Goal: Transaction & Acquisition: Purchase product/service

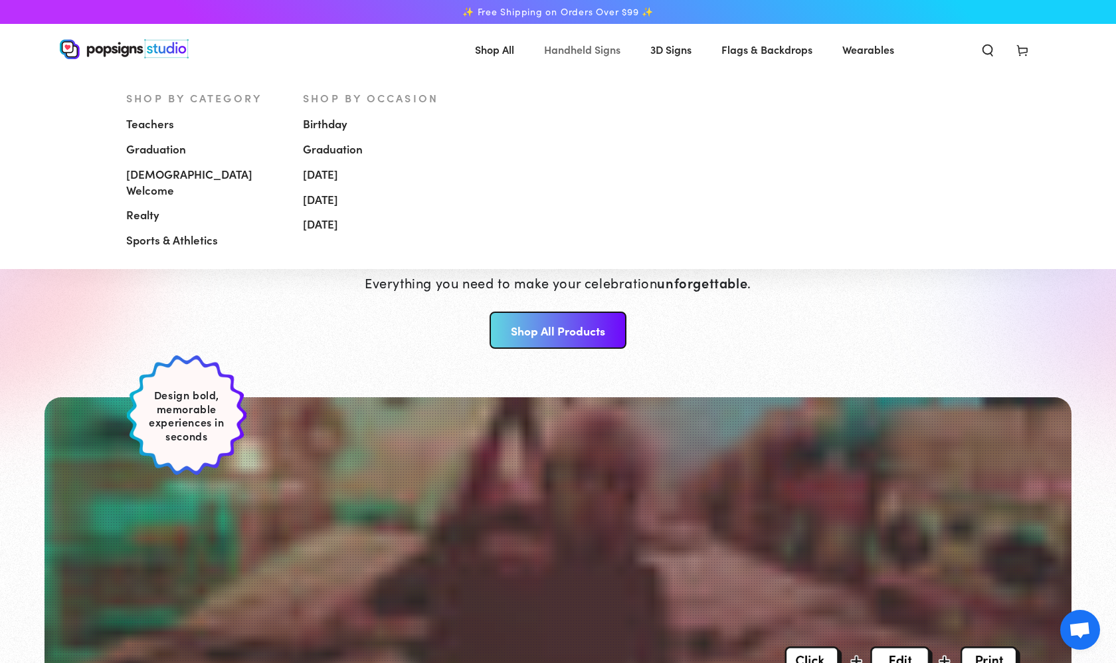
click at [573, 52] on span "Handheld Signs" at bounding box center [582, 49] width 76 height 19
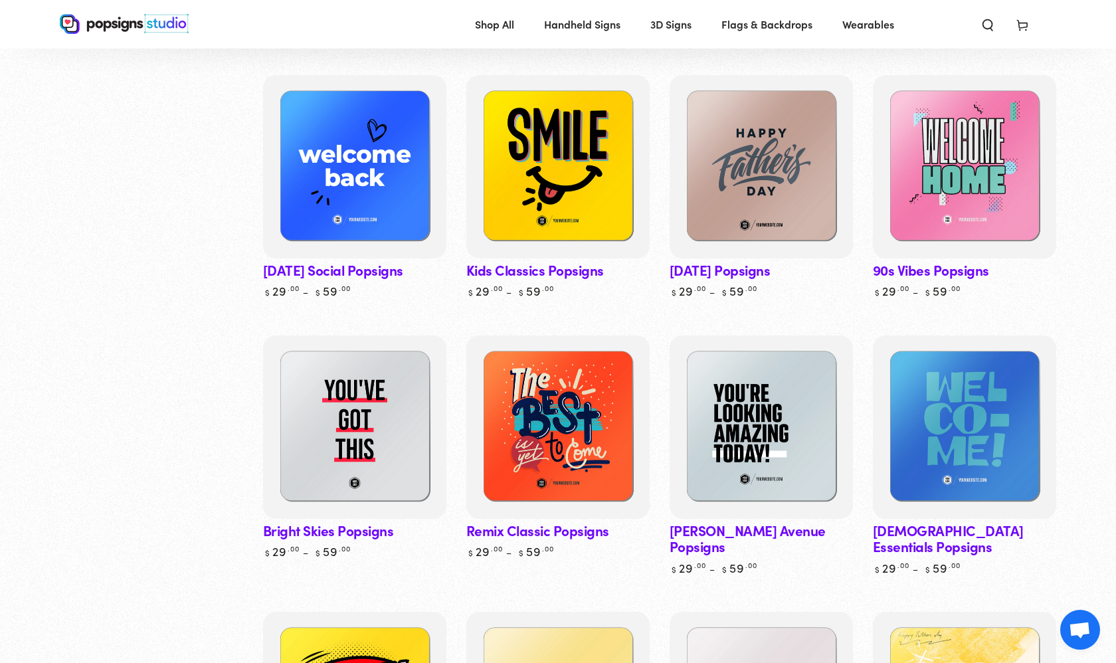
scroll to position [711, 0]
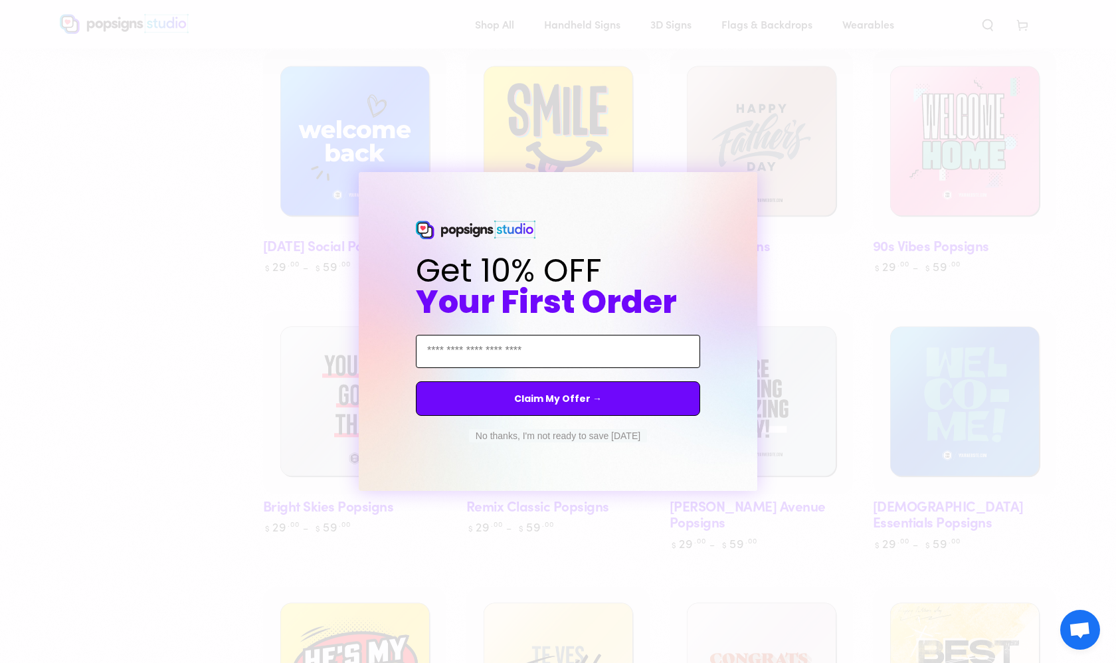
click at [582, 341] on input "Email Address" at bounding box center [558, 351] width 284 height 33
type input "**********"
click at [567, 408] on button "Claim My Offer →" at bounding box center [558, 398] width 284 height 35
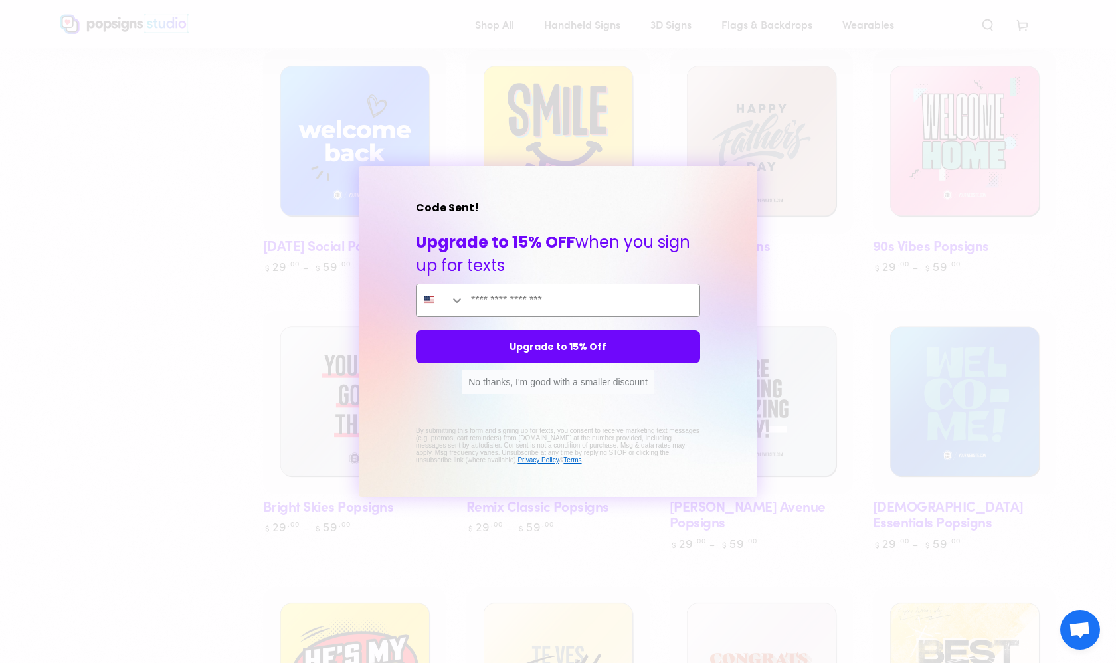
click at [612, 388] on button "No thanks, I'm good with a smaller discount" at bounding box center [558, 382] width 193 height 24
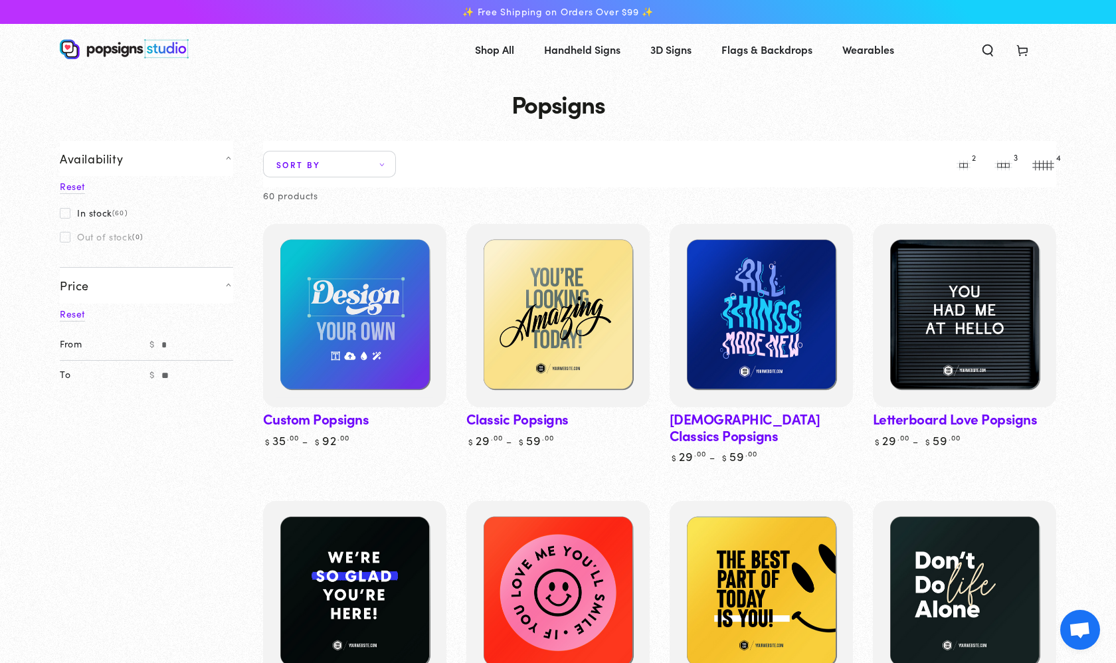
scroll to position [0, 0]
click at [381, 166] on span "Sort by" at bounding box center [329, 164] width 133 height 27
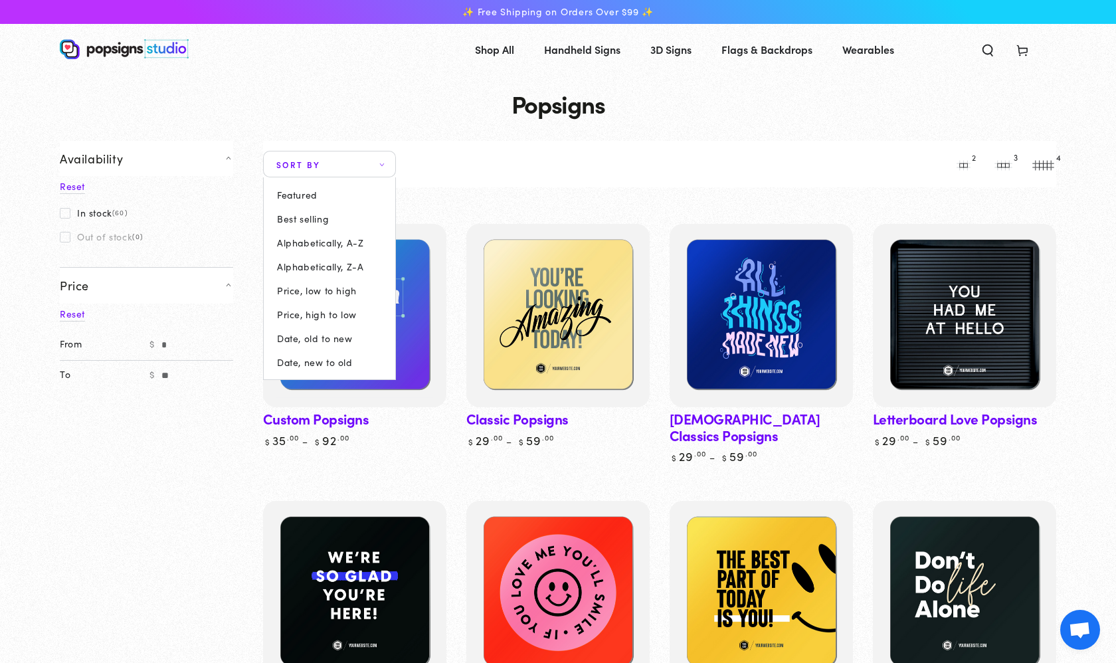
click at [381, 166] on summary "Sort by" at bounding box center [329, 164] width 133 height 27
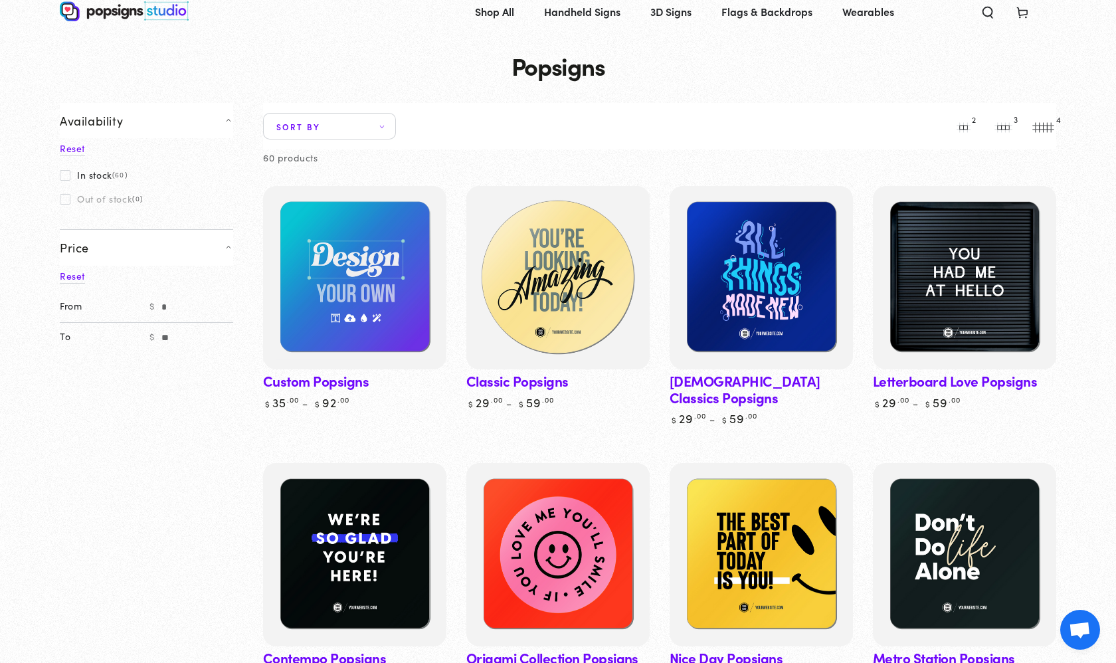
scroll to position [39, 0]
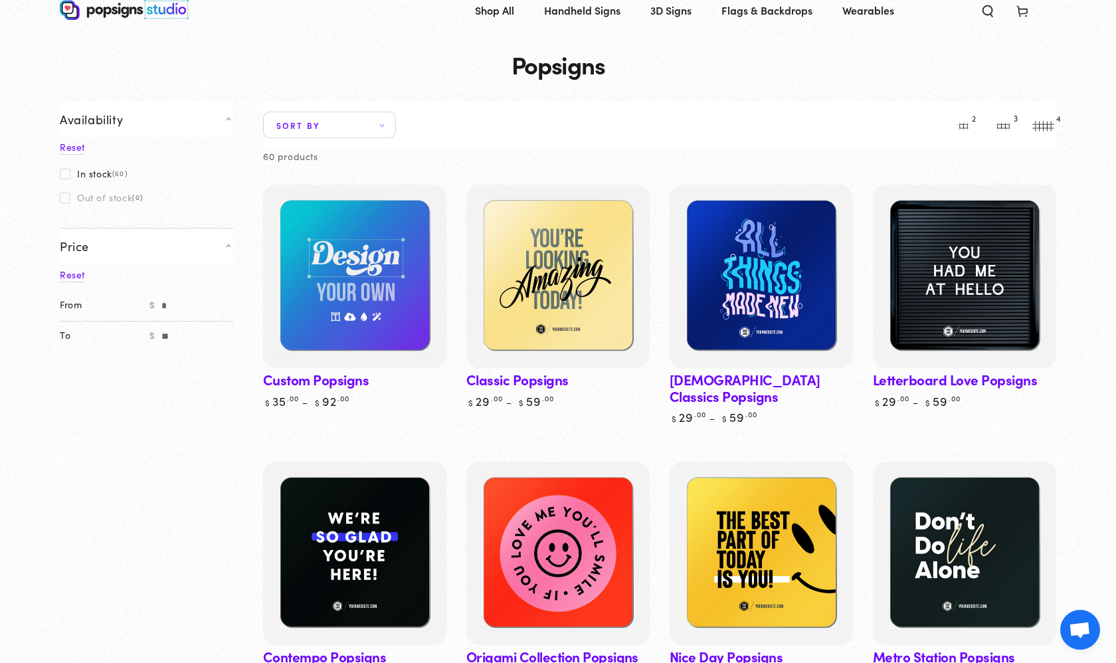
click at [533, 391] on link "Classic Popsigns" at bounding box center [557, 297] width 183 height 224
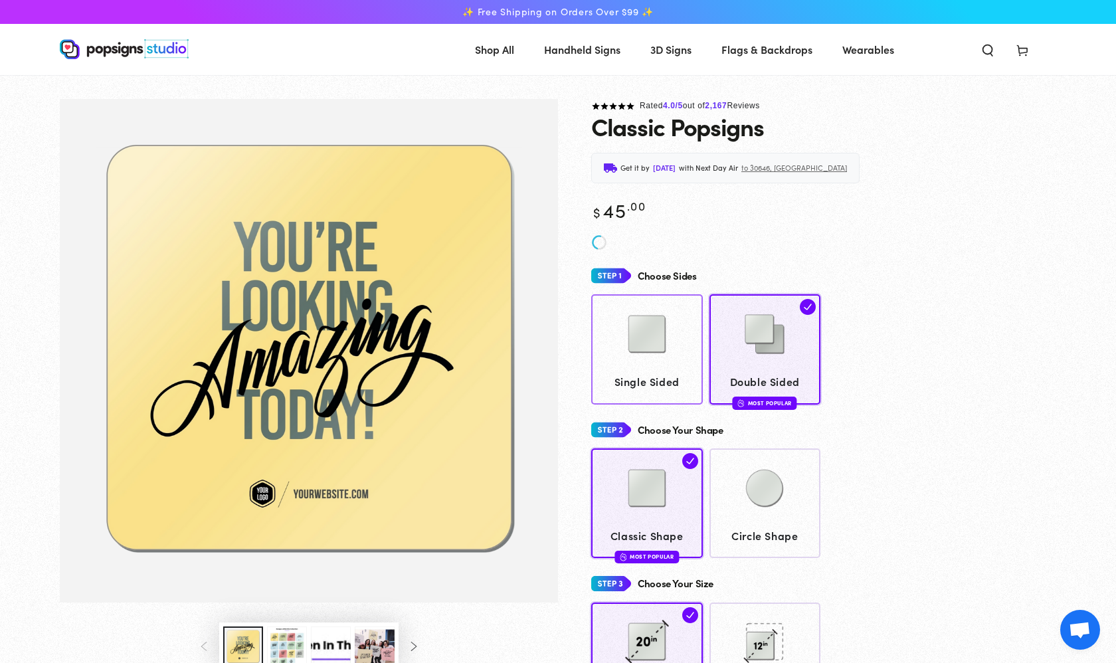
click at [681, 343] on div at bounding box center [647, 335] width 99 height 66
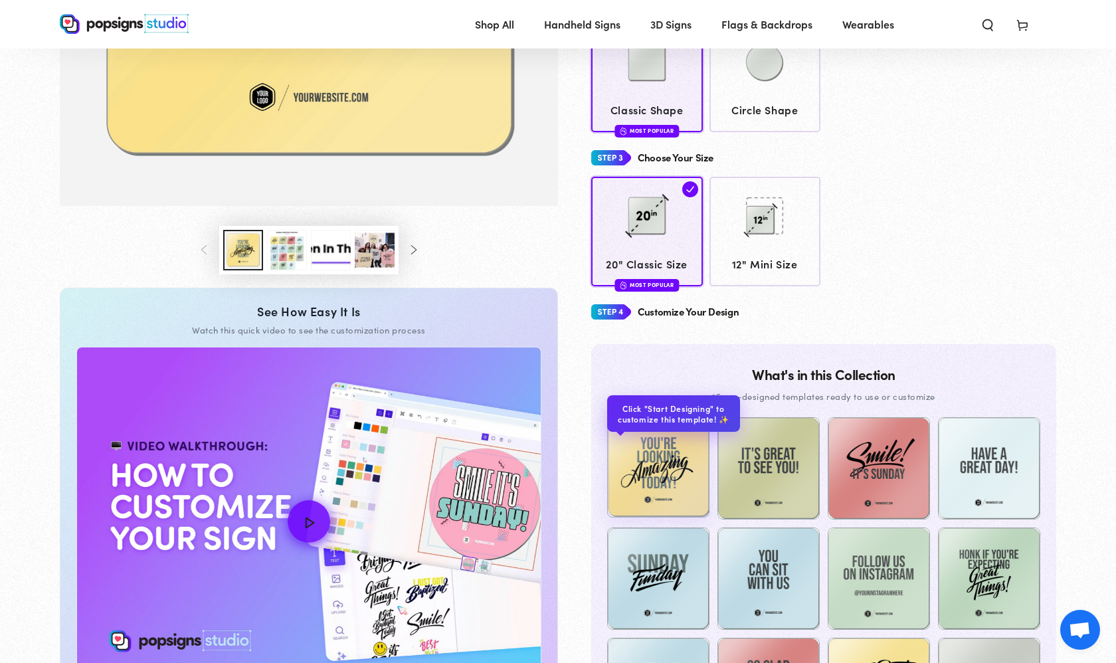
scroll to position [393, 0]
click at [665, 480] on img at bounding box center [658, 467] width 102 height 102
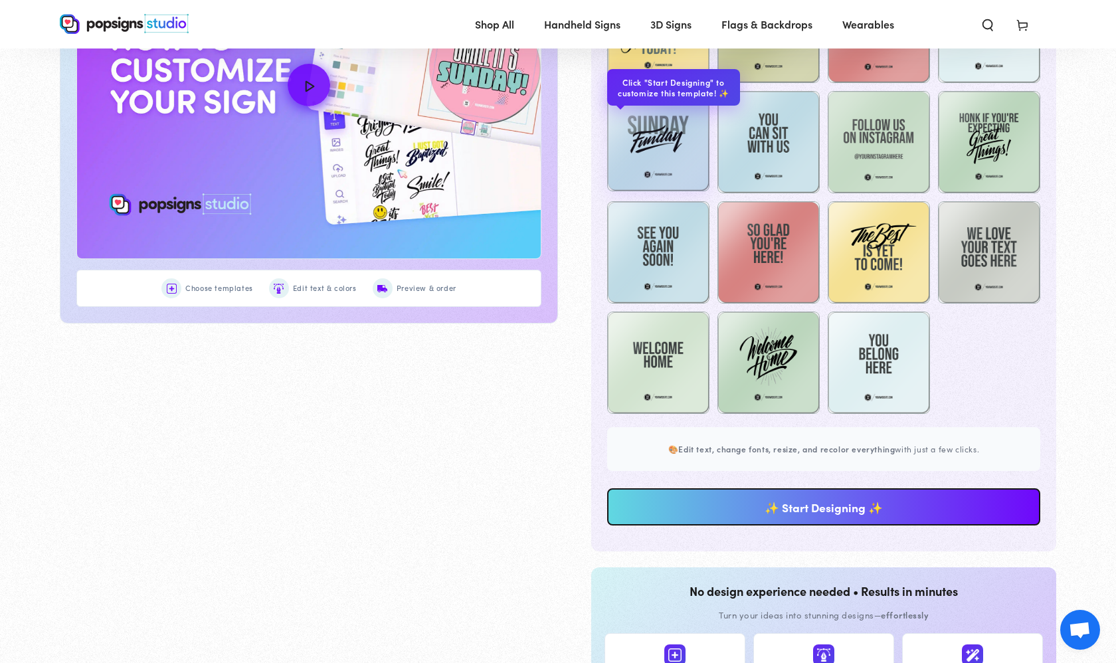
scroll to position [929, 0]
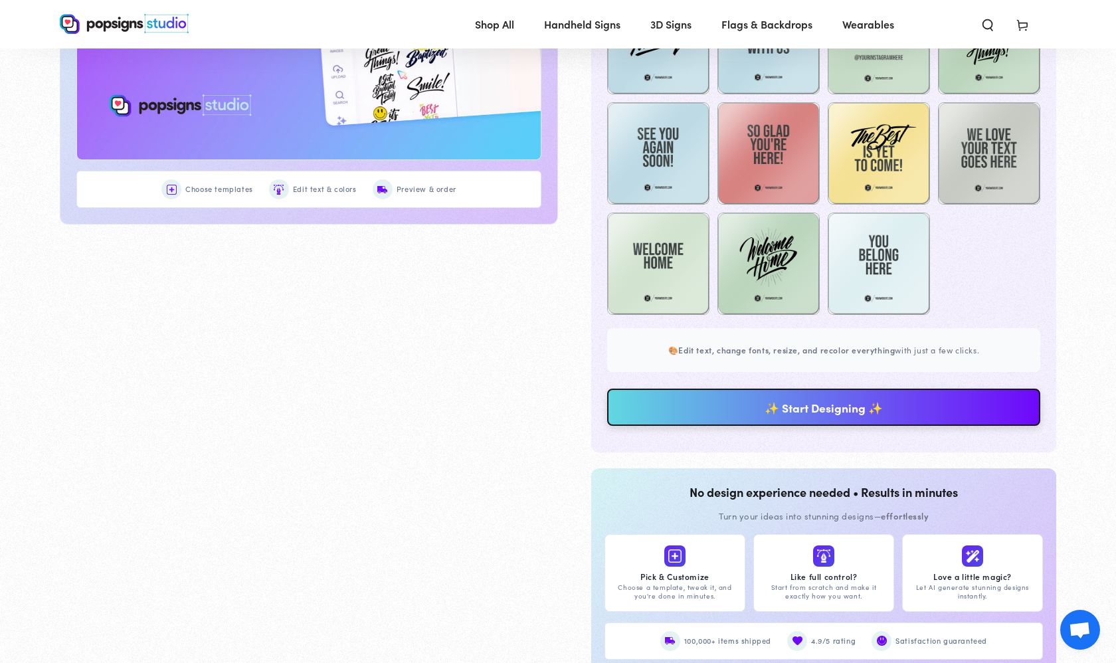
click at [716, 400] on link "✨ Start Designing ✨" at bounding box center [823, 407] width 433 height 37
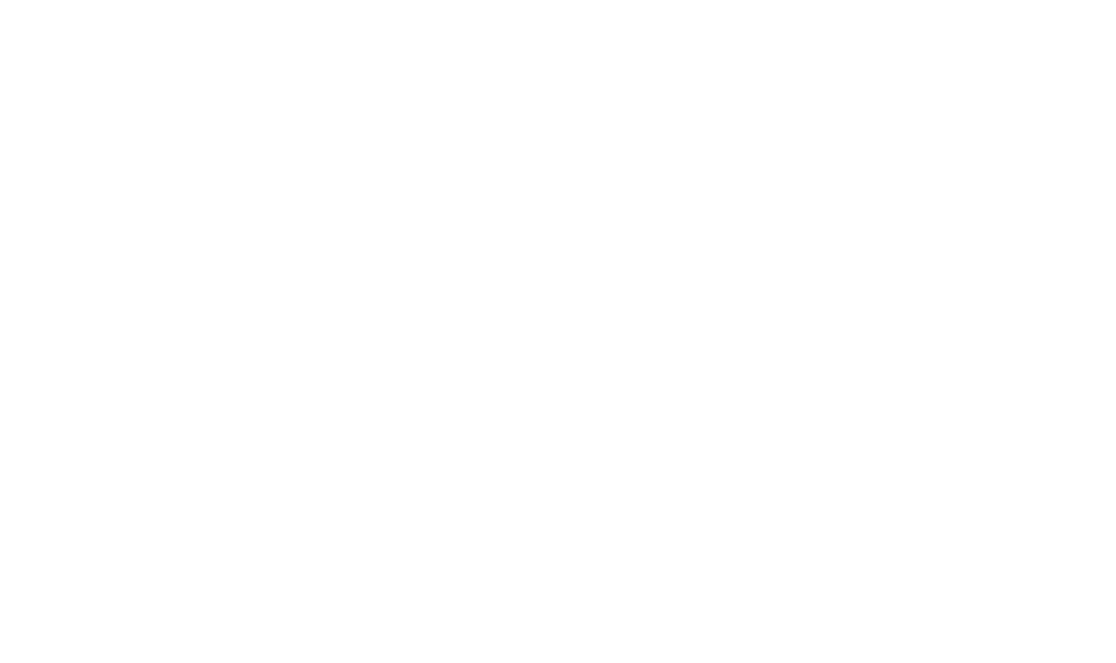
scroll to position [0, 0]
type textarea "An ancient tree with a door leading to a magical world"
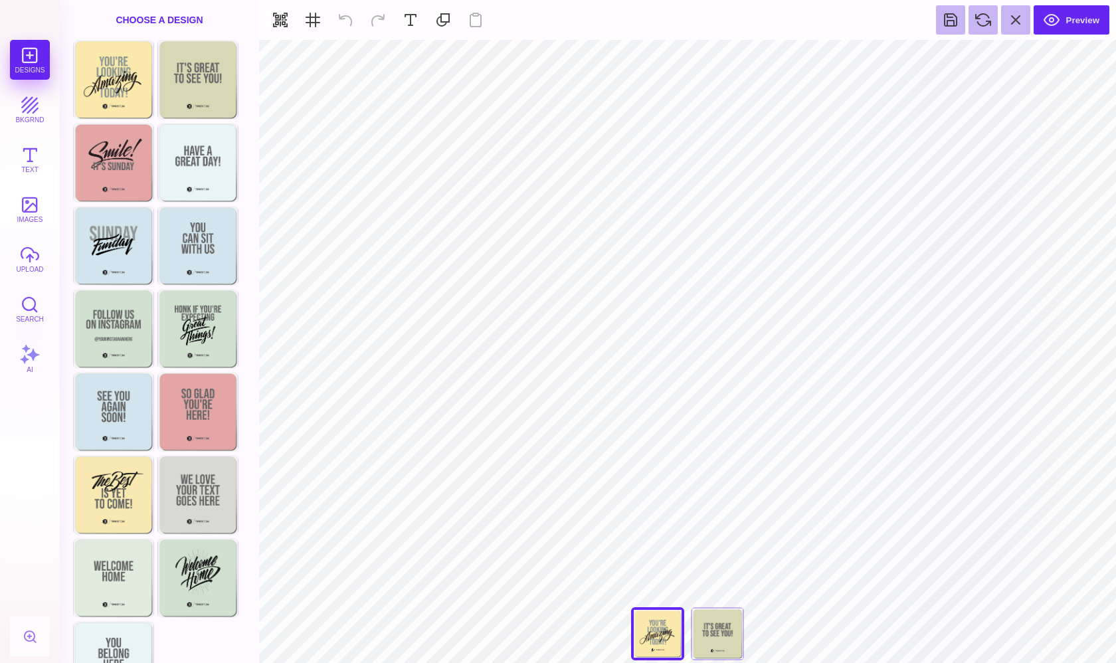
type input "#FBE9AB"
click at [642, 58] on button at bounding box center [643, 56] width 25 height 25
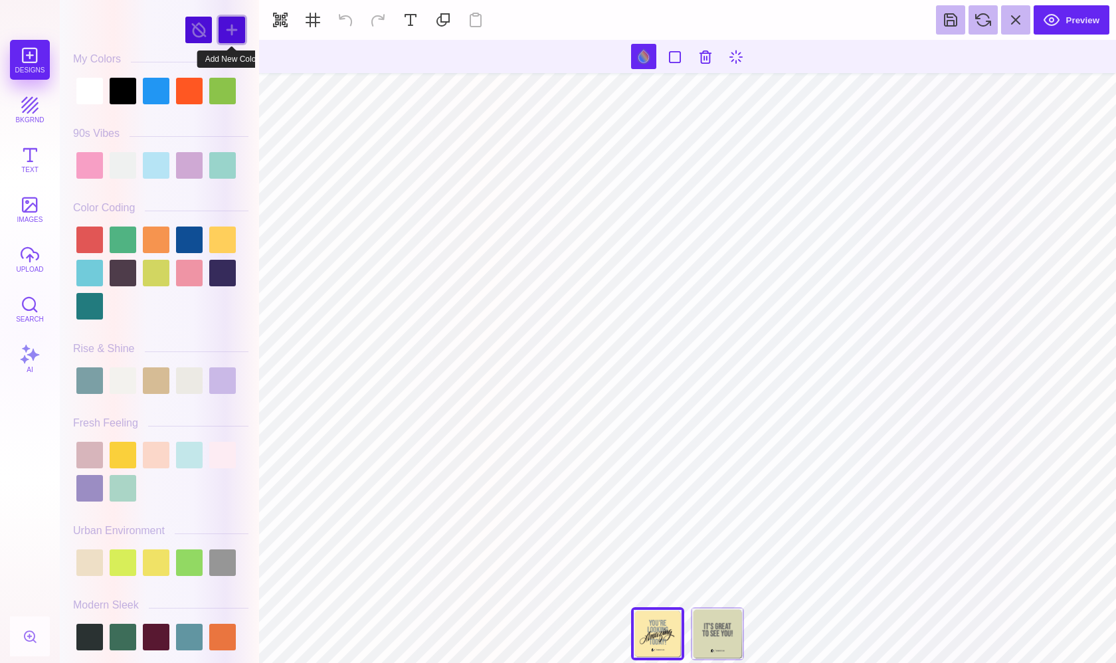
click at [233, 26] on div at bounding box center [232, 30] width 27 height 27
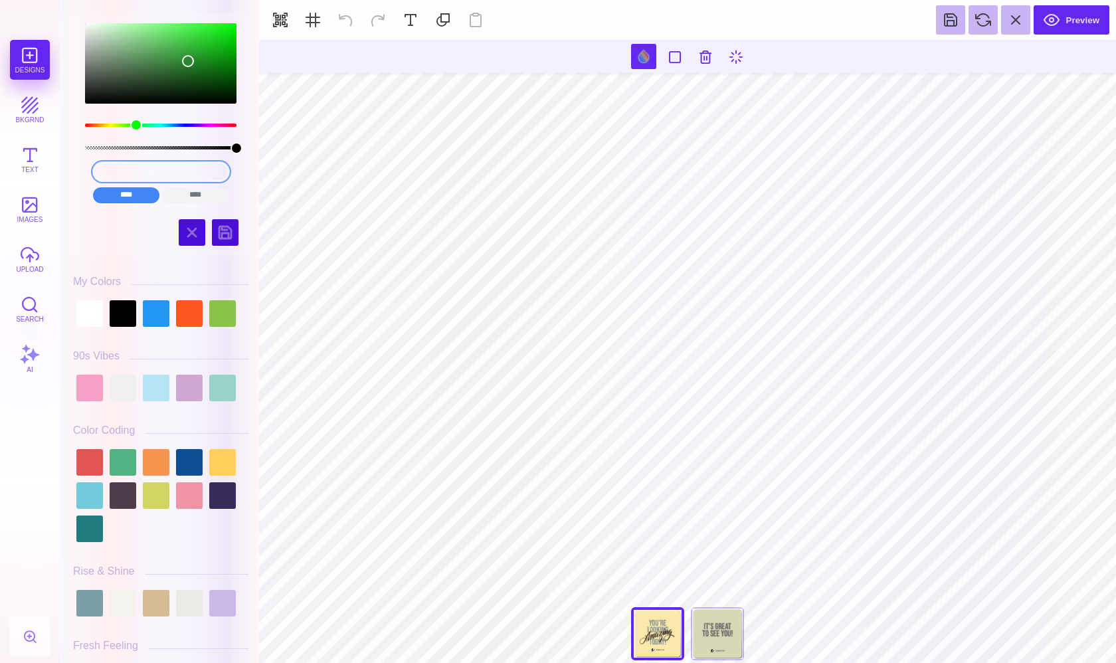
click at [179, 167] on input "#2B862D" at bounding box center [161, 171] width 136 height 19
paste input "88b1c5"
click at [195, 200] on input "****" at bounding box center [195, 195] width 66 height 16
click at [169, 176] on input "cmyk(68%, 0%, 66%, 47%)" at bounding box center [161, 171] width 136 height 19
paste input "88b1c5"
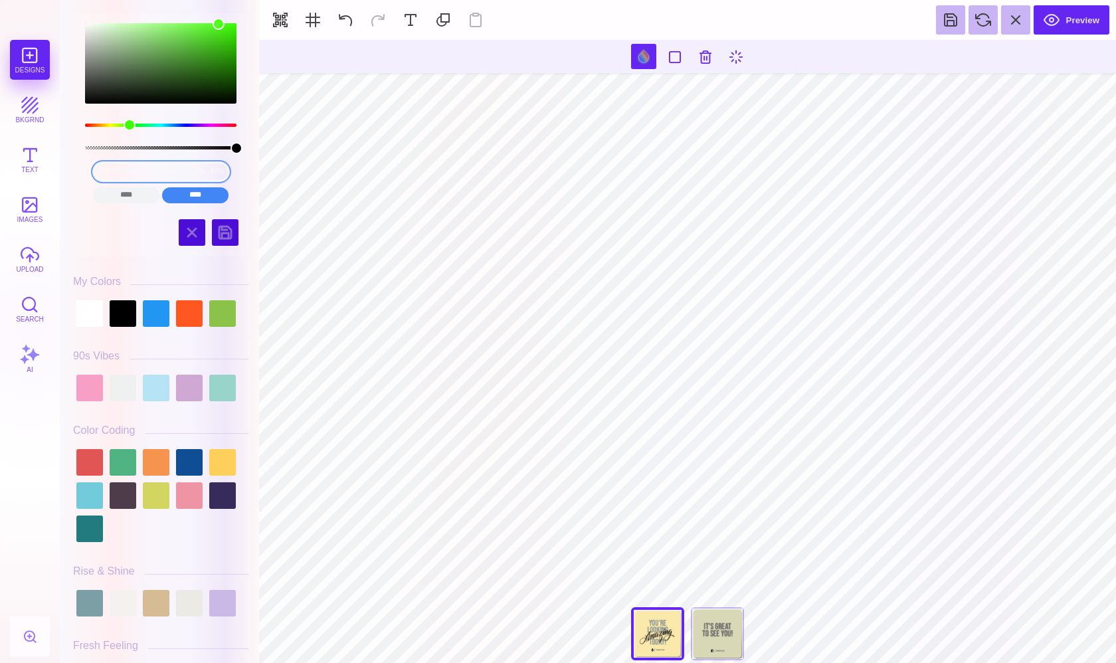
click at [169, 176] on input "cmyk(68%, 0%,88b1c5 66%, 47%)" at bounding box center [161, 171] width 136 height 19
click at [124, 195] on input "****" at bounding box center [126, 195] width 66 height 16
click at [150, 170] on input "#51FC1E" at bounding box center [161, 171] width 136 height 19
paste input "88b1c5"
click at [150, 170] on input "#88b1c551FC1E" at bounding box center [161, 171] width 136 height 19
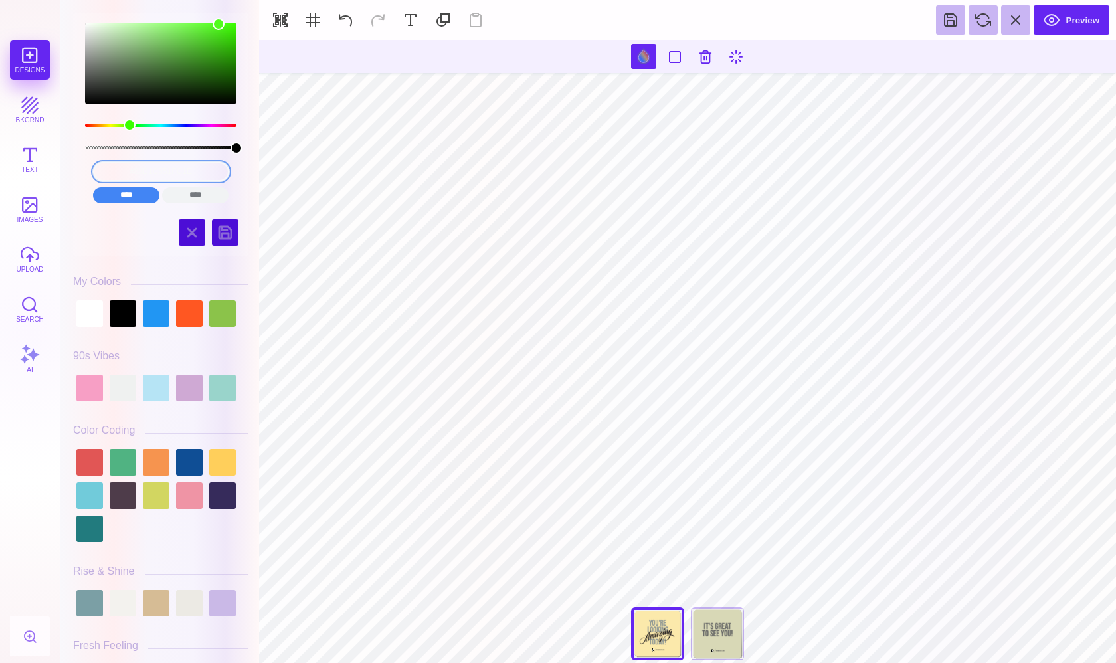
paste input "88b1c5"
type input "#88b88b1c51c551FC1E"
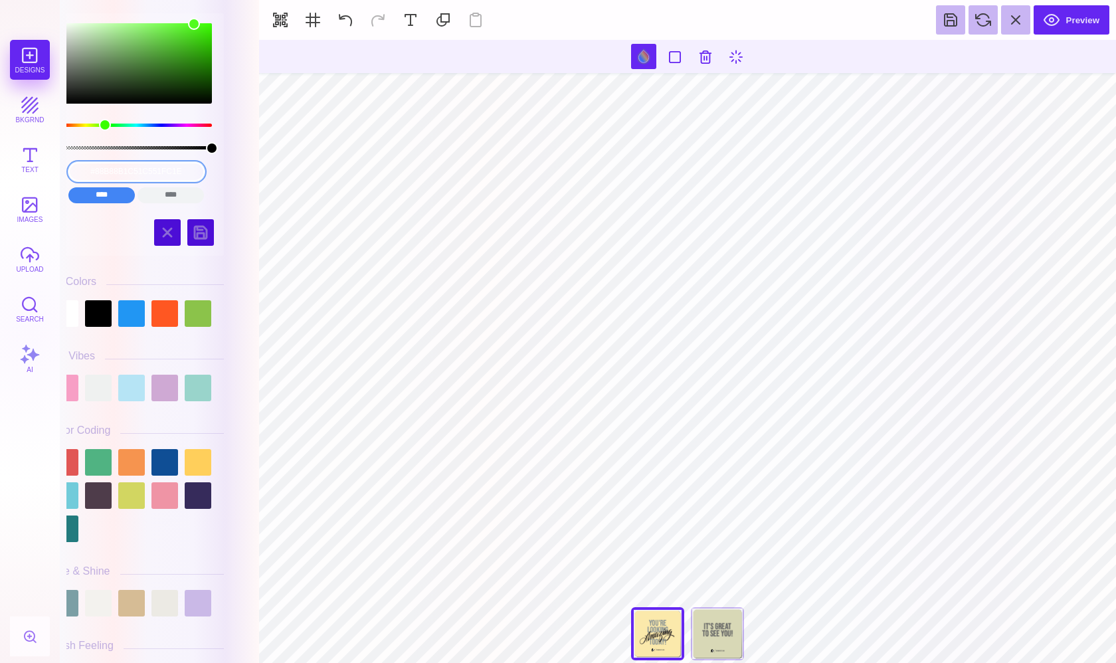
click at [290, 182] on section "Designs bkgrnd Text images upload Search AI **** ****" at bounding box center [558, 331] width 1116 height 663
paste input "88b1c5"
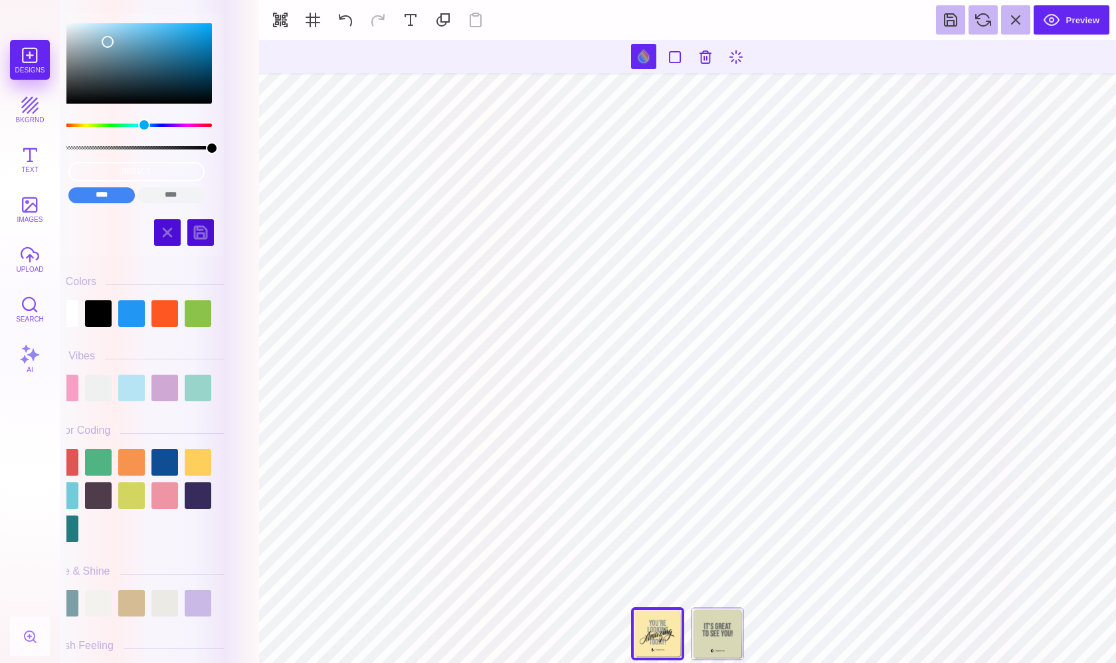
type input "#8F9895"
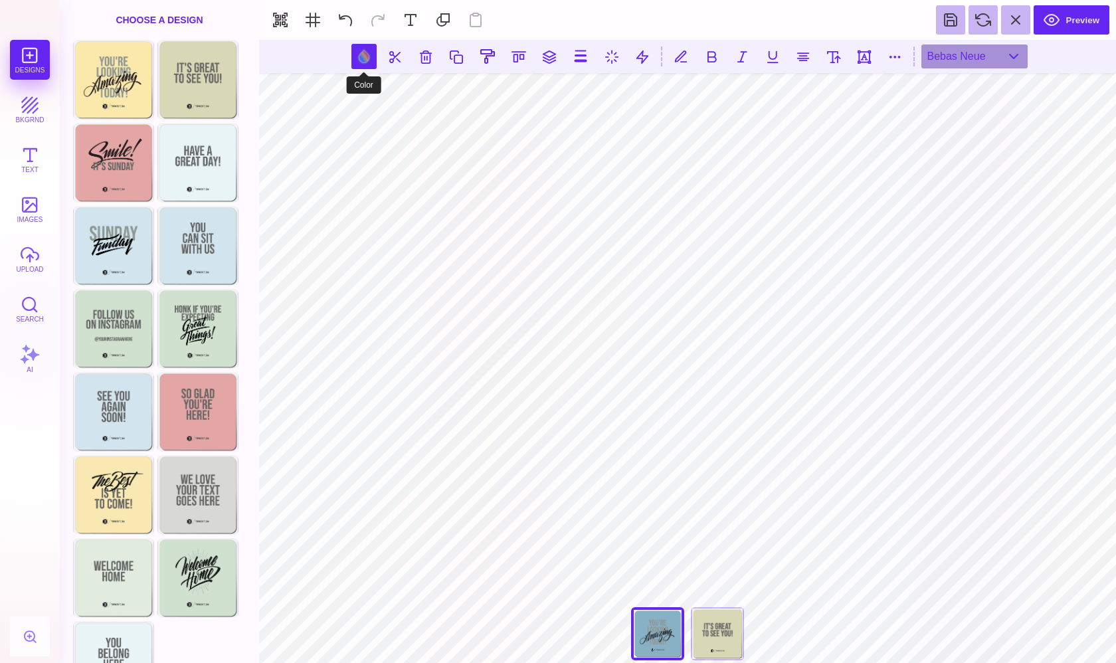
click at [359, 56] on button at bounding box center [363, 56] width 25 height 25
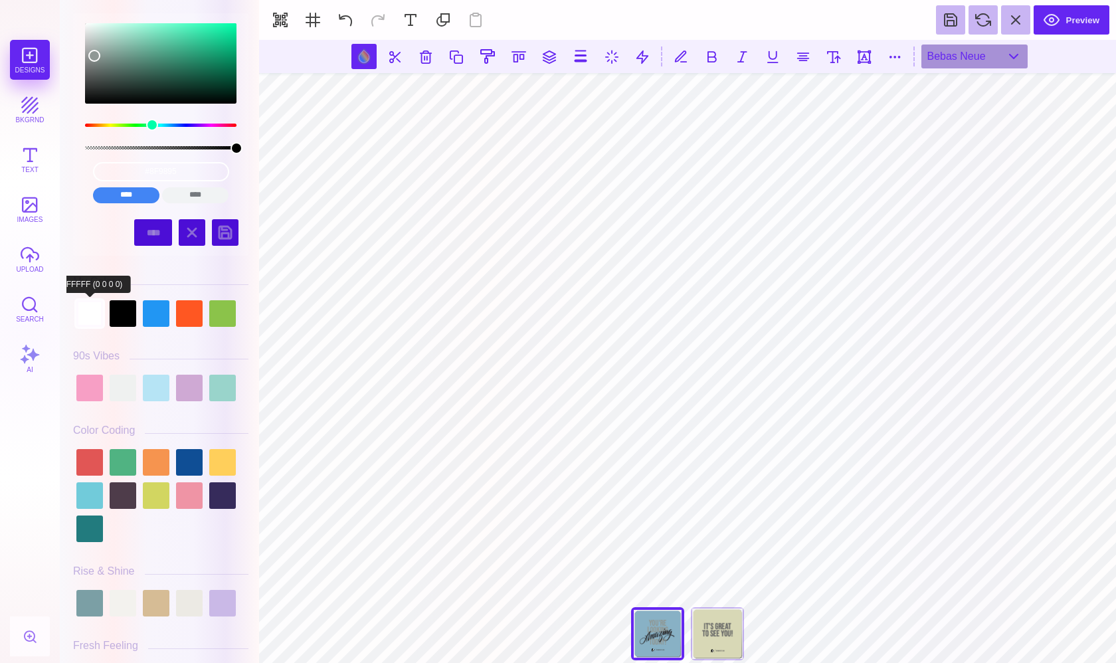
click at [95, 319] on div at bounding box center [89, 313] width 27 height 27
type input "#FFFFFF"
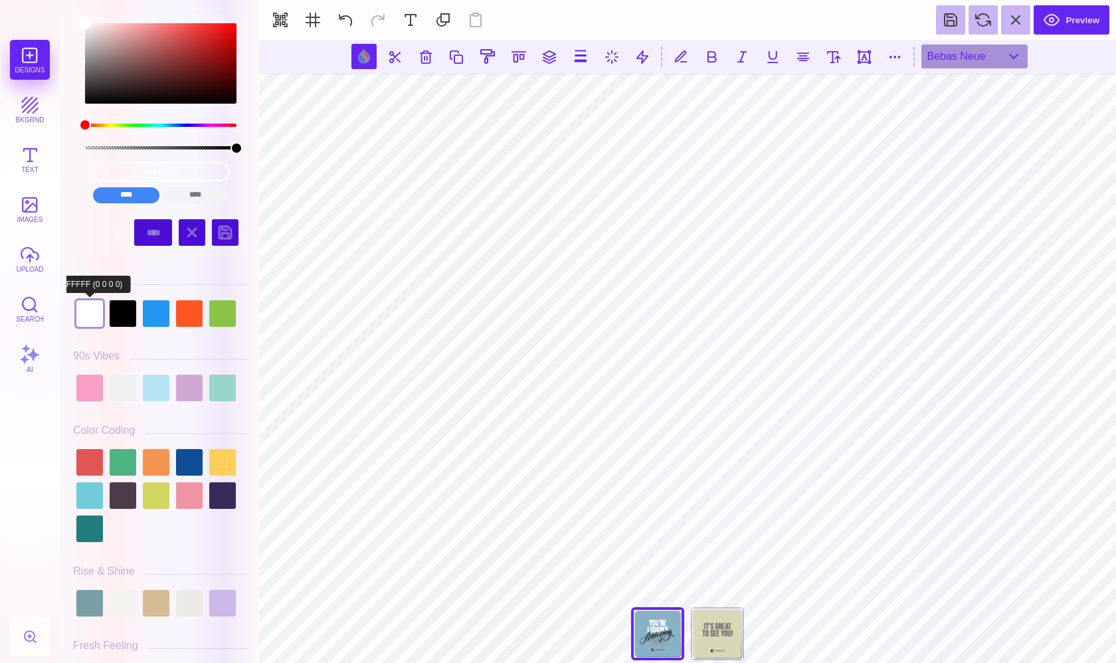
click at [92, 311] on div at bounding box center [89, 313] width 27 height 27
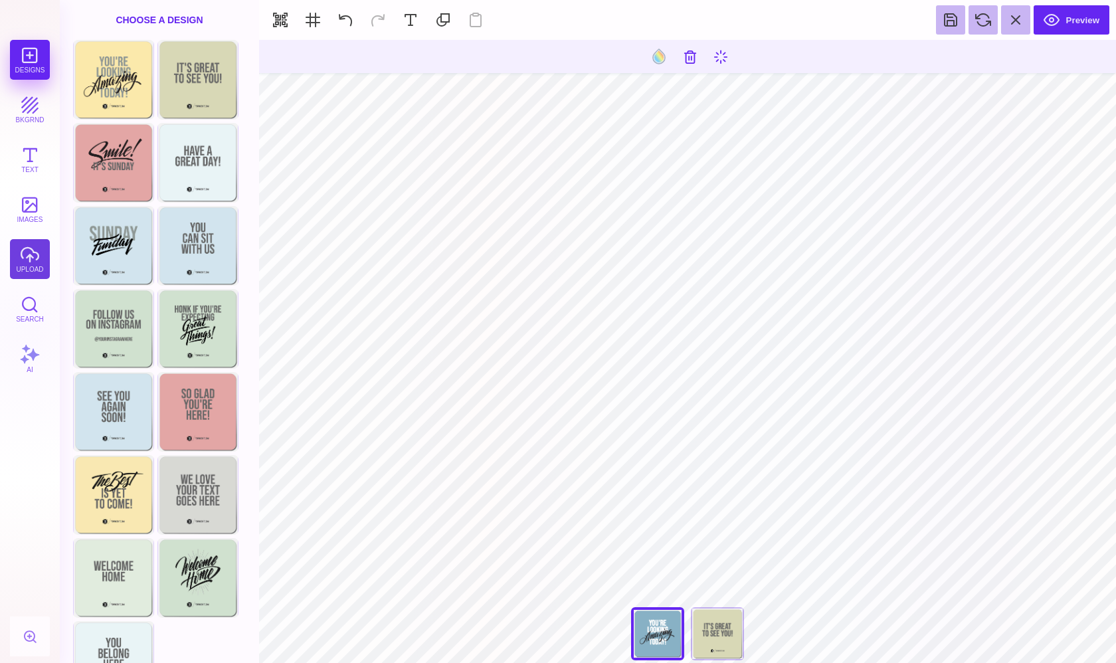
click at [30, 257] on button "upload" at bounding box center [30, 259] width 40 height 40
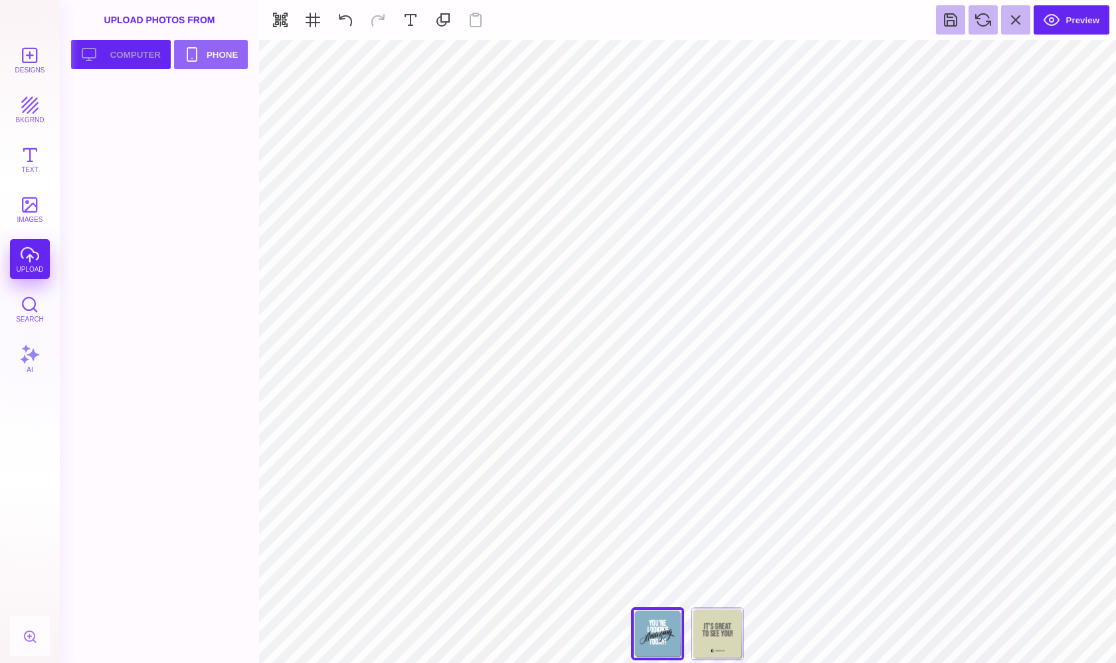
click at [117, 50] on button "Upload your artwork Computer" at bounding box center [121, 54] width 100 height 29
click at [120, 121] on div at bounding box center [115, 112] width 84 height 60
click at [147, 52] on button "Upload your artwork Computer" at bounding box center [121, 54] width 100 height 29
click at [195, 121] on div at bounding box center [202, 112] width 84 height 60
click at [709, 626] on div "Back" at bounding box center [717, 633] width 53 height 53
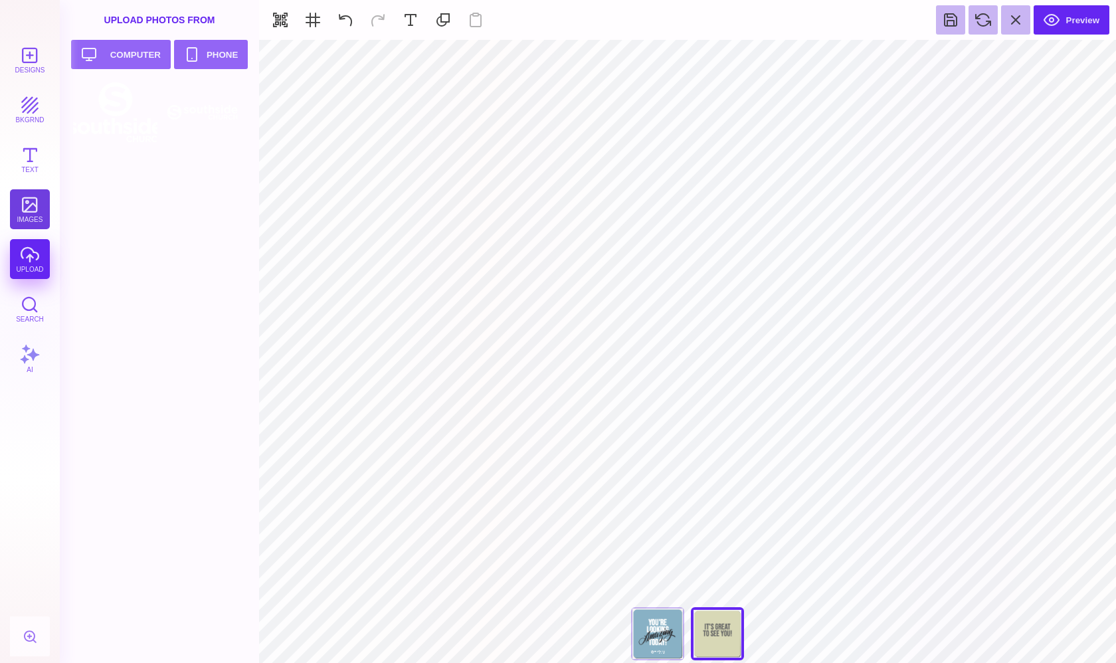
click at [32, 224] on button "images" at bounding box center [30, 209] width 40 height 40
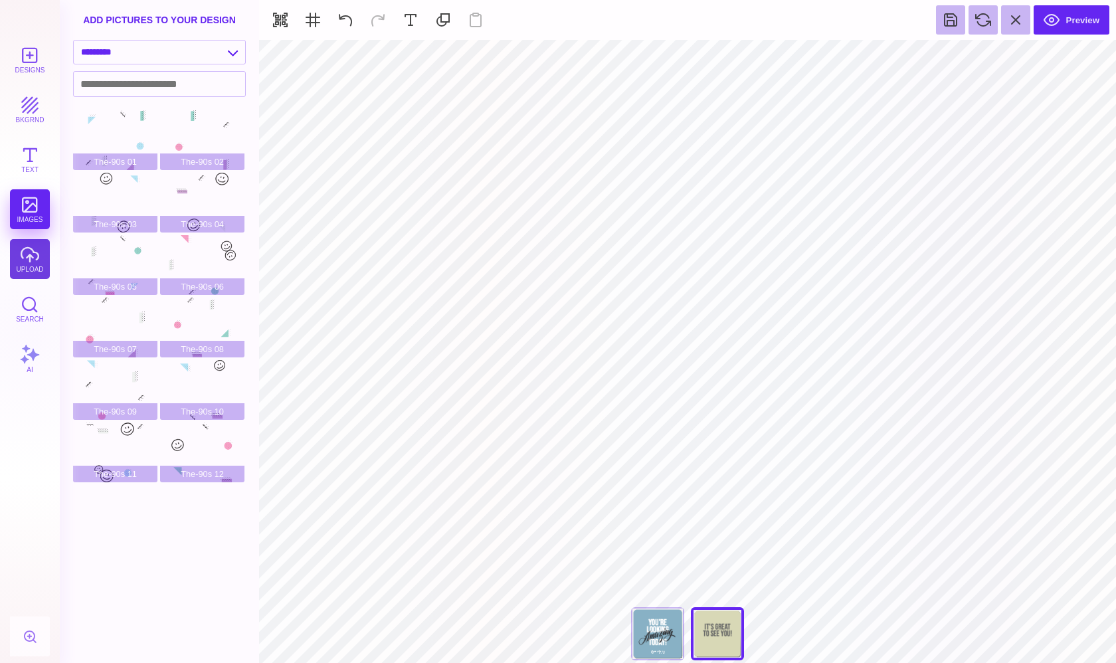
click at [31, 246] on button "upload" at bounding box center [30, 259] width 40 height 40
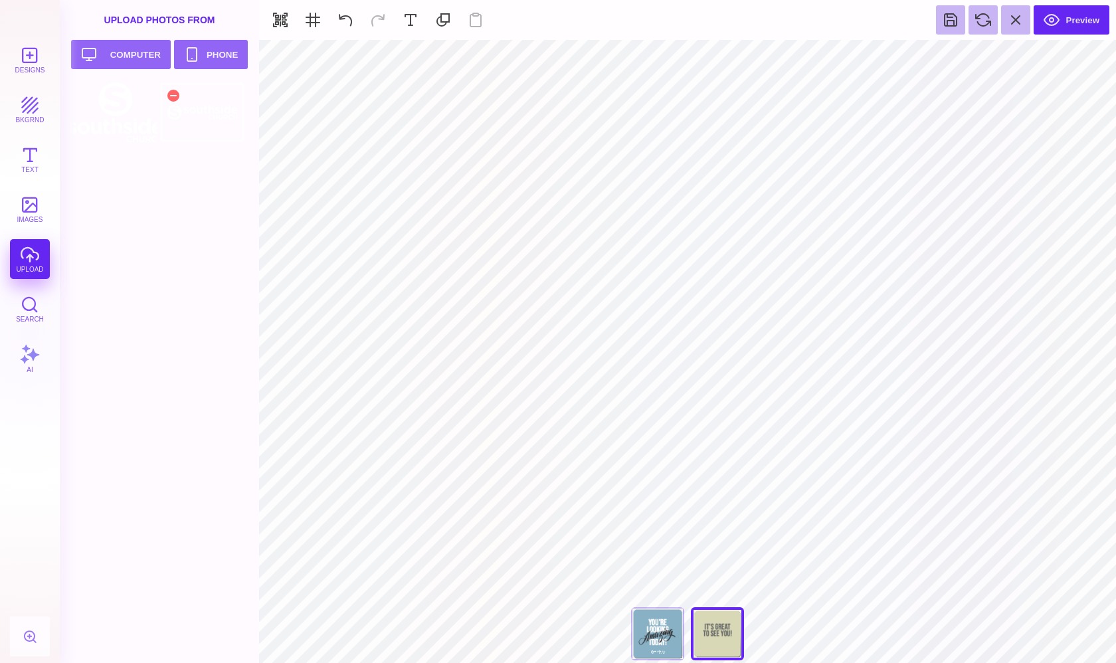
click at [213, 129] on div at bounding box center [202, 112] width 84 height 60
type input "#666766"
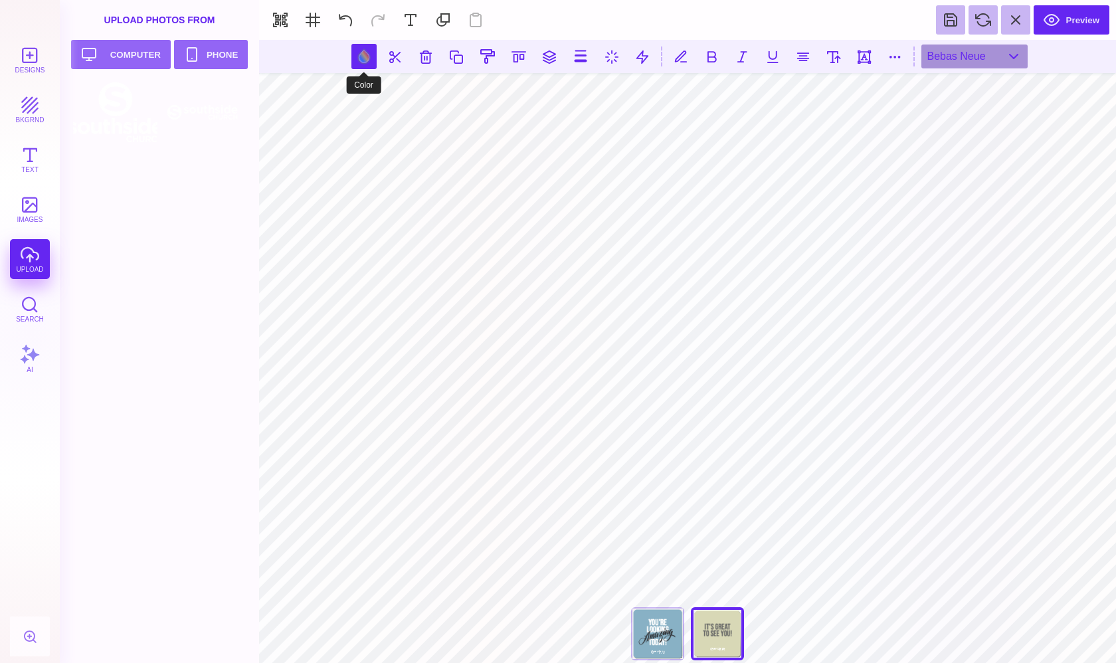
click at [368, 59] on button at bounding box center [363, 56] width 25 height 25
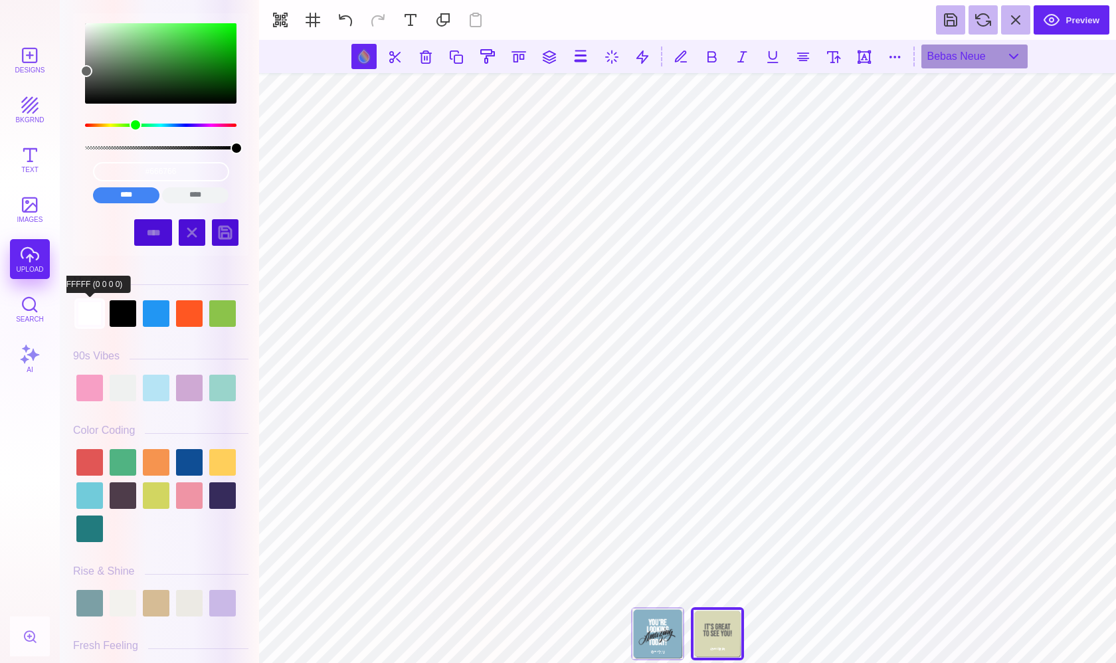
click at [86, 317] on div at bounding box center [89, 313] width 27 height 27
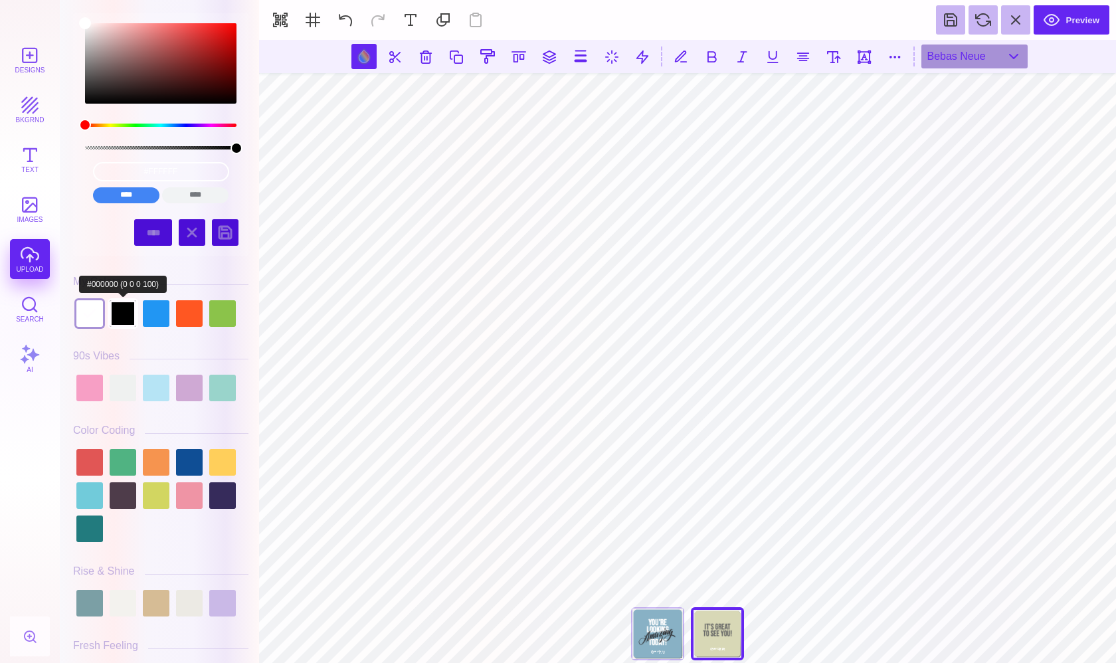
click at [117, 321] on div at bounding box center [123, 313] width 27 height 27
type input "#000000"
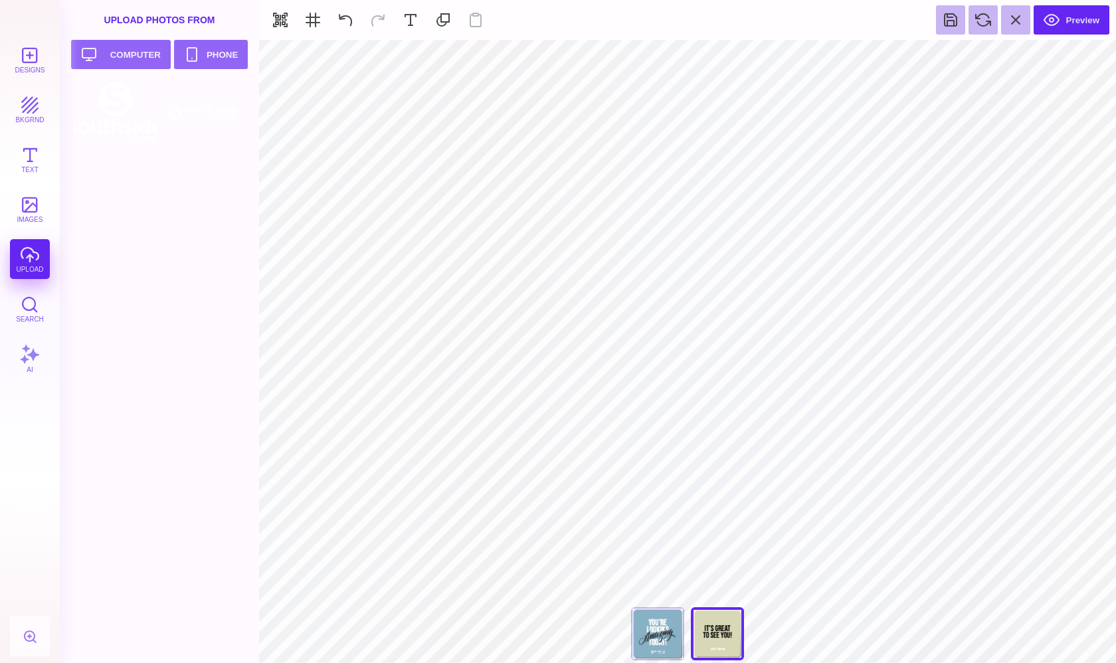
type input "#D8D8B6"
click at [644, 63] on button at bounding box center [643, 56] width 25 height 25
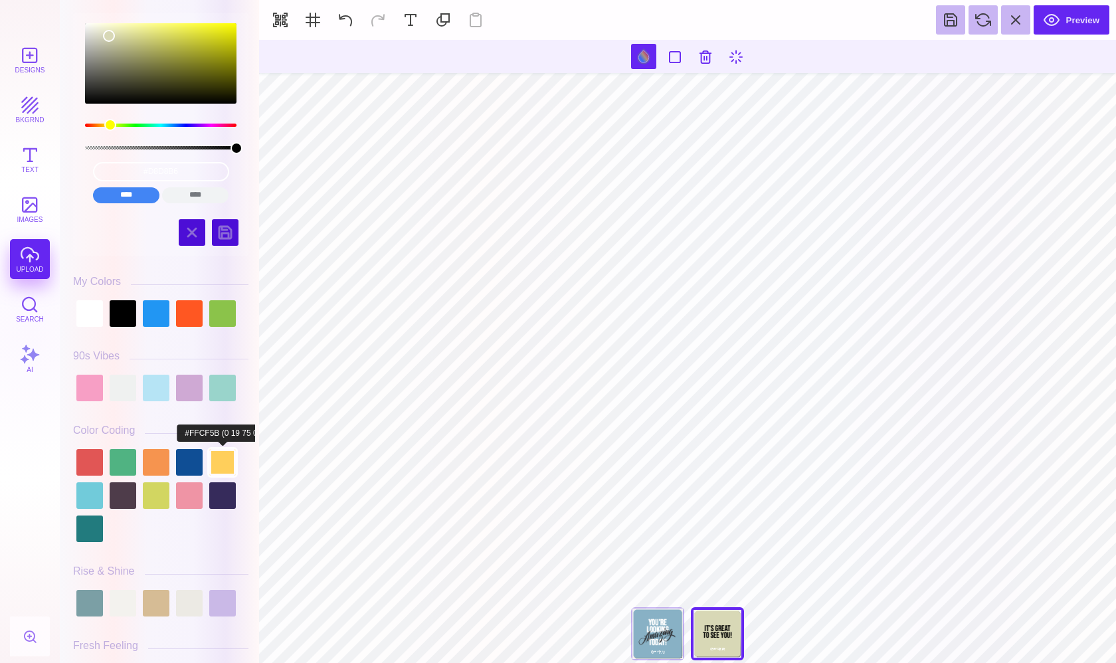
click at [218, 470] on div at bounding box center [222, 462] width 27 height 27
type input "#FFCF5B"
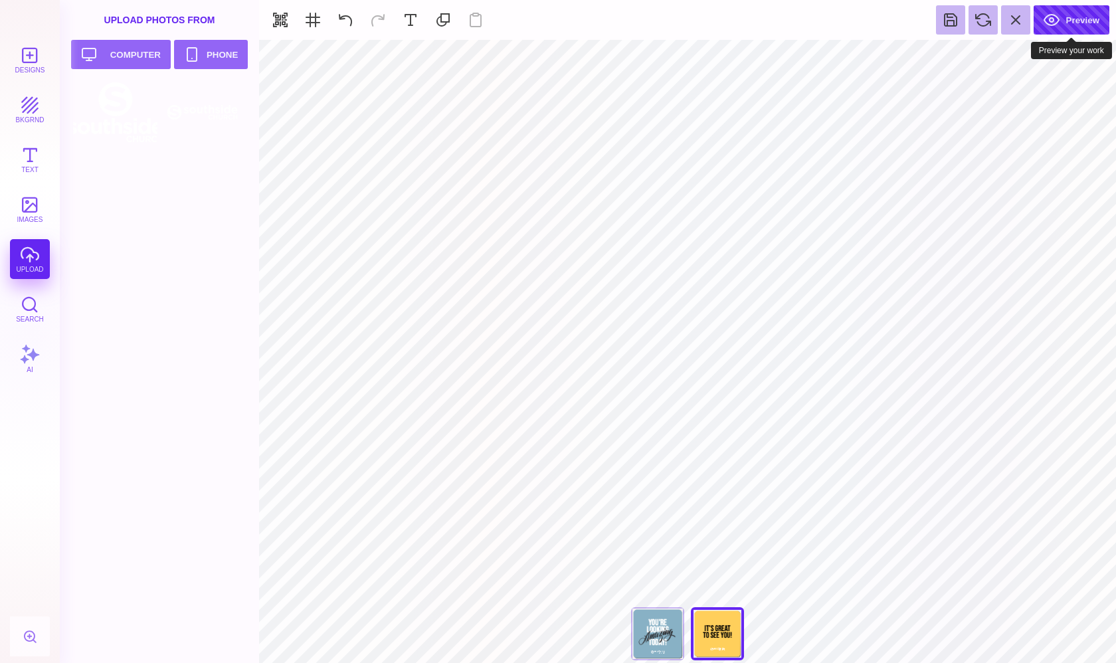
click at [1069, 22] on button "Preview" at bounding box center [1071, 19] width 76 height 29
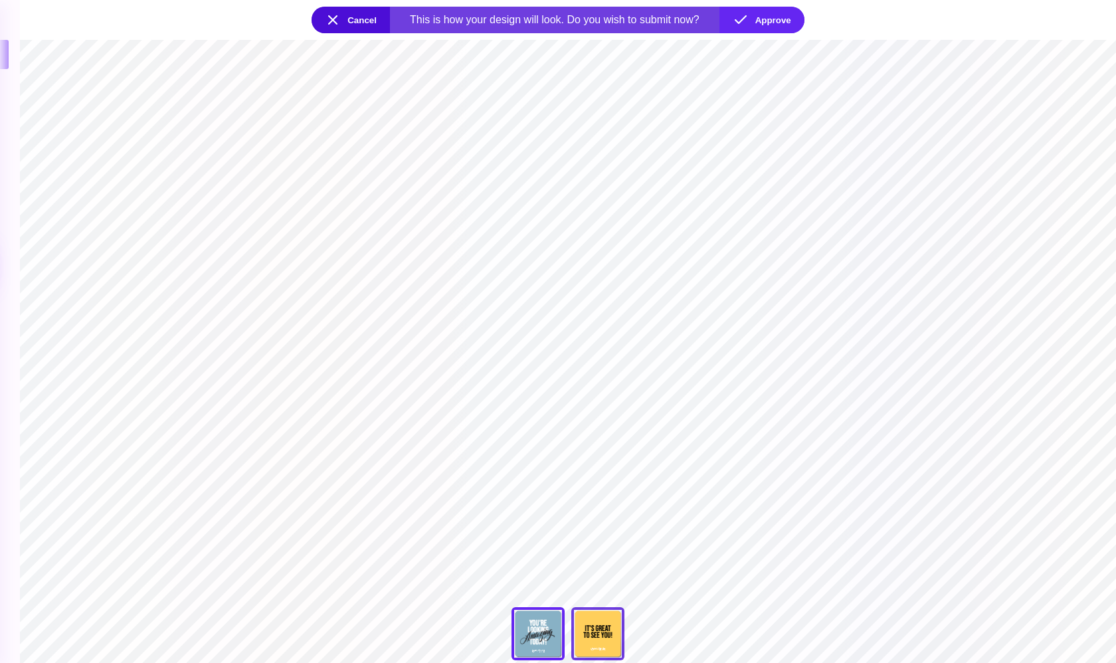
click at [604, 628] on div "Back" at bounding box center [597, 633] width 53 height 53
click at [549, 633] on div "Front" at bounding box center [537, 633] width 53 height 53
click at [603, 628] on div "Back" at bounding box center [597, 633] width 53 height 53
click at [770, 22] on button "Approve" at bounding box center [761, 20] width 85 height 27
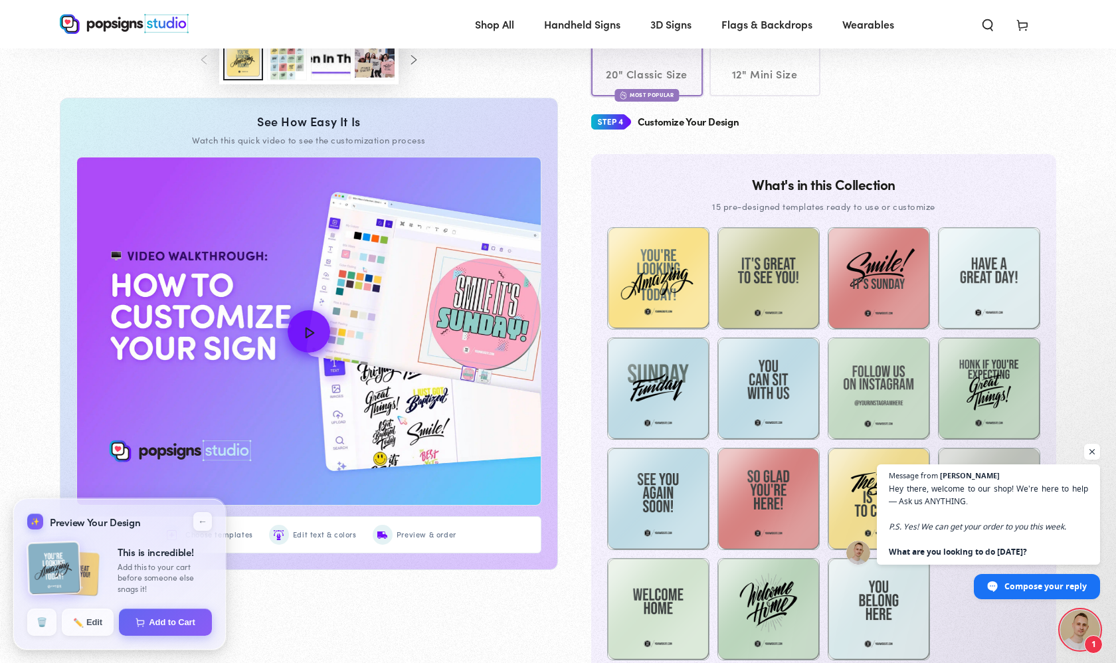
scroll to position [584, 0]
click at [179, 624] on button "Add to Cart" at bounding box center [165, 621] width 95 height 28
select select "**********"
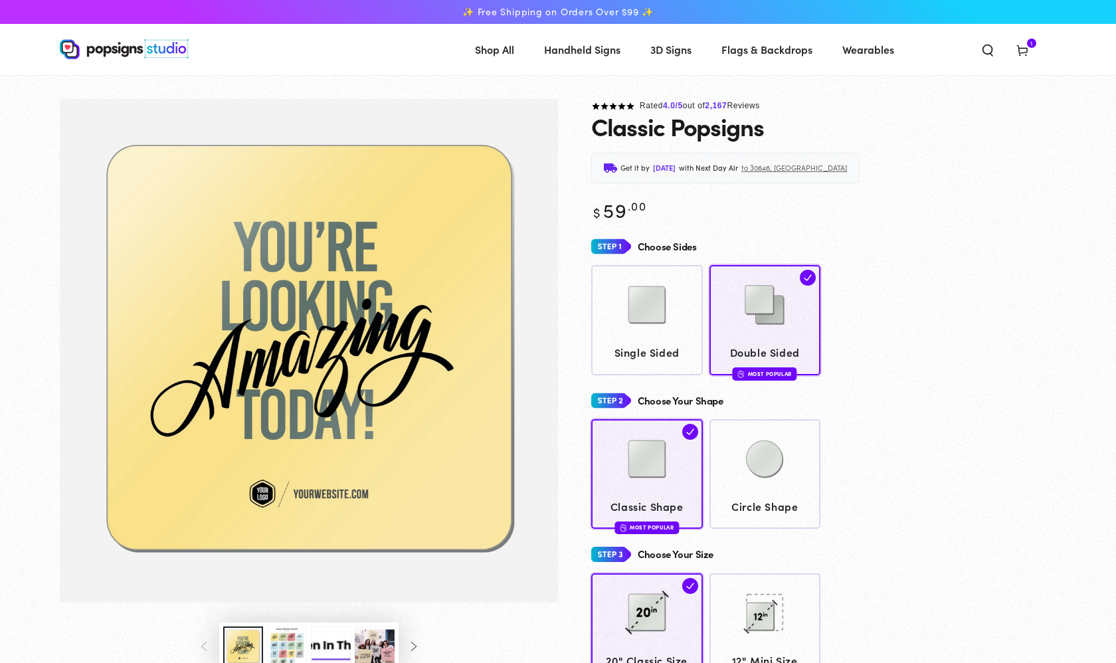
scroll to position [584, 0]
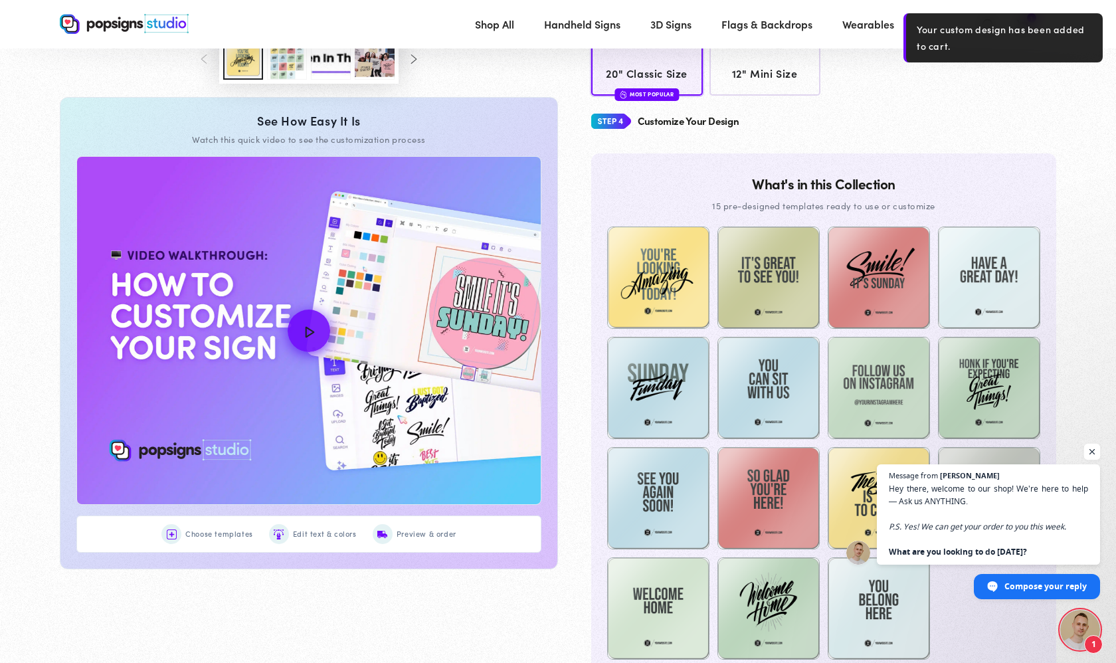
click at [1097, 454] on span "Open chat" at bounding box center [1092, 452] width 17 height 17
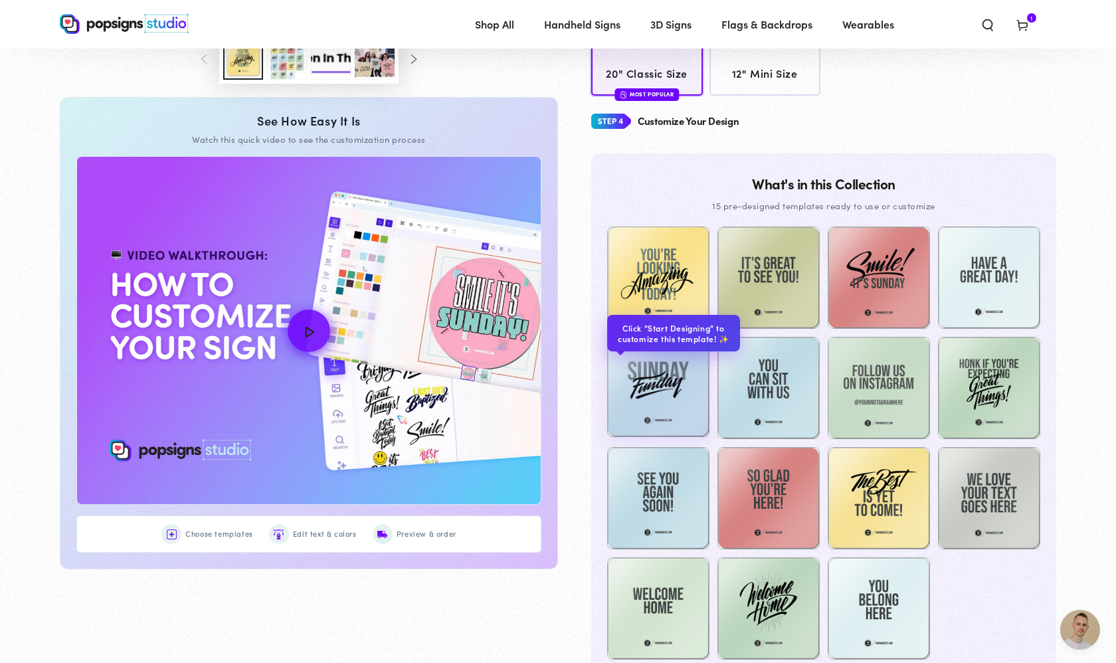
click at [663, 389] on img at bounding box center [658, 386] width 102 height 102
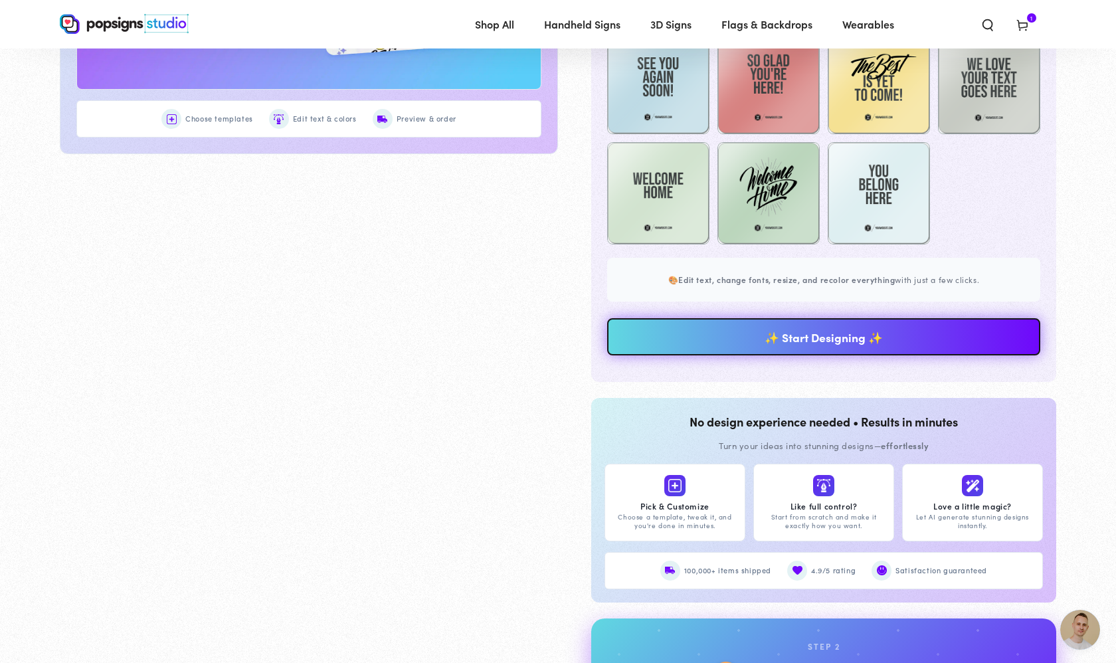
click at [719, 330] on link "✨ Start Designing ✨" at bounding box center [823, 336] width 433 height 37
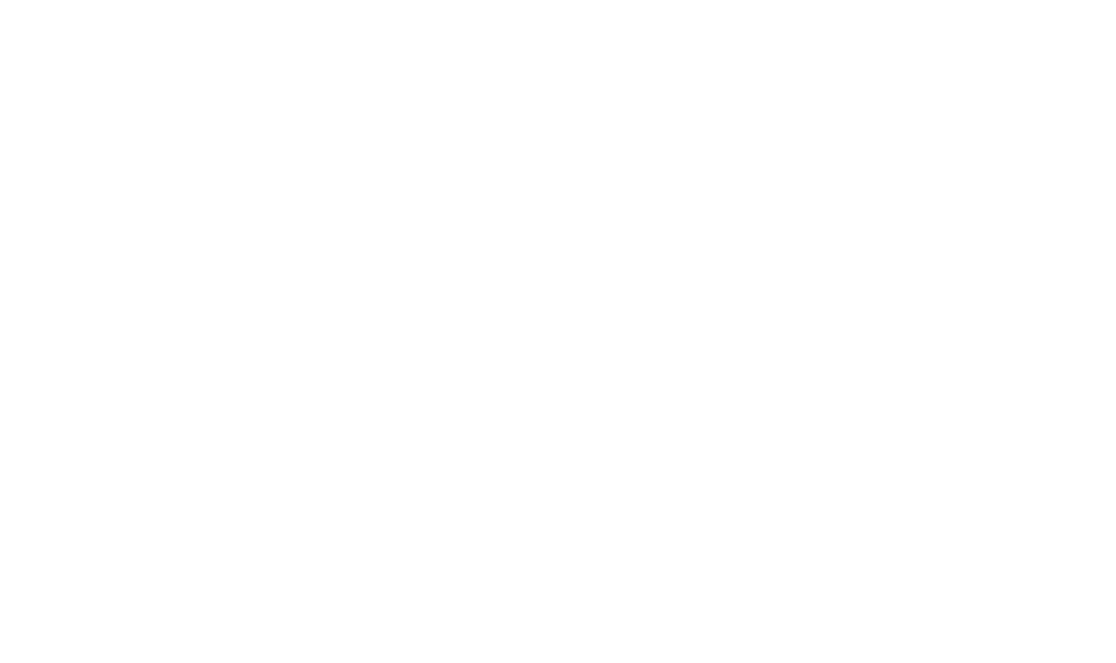
scroll to position [0, 0]
type textarea "An ancient tree with a door leading to a magical world"
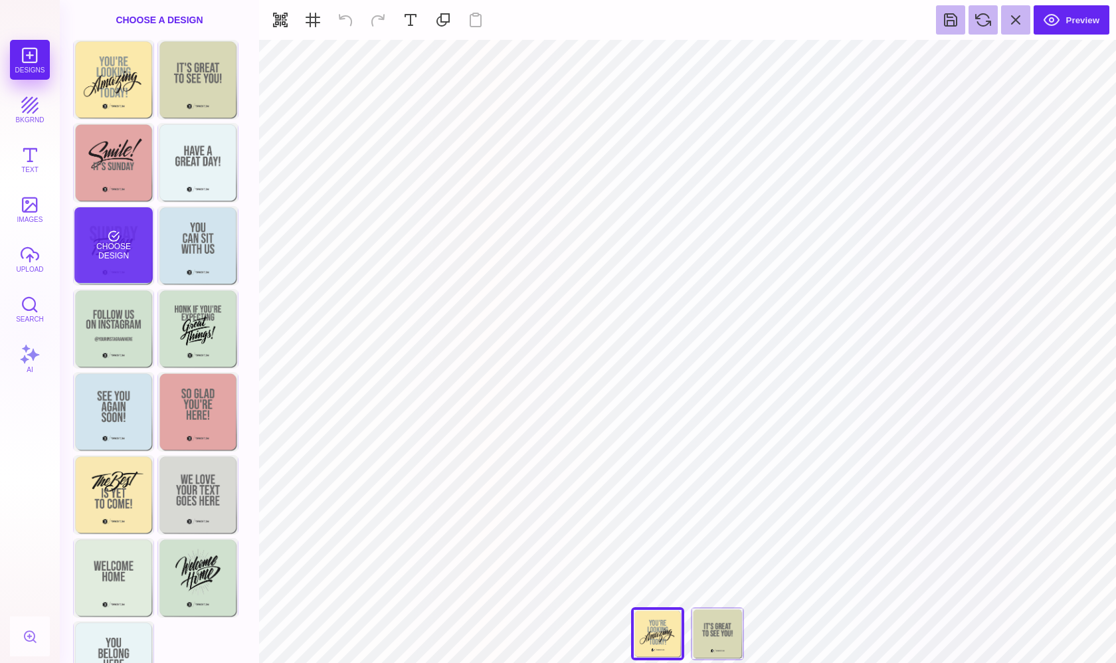
click at [128, 236] on div "Choose Design" at bounding box center [113, 245] width 78 height 76
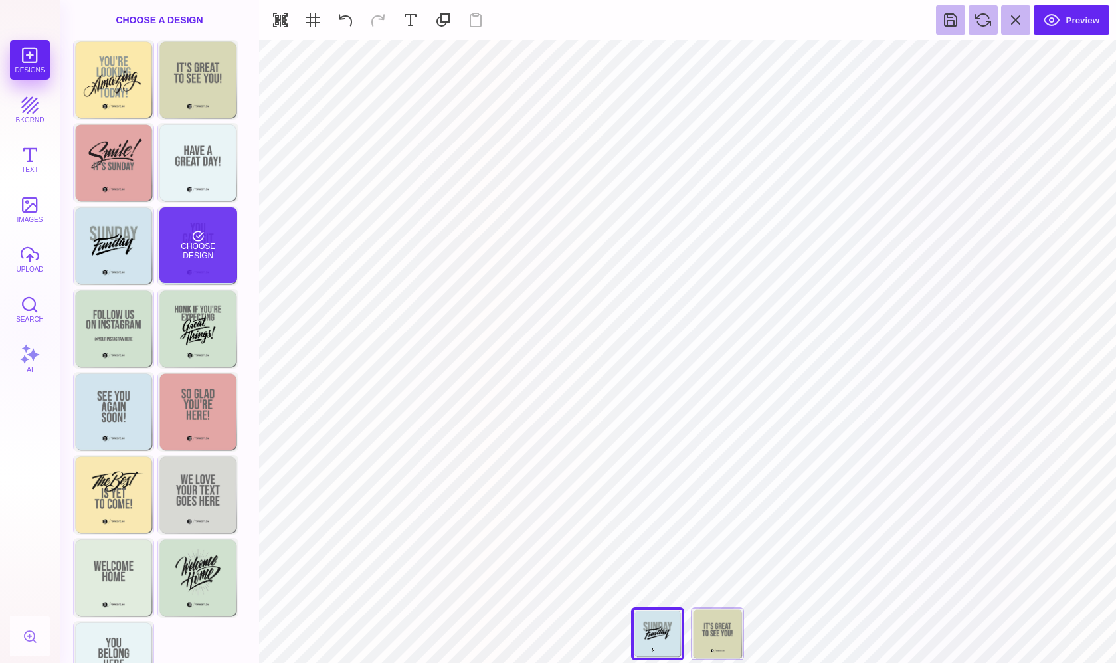
type input "#D2E5EC"
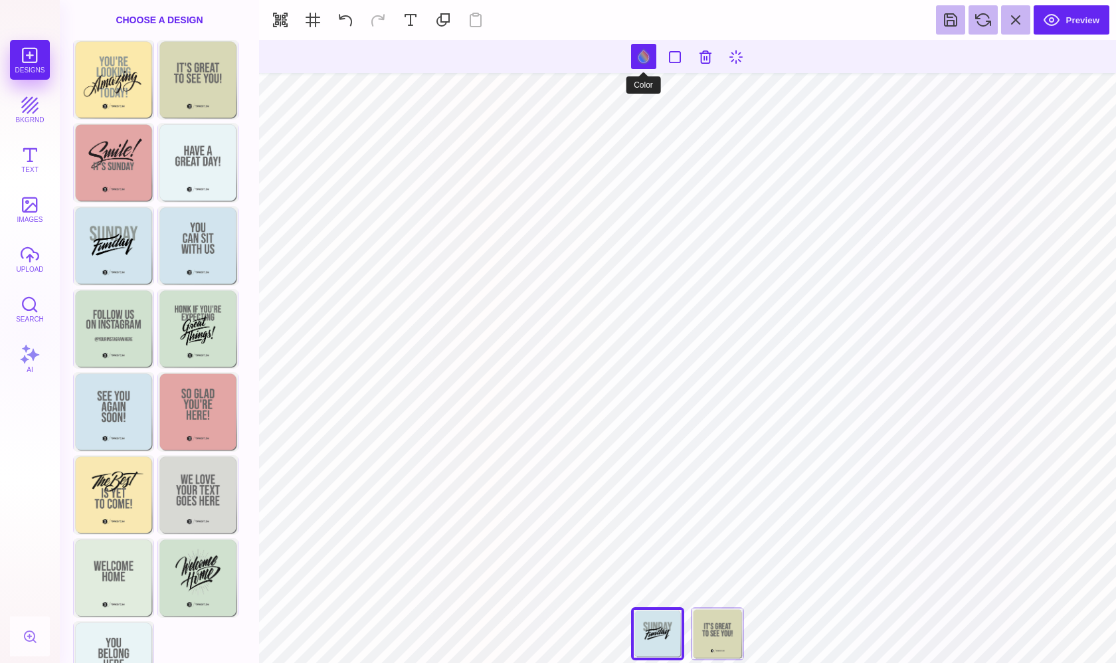
click at [639, 51] on button at bounding box center [643, 56] width 25 height 25
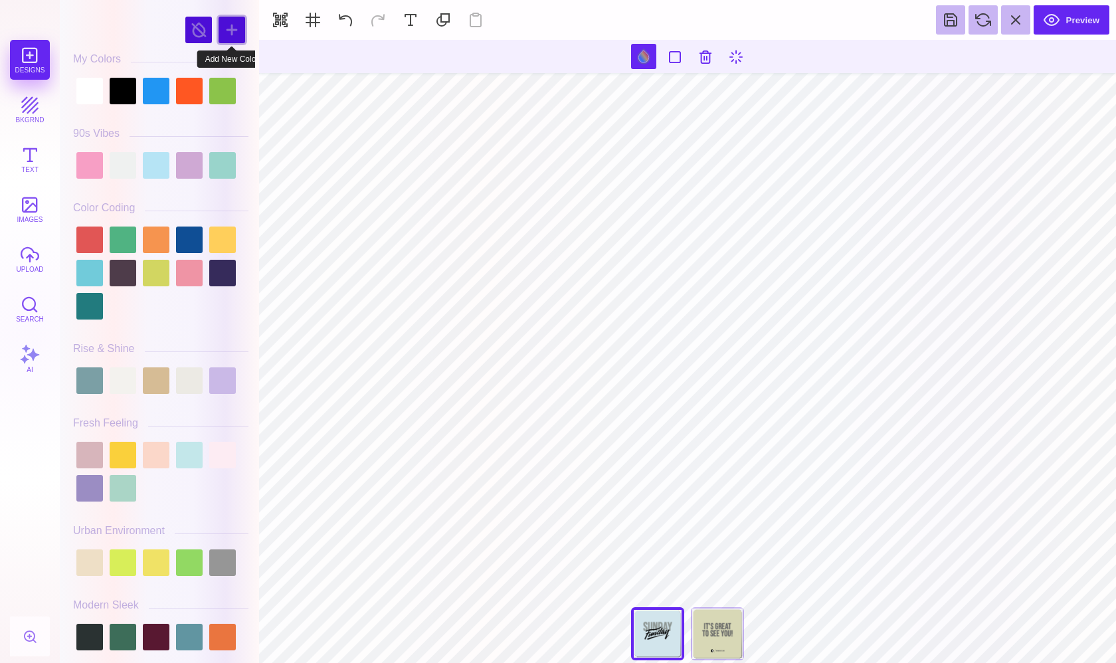
click at [227, 40] on div at bounding box center [232, 30] width 27 height 27
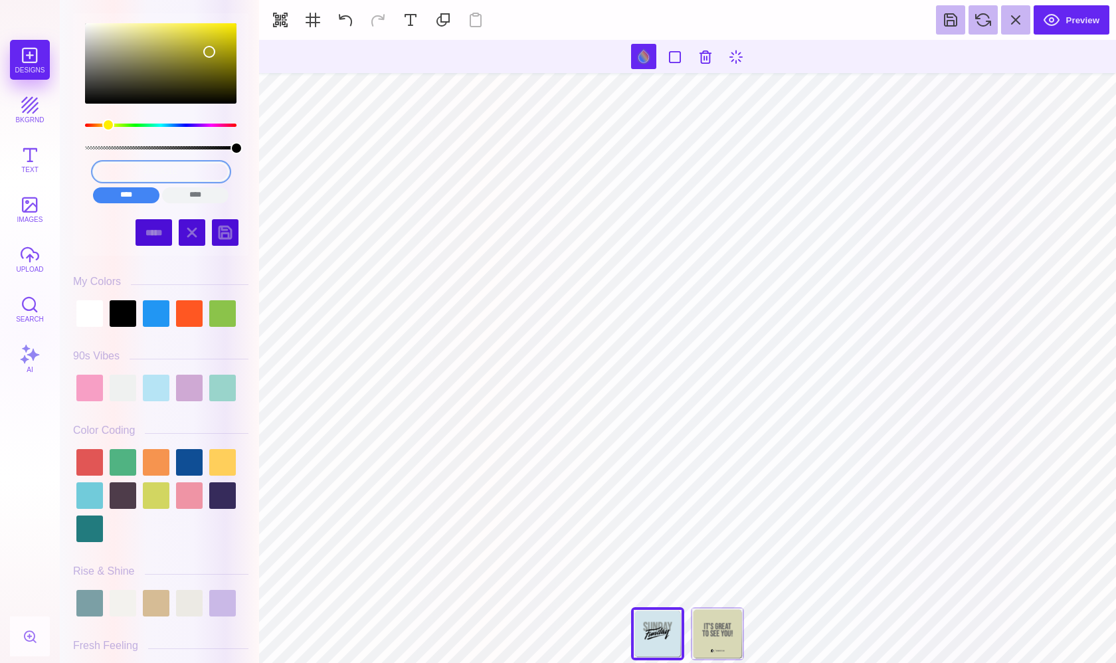
click at [149, 170] on input "#A59C1E" at bounding box center [161, 171] width 136 height 19
paste input "88b1c5"
type input "#88b1c5A59C1E"
click at [148, 175] on input "#88b1c5A59C1E" at bounding box center [161, 171] width 136 height 19
drag, startPoint x: 194, startPoint y: 170, endPoint x: 68, endPoint y: 164, distance: 125.7
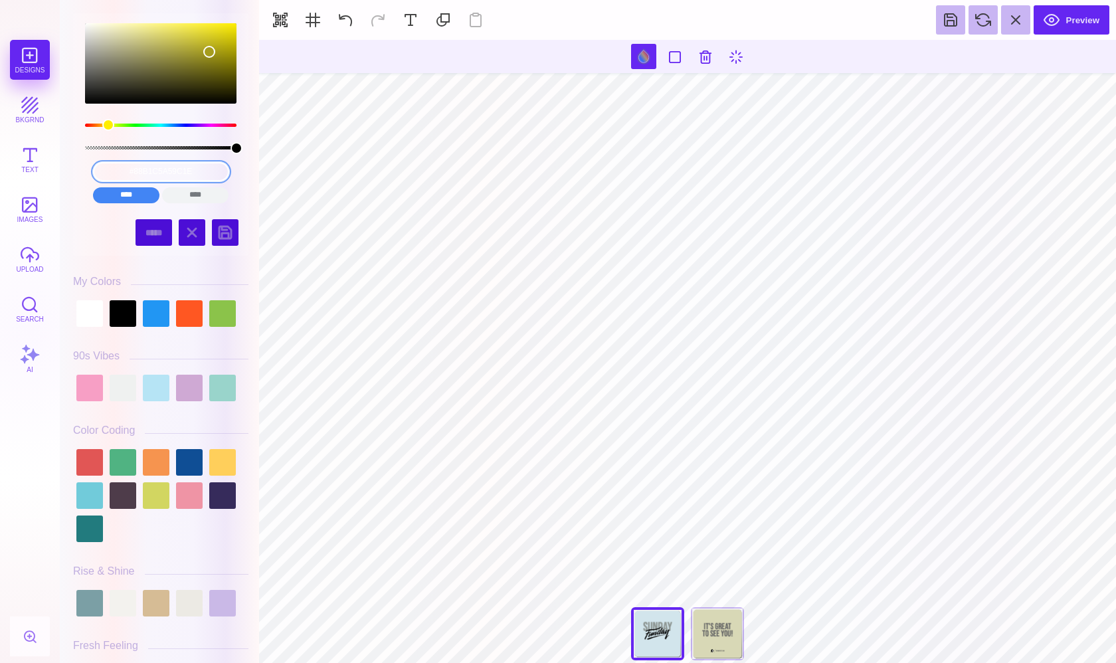
click at [68, 165] on div "#88b1c5A59C1E **** **** **** **** **** **** ****** ***** ***** ******" at bounding box center [160, 335] width 189 height 656
paste input "88b1c5"
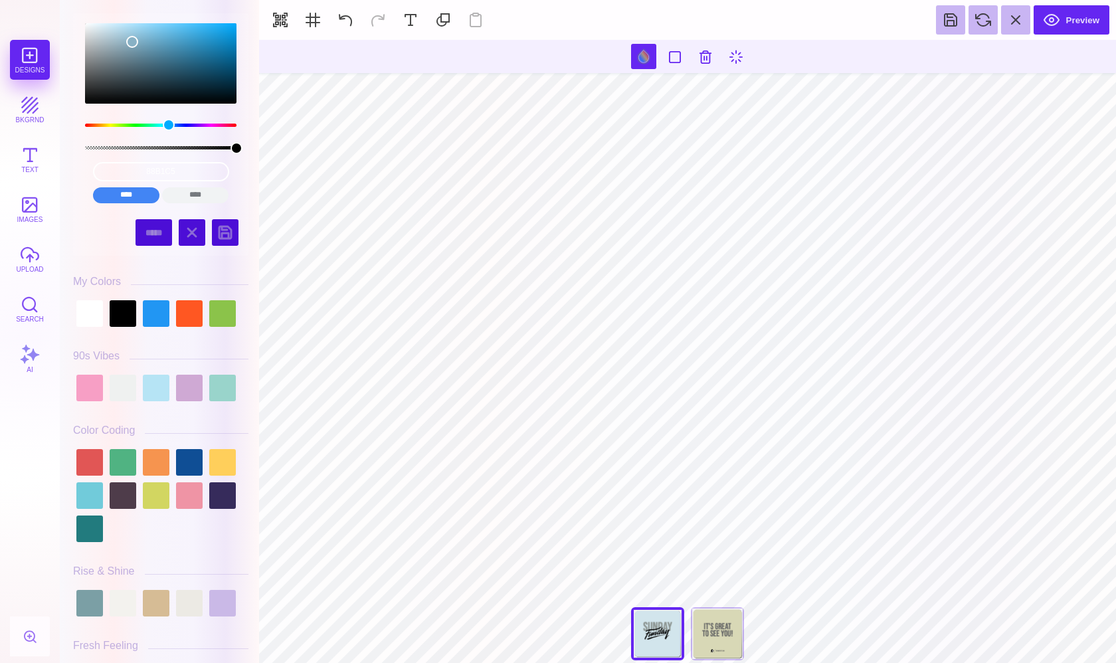
type input "#000000"
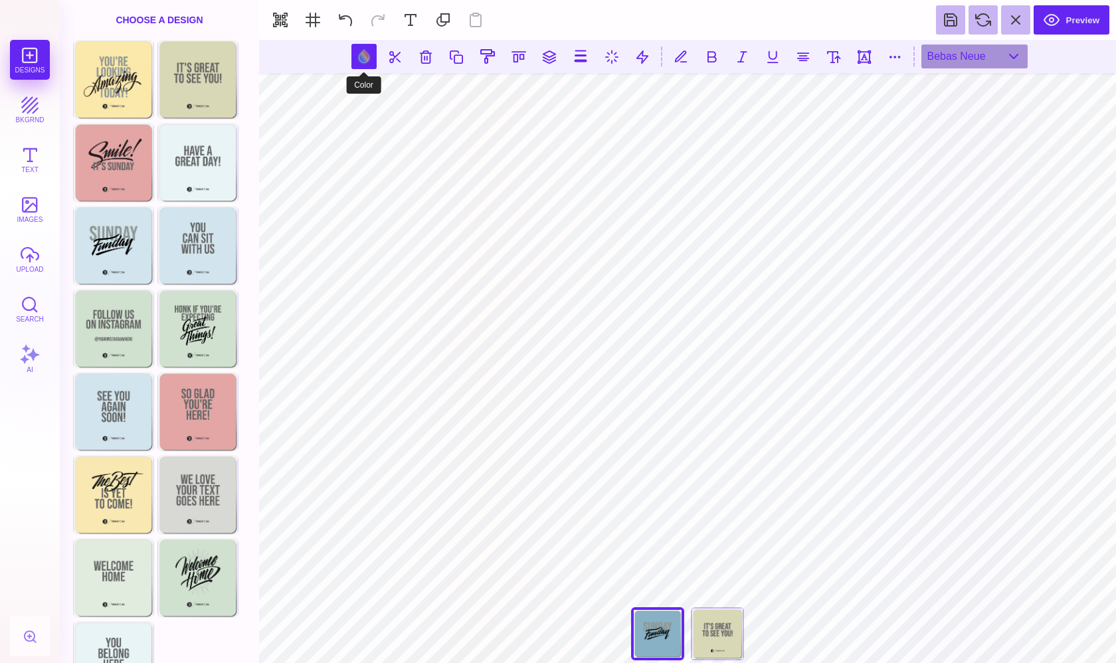
click at [354, 50] on button at bounding box center [363, 56] width 25 height 25
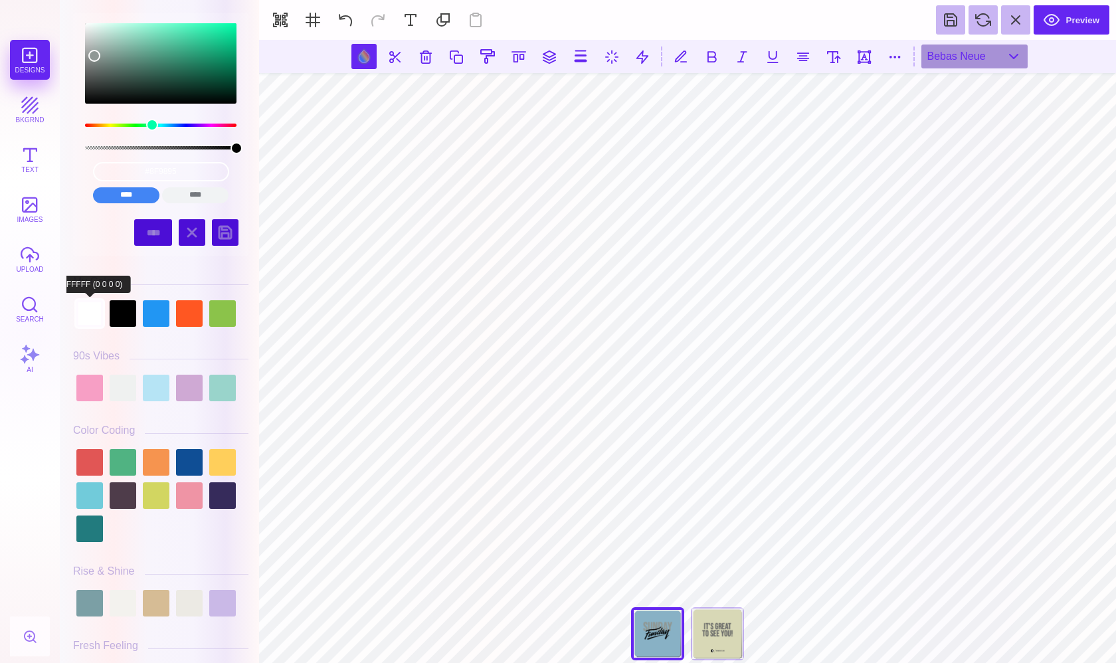
click at [92, 317] on div at bounding box center [89, 313] width 27 height 27
type input "#FFFFFF"
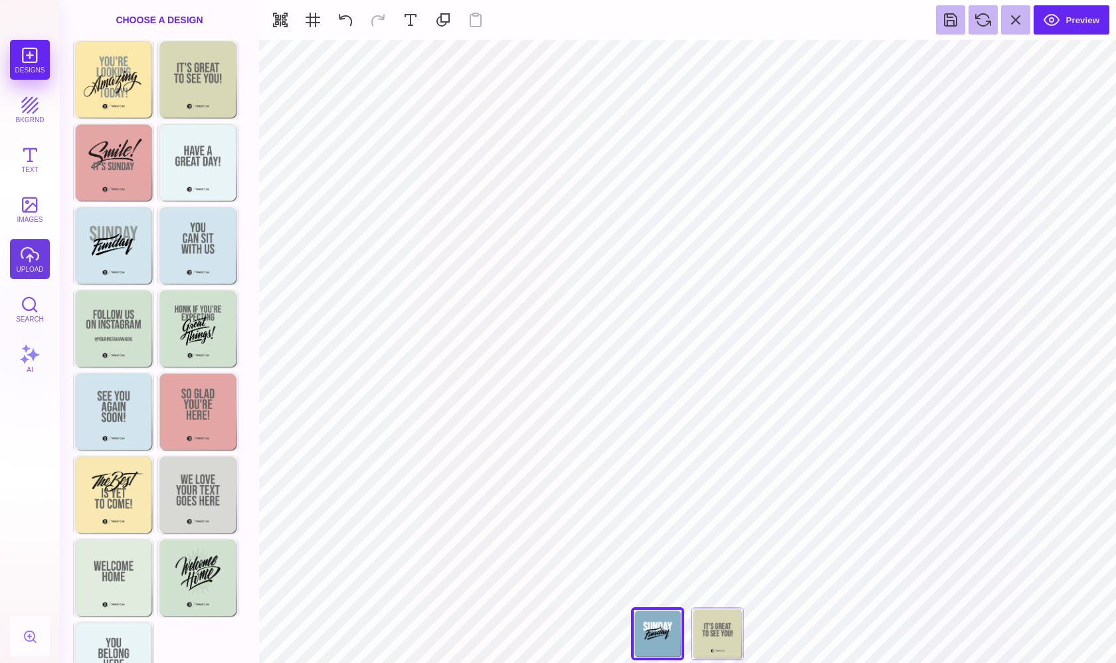
click at [26, 267] on button "upload" at bounding box center [30, 259] width 40 height 40
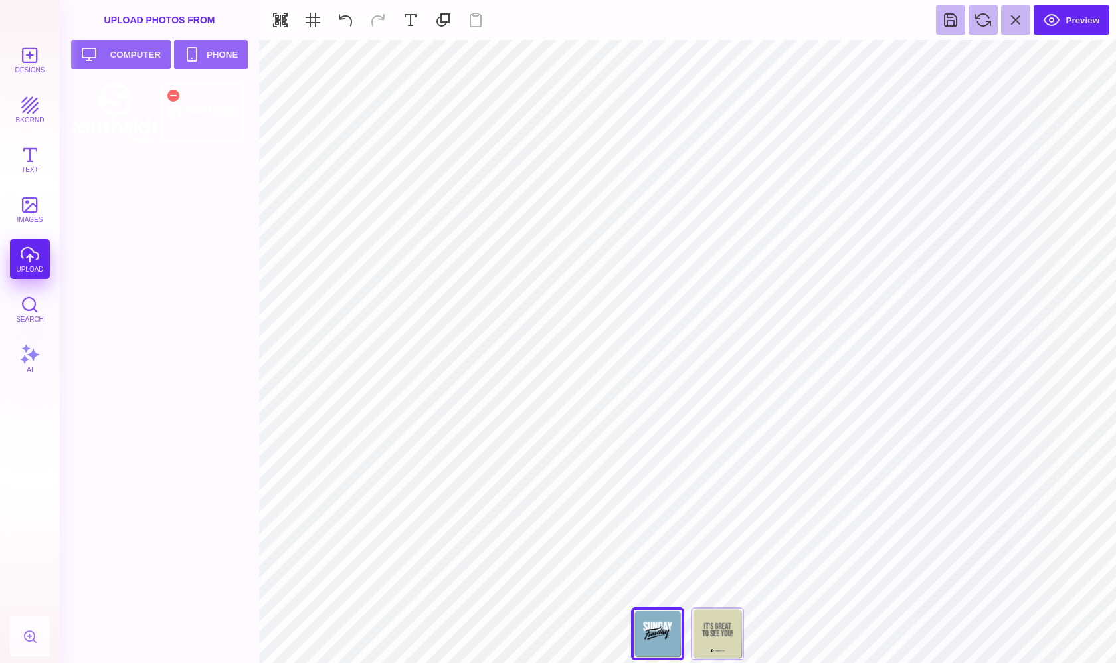
click at [199, 112] on div at bounding box center [202, 112] width 84 height 60
click at [732, 623] on div "Back" at bounding box center [717, 633] width 53 height 53
click at [26, 65] on button "Designs" at bounding box center [30, 60] width 40 height 40
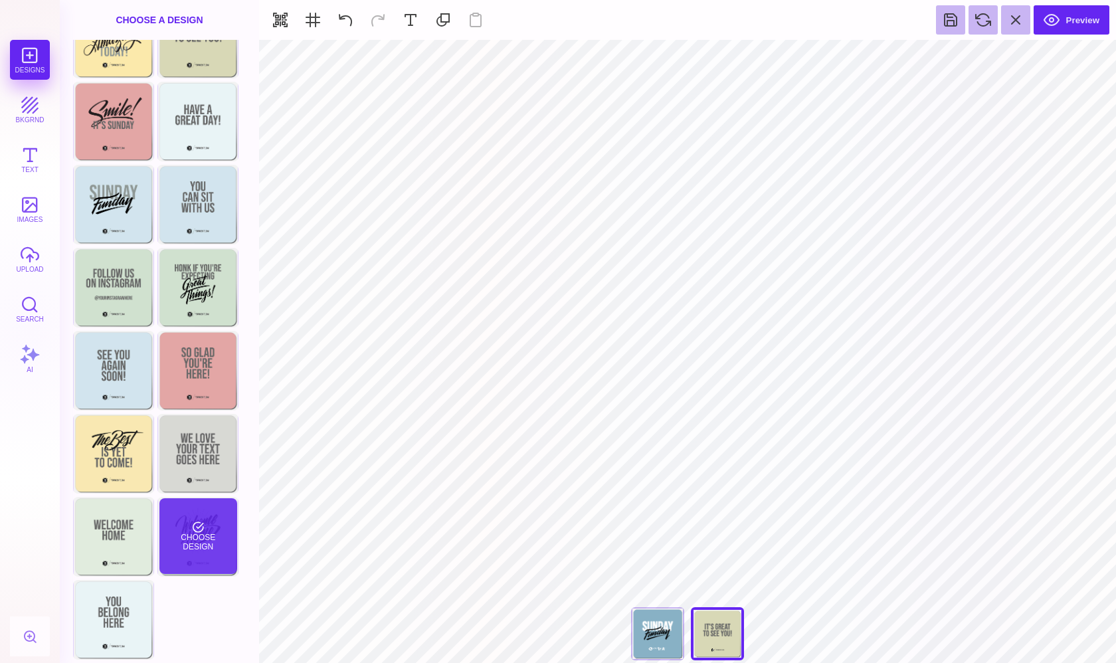
scroll to position [41, 0]
click at [223, 544] on div "Choose Design" at bounding box center [198, 536] width 78 height 76
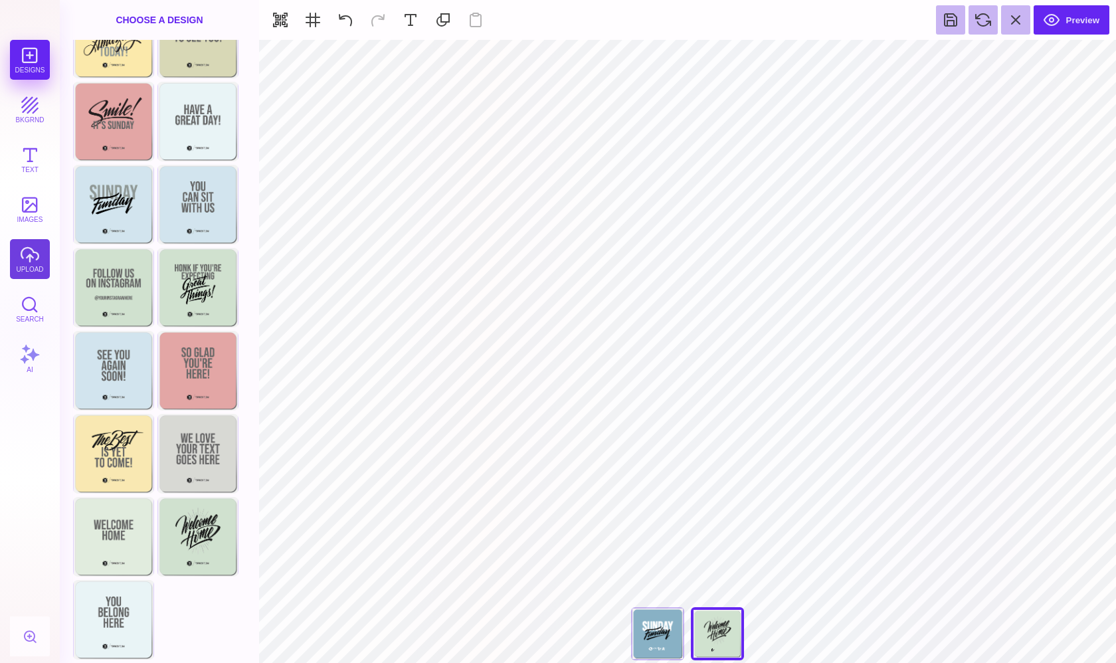
click at [25, 254] on button "upload" at bounding box center [30, 259] width 40 height 40
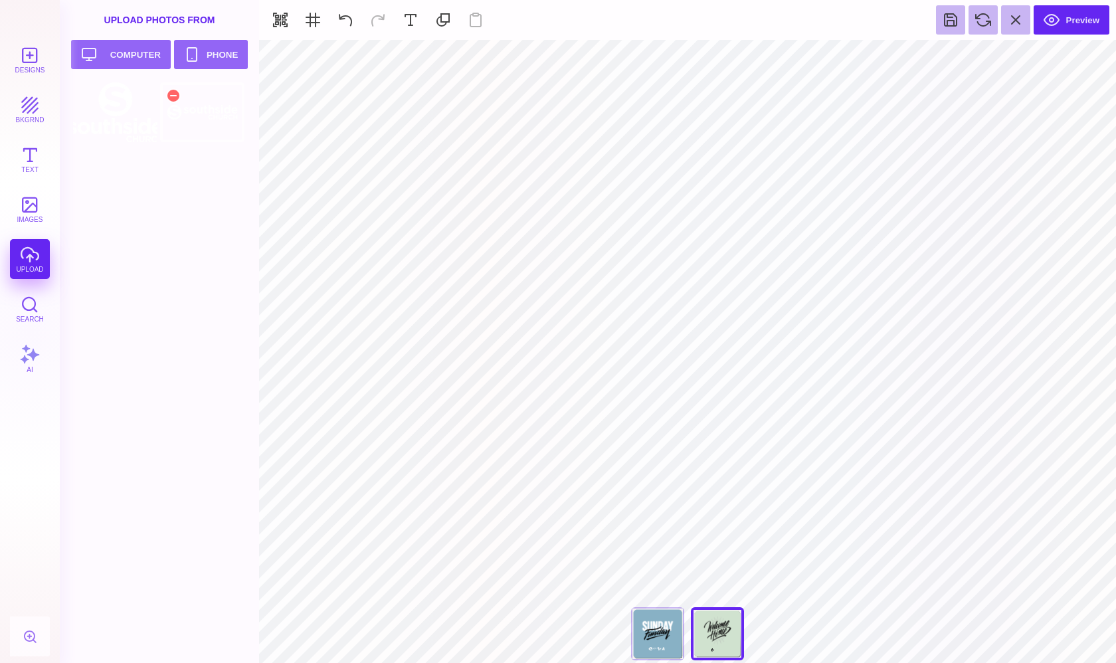
click at [195, 111] on div at bounding box center [202, 112] width 84 height 60
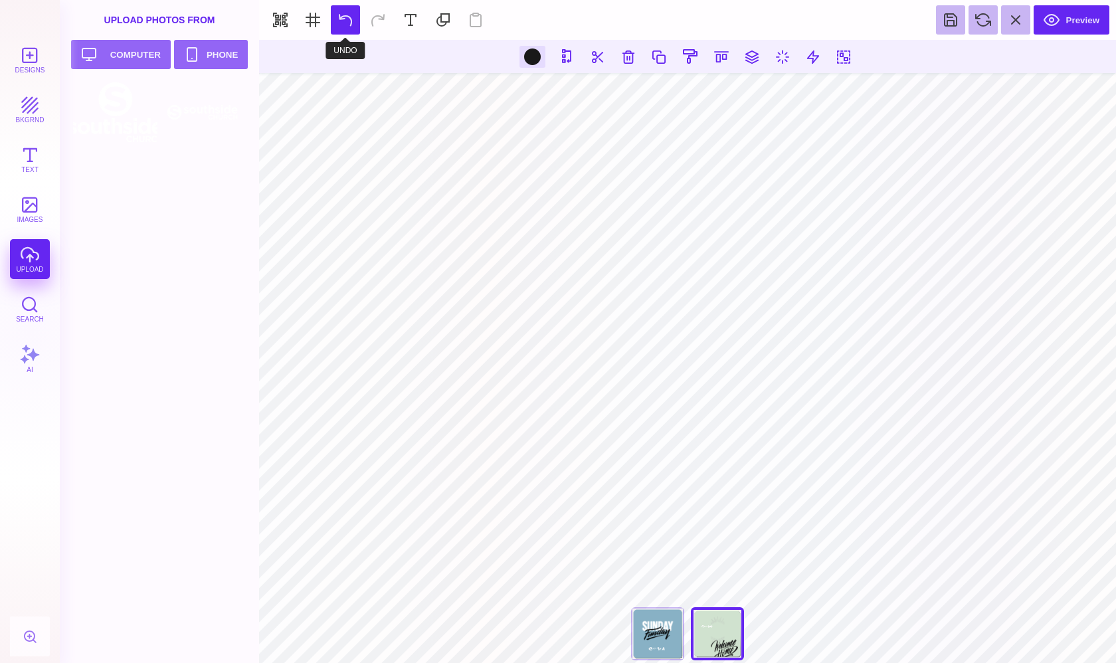
click at [336, 14] on button at bounding box center [345, 19] width 29 height 29
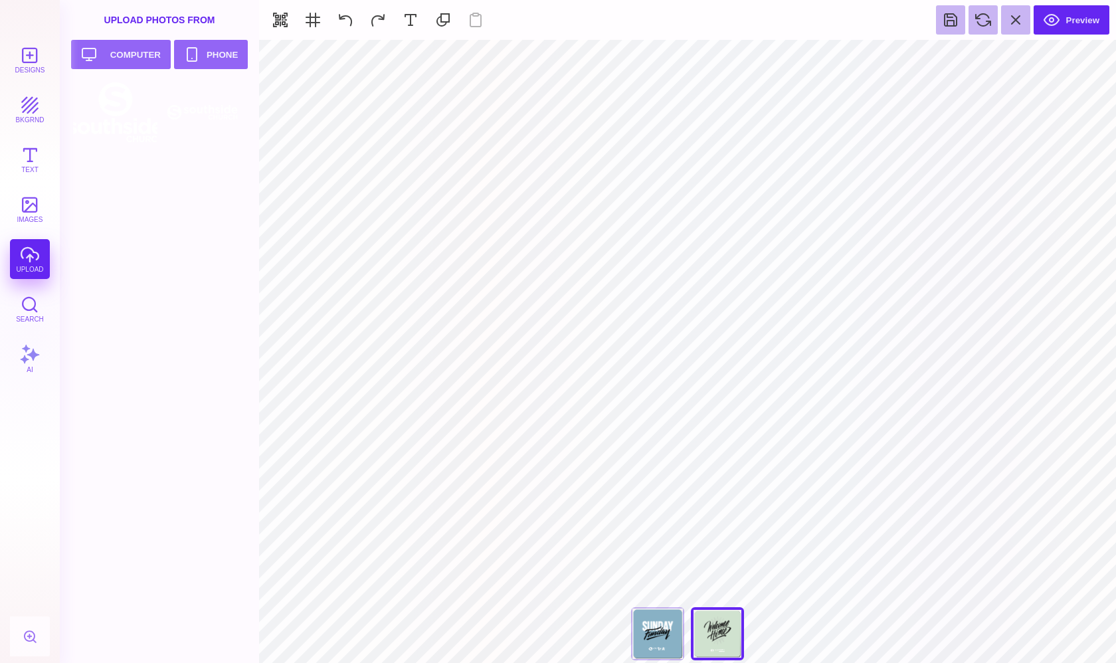
type input "#D0E2CF"
click at [640, 62] on button at bounding box center [643, 56] width 25 height 25
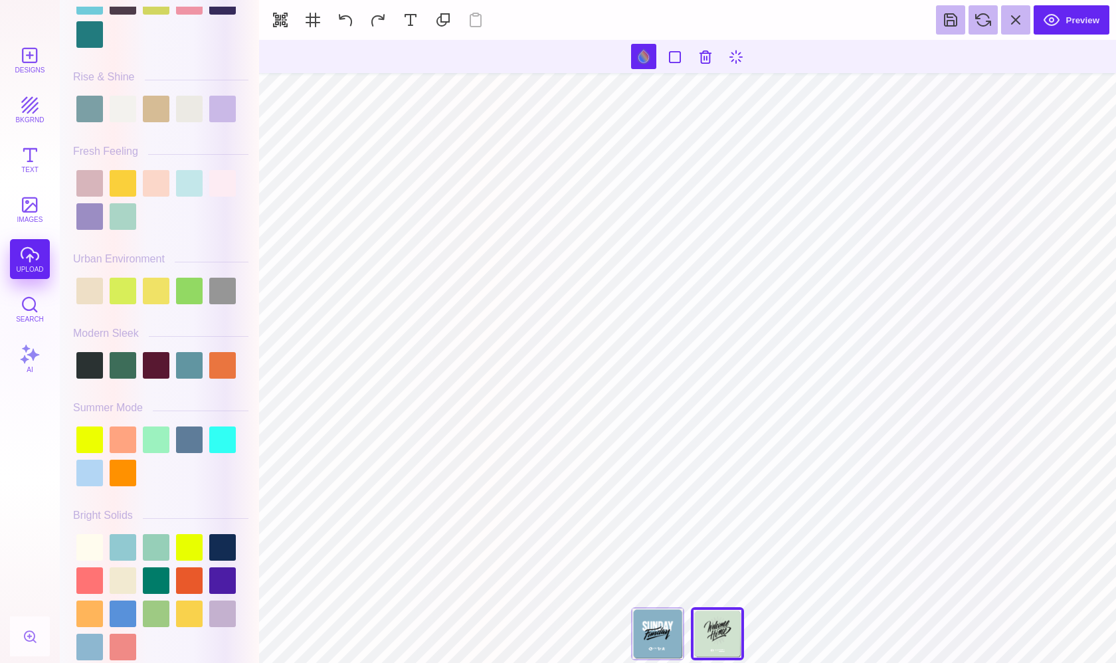
scroll to position [500, 0]
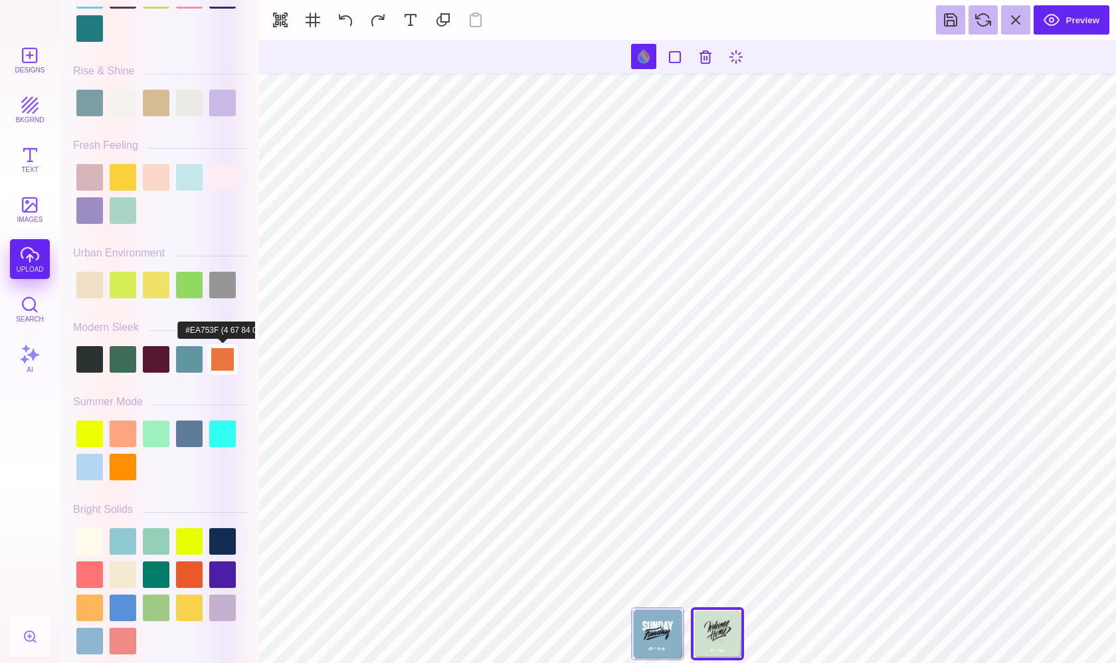
click at [214, 365] on div at bounding box center [222, 359] width 27 height 27
click at [195, 367] on div at bounding box center [189, 359] width 27 height 27
click at [125, 364] on div at bounding box center [123, 359] width 27 height 27
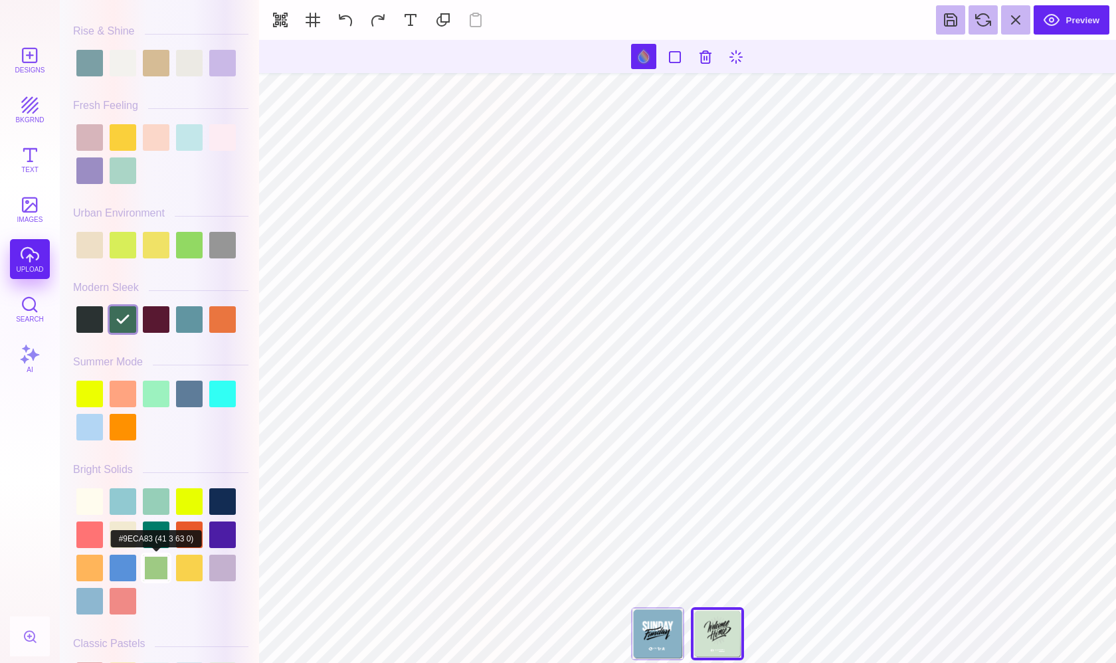
scroll to position [545, 0]
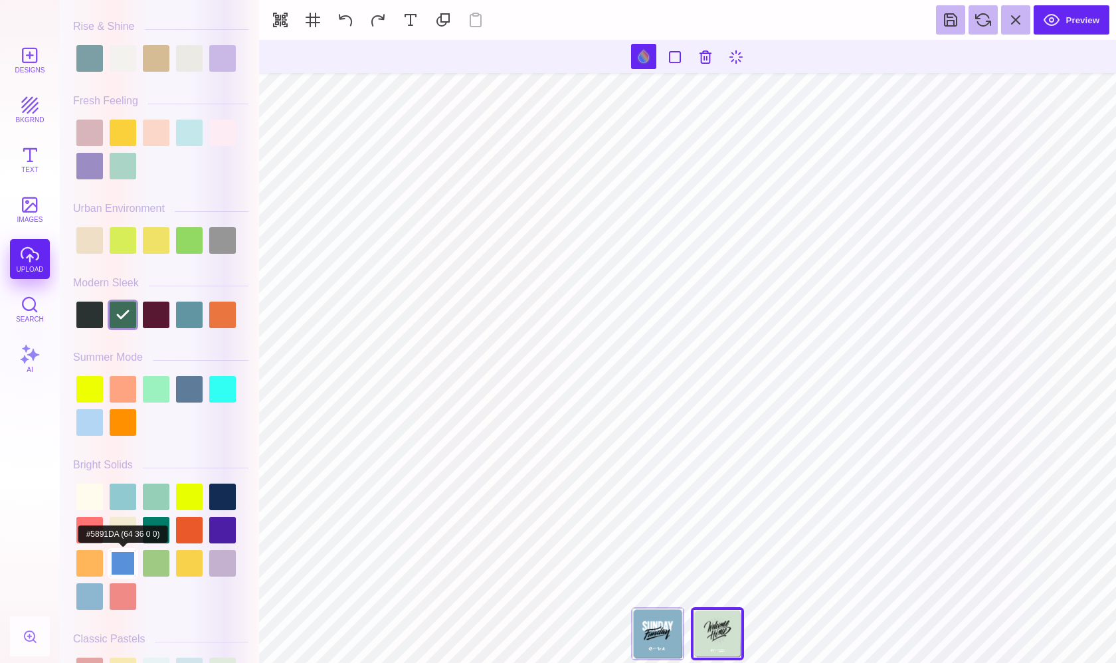
click at [122, 550] on div at bounding box center [123, 563] width 27 height 27
click at [124, 526] on div at bounding box center [123, 530] width 27 height 27
click at [229, 566] on div at bounding box center [222, 563] width 27 height 27
click at [116, 598] on div at bounding box center [123, 596] width 27 height 27
click at [92, 600] on div at bounding box center [89, 596] width 27 height 27
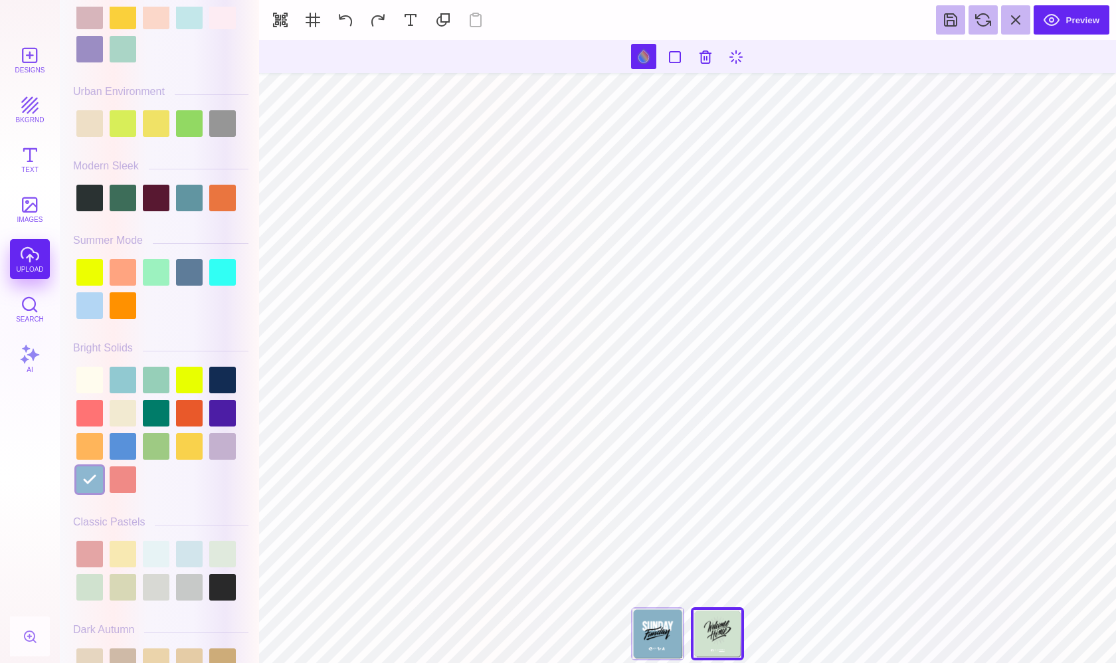
scroll to position [663, 0]
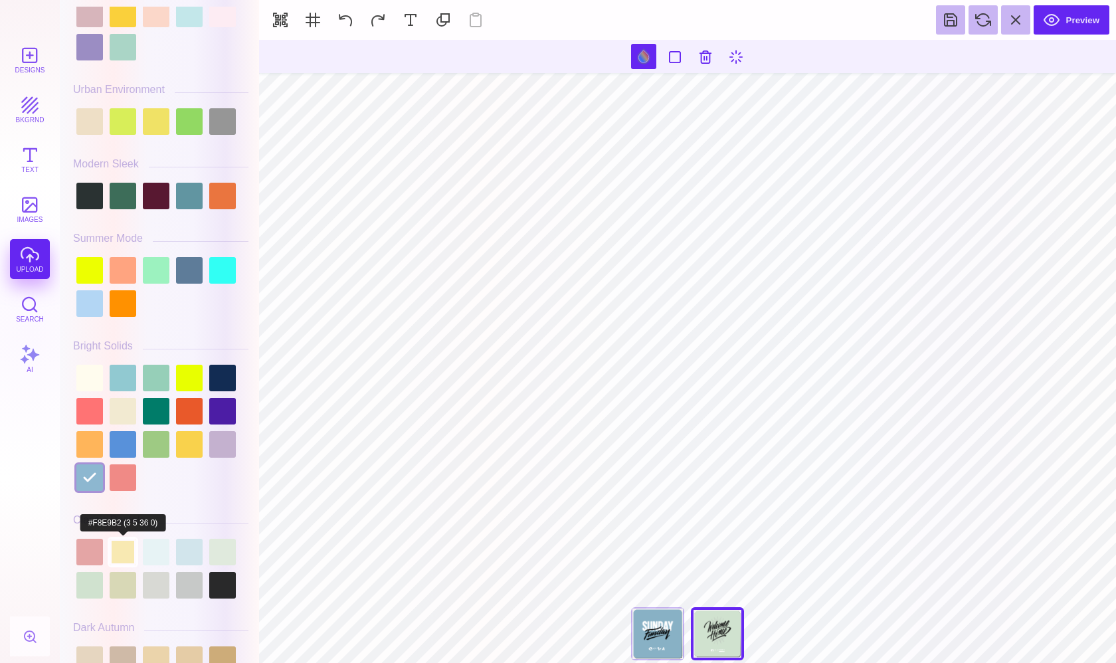
click at [118, 555] on div at bounding box center [123, 552] width 27 height 27
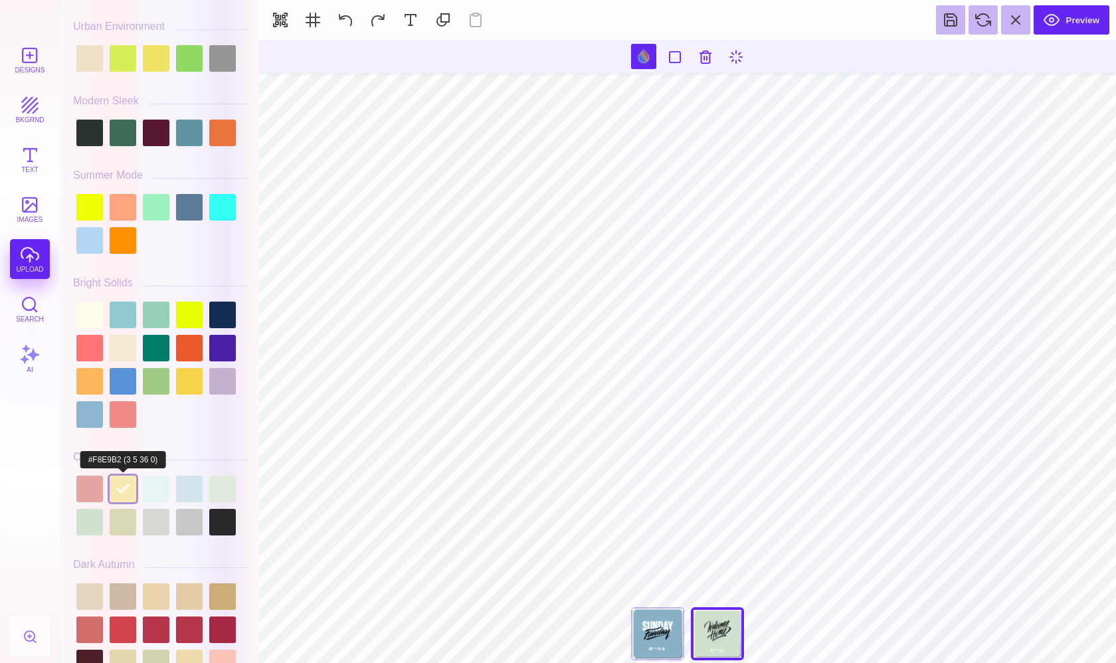
scroll to position [728, 0]
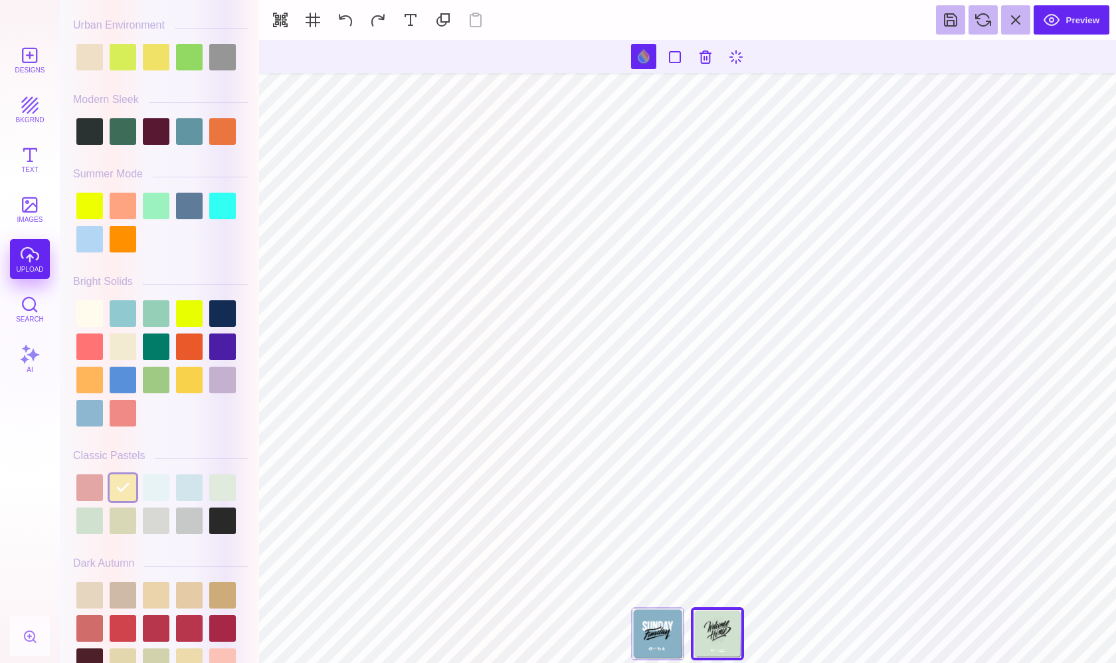
type input "#191919"
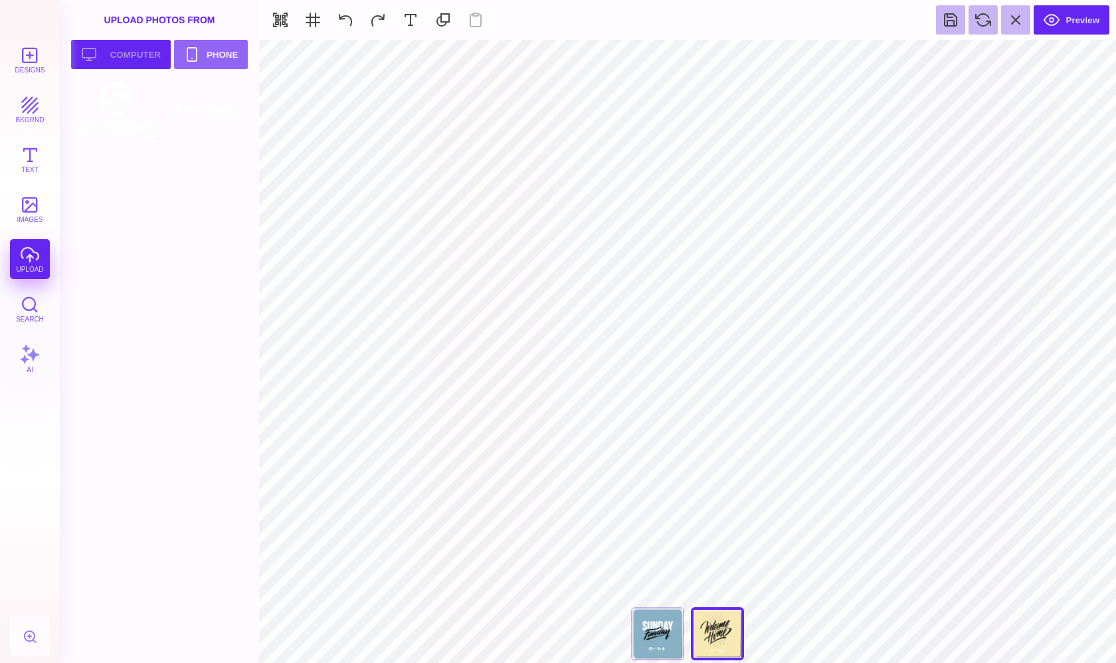
click at [122, 52] on button "Upload your artwork Computer" at bounding box center [121, 54] width 100 height 29
click at [135, 175] on div at bounding box center [115, 175] width 84 height 60
type input "#B3B4B4"
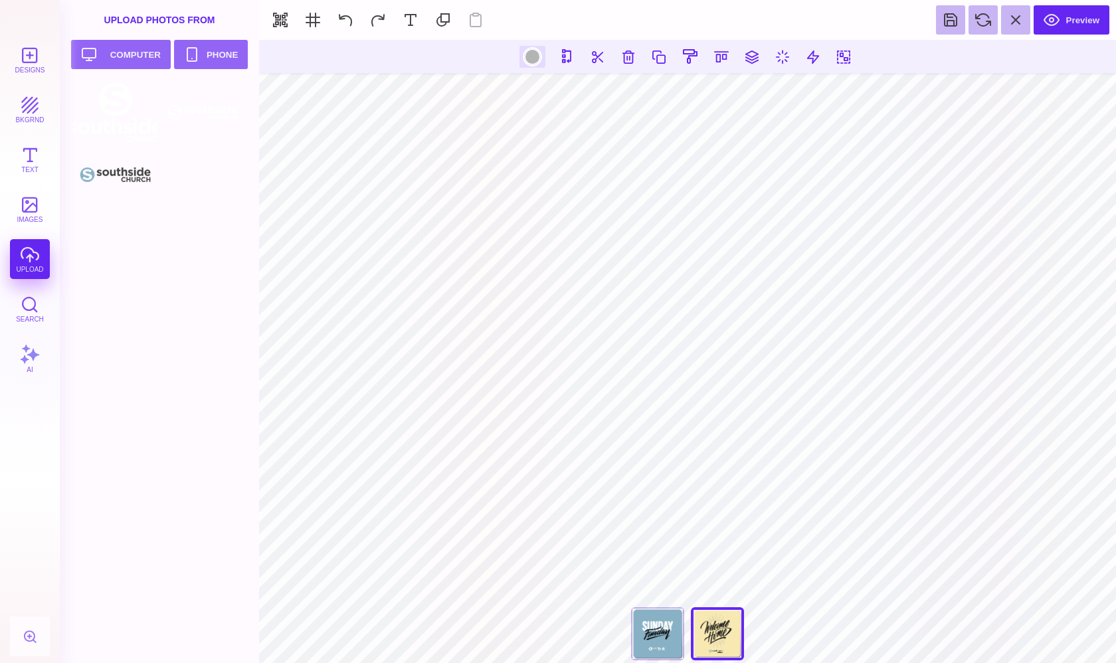
click at [534, 56] on div at bounding box center [532, 56] width 17 height 17
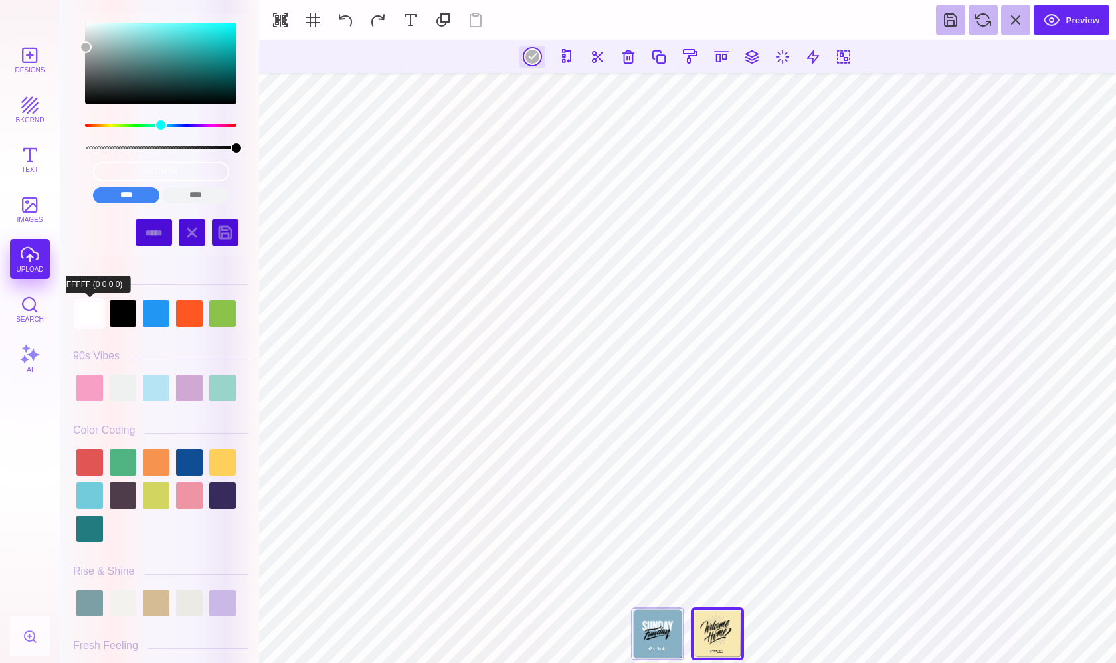
click at [90, 318] on div at bounding box center [89, 313] width 27 height 27
type input "#FFFFFF"
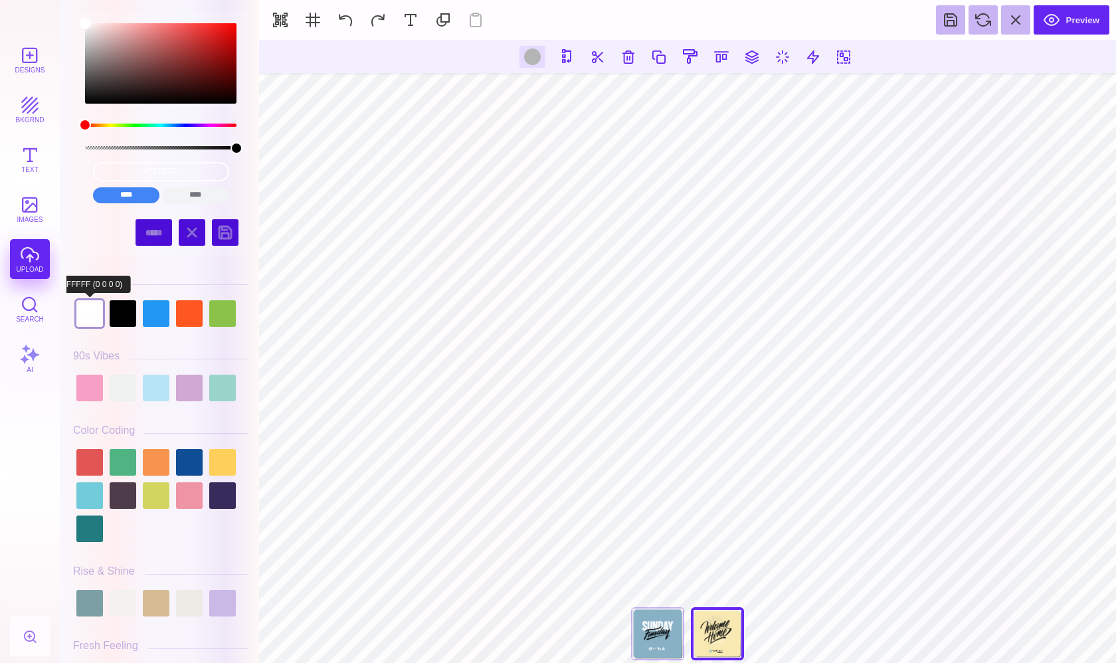
click at [96, 311] on div at bounding box center [89, 313] width 27 height 27
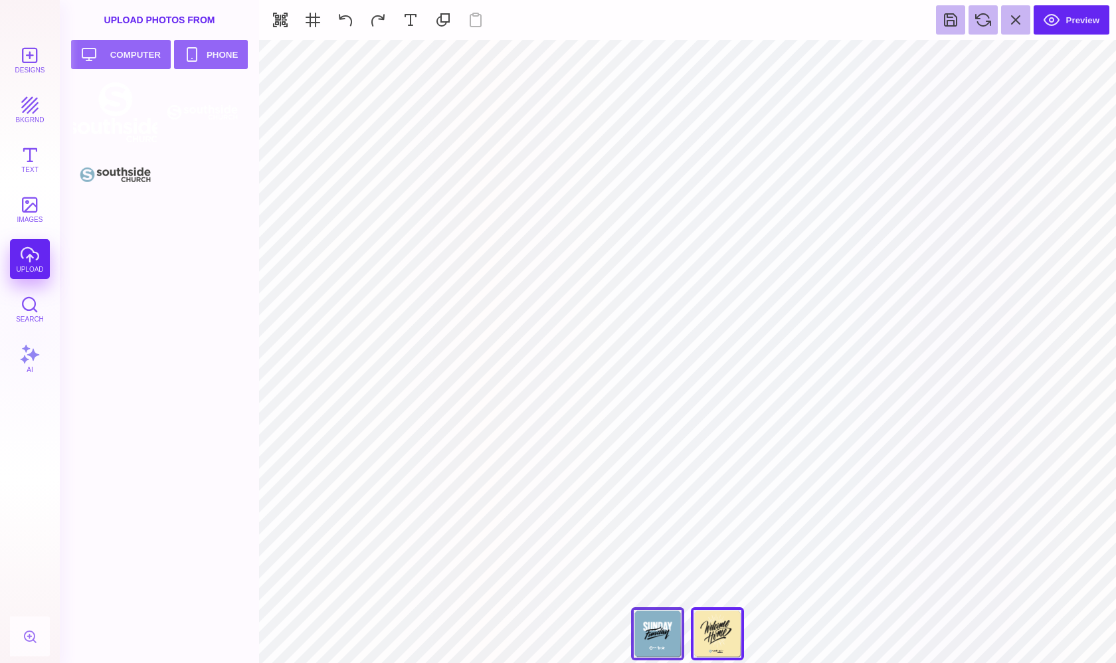
click at [658, 632] on div at bounding box center [657, 633] width 53 height 53
click at [1071, 23] on button "Preview" at bounding box center [1071, 19] width 76 height 29
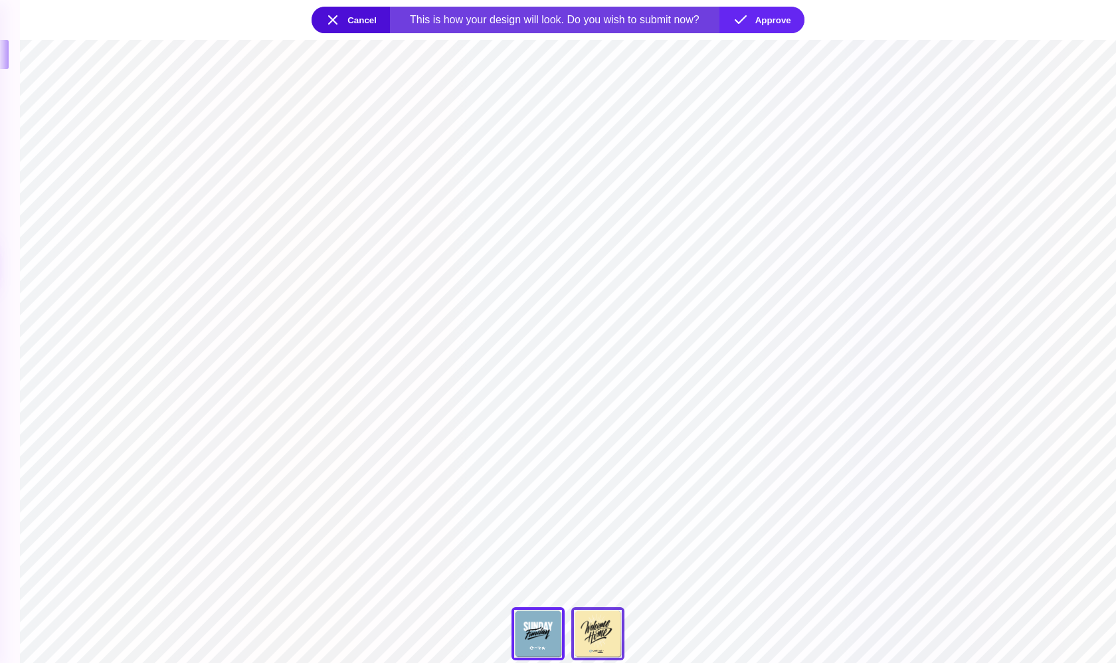
click at [602, 626] on div at bounding box center [597, 633] width 53 height 53
click at [765, 19] on button "Approve" at bounding box center [761, 20] width 85 height 27
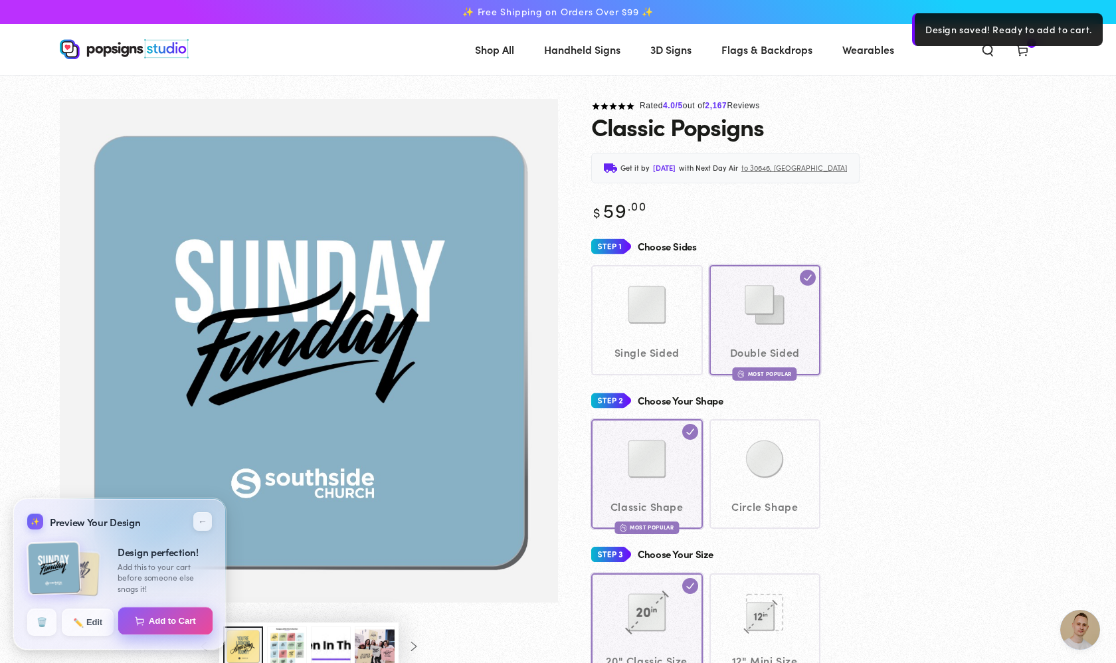
click at [179, 622] on button "Add to Cart" at bounding box center [165, 621] width 95 height 28
select select "**********"
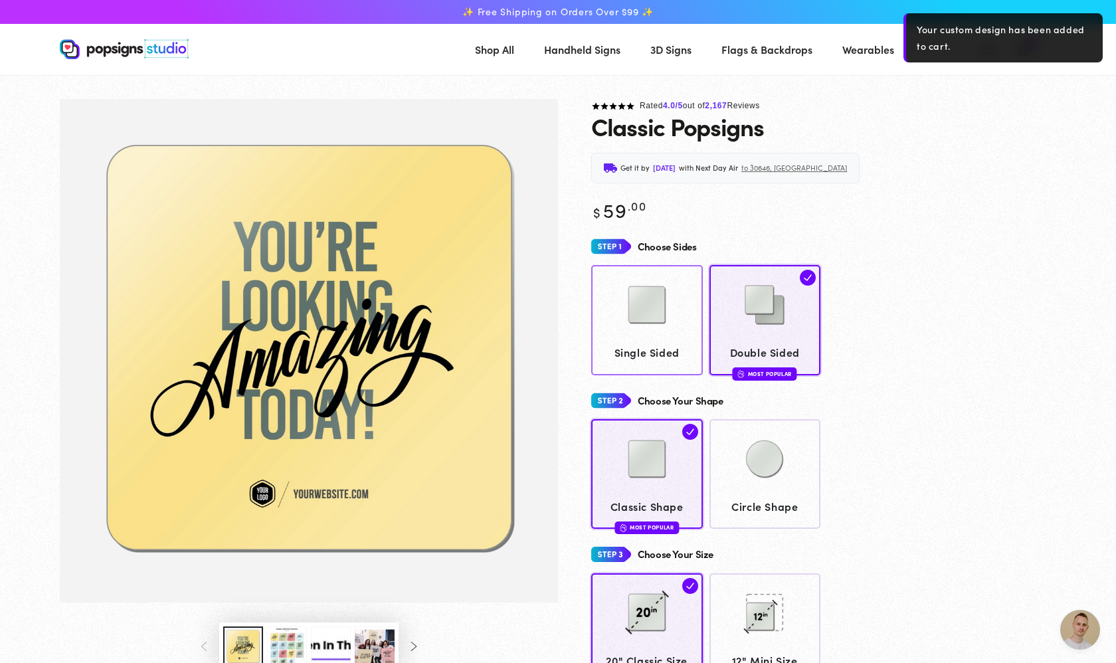
click at [662, 343] on span "Single Sided" at bounding box center [647, 352] width 99 height 19
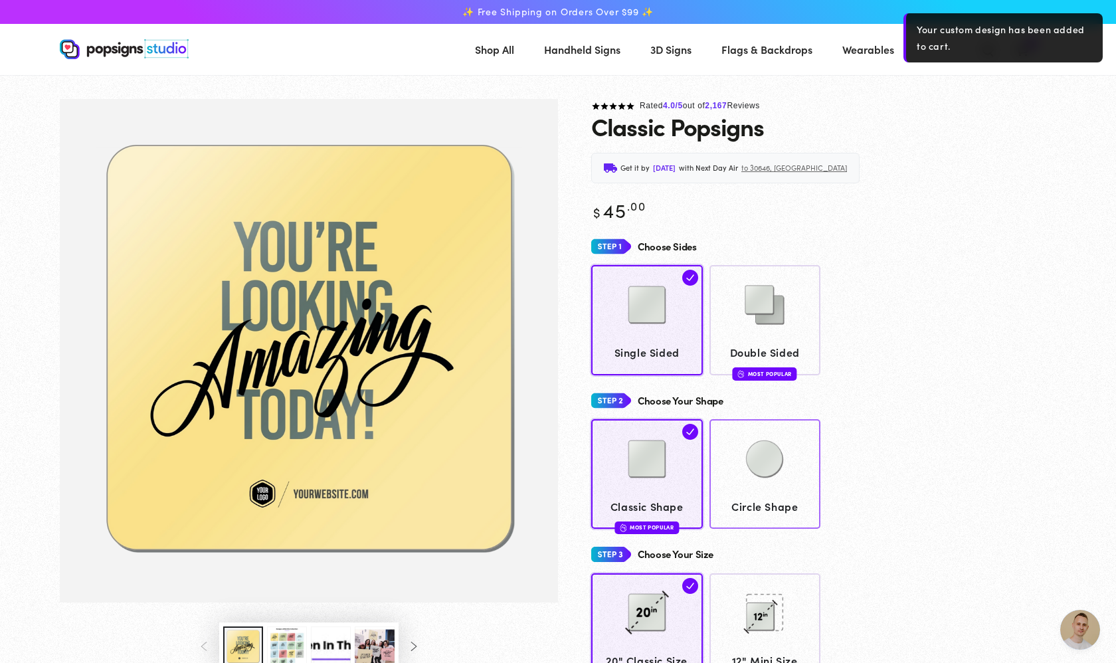
click at [768, 459] on img at bounding box center [764, 459] width 66 height 66
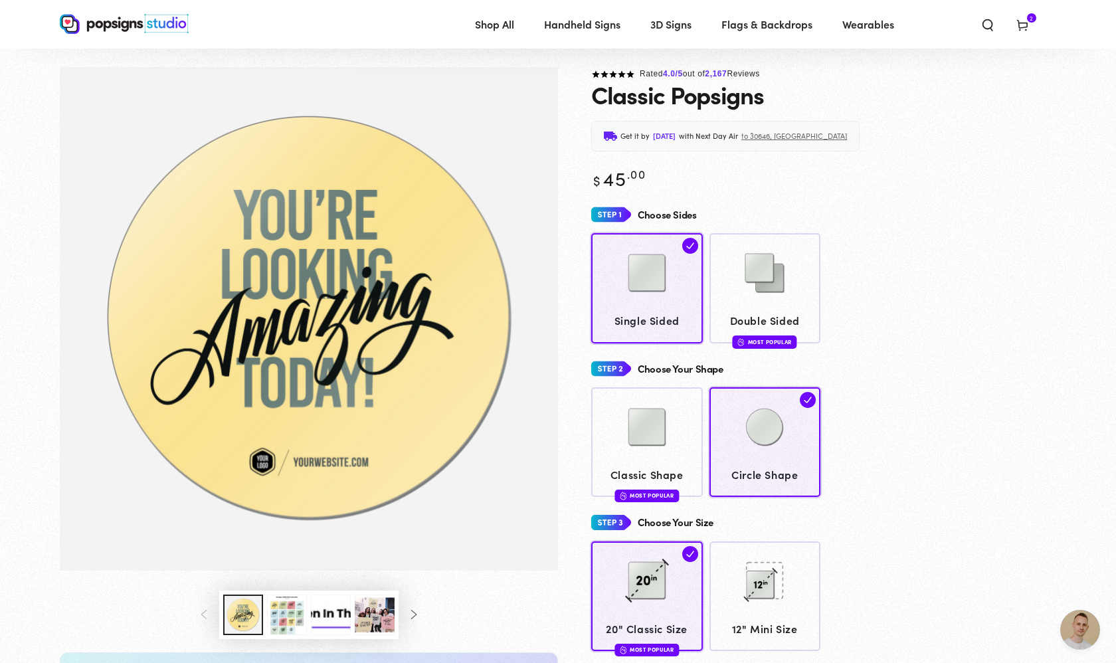
scroll to position [1, 0]
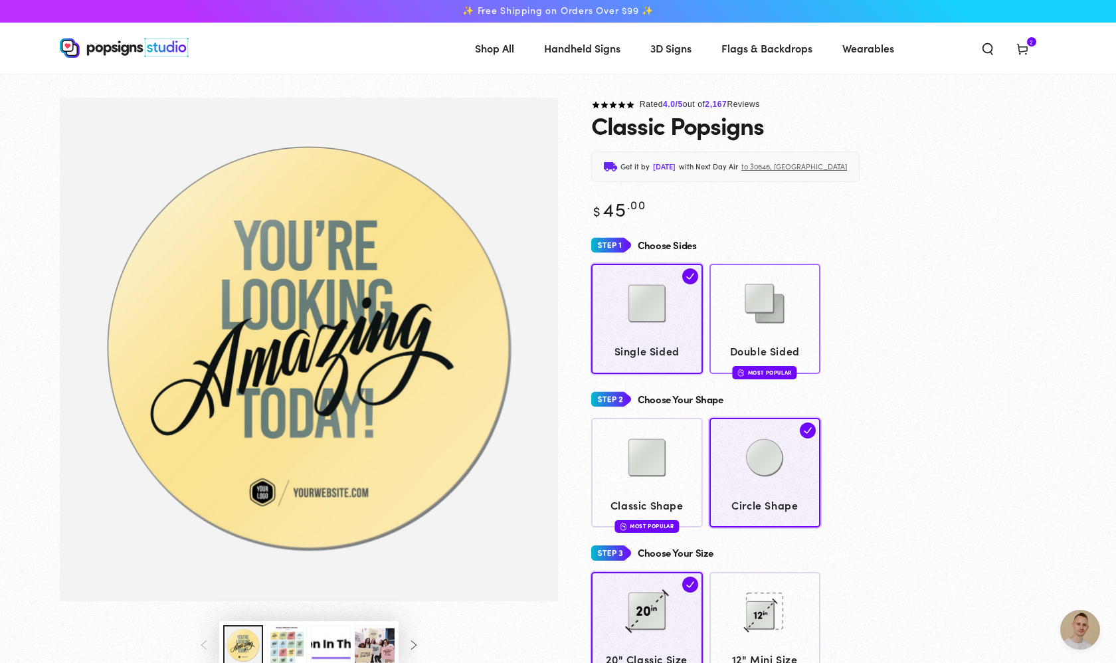
click at [748, 327] on img at bounding box center [764, 303] width 66 height 66
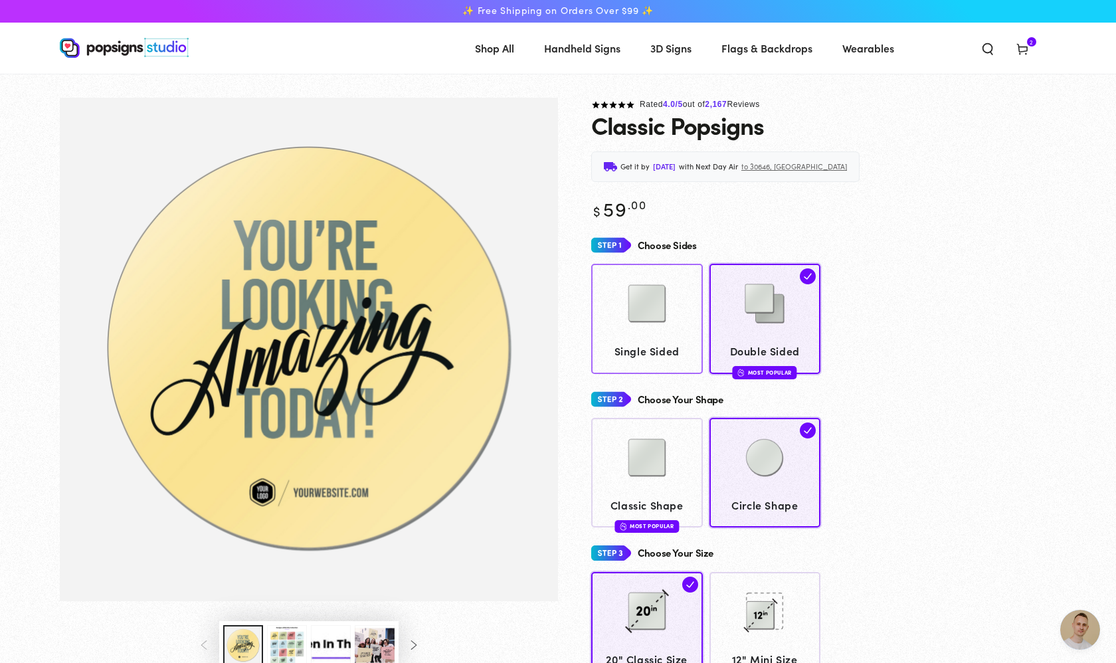
click at [681, 341] on span "Single Sided" at bounding box center [647, 350] width 99 height 19
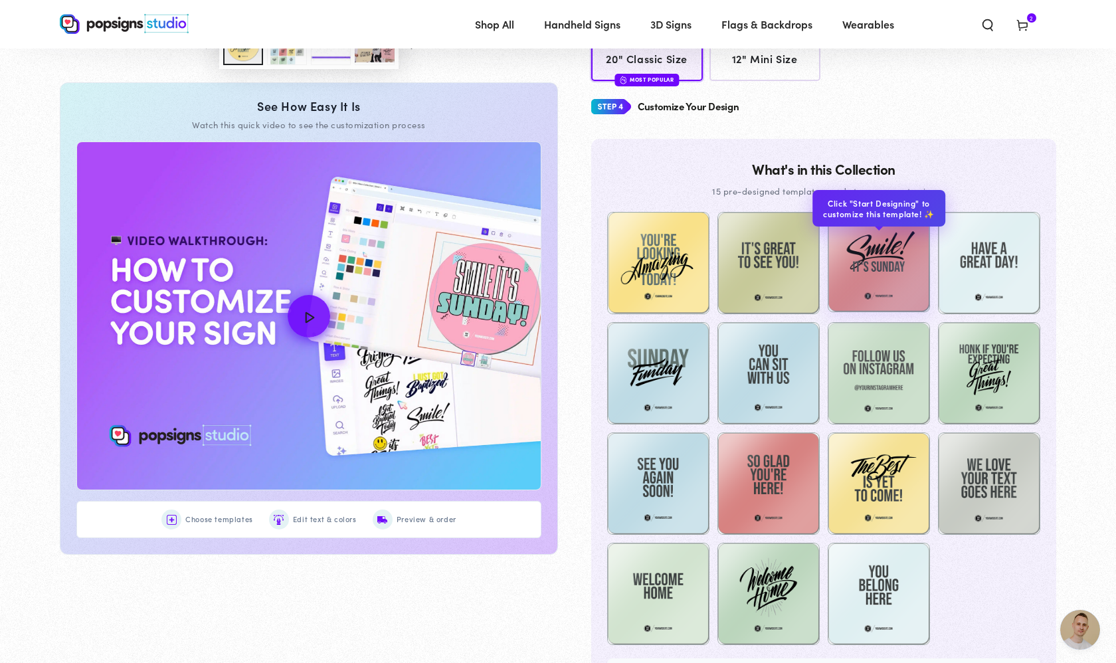
scroll to position [604, 0]
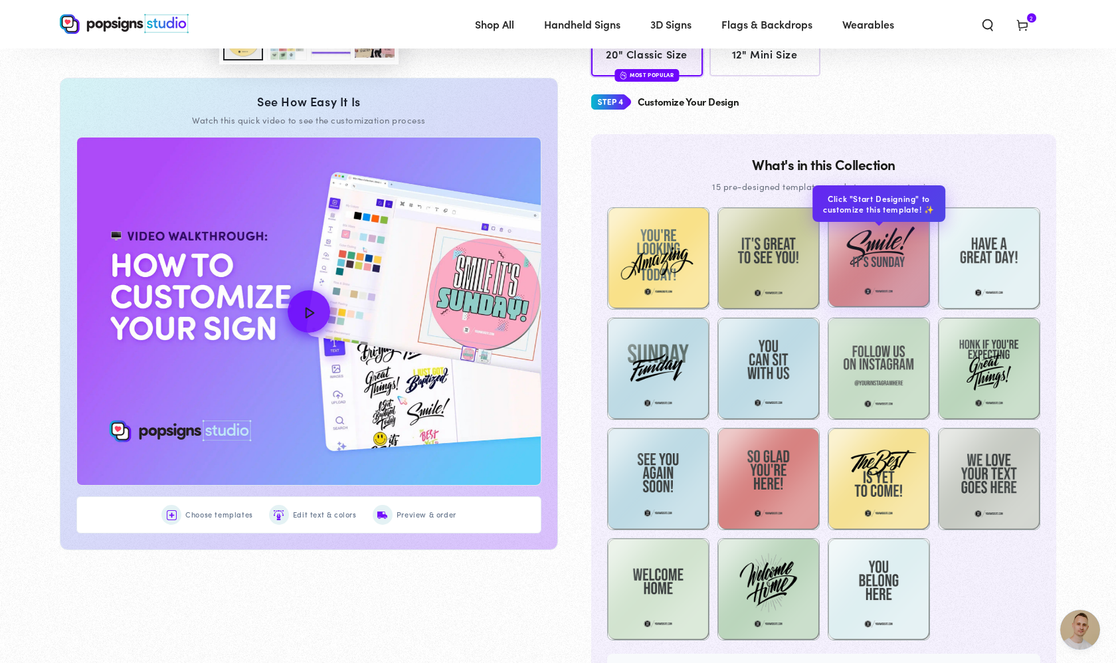
click at [869, 250] on img at bounding box center [879, 256] width 102 height 102
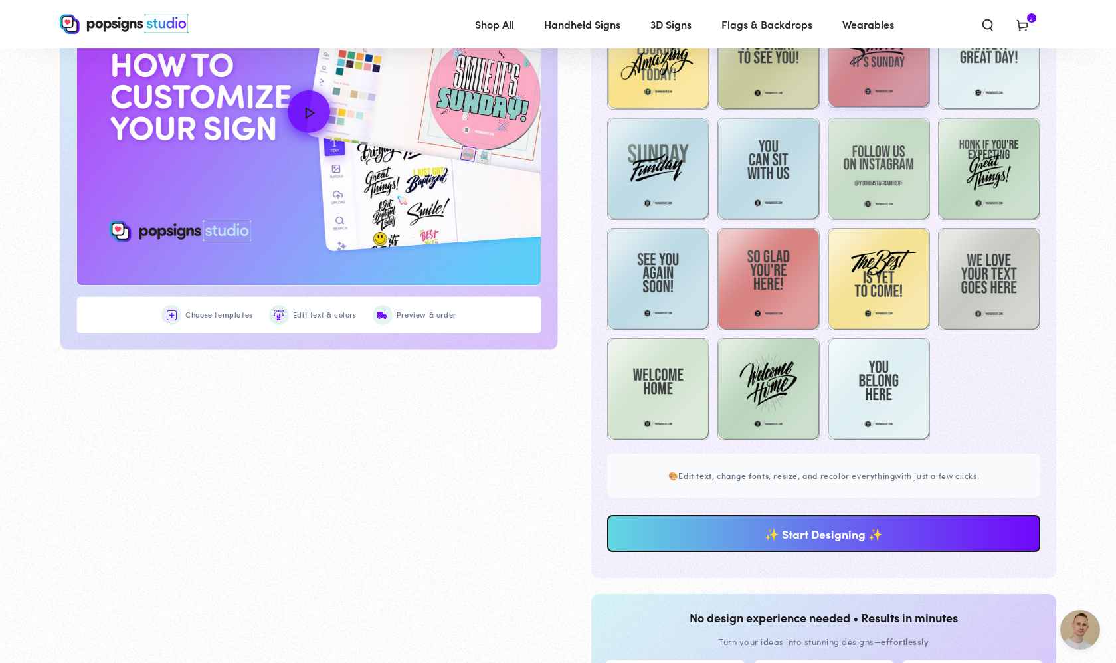
scroll to position [877, 0]
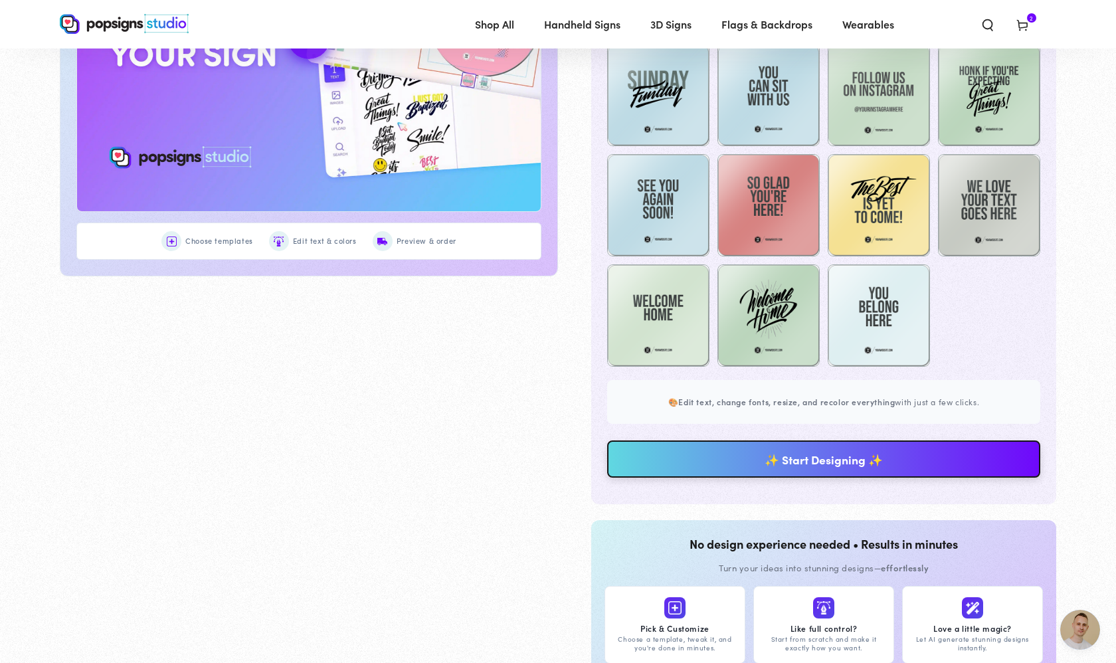
click at [814, 452] on link "✨ Start Designing ✨" at bounding box center [823, 458] width 433 height 37
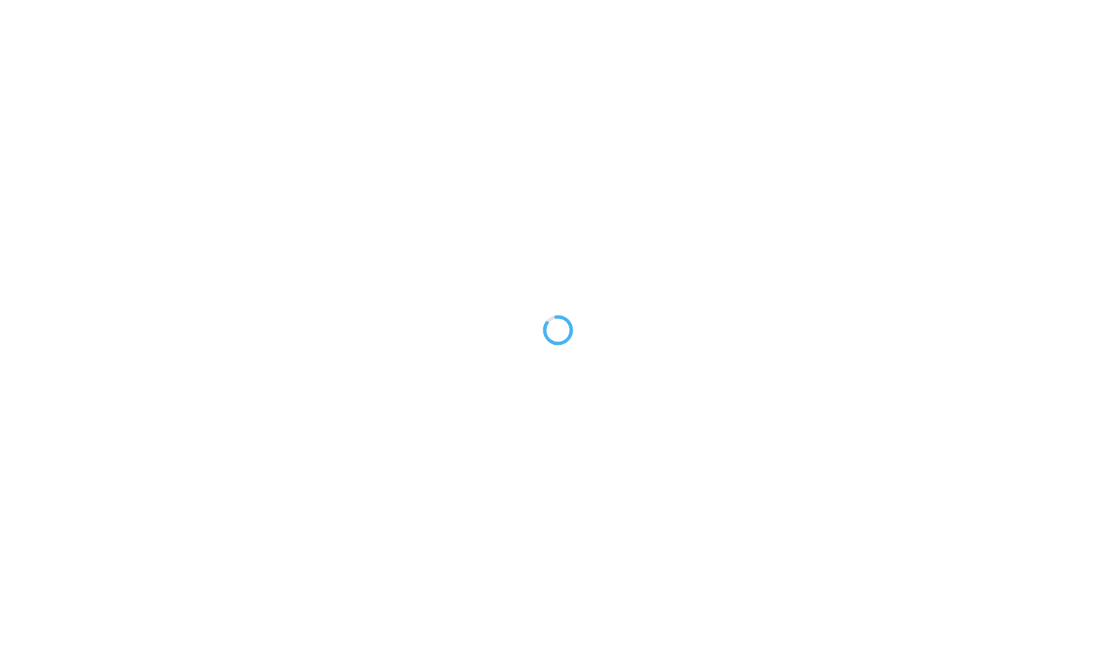
type textarea "An ancient tree with a door leading to a magical world"
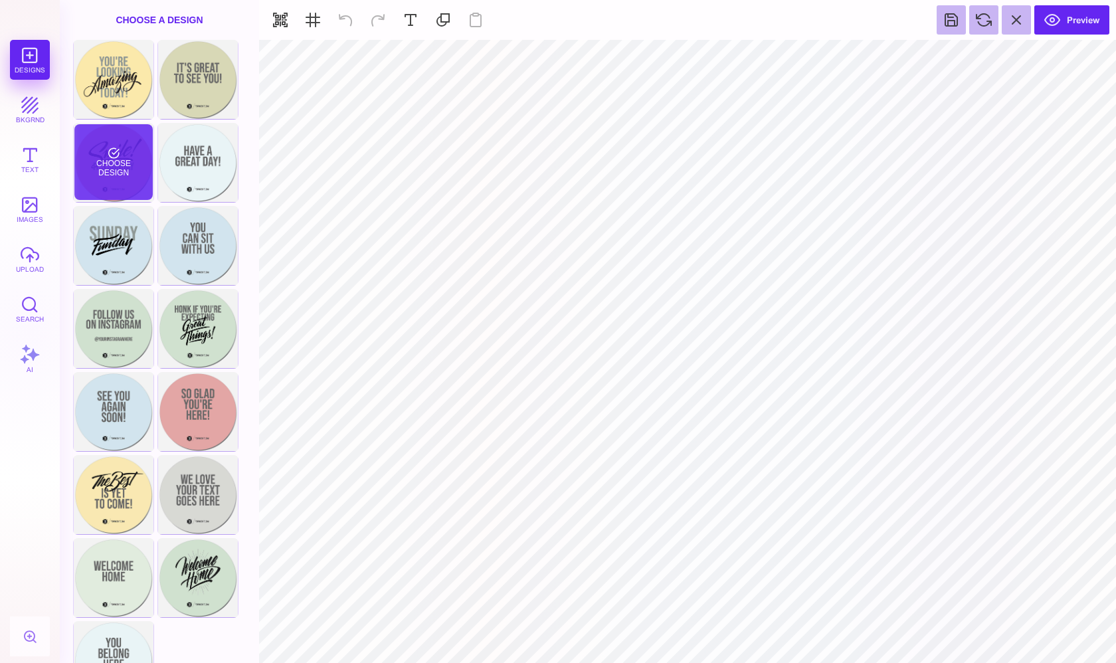
click at [110, 165] on div "Choose Design" at bounding box center [113, 162] width 78 height 76
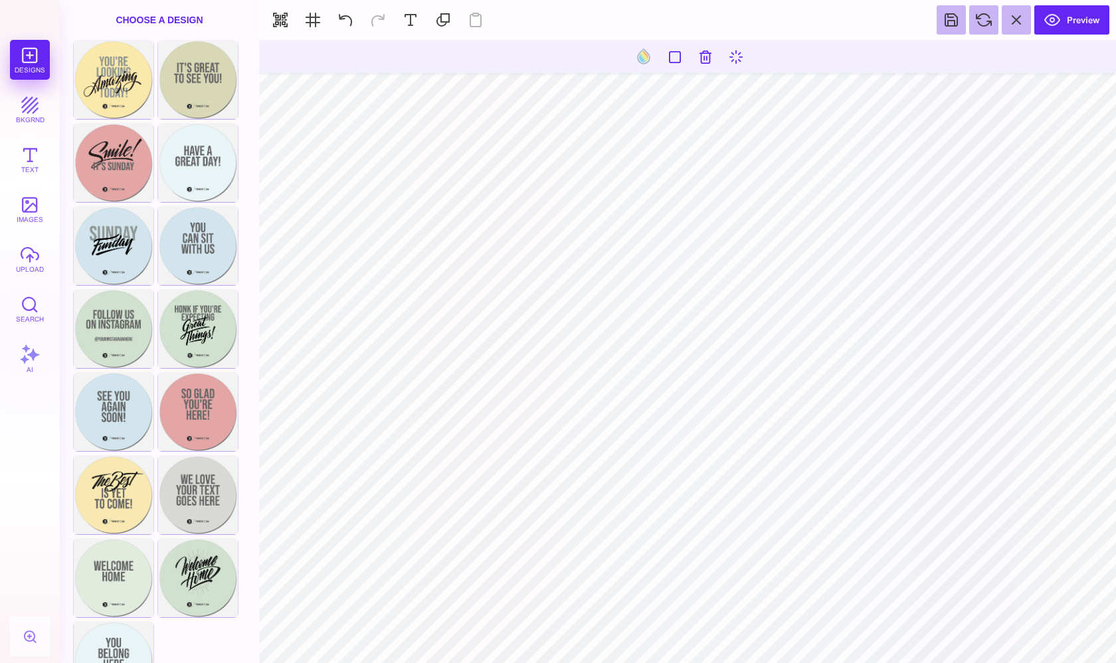
type input "#E4A5A5"
click at [644, 58] on button at bounding box center [643, 56] width 25 height 25
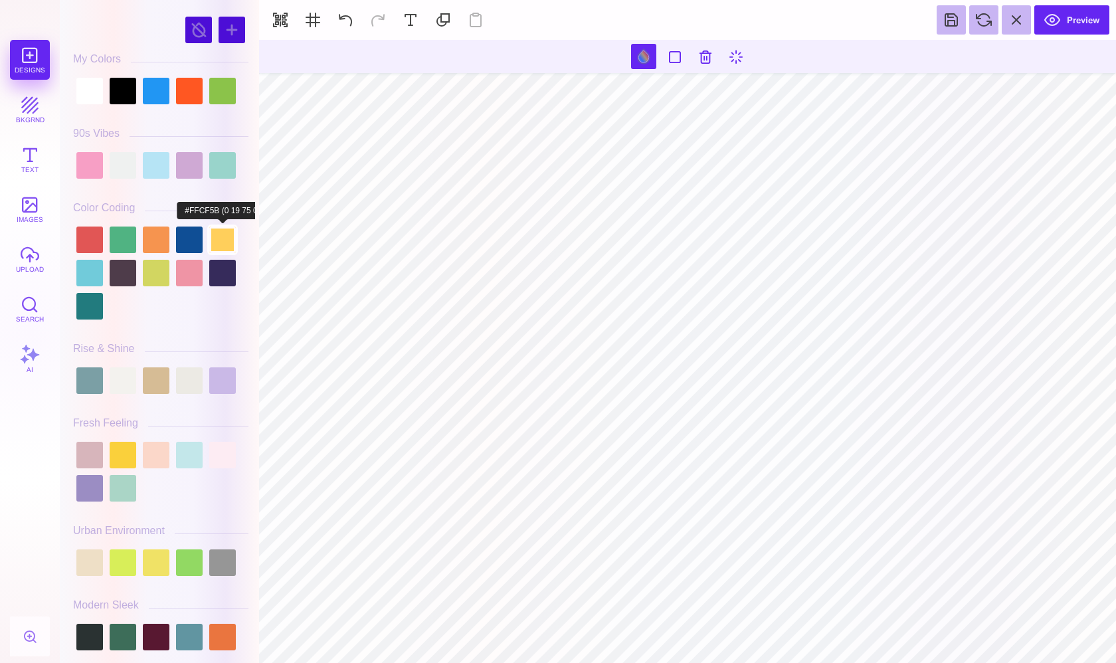
click at [223, 240] on div at bounding box center [222, 239] width 27 height 27
type input "#676767"
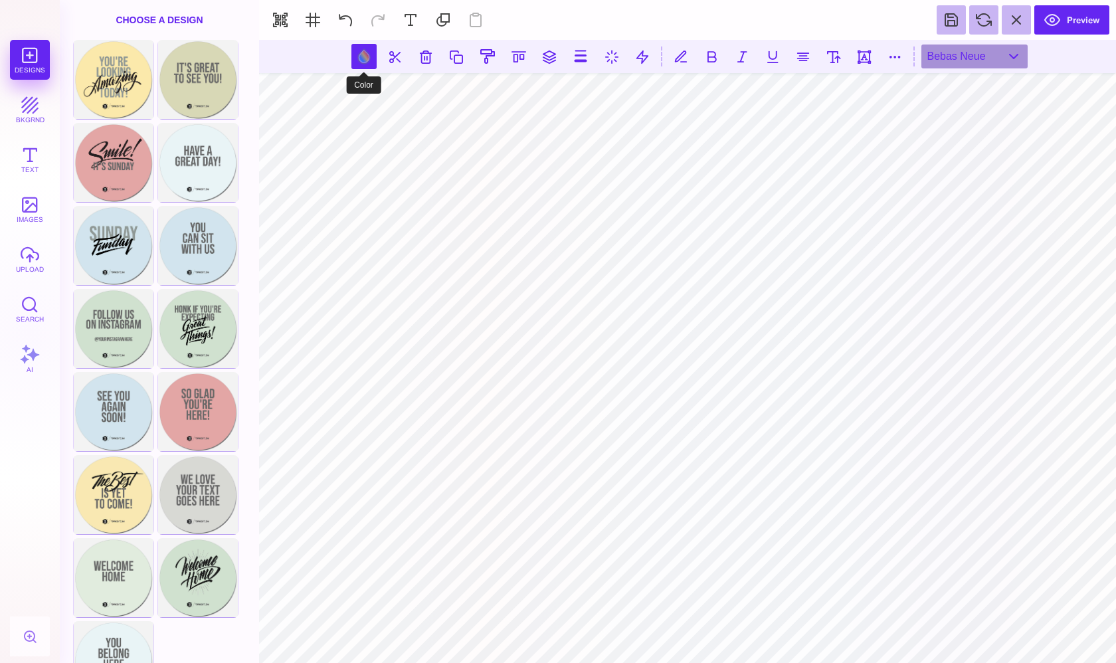
click at [366, 55] on button at bounding box center [363, 56] width 25 height 25
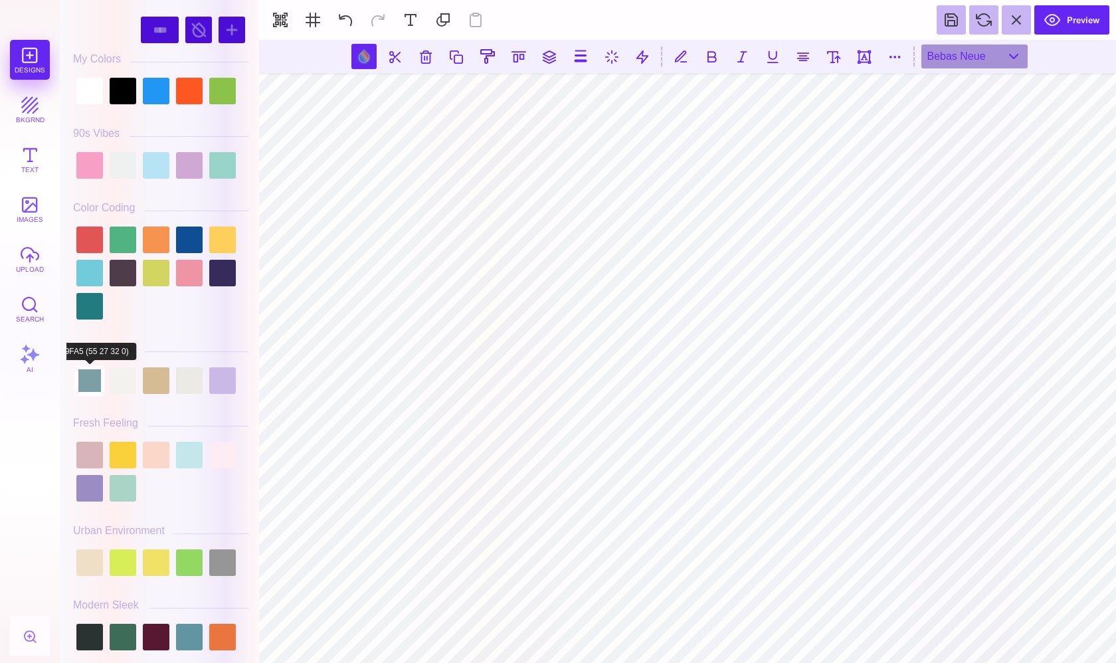
click at [94, 391] on div at bounding box center [89, 380] width 27 height 27
click at [169, 260] on div at bounding box center [156, 273] width 27 height 27
click at [190, 234] on div at bounding box center [189, 239] width 27 height 27
click at [180, 371] on div at bounding box center [189, 380] width 27 height 27
click at [218, 632] on div at bounding box center [222, 637] width 27 height 27
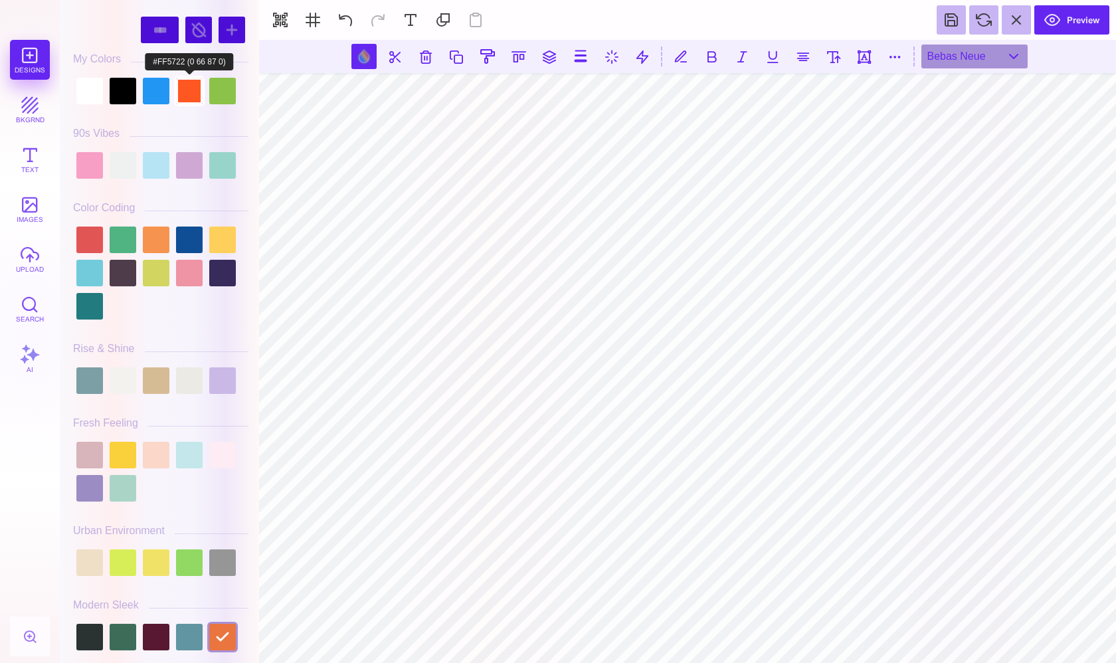
click at [189, 100] on div at bounding box center [189, 91] width 27 height 27
type input "#FF5722"
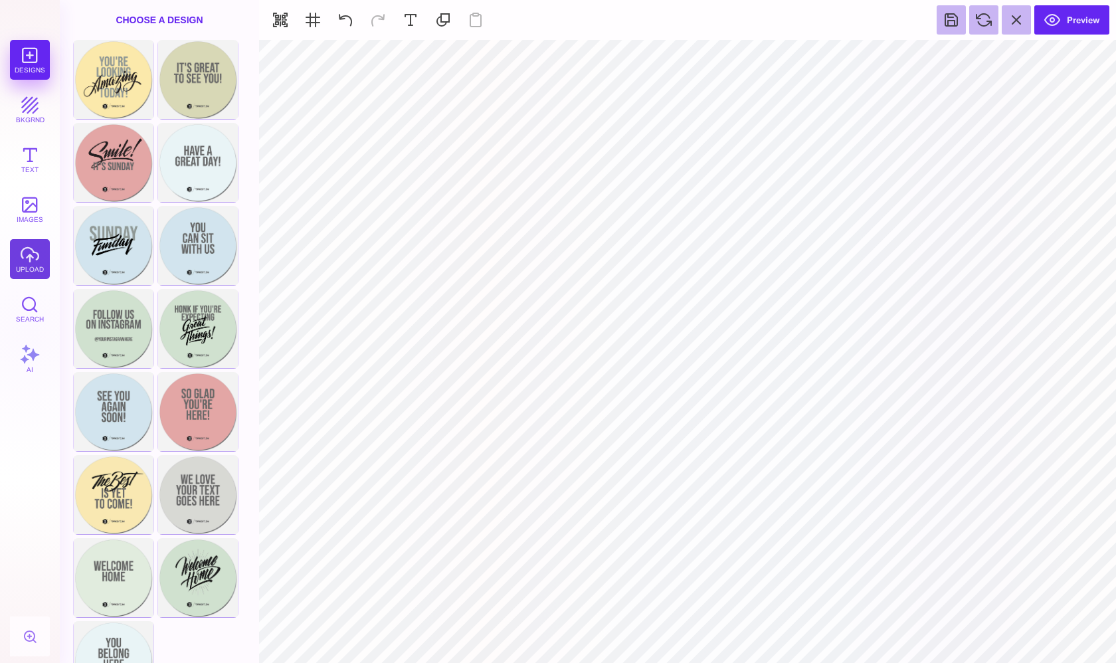
click at [25, 260] on button "upload" at bounding box center [30, 259] width 40 height 40
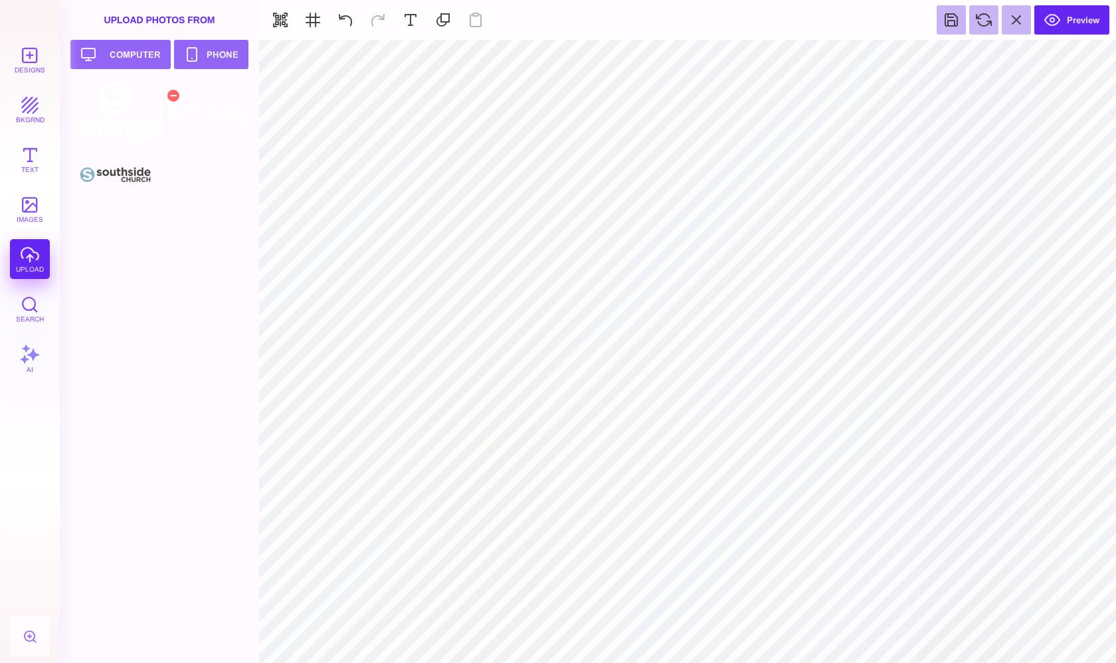
click at [205, 125] on div at bounding box center [202, 112] width 84 height 60
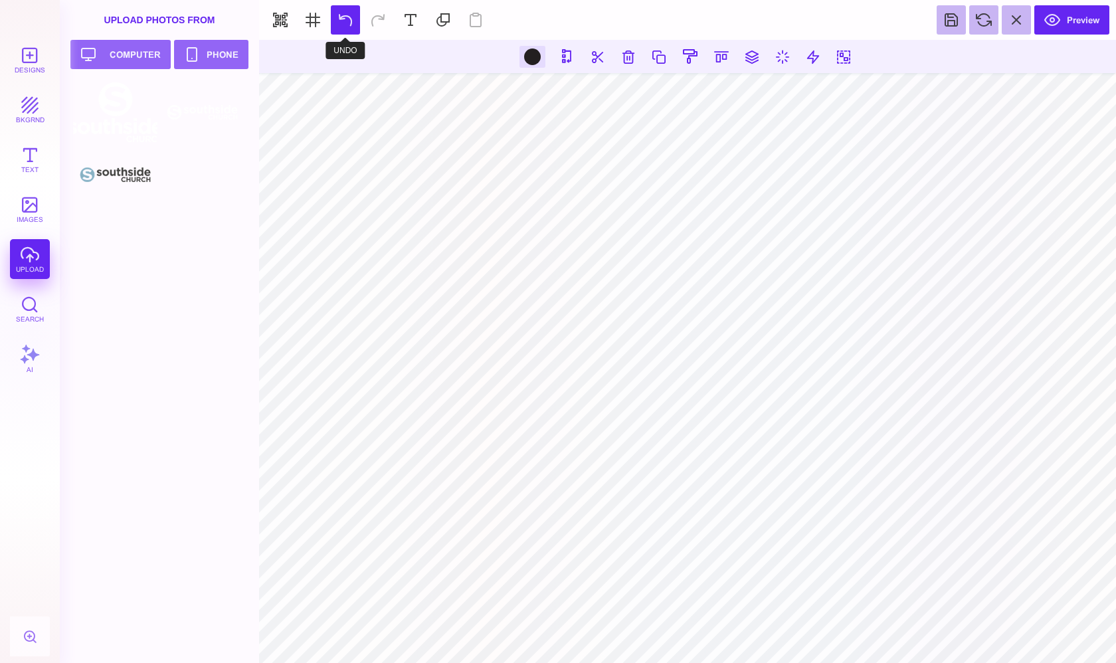
click at [345, 15] on button at bounding box center [345, 19] width 29 height 29
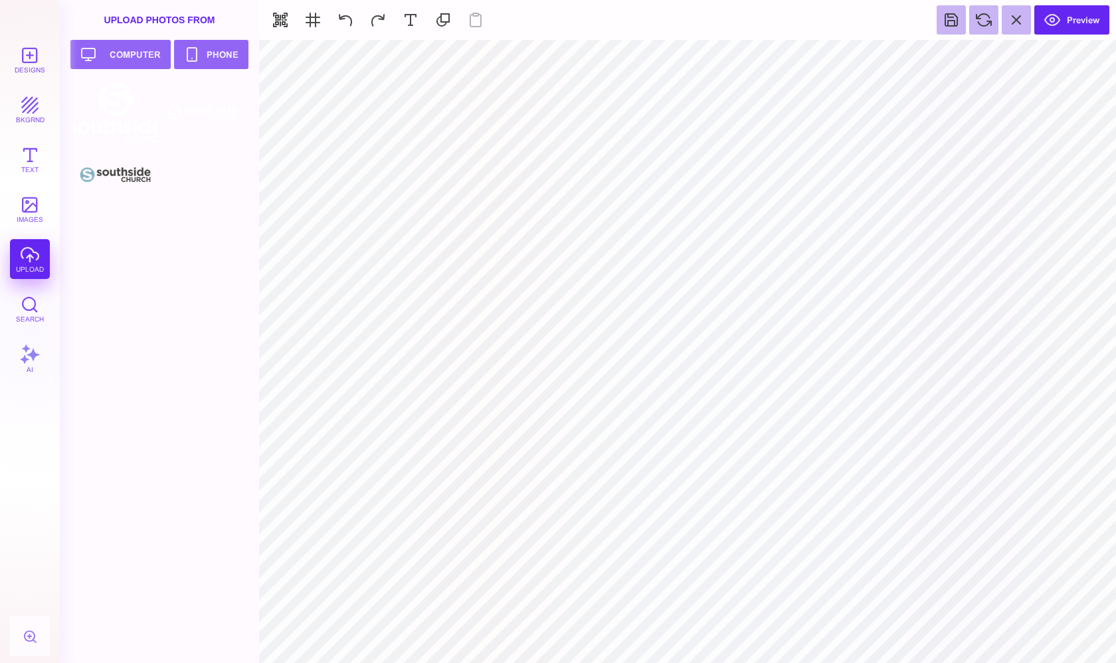
type input "#FF5722"
click at [1089, 25] on button "Preview" at bounding box center [1071, 19] width 75 height 29
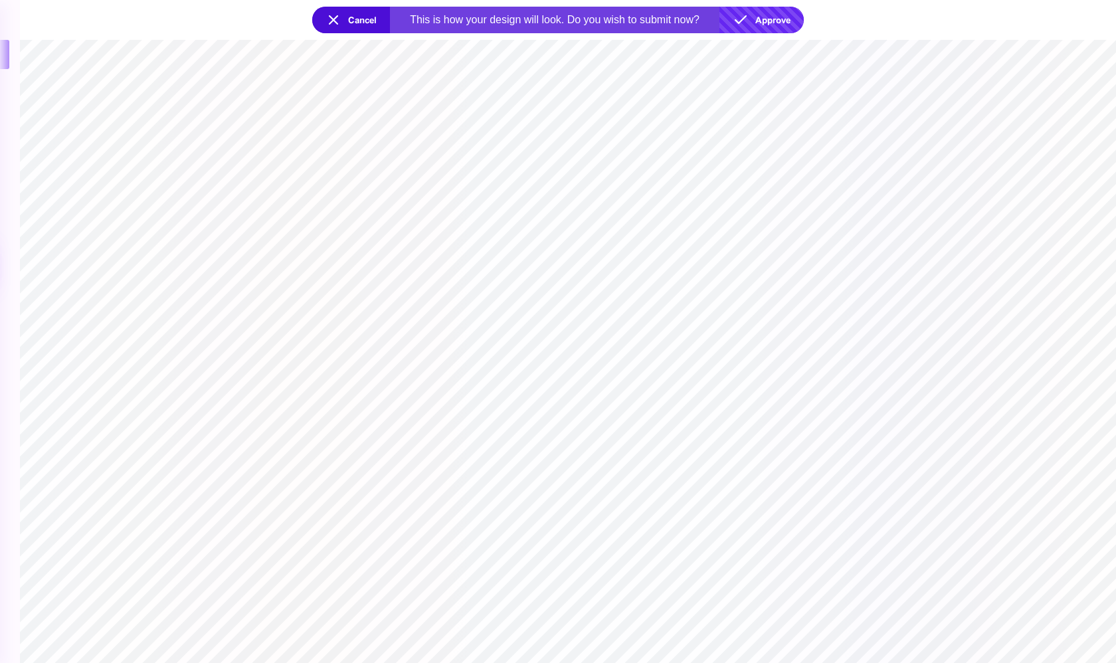
click at [766, 21] on button "Approve" at bounding box center [761, 20] width 84 height 27
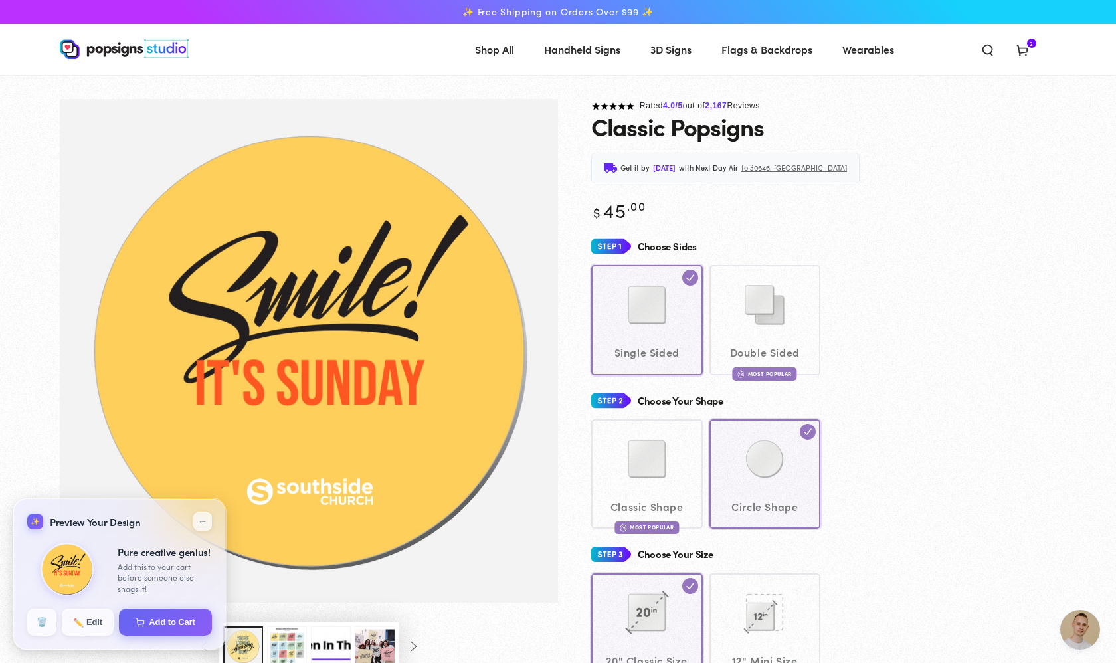
click at [678, 472] on div "Classic Shape Most Popular Circle Shape" at bounding box center [823, 474] width 465 height 110
click at [756, 343] on div "Single Sided Double Sided Most Popular" at bounding box center [823, 320] width 465 height 110
click at [810, 323] on div "Single Sided Double Sided Most Popular" at bounding box center [823, 320] width 465 height 110
click at [147, 625] on button "Add to Cart" at bounding box center [165, 621] width 95 height 28
select select "**********"
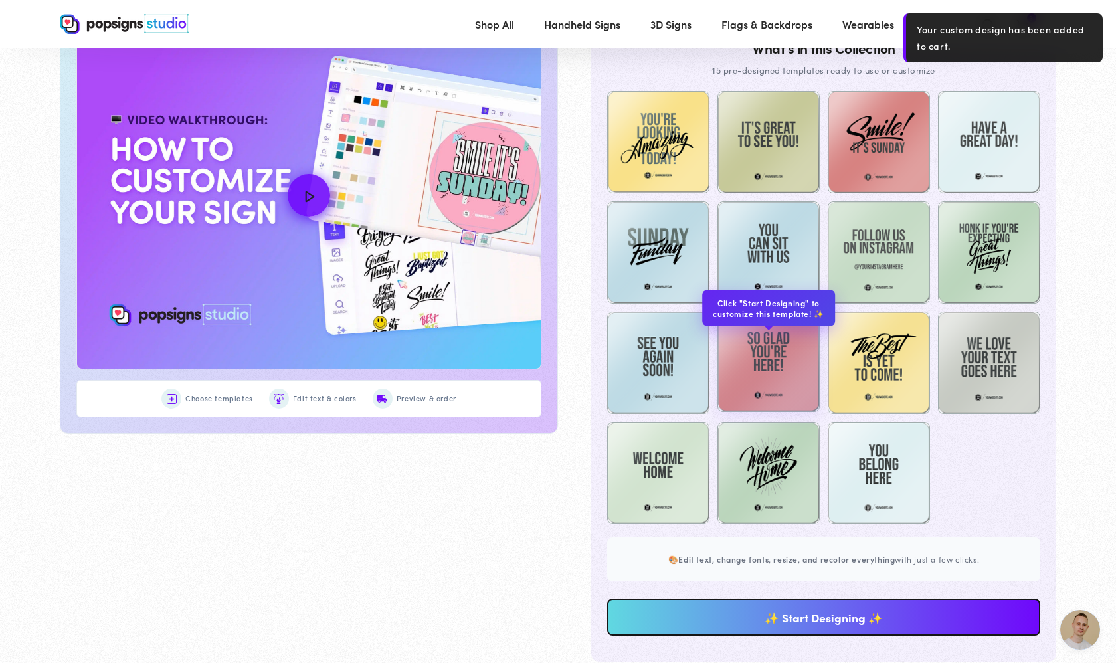
scroll to position [727, 0]
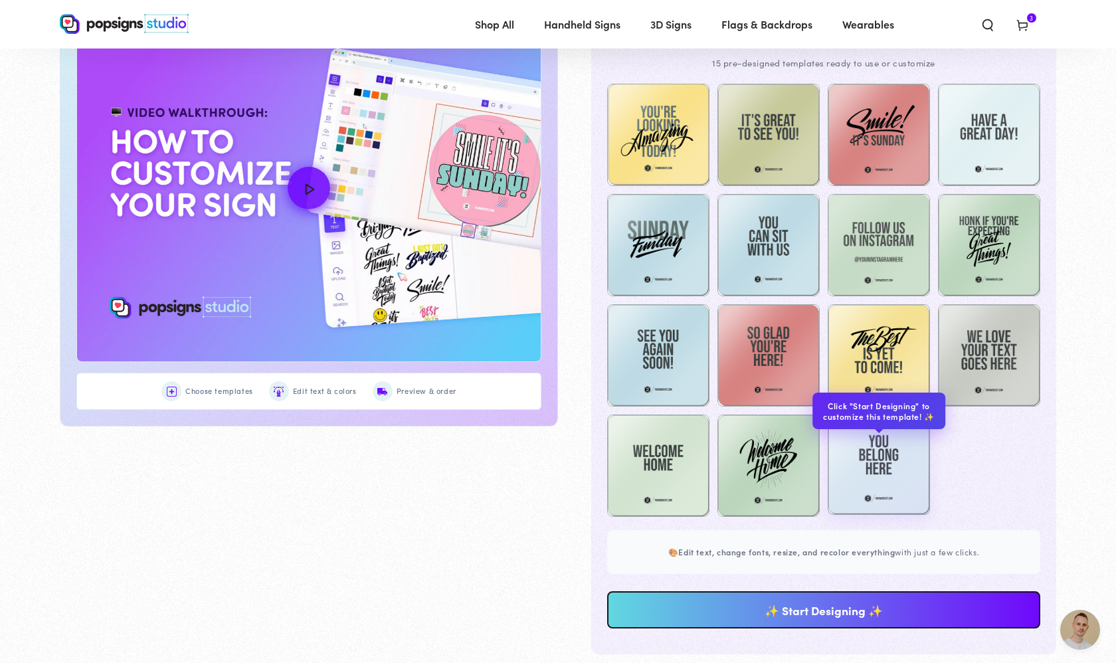
click at [897, 466] on img at bounding box center [879, 463] width 102 height 102
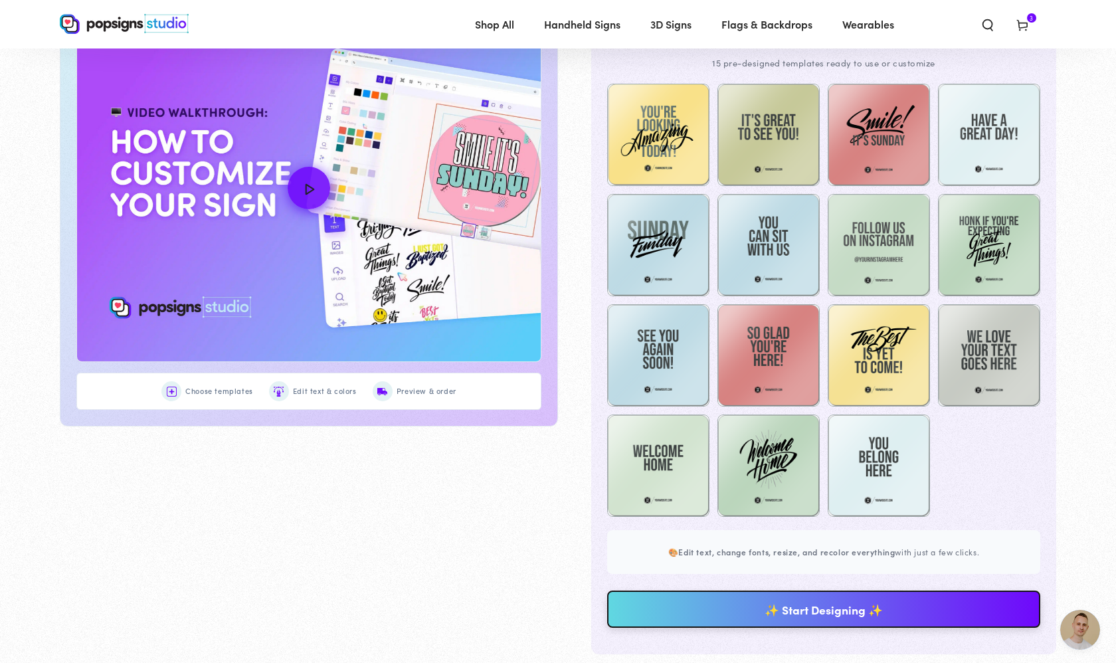
click at [832, 601] on link "✨ Start Designing ✨" at bounding box center [823, 608] width 433 height 37
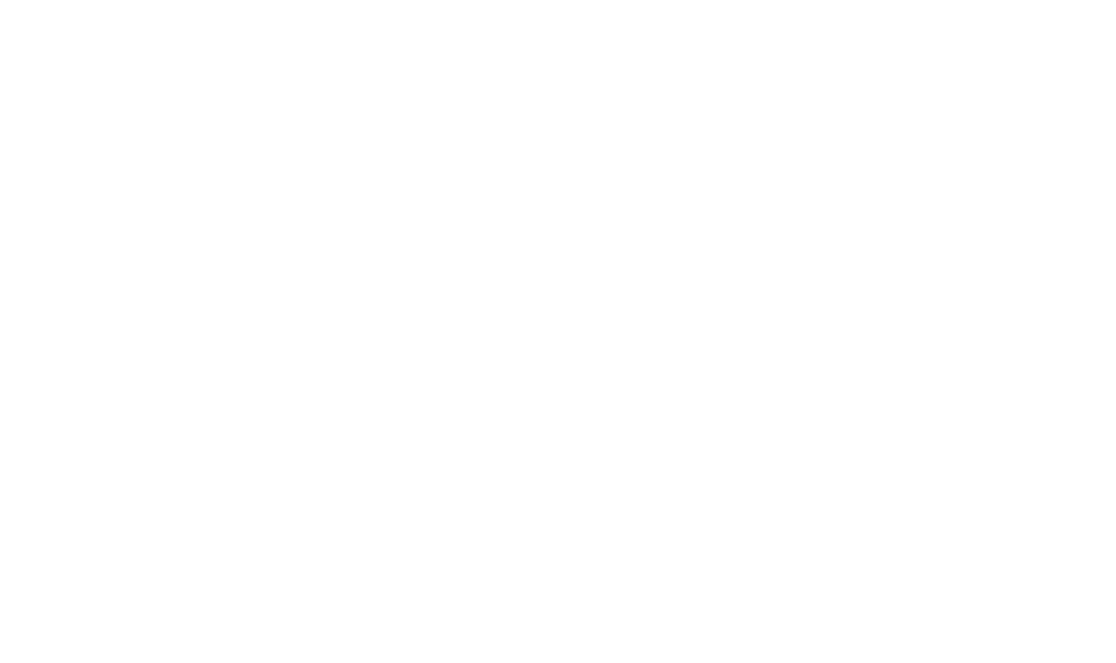
scroll to position [0, 0]
type textarea "An ancient tree with a door leading to a magical world"
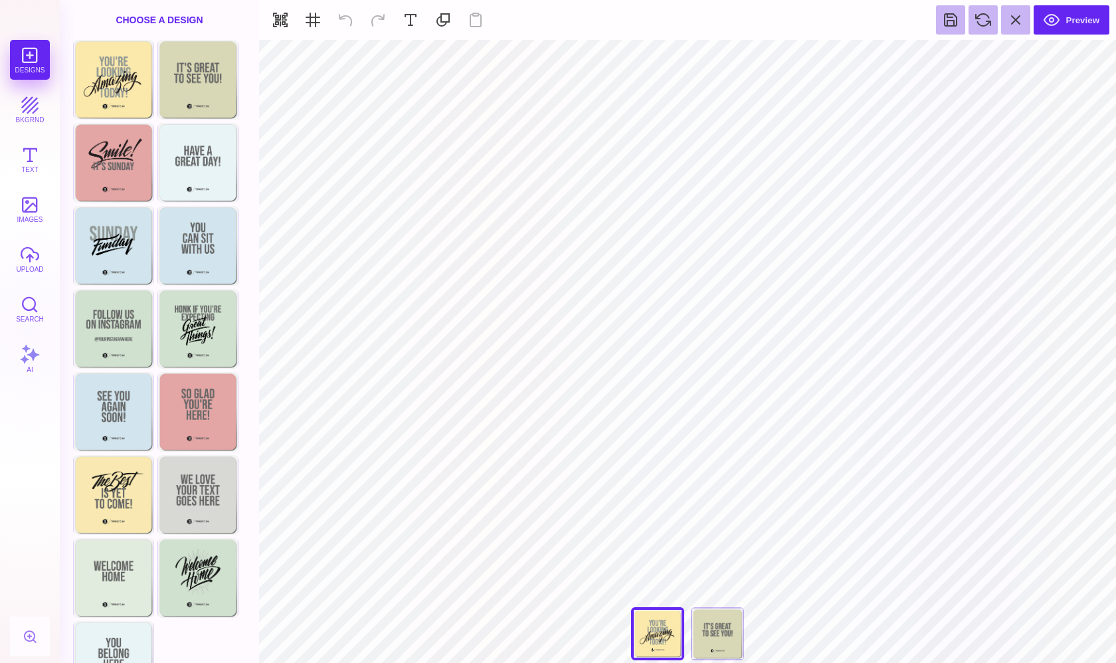
type input "#FBE9AB"
click at [647, 54] on button at bounding box center [643, 56] width 25 height 25
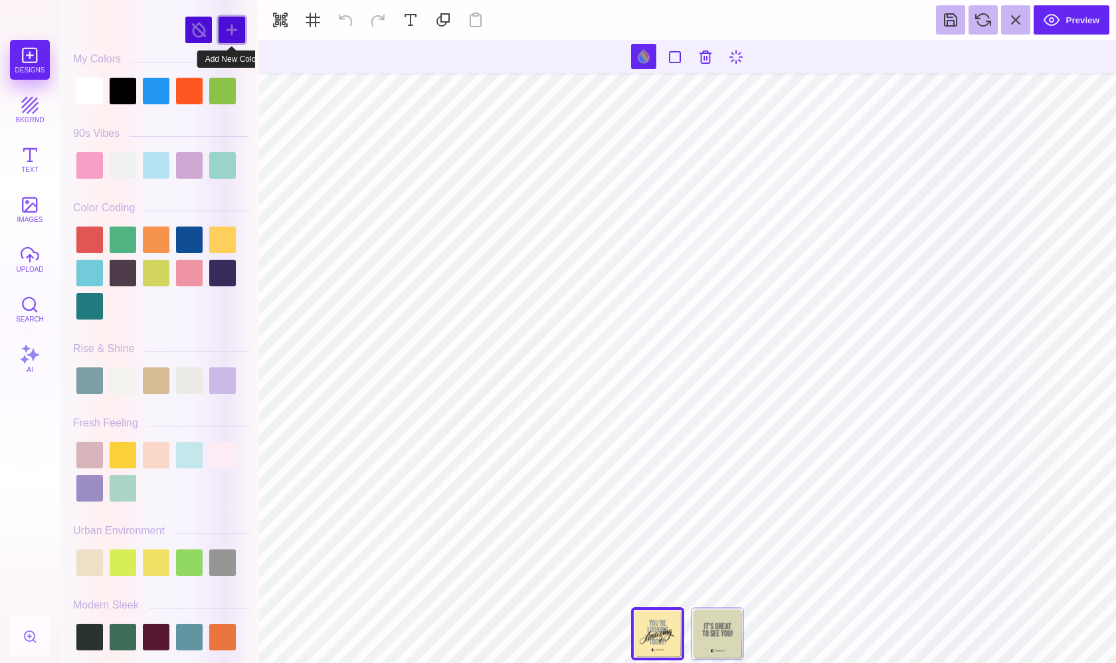
click at [231, 37] on div at bounding box center [232, 30] width 27 height 27
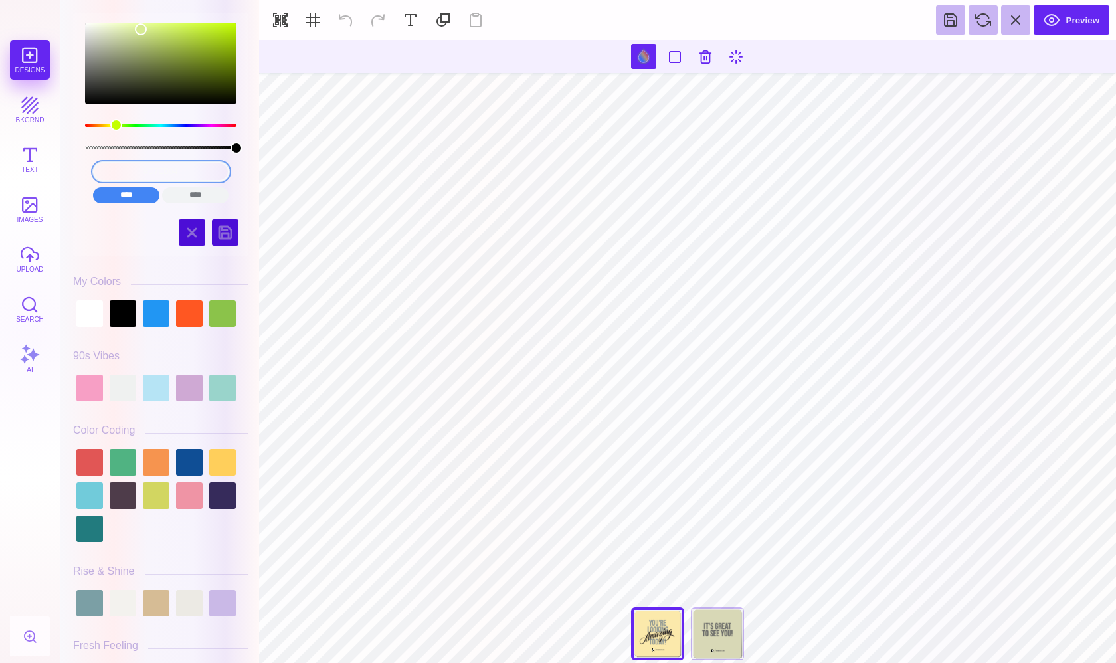
click at [134, 170] on input "#D7EB94" at bounding box center [161, 171] width 136 height 19
drag, startPoint x: 213, startPoint y: 173, endPoint x: 30, endPoint y: 162, distance: 183.6
click at [30, 162] on section "Designs bkgrnd Text images upload Search AI #D7EB94" at bounding box center [558, 331] width 1116 height 663
paste input "88b1c5"
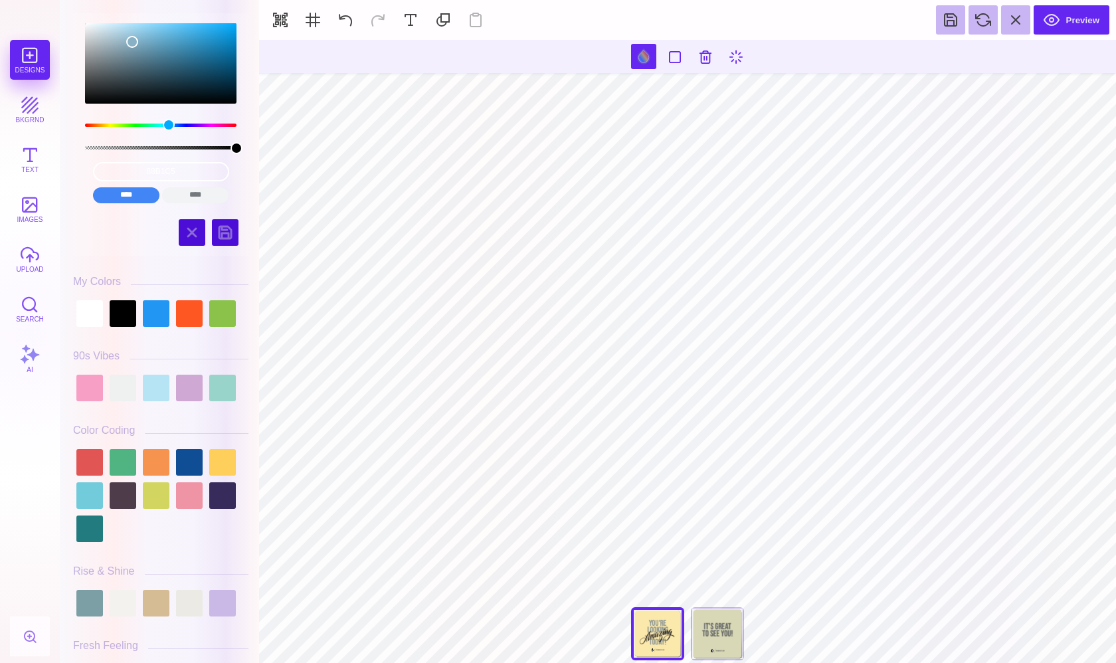
type input "#88B1C5"
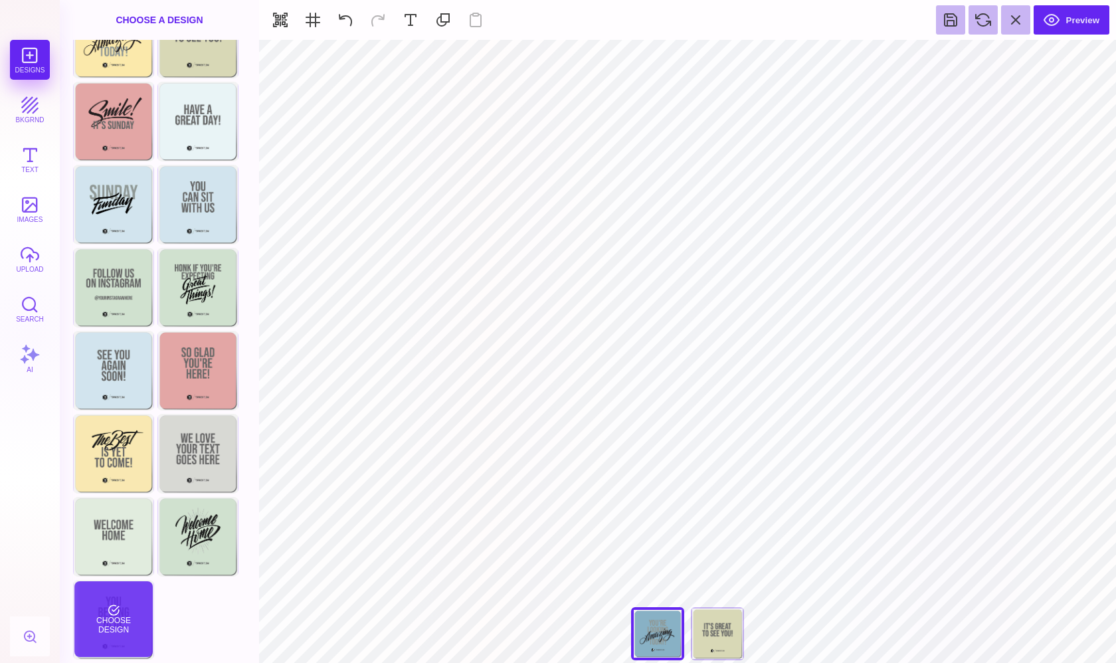
scroll to position [41, 0]
click at [128, 618] on div "Choose Design" at bounding box center [113, 619] width 78 height 76
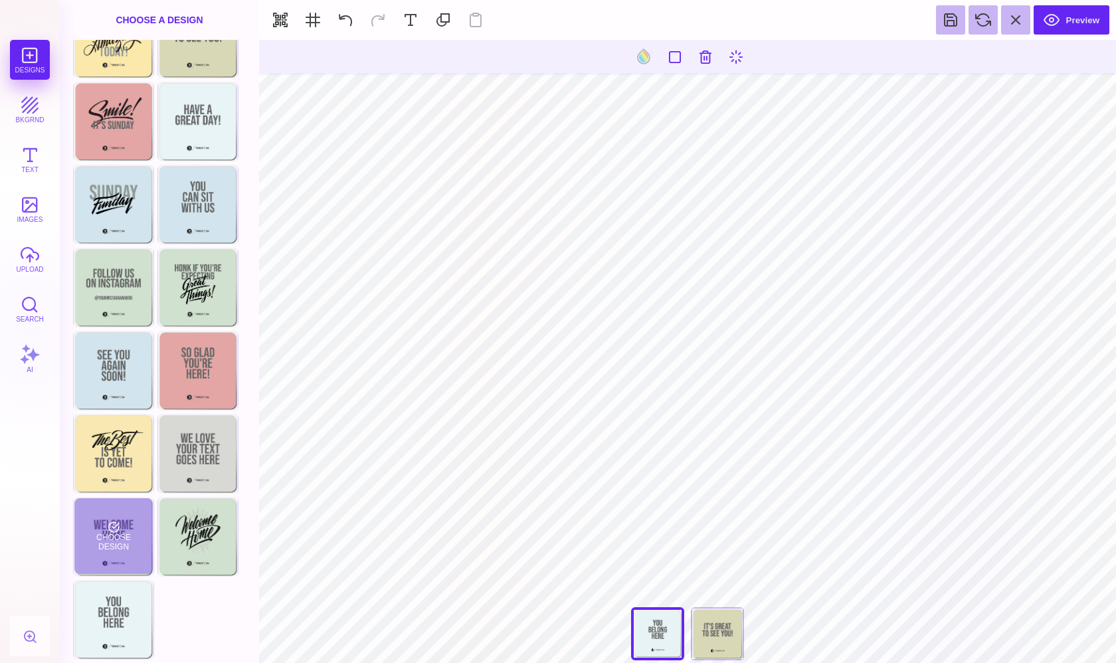
type input "#E7F3F5"
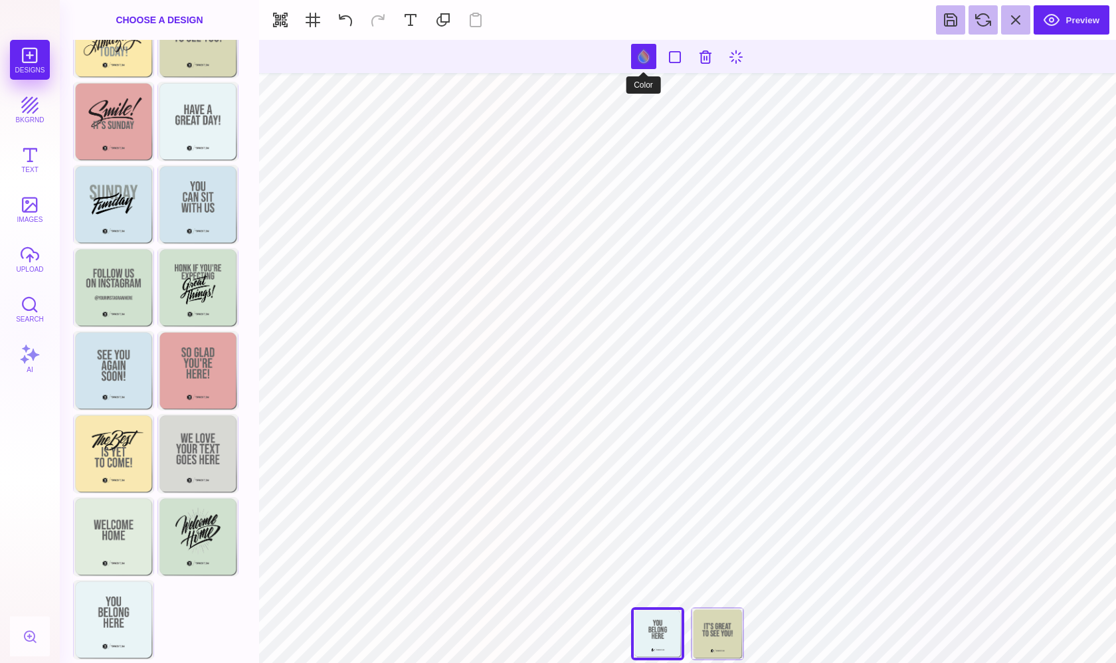
click at [647, 52] on button at bounding box center [643, 56] width 25 height 25
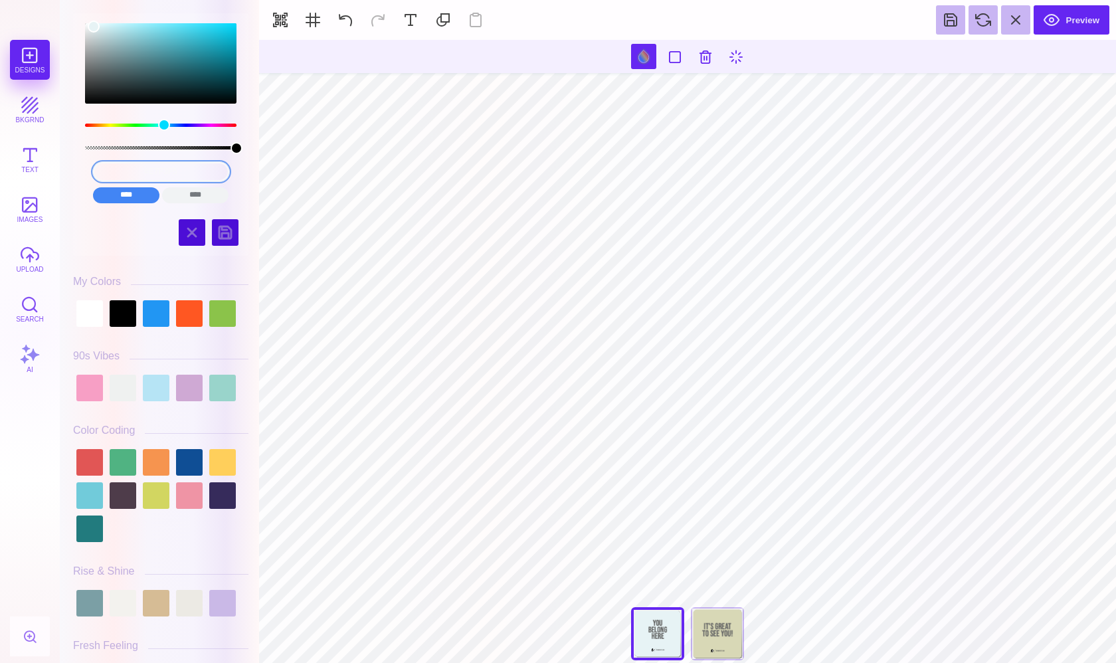
drag, startPoint x: 195, startPoint y: 171, endPoint x: 95, endPoint y: 165, distance: 99.8
click at [95, 165] on input "#E7F3F5" at bounding box center [161, 171] width 136 height 19
paste input "88b1c"
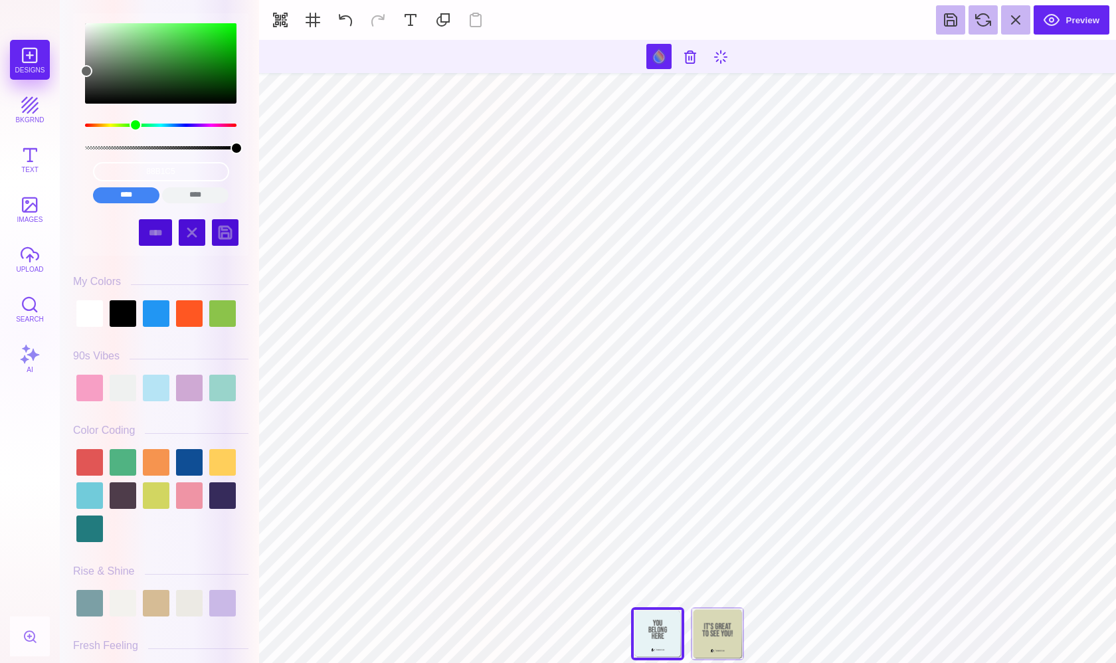
type input "#666766"
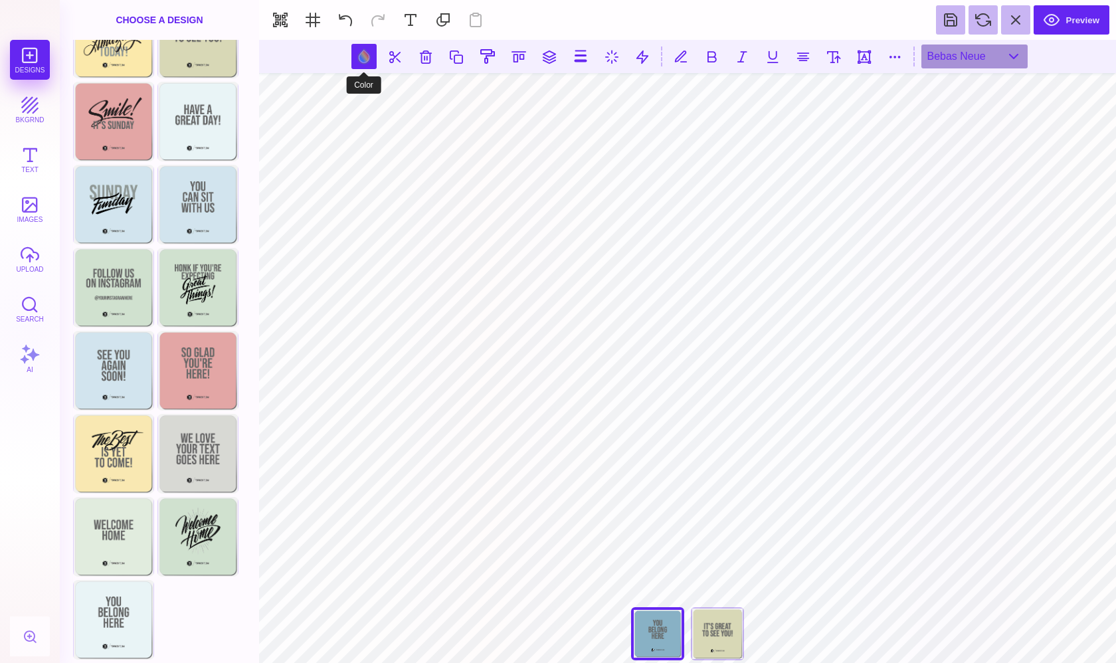
click at [367, 56] on button at bounding box center [363, 56] width 25 height 25
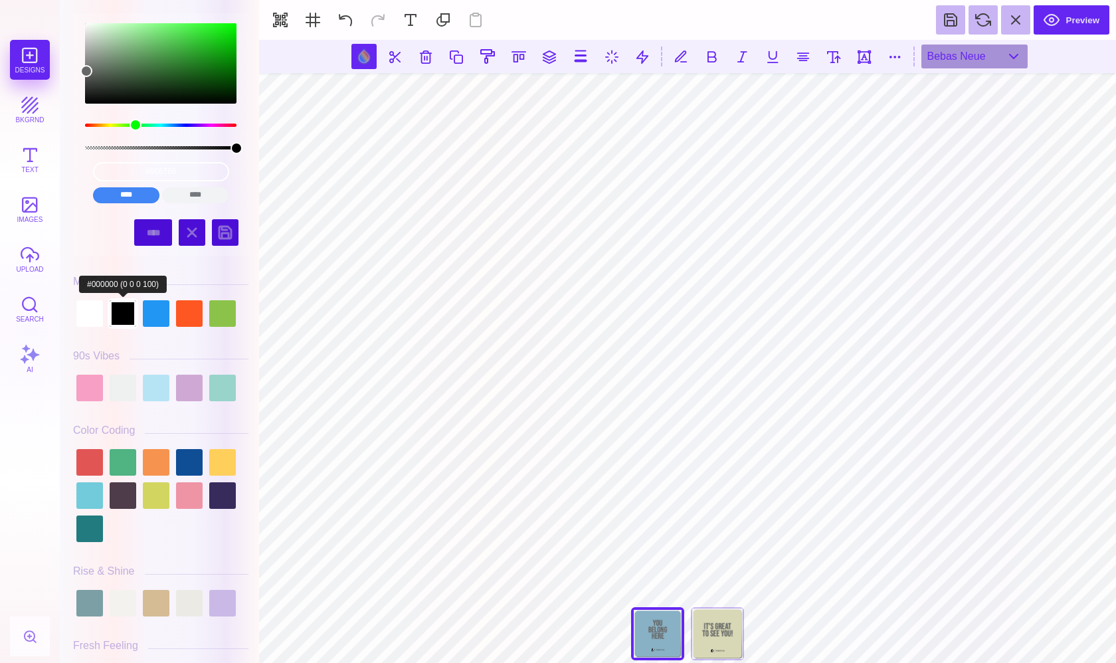
click at [126, 307] on div at bounding box center [123, 313] width 27 height 27
type input "#000000"
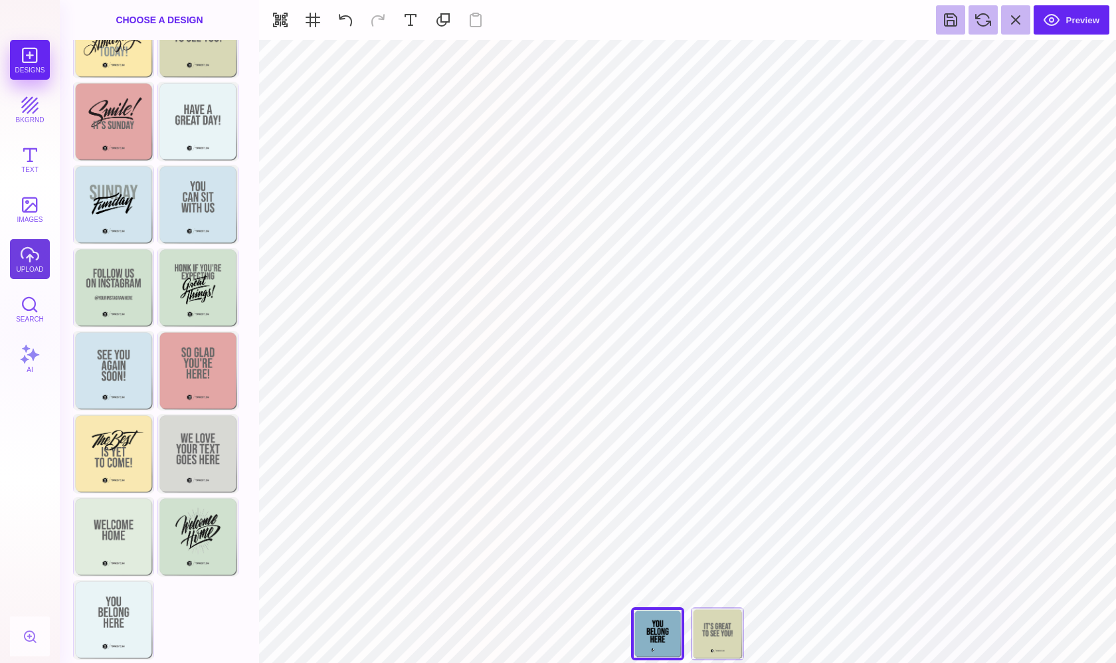
click at [33, 260] on button "upload" at bounding box center [30, 259] width 40 height 40
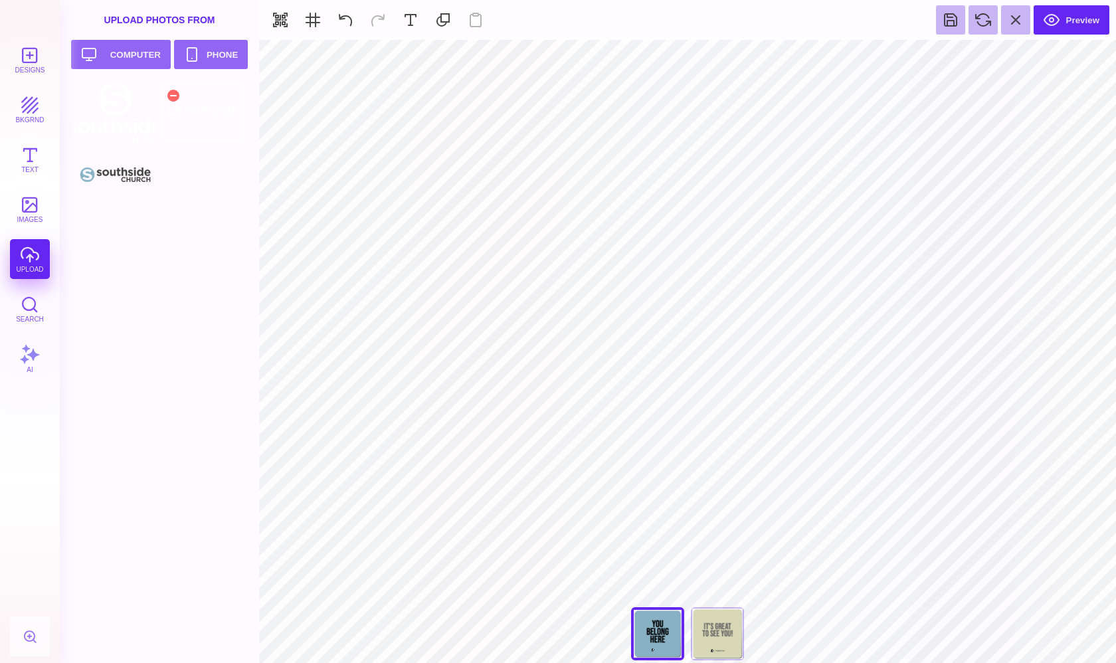
click at [210, 124] on div at bounding box center [202, 112] width 84 height 60
click at [721, 639] on div "Back" at bounding box center [717, 633] width 53 height 53
click at [31, 71] on button "Designs" at bounding box center [30, 60] width 40 height 40
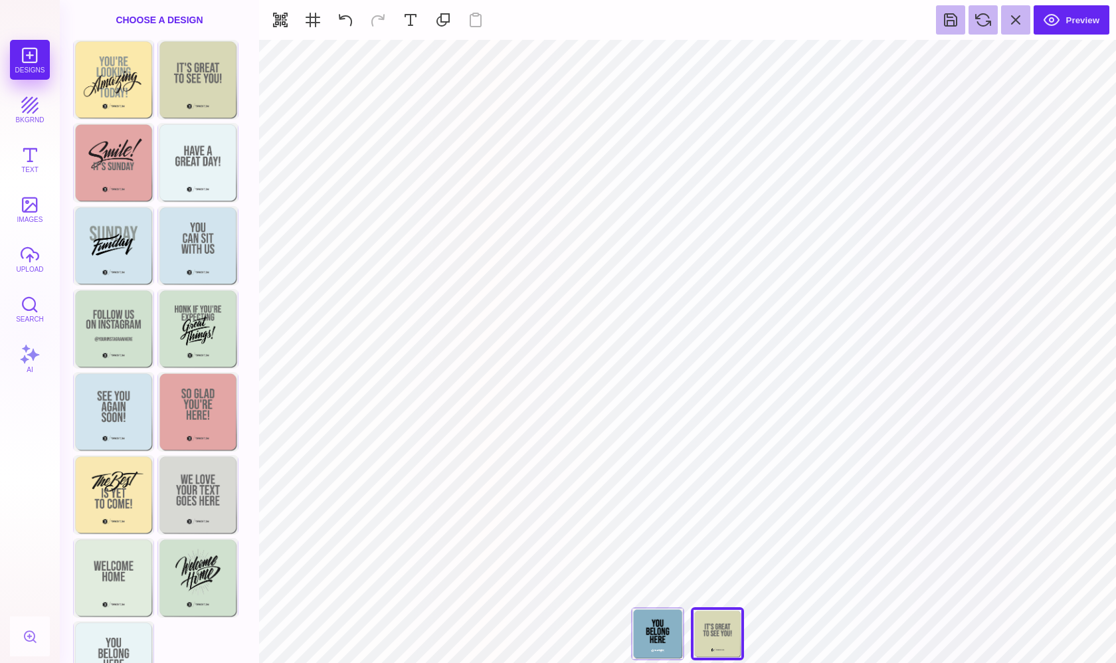
scroll to position [0, 0]
click at [216, 406] on div "Choose Design" at bounding box center [198, 411] width 78 height 76
type input "#E4A5A5"
click at [638, 60] on button at bounding box center [643, 56] width 25 height 25
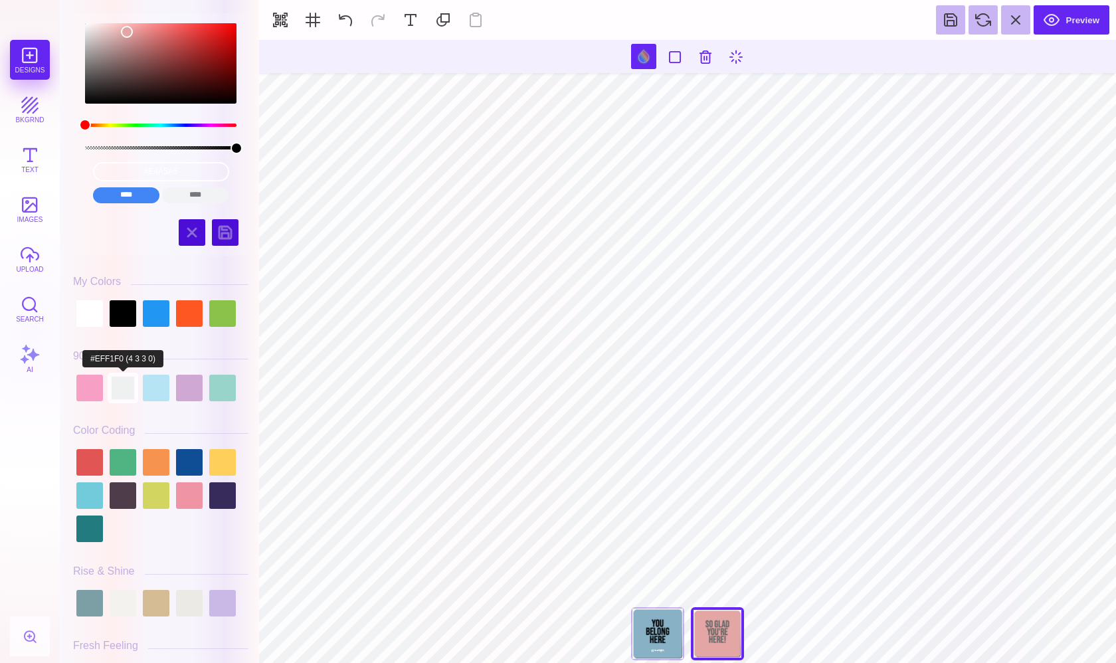
click at [130, 395] on div at bounding box center [123, 388] width 27 height 27
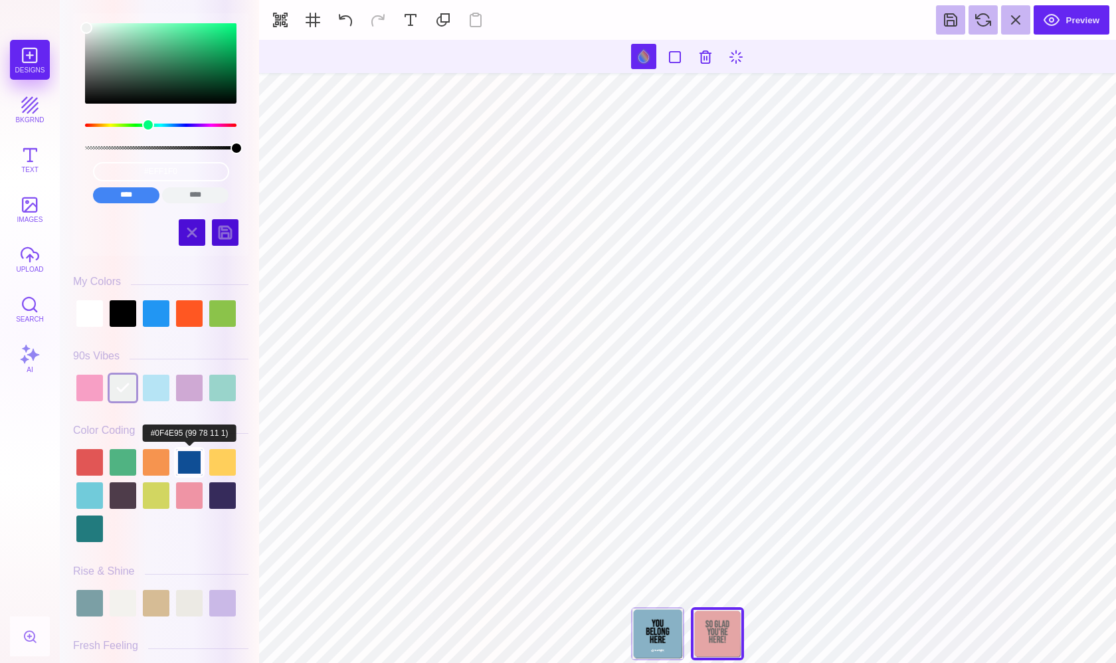
click at [179, 464] on div at bounding box center [189, 462] width 27 height 27
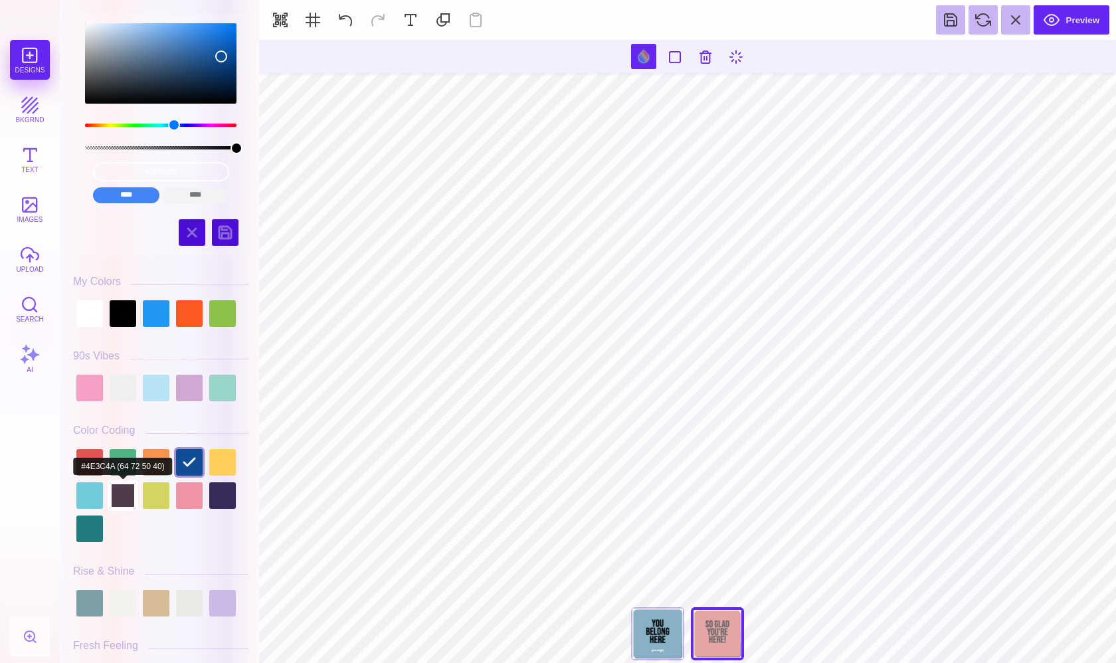
click at [124, 492] on div at bounding box center [123, 495] width 27 height 27
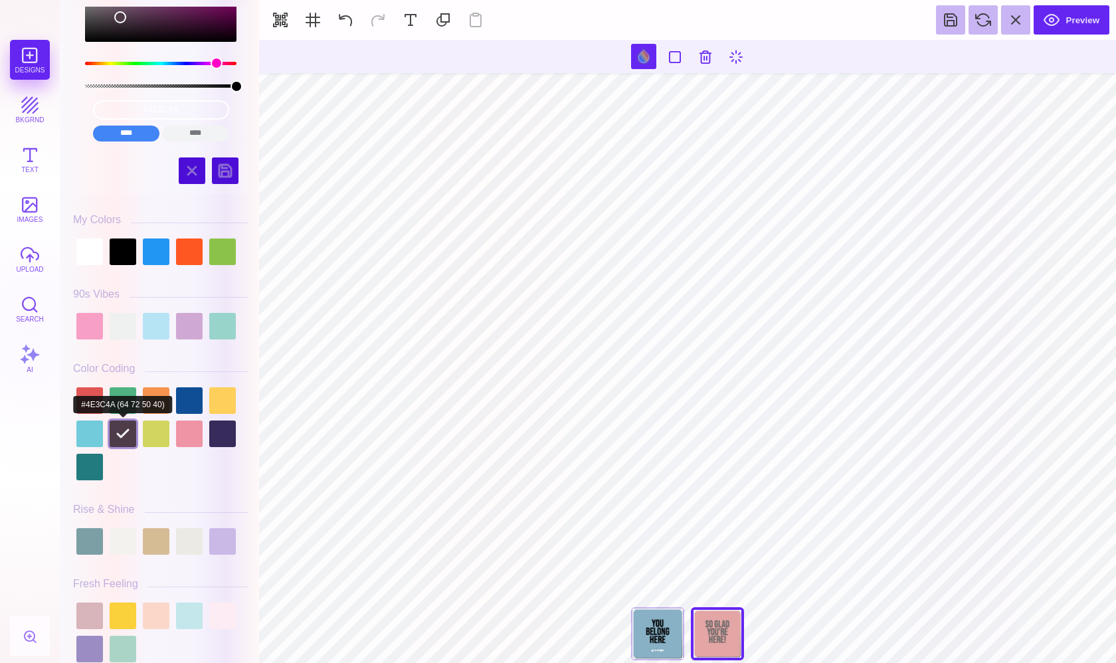
scroll to position [68, 0]
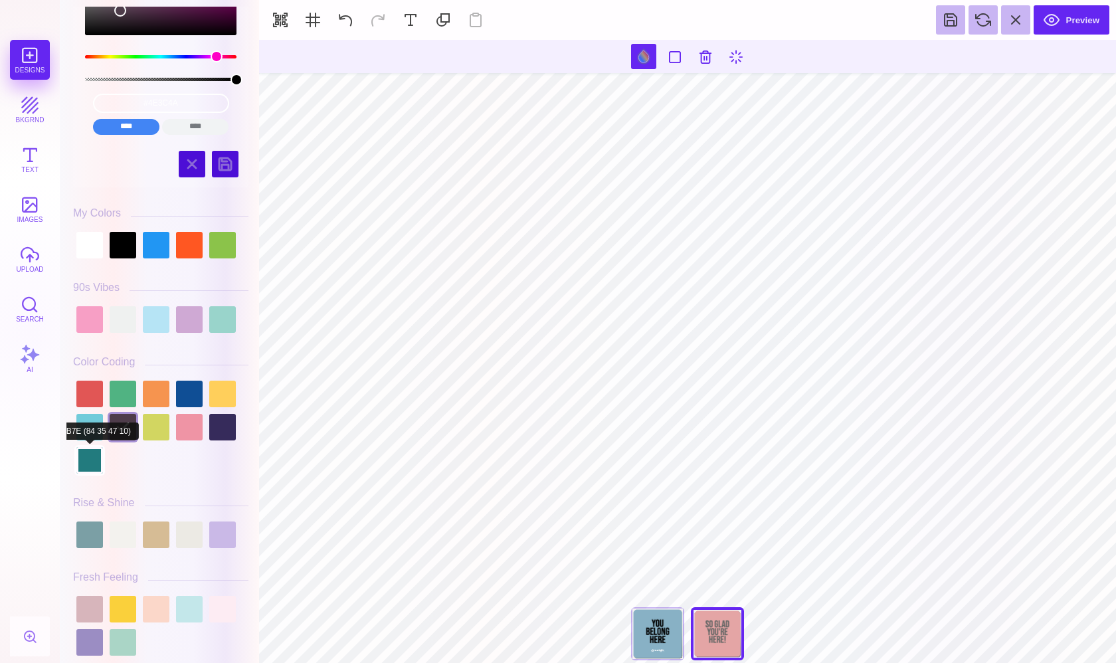
click at [93, 461] on div at bounding box center [89, 460] width 27 height 27
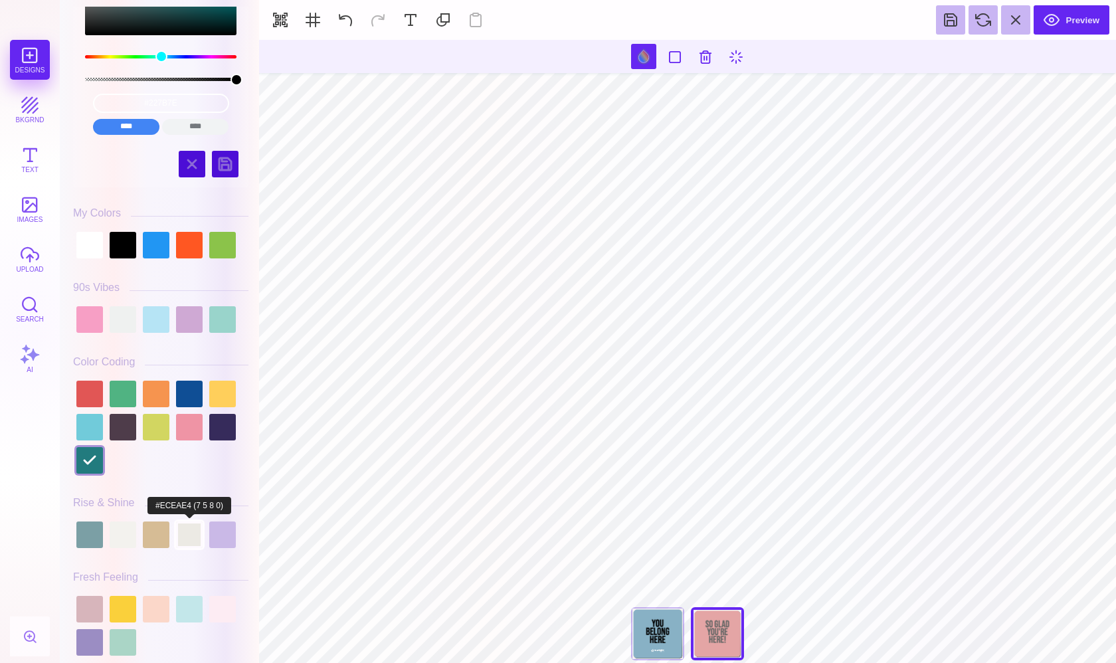
click at [188, 542] on div at bounding box center [189, 534] width 27 height 27
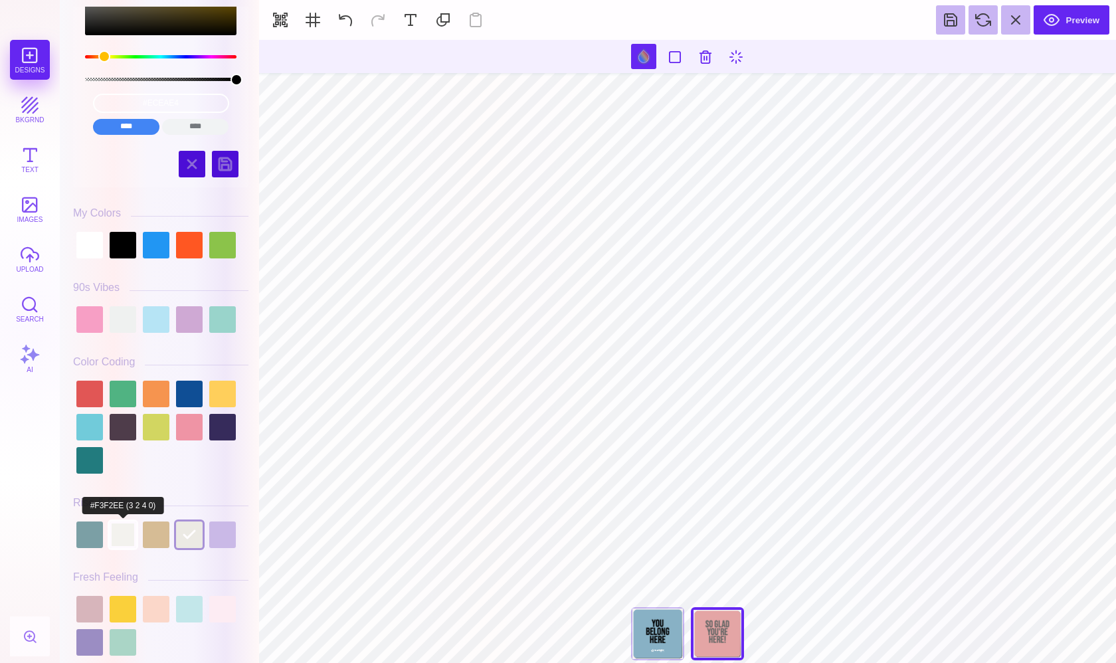
click at [126, 539] on div at bounding box center [123, 534] width 27 height 27
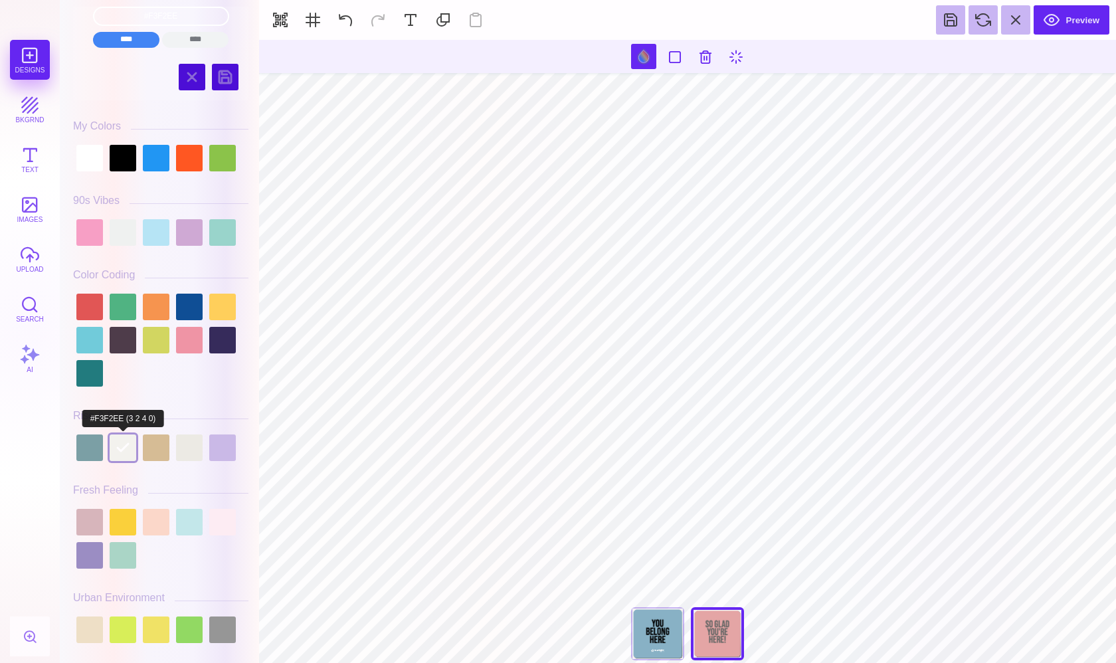
scroll to position [160, 0]
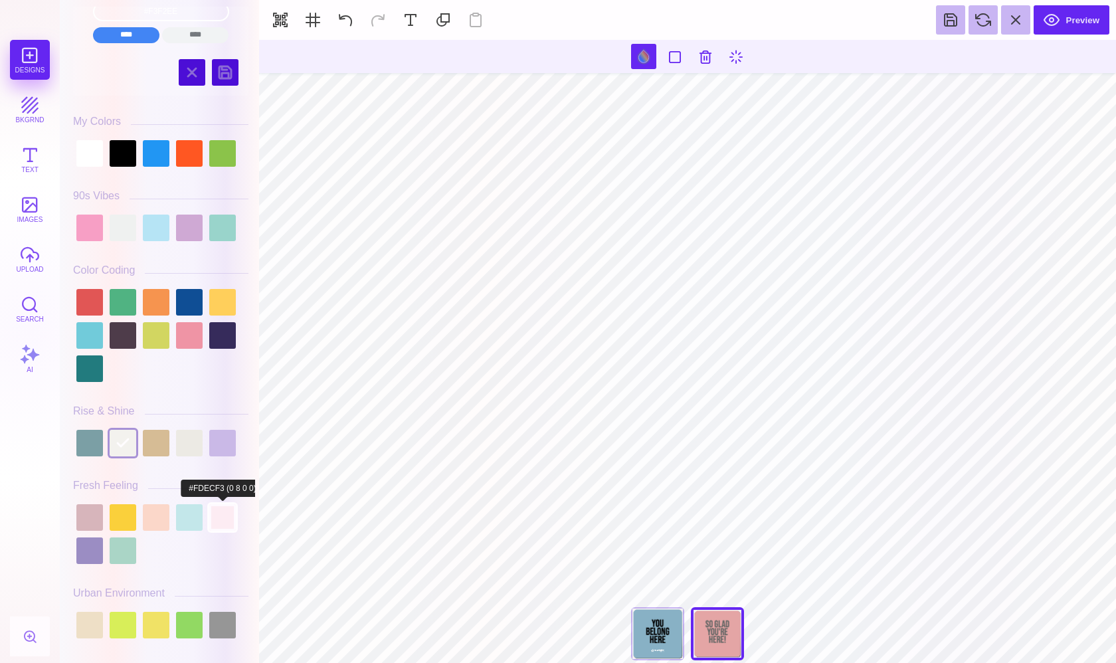
click at [221, 524] on div at bounding box center [222, 517] width 27 height 27
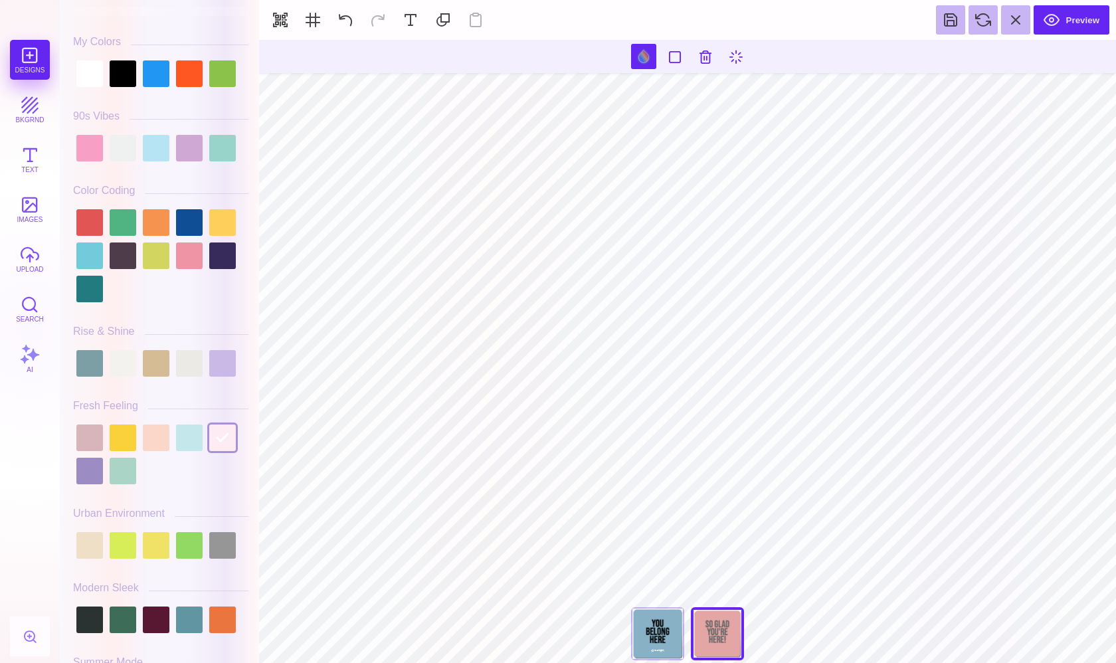
scroll to position [242, 0]
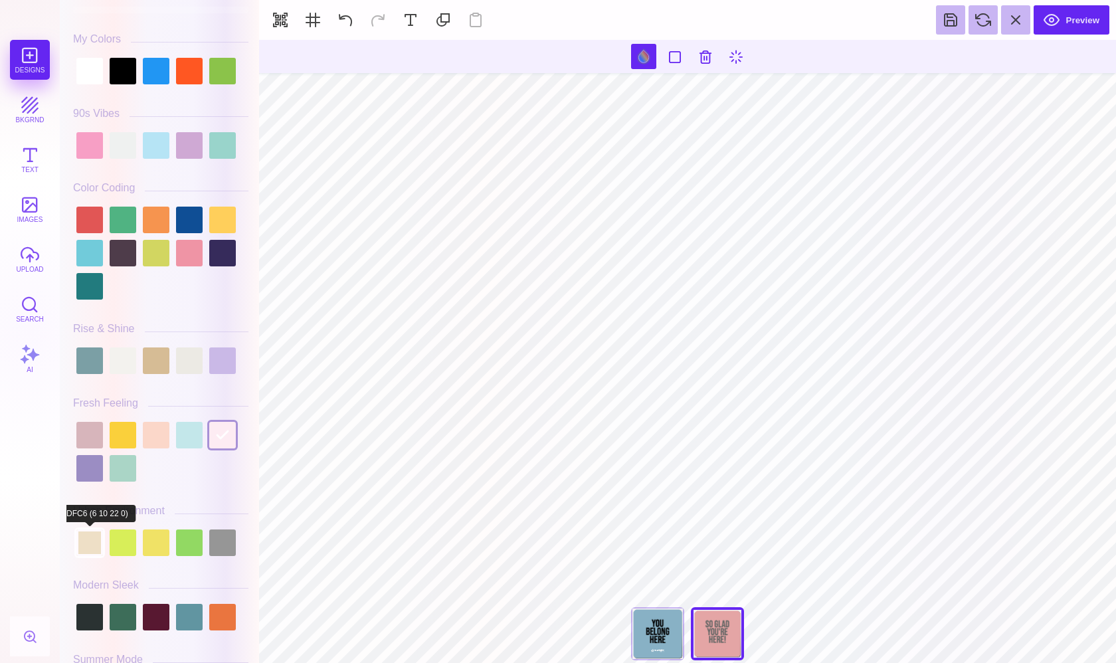
click at [91, 541] on div at bounding box center [89, 542] width 27 height 27
type input "#666766"
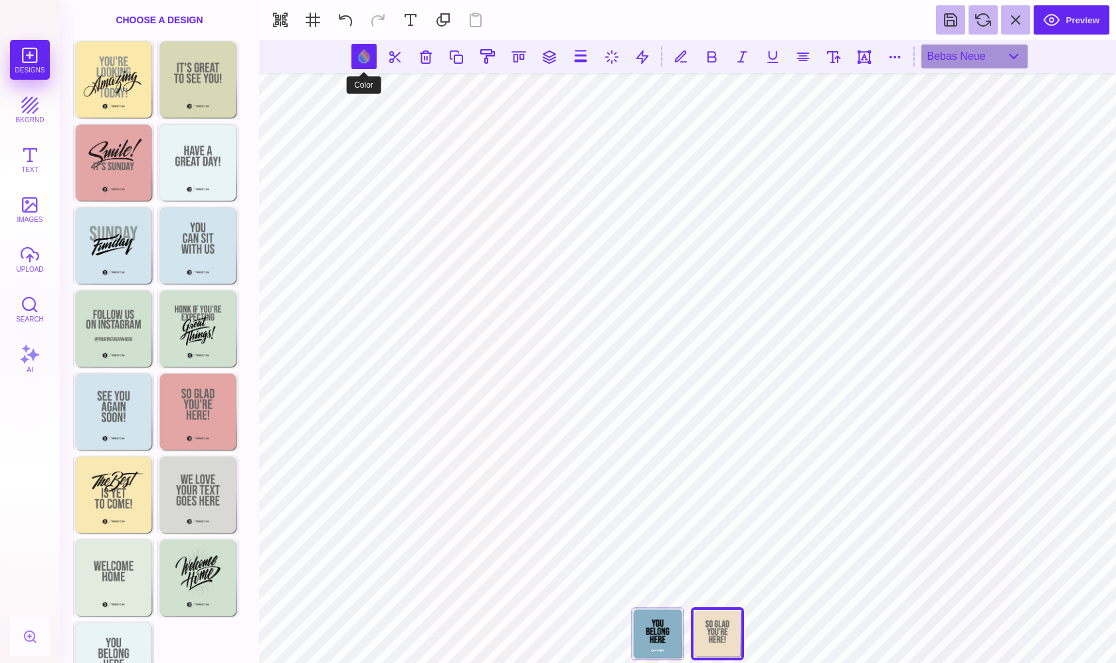
click at [361, 57] on button at bounding box center [363, 56] width 25 height 25
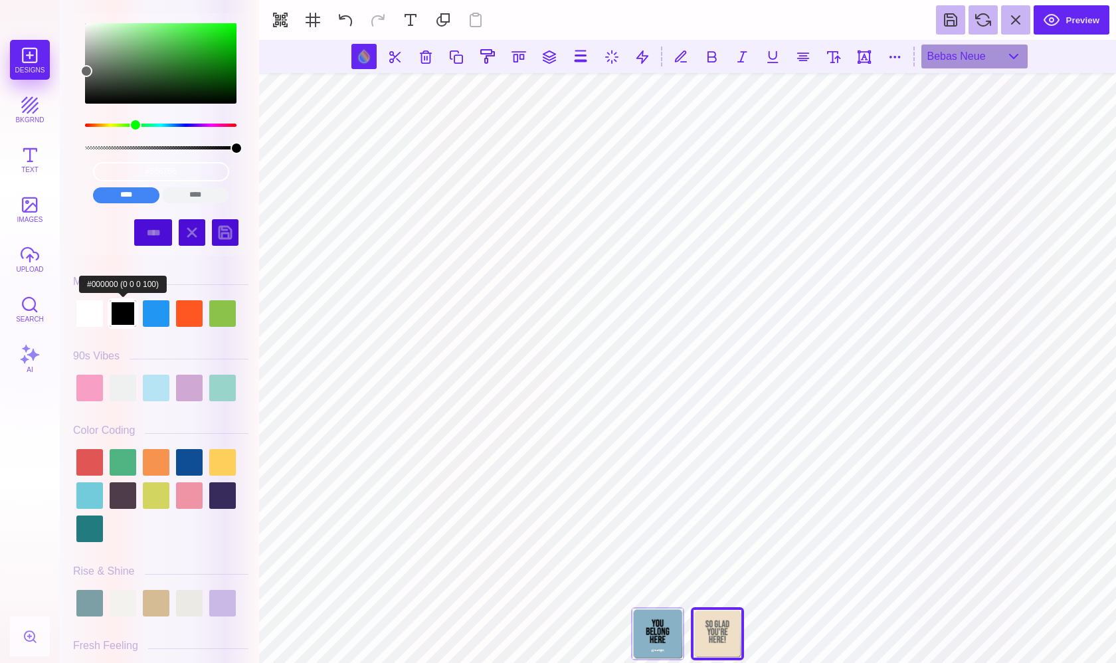
click at [126, 314] on div at bounding box center [123, 313] width 27 height 27
type input "#000000"
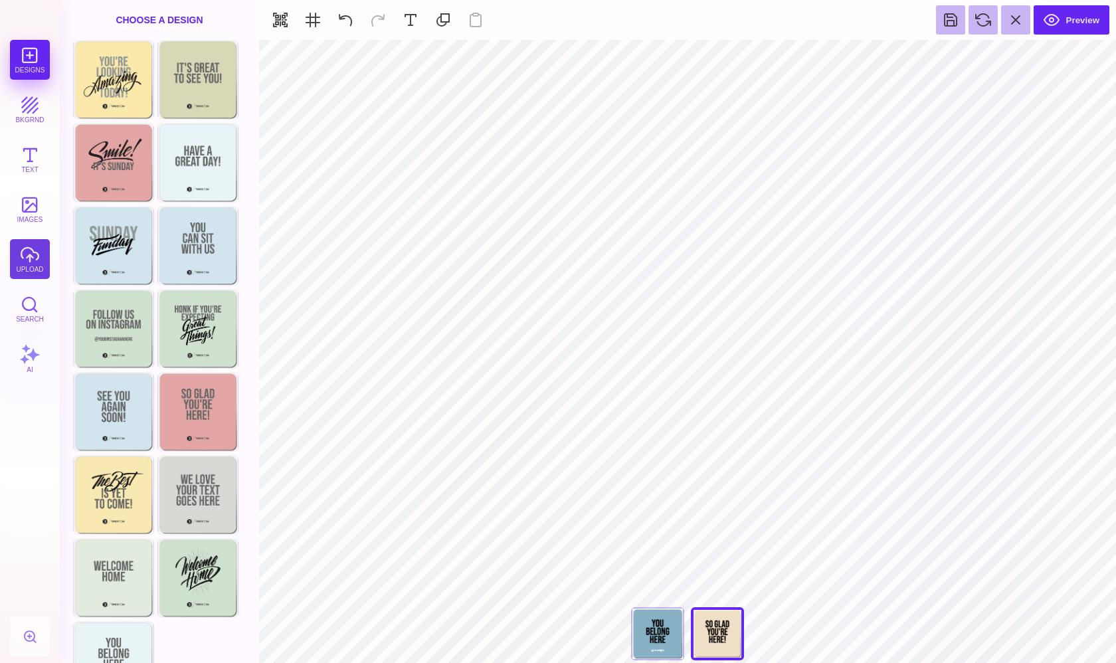
click at [33, 252] on button "upload" at bounding box center [30, 259] width 40 height 40
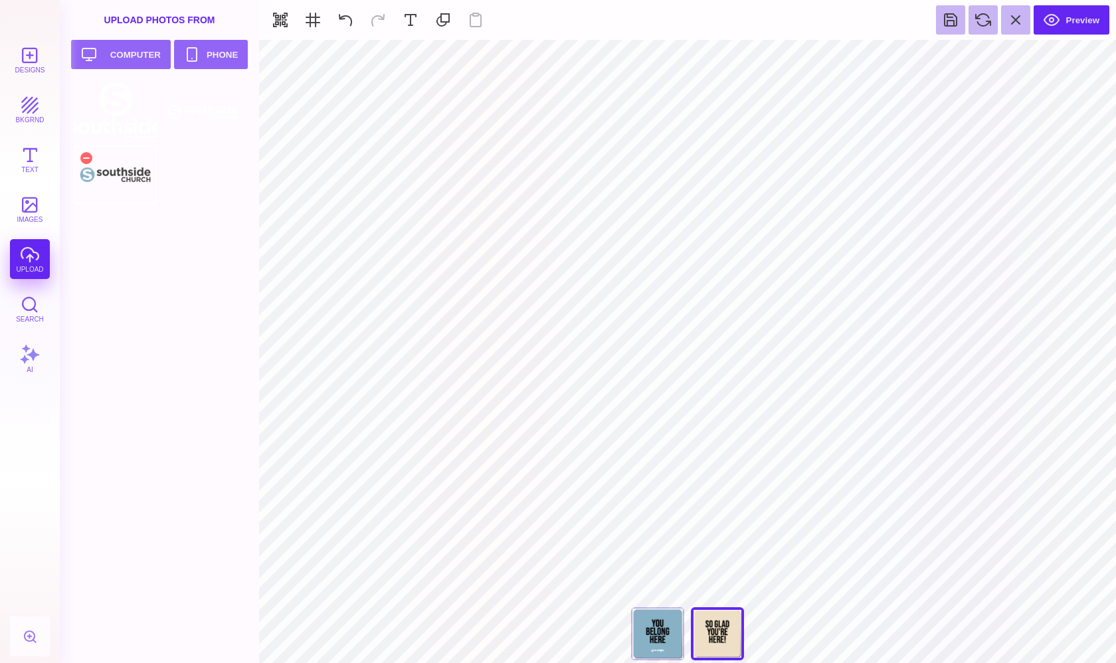
click at [126, 177] on div at bounding box center [115, 175] width 84 height 60
type input "#EEDFC6"
click at [658, 59] on button at bounding box center [658, 56] width 25 height 25
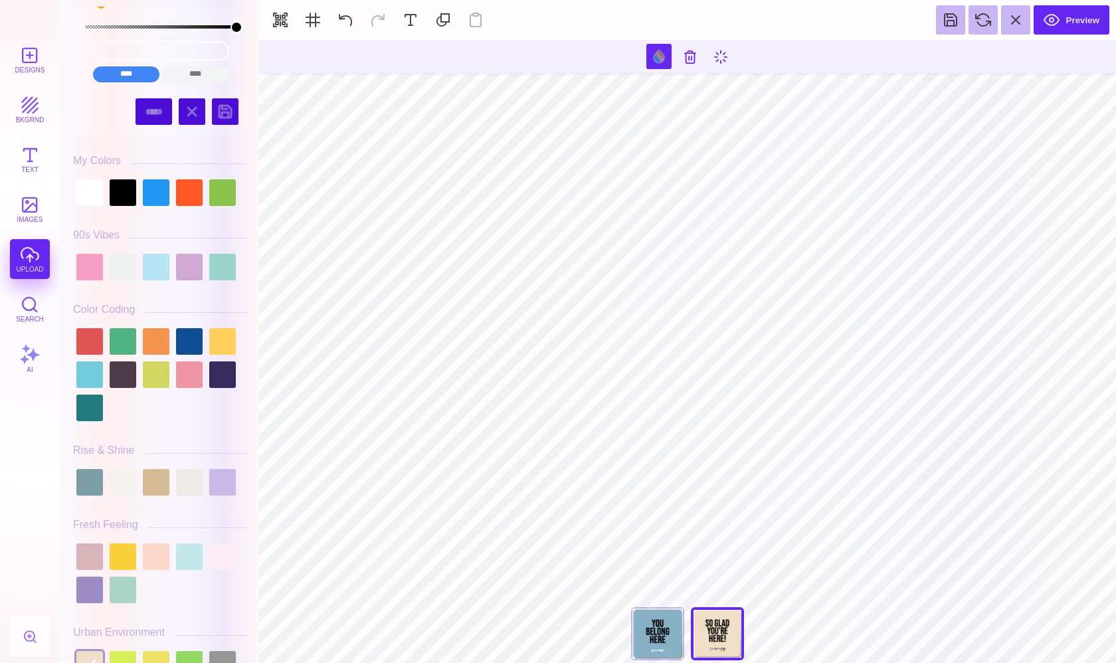
scroll to position [135, 0]
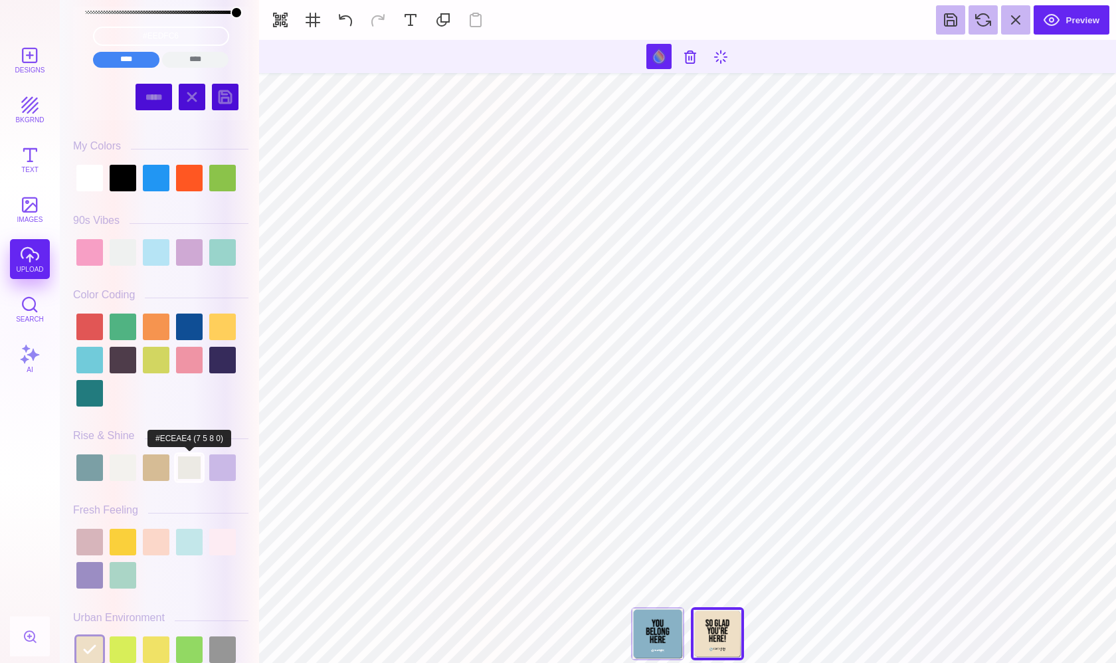
click at [195, 480] on div at bounding box center [189, 467] width 27 height 27
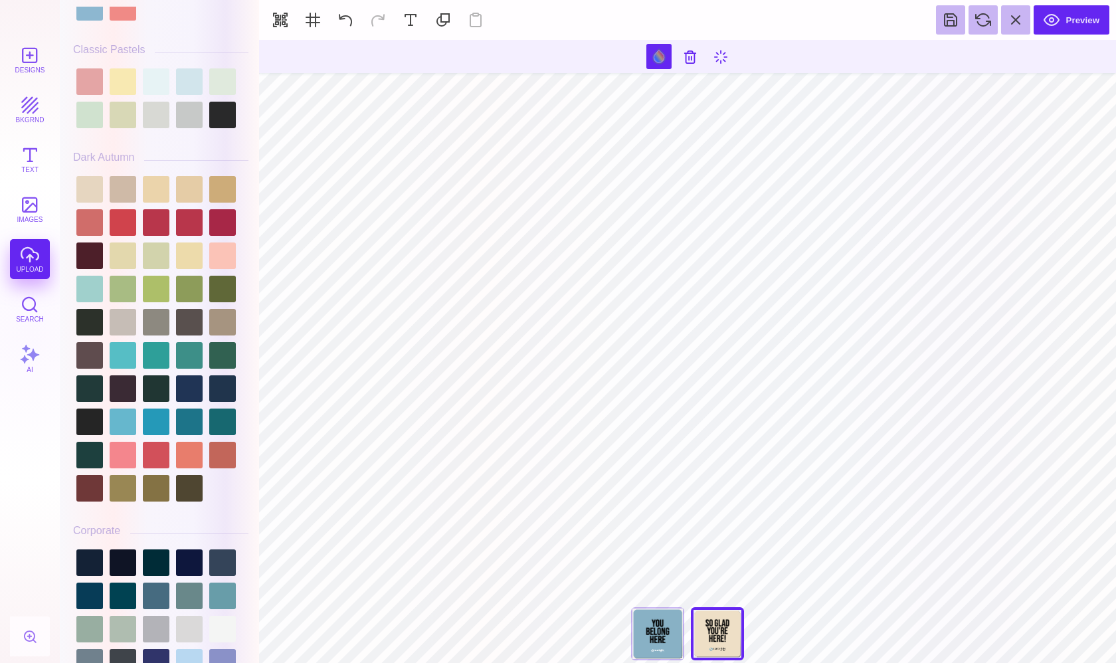
scroll to position [1176, 0]
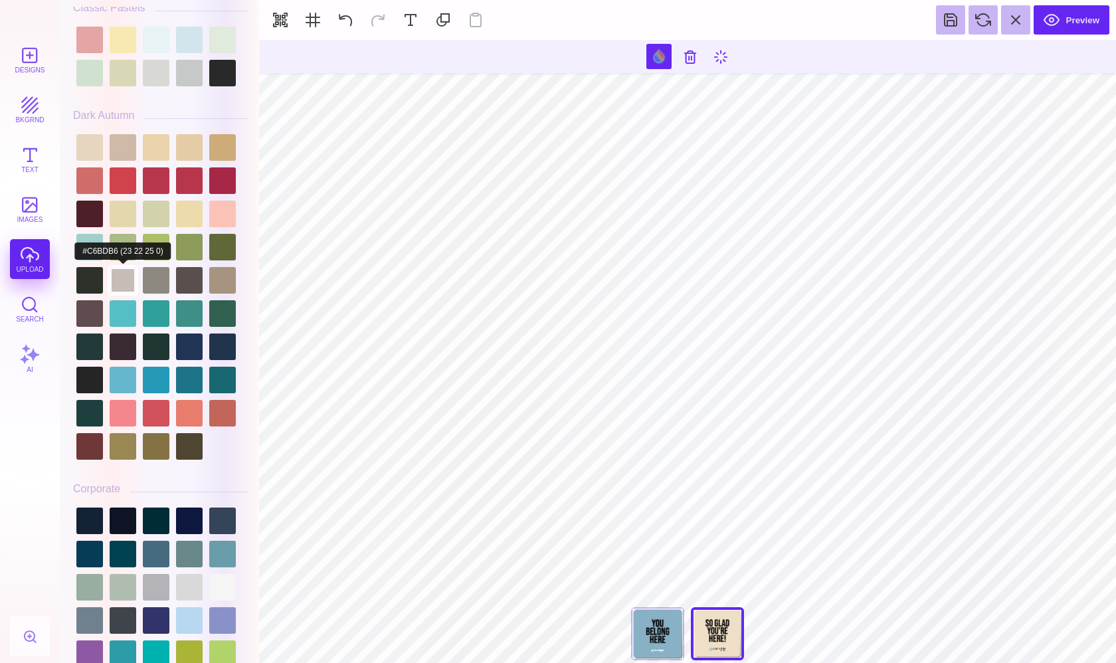
click at [130, 284] on div at bounding box center [123, 280] width 27 height 27
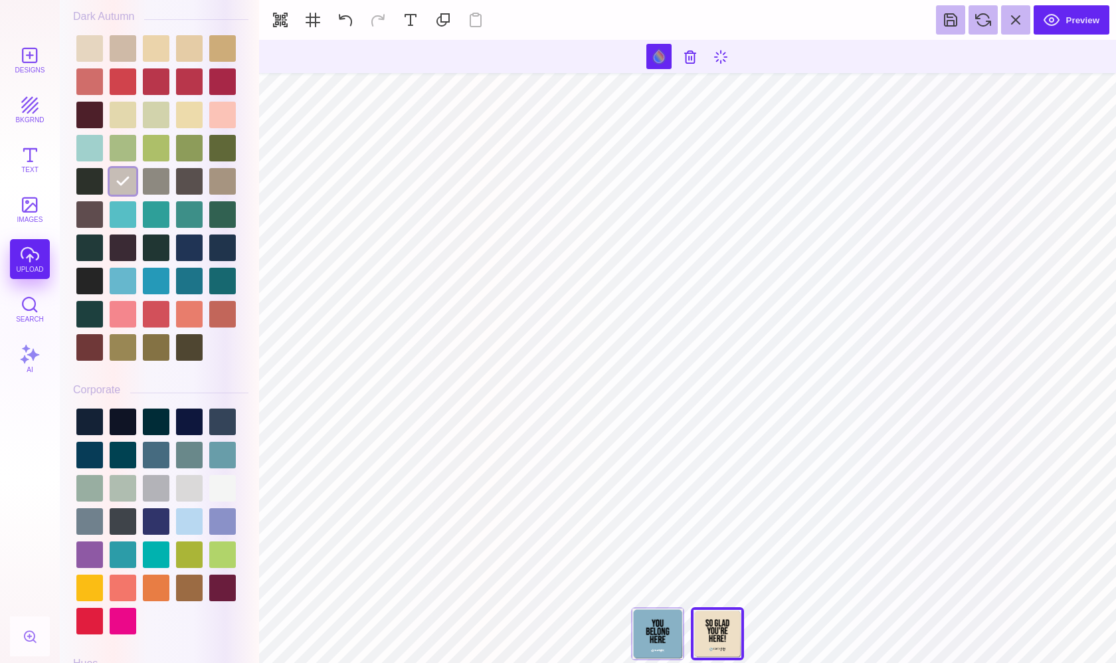
scroll to position [1279, 0]
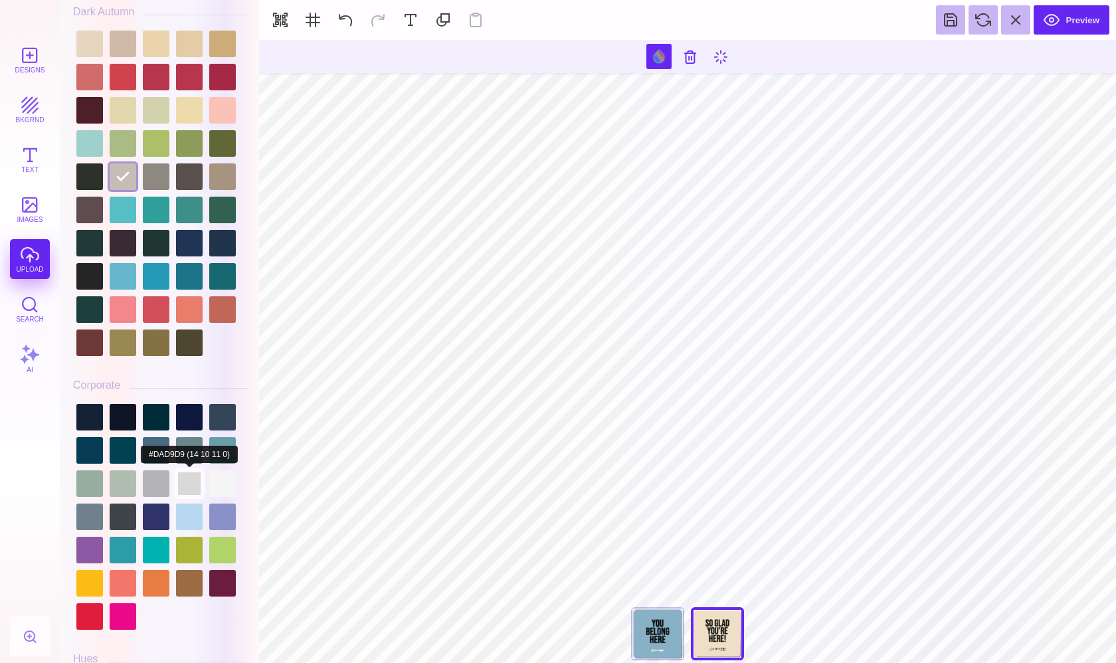
click at [181, 486] on div at bounding box center [189, 483] width 27 height 27
click at [225, 492] on div at bounding box center [222, 483] width 27 height 27
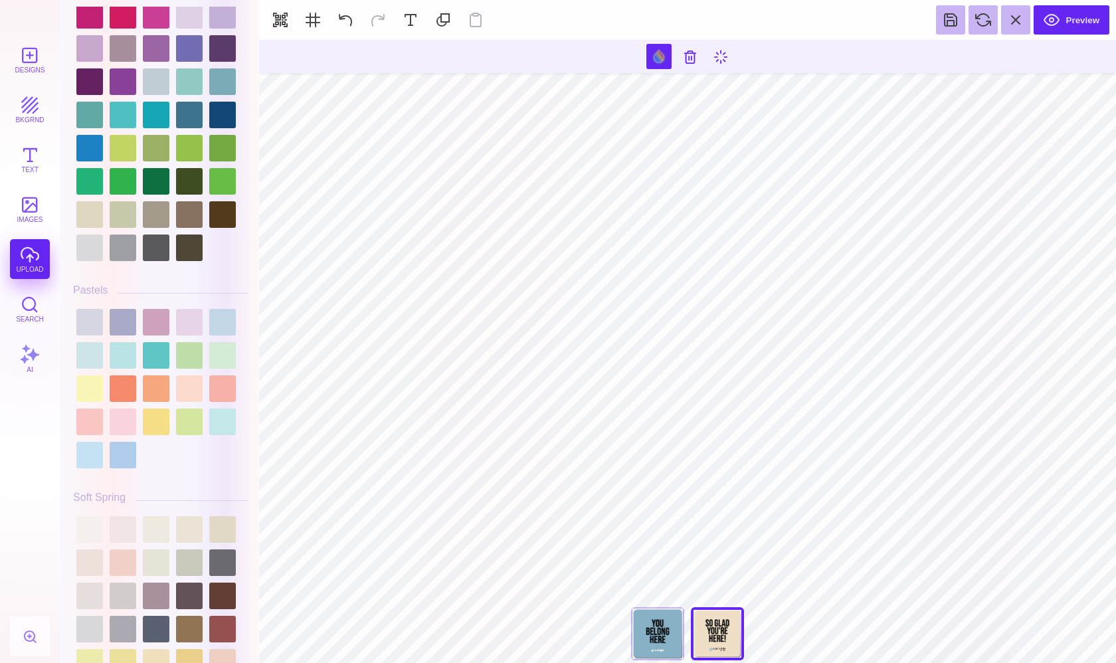
scroll to position [2064, 0]
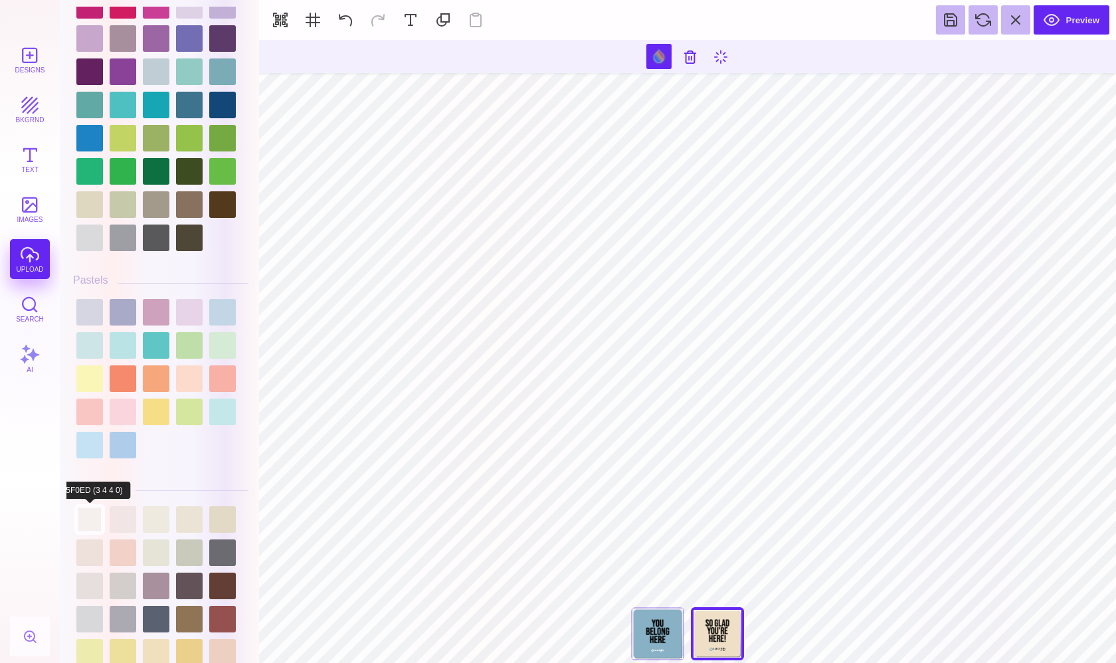
click at [99, 523] on div at bounding box center [89, 519] width 27 height 27
click at [195, 525] on div at bounding box center [189, 519] width 27 height 27
click at [123, 527] on div at bounding box center [123, 519] width 27 height 27
click at [153, 529] on div at bounding box center [156, 519] width 27 height 27
click at [85, 555] on div at bounding box center [89, 552] width 27 height 27
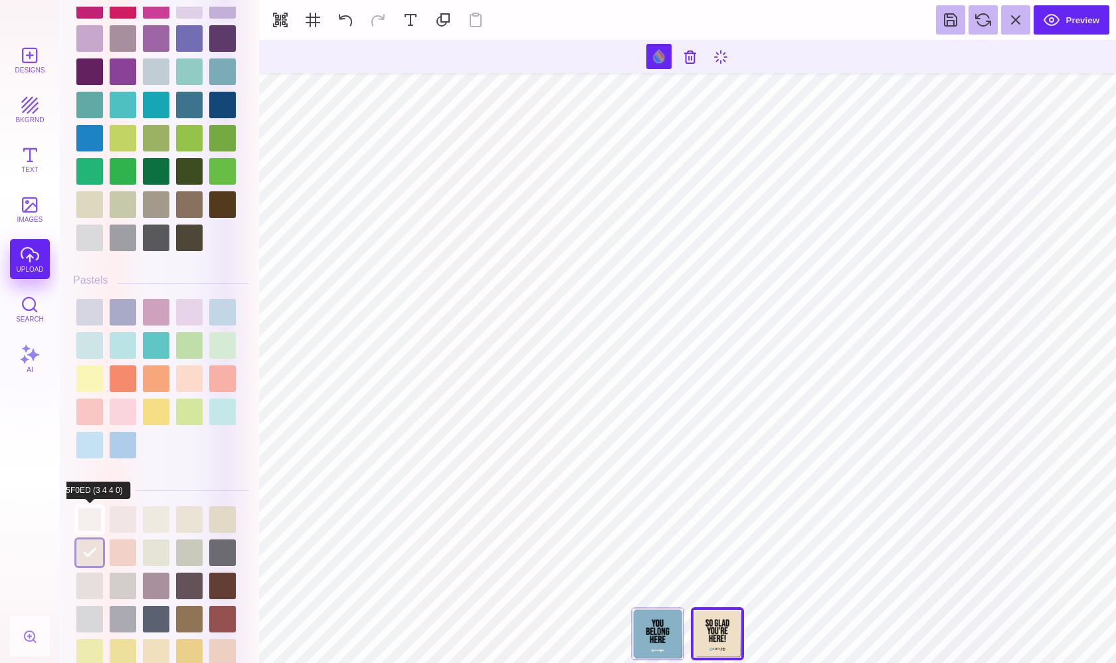
click at [88, 530] on div at bounding box center [89, 519] width 27 height 27
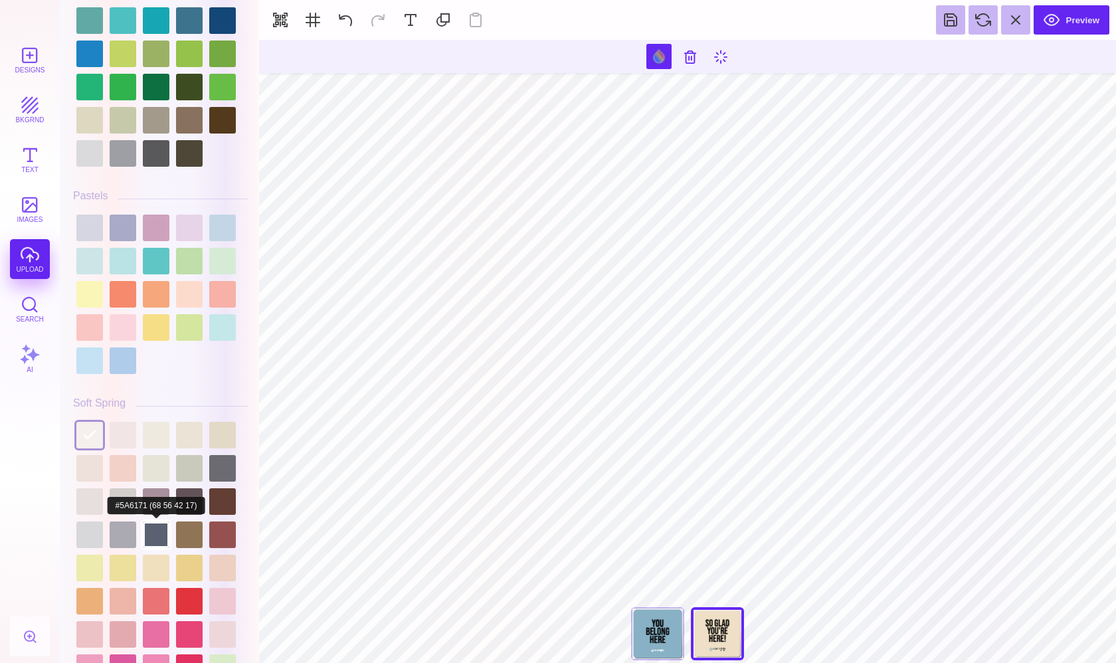
scroll to position [2149, 0]
click at [110, 521] on div at bounding box center [123, 534] width 27 height 27
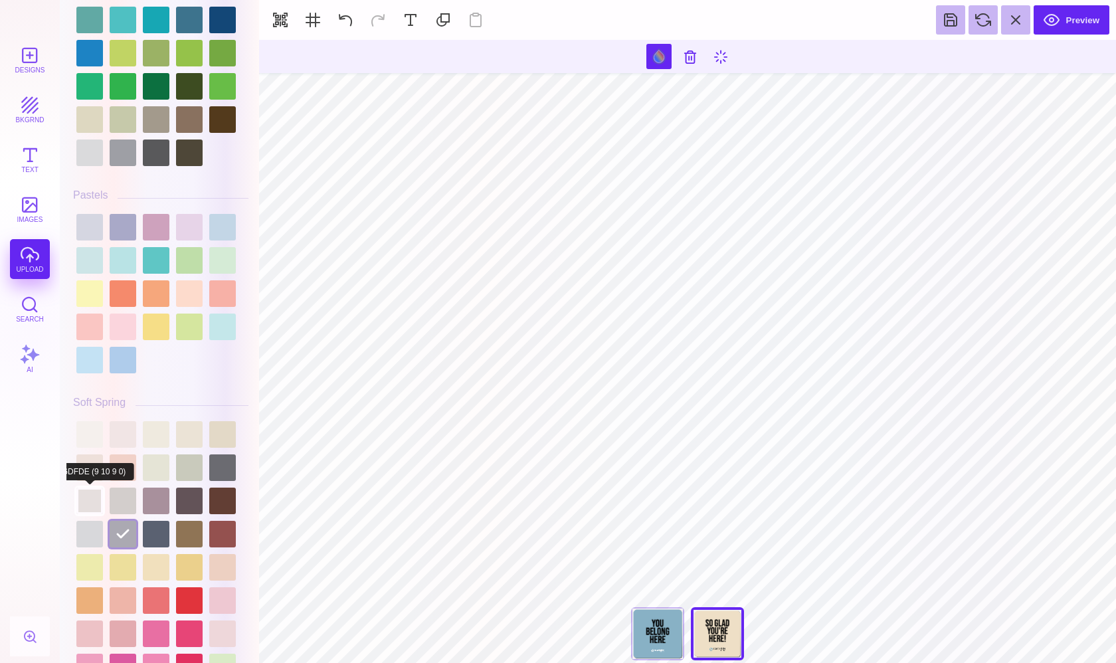
click at [86, 493] on div at bounding box center [89, 500] width 27 height 27
type input "#E6DFDE"
click at [1070, 15] on button "Preview" at bounding box center [1071, 19] width 76 height 29
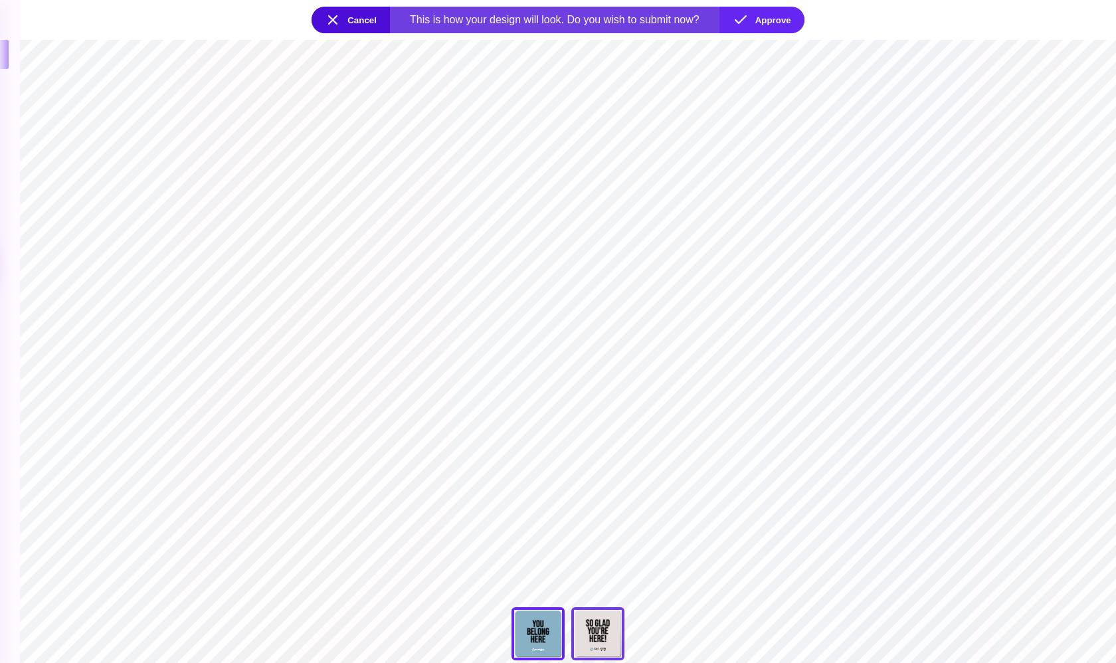
click at [597, 632] on div at bounding box center [597, 633] width 53 height 53
click at [774, 21] on button "Approve" at bounding box center [761, 20] width 85 height 27
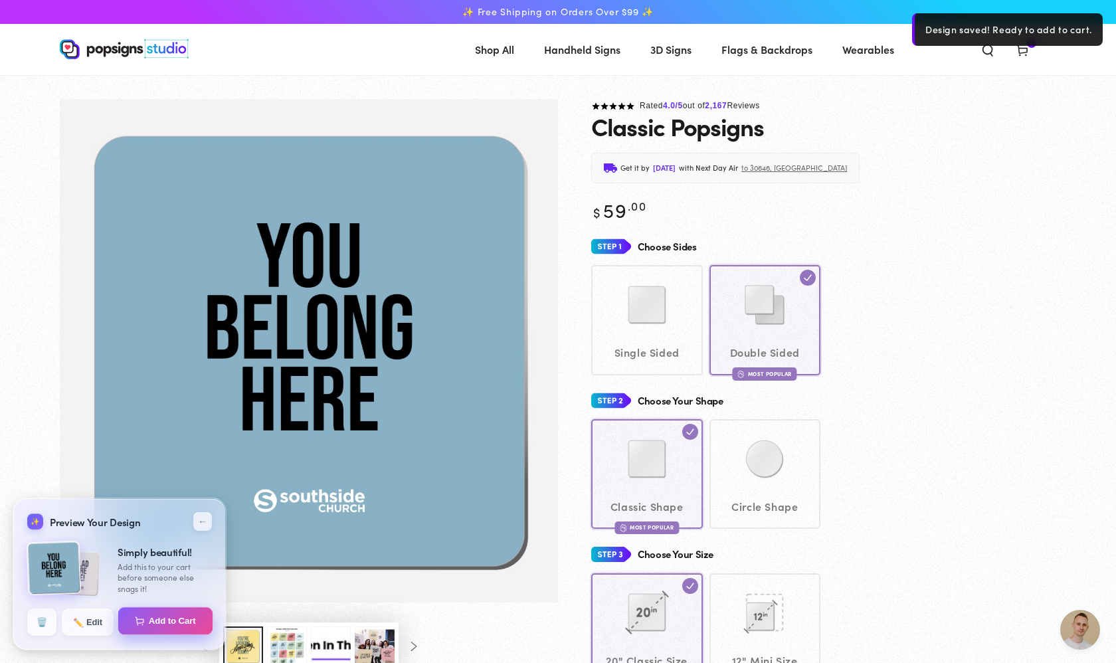
click at [169, 628] on button "Add to Cart" at bounding box center [165, 621] width 95 height 28
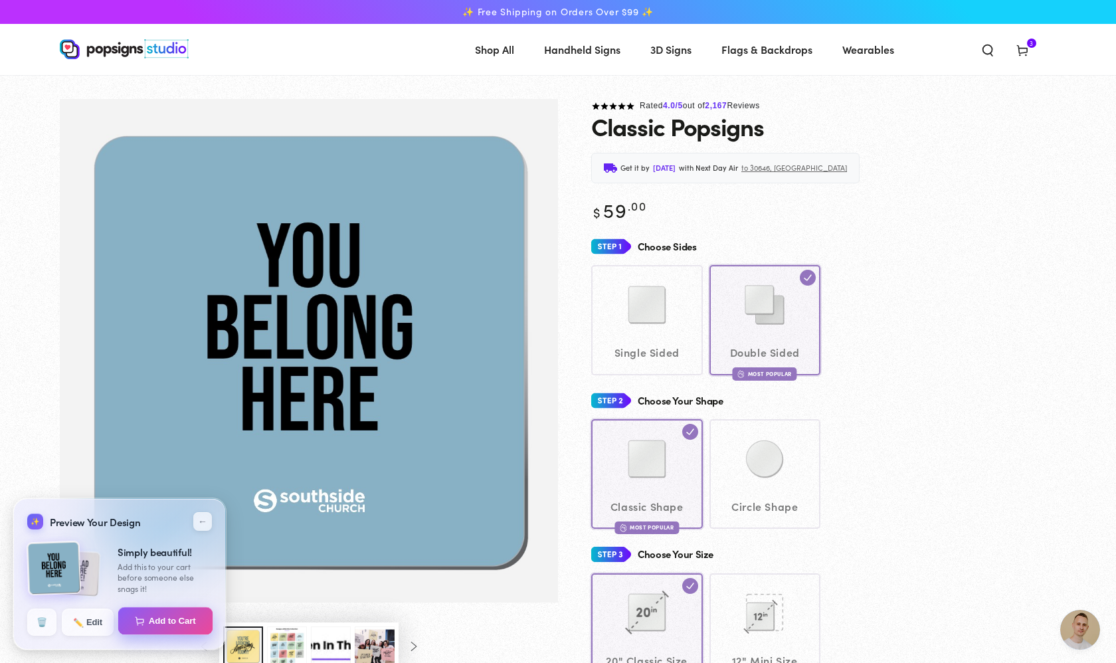
select select "**********"
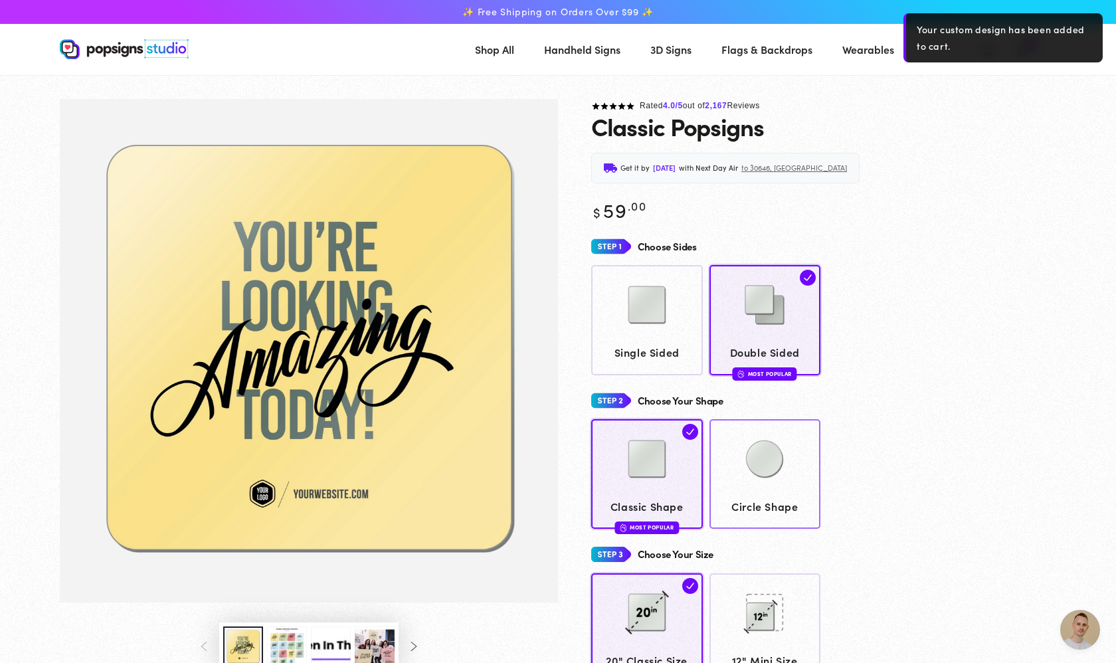
click at [781, 437] on img at bounding box center [764, 459] width 66 height 66
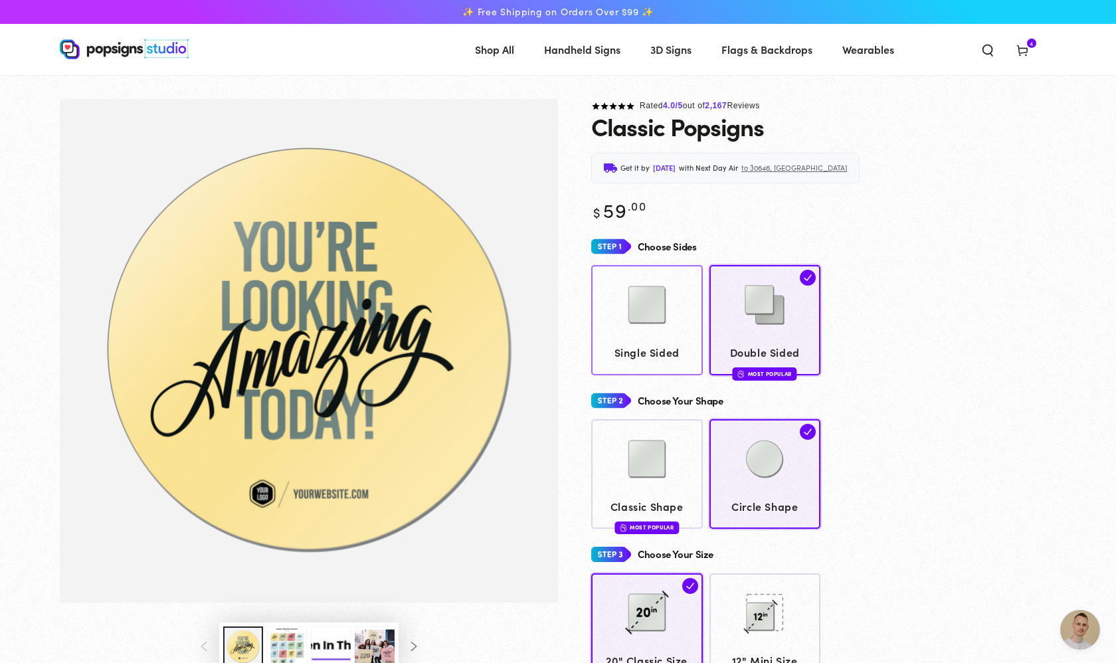
click at [679, 329] on img at bounding box center [647, 305] width 66 height 66
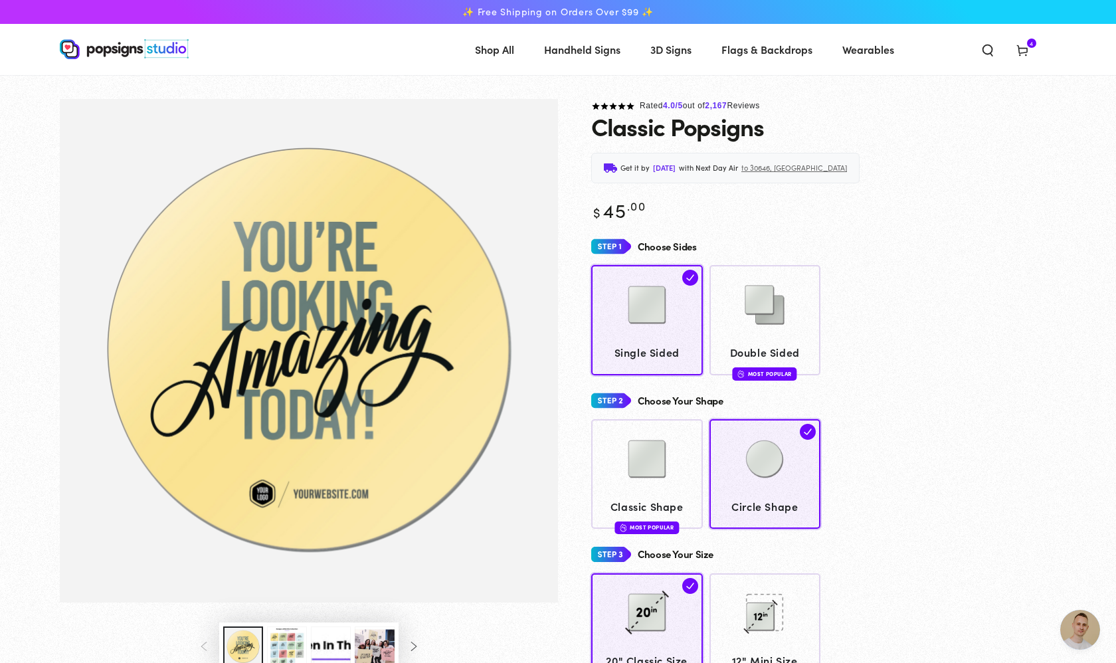
click at [1021, 53] on use at bounding box center [1022, 51] width 10 height 11
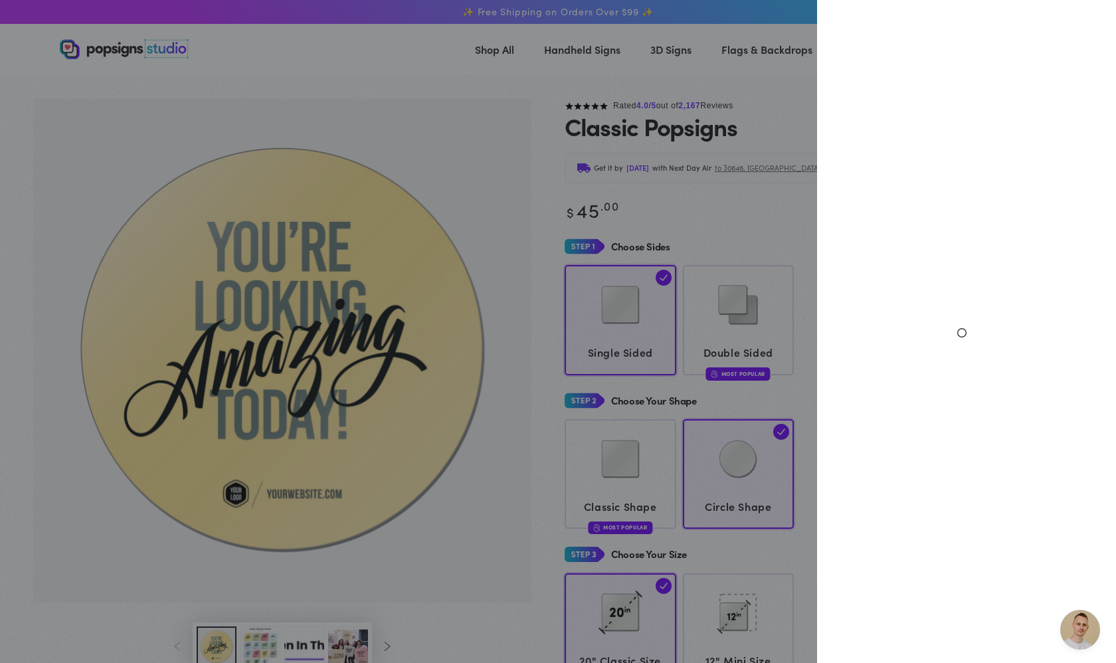
select select "**********"
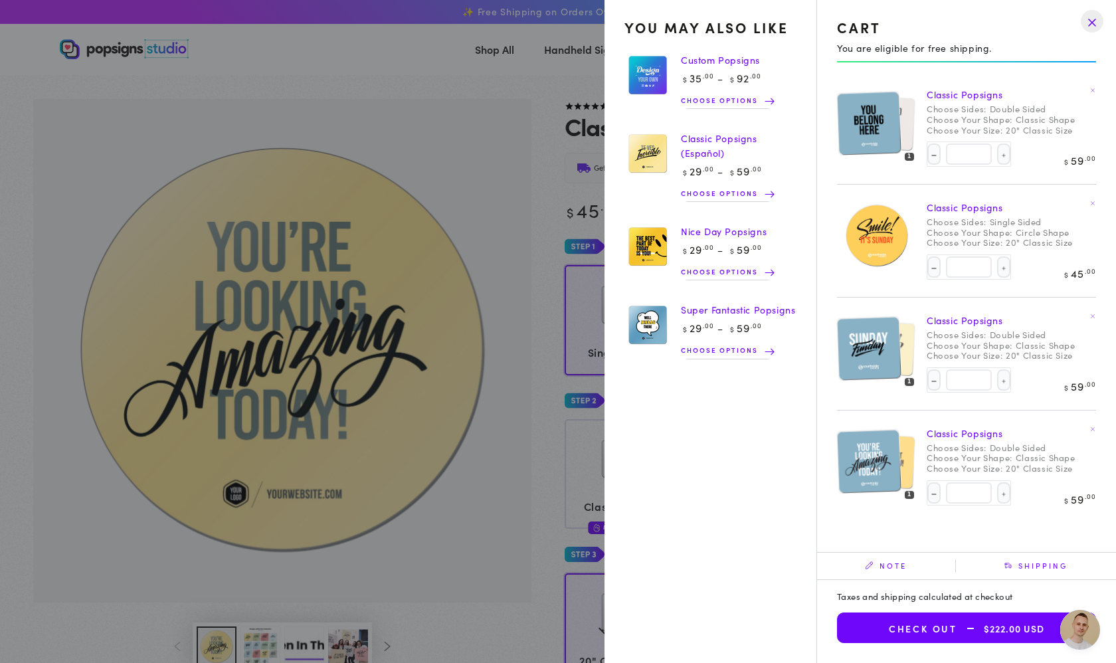
click at [741, 269] on span "Choose options" at bounding box center [723, 271] width 84 height 13
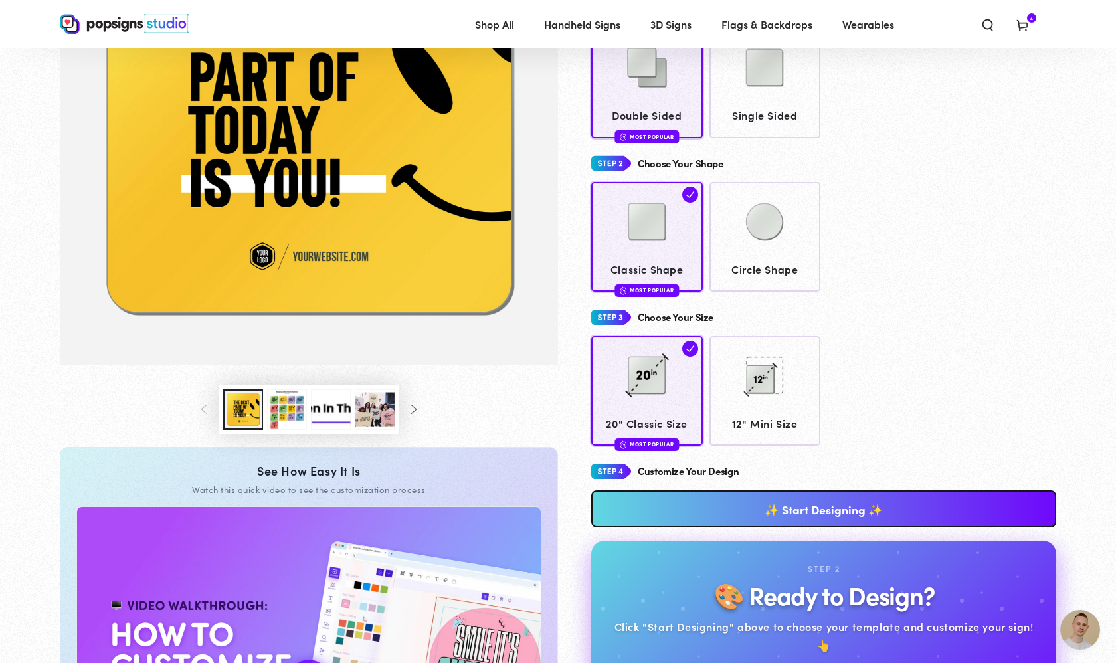
scroll to position [120, 0]
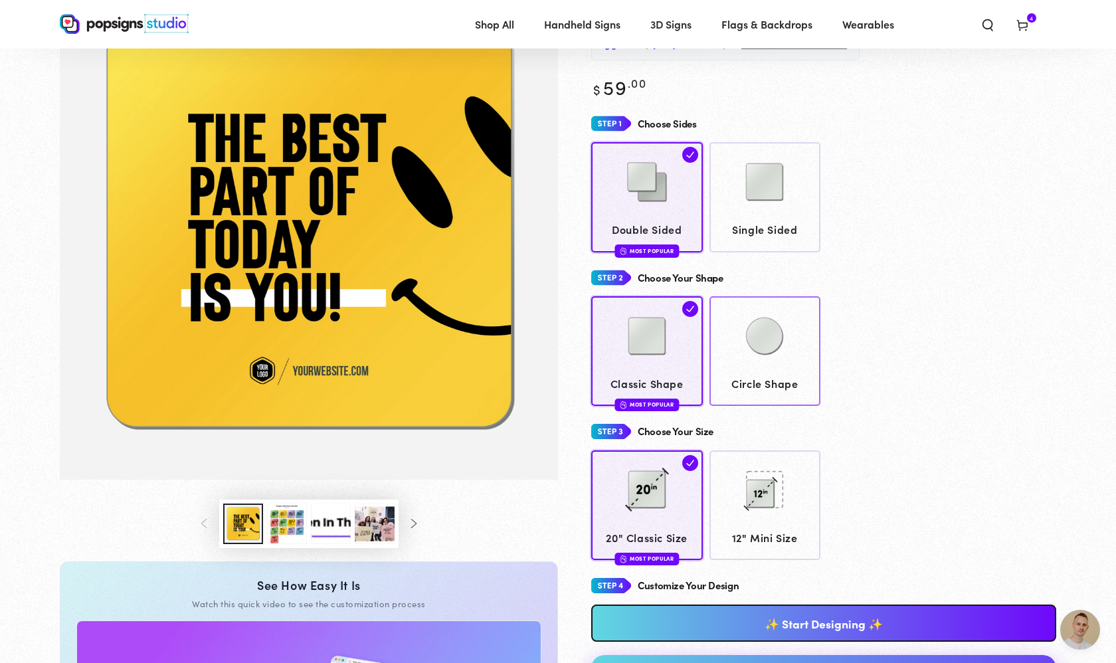
click at [774, 339] on img at bounding box center [764, 336] width 66 height 66
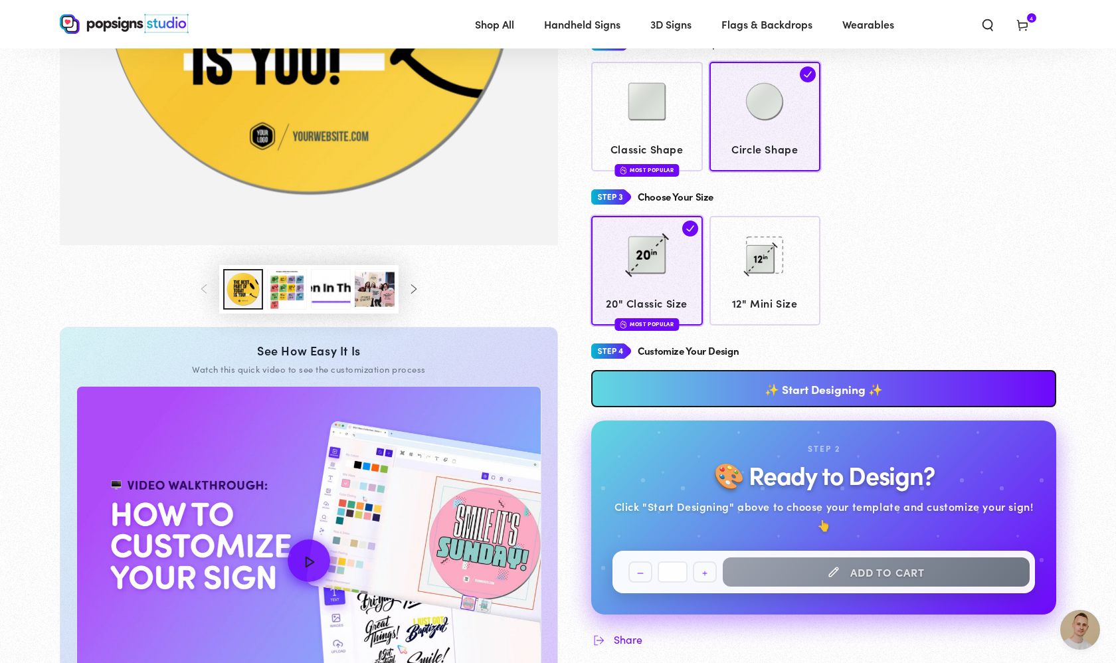
click at [771, 380] on link "✨ Start Designing ✨" at bounding box center [823, 388] width 465 height 37
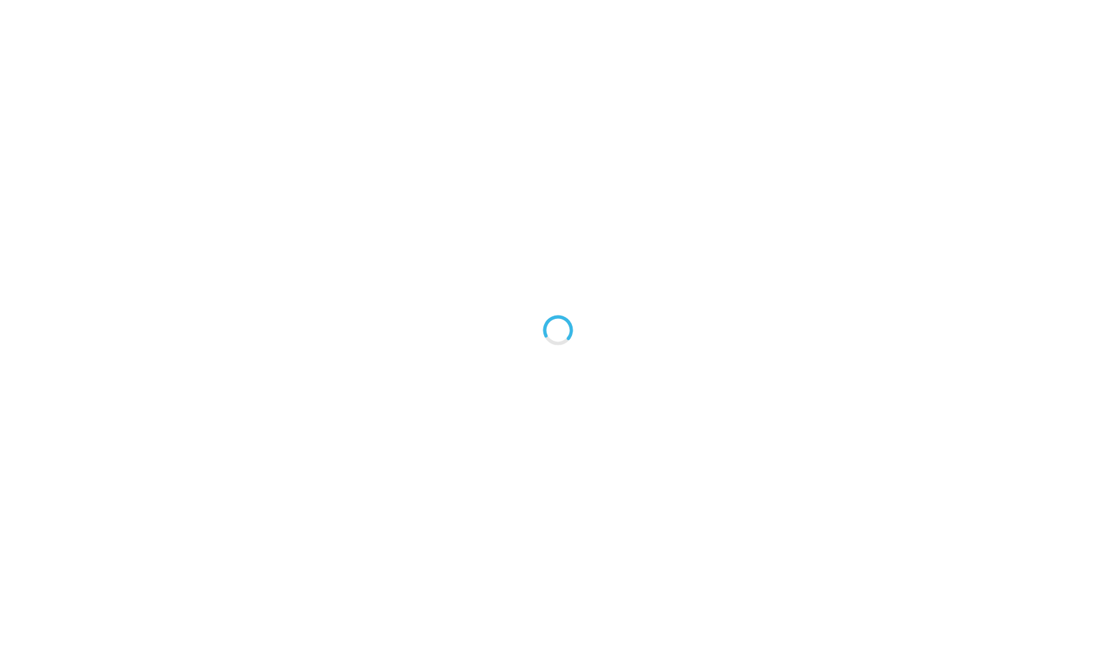
type textarea "An ancient tree with a door leading to a magical world"
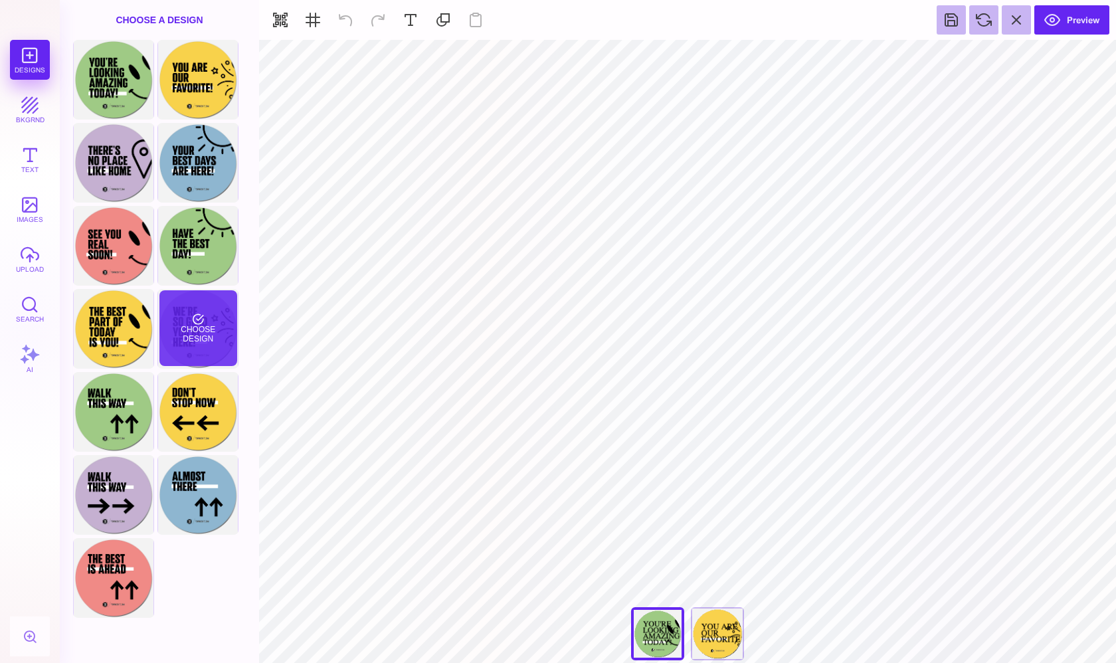
click at [210, 327] on div "Choose Design" at bounding box center [198, 328] width 78 height 76
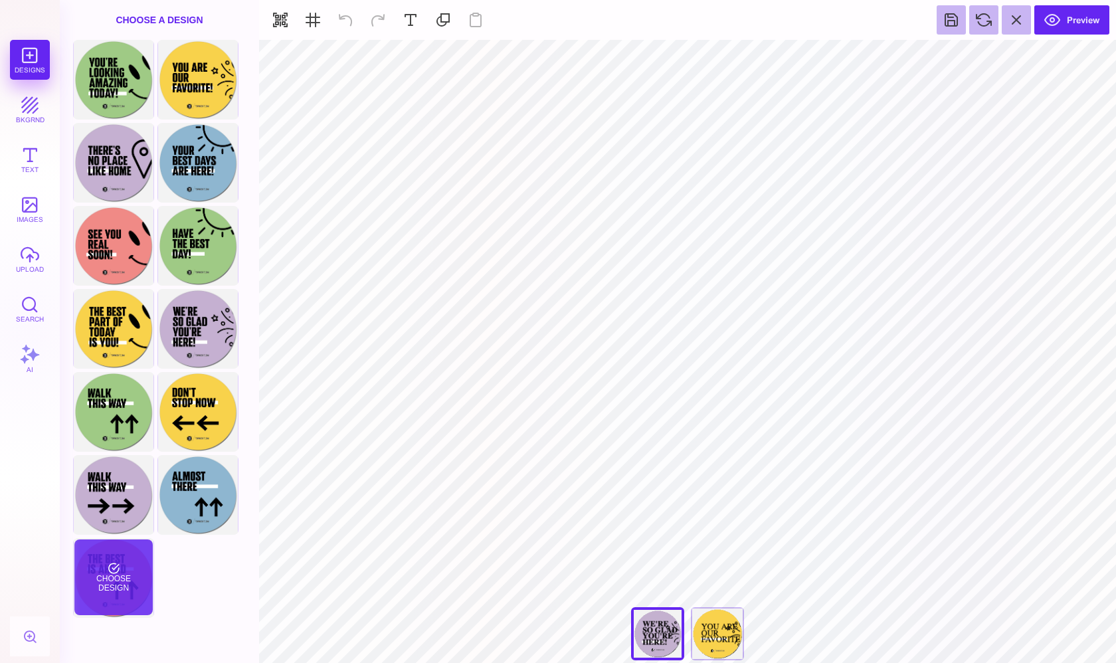
click at [122, 563] on div "Choose Design" at bounding box center [113, 577] width 78 height 76
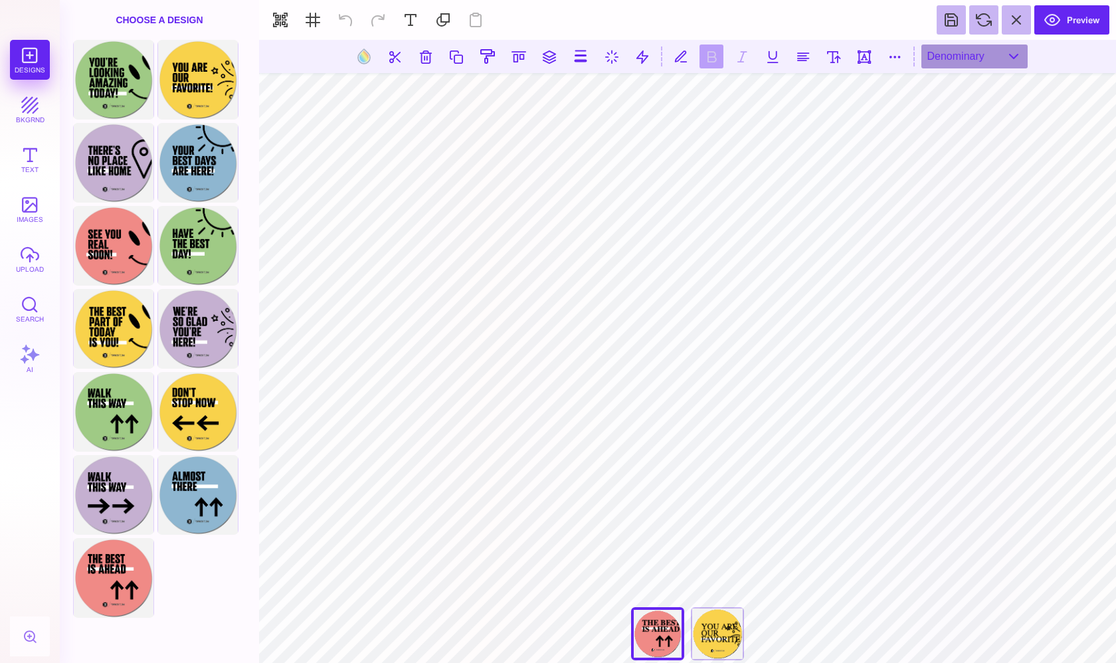
click at [960, 69] on section at bounding box center [687, 56] width 857 height 33
click at [960, 54] on div "Denominary" at bounding box center [974, 56] width 106 height 24
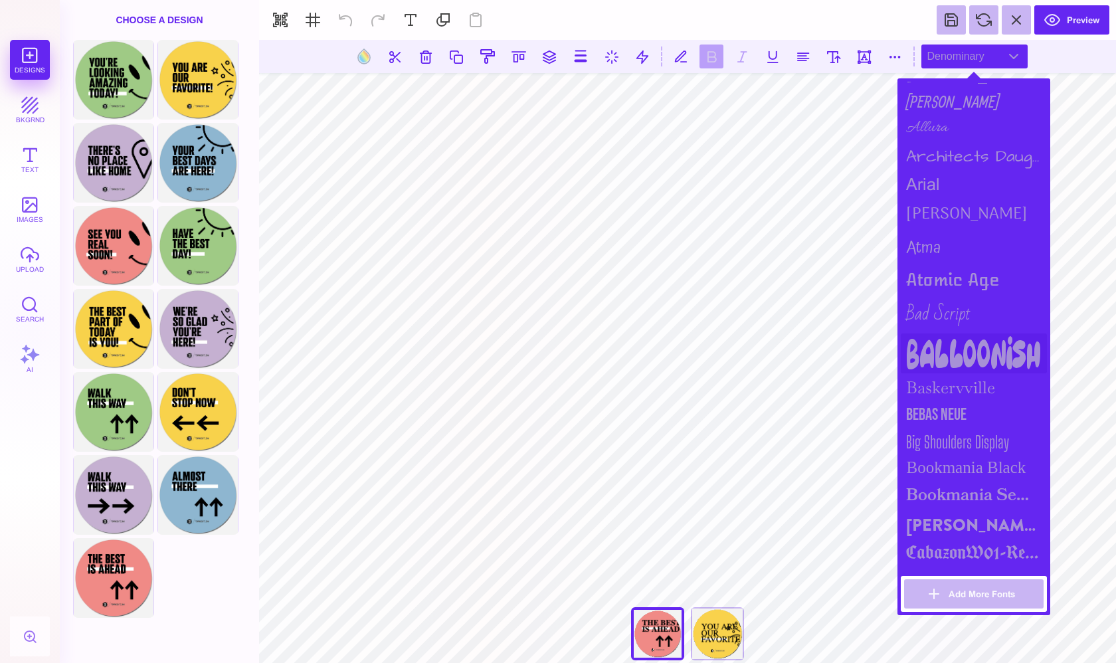
scroll to position [122, 0]
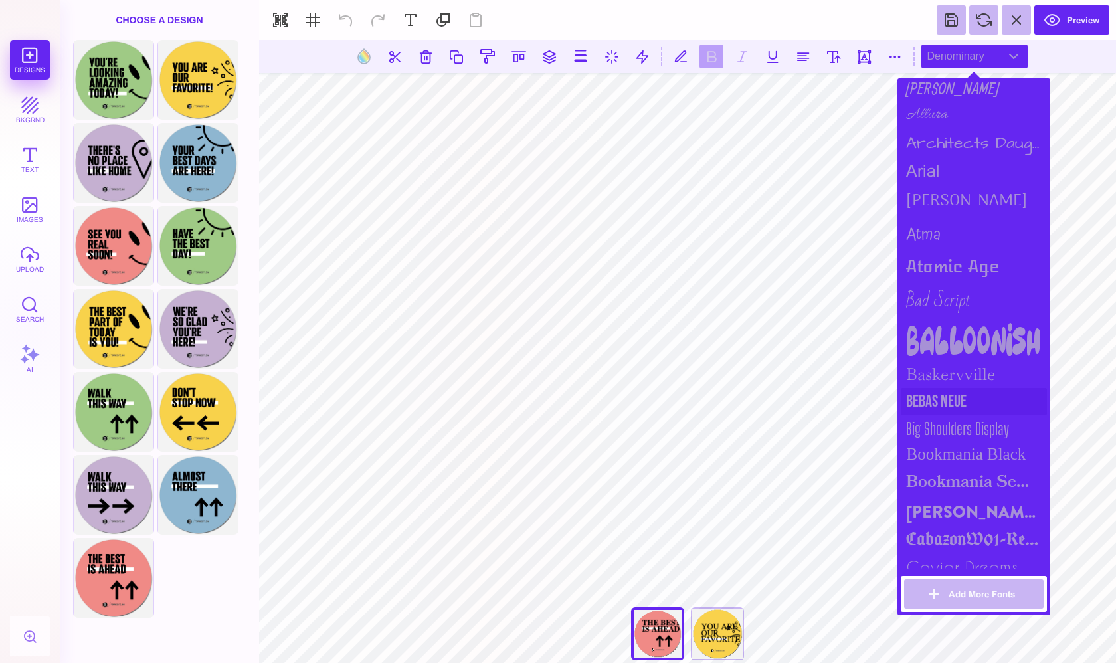
click at [932, 396] on div "Bebas Neue" at bounding box center [974, 401] width 146 height 27
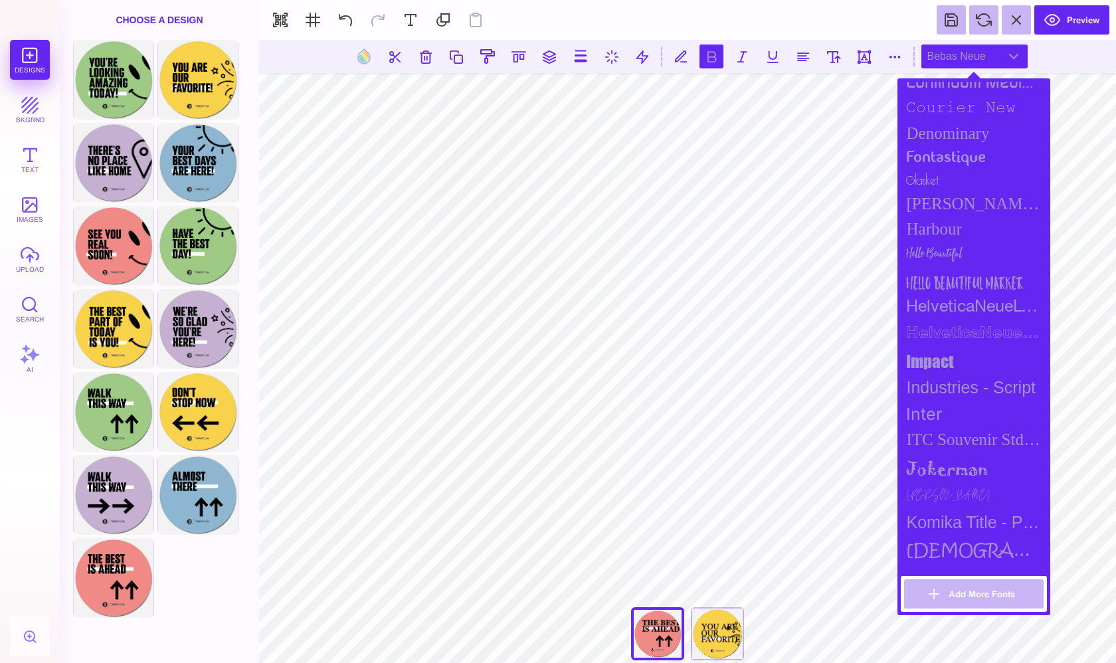
scroll to position [727, 0]
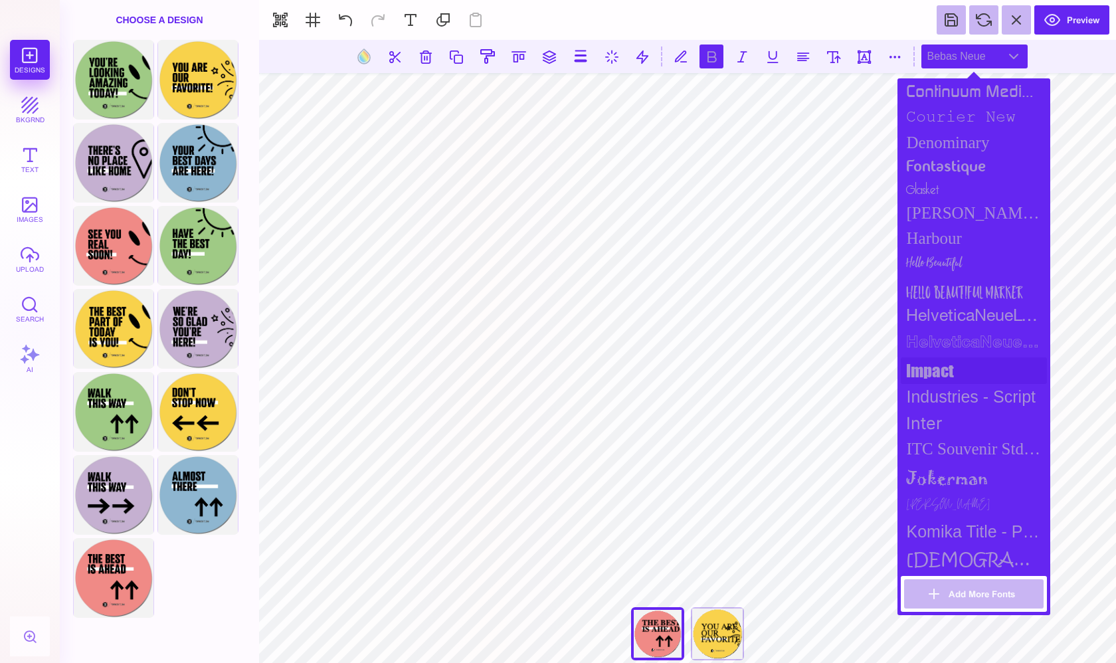
click at [947, 364] on div "impact" at bounding box center [974, 370] width 146 height 27
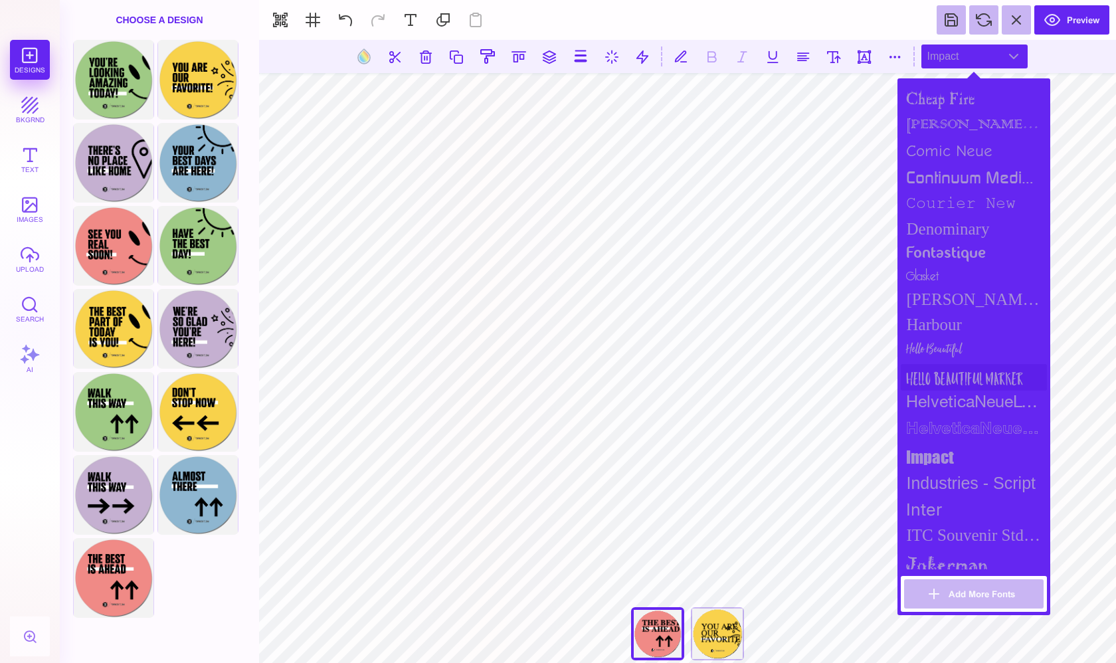
scroll to position [640, 0]
click at [960, 294] on div "Goldman Sans Condensed" at bounding box center [974, 300] width 146 height 25
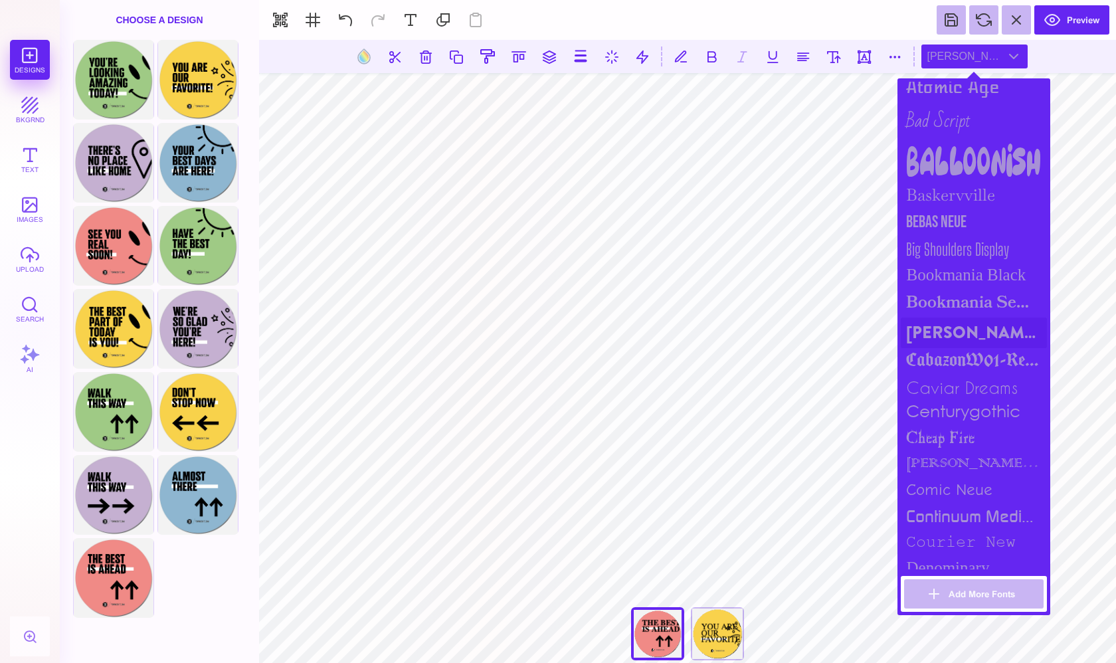
scroll to position [300, 0]
click at [952, 217] on div "Bebas Neue" at bounding box center [974, 224] width 146 height 27
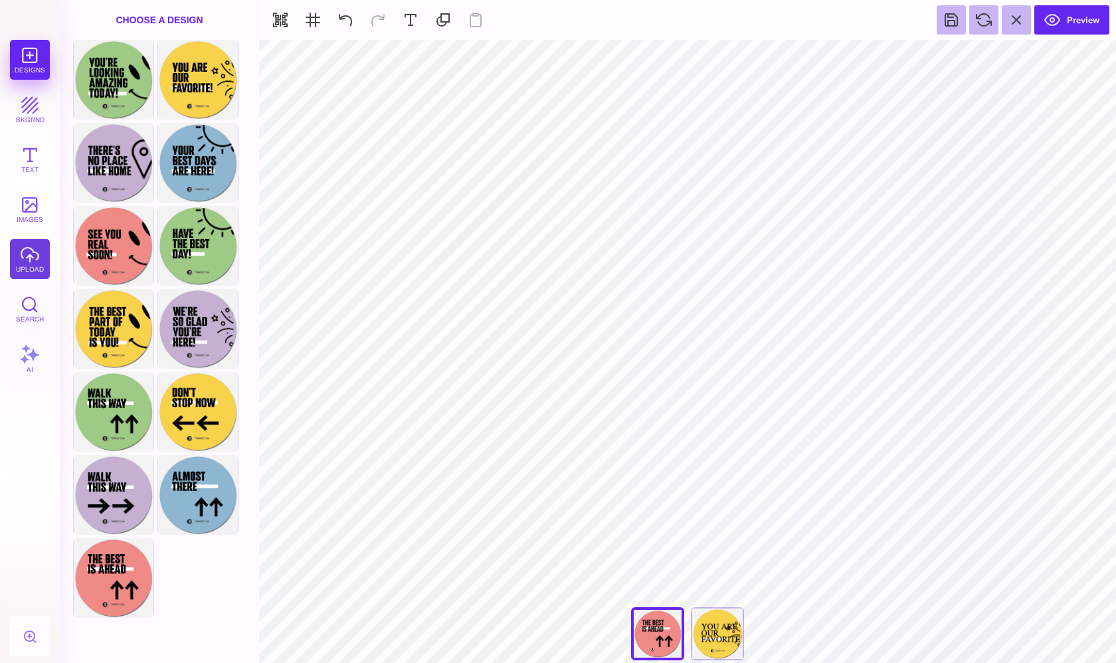
click at [24, 244] on button "upload" at bounding box center [30, 259] width 40 height 40
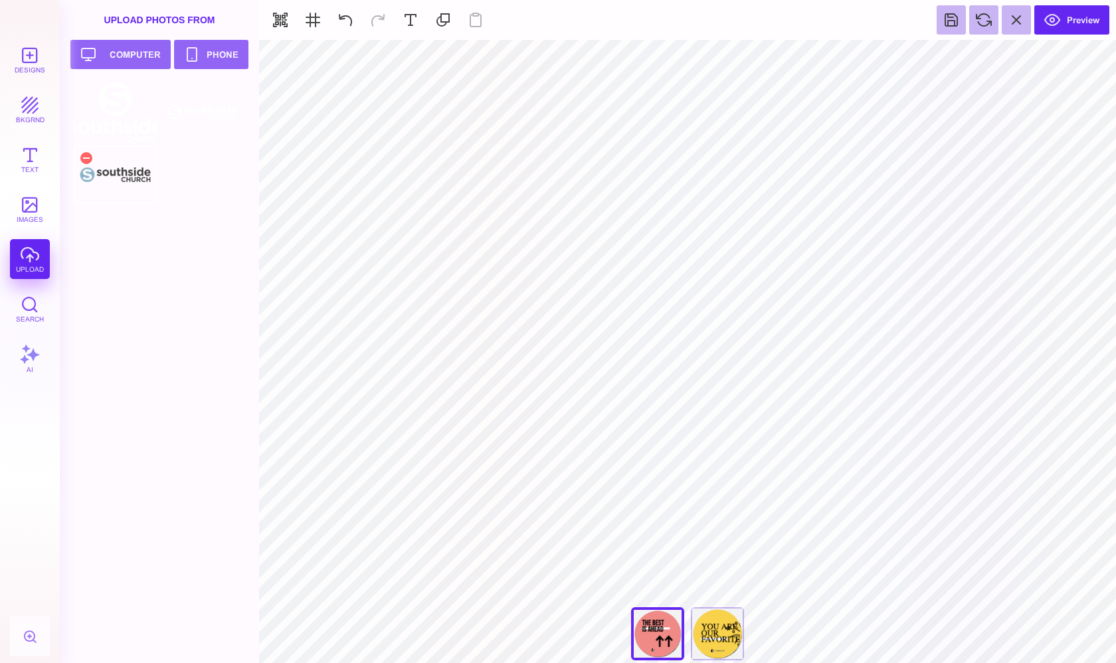
click at [131, 179] on div at bounding box center [115, 175] width 84 height 60
type input "#F08A86"
click at [646, 54] on button at bounding box center [643, 56] width 25 height 25
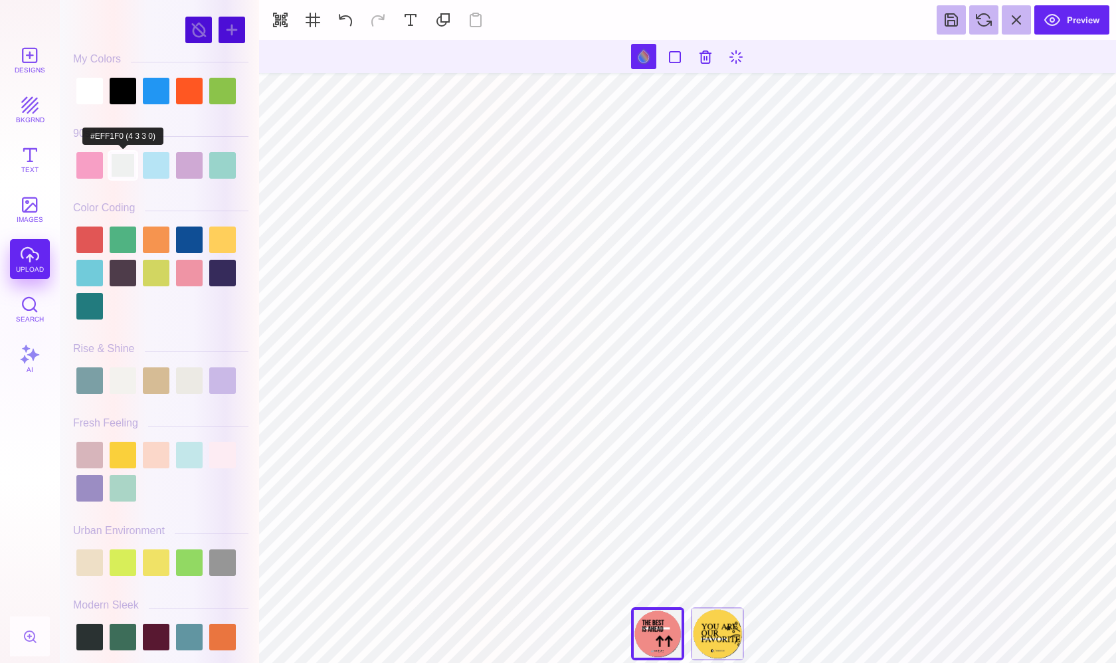
click at [121, 167] on div at bounding box center [123, 165] width 27 height 27
click at [218, 242] on div at bounding box center [222, 239] width 27 height 27
click at [156, 377] on div at bounding box center [156, 380] width 27 height 27
click at [191, 382] on div at bounding box center [189, 380] width 27 height 27
click at [94, 383] on div at bounding box center [89, 380] width 27 height 27
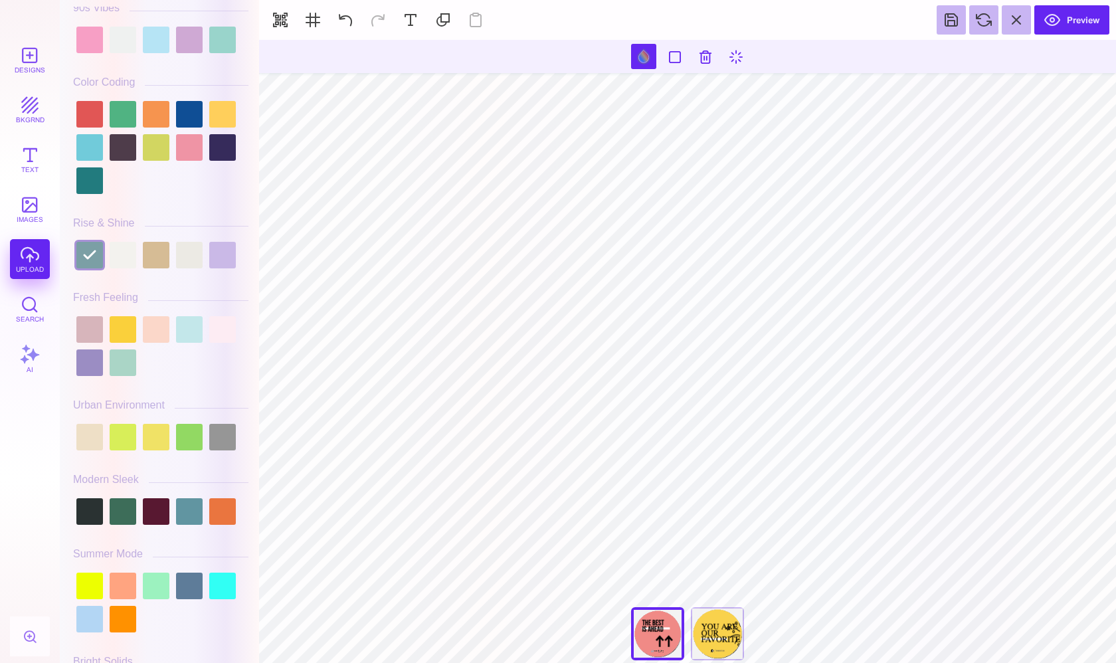
scroll to position [126, 0]
click at [91, 445] on div at bounding box center [89, 436] width 27 height 27
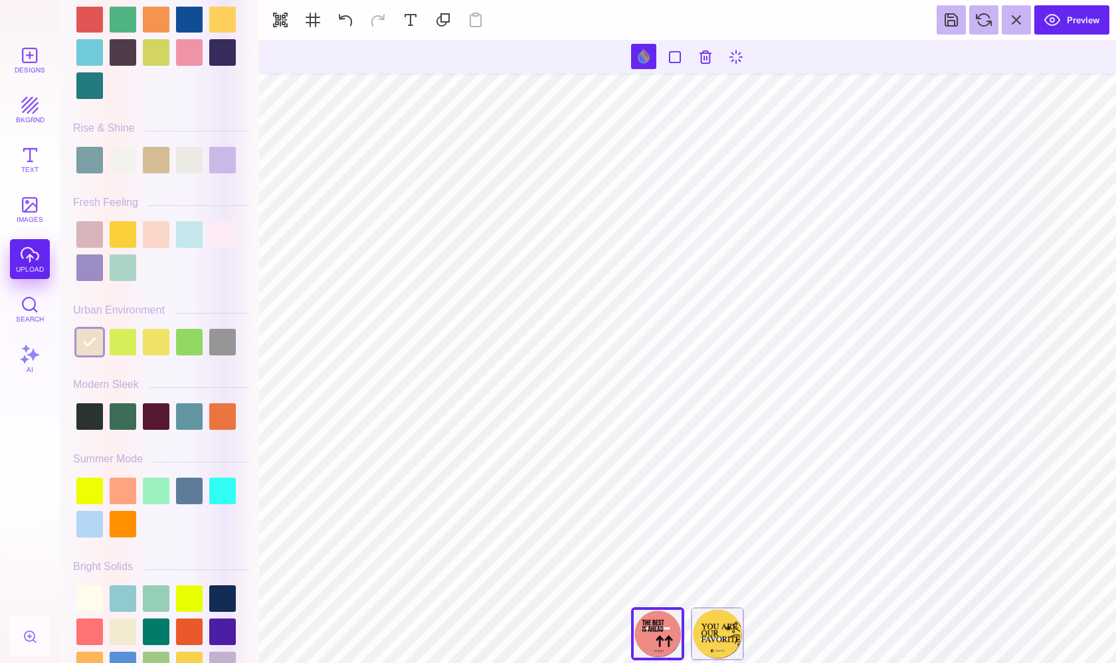
scroll to position [232, 0]
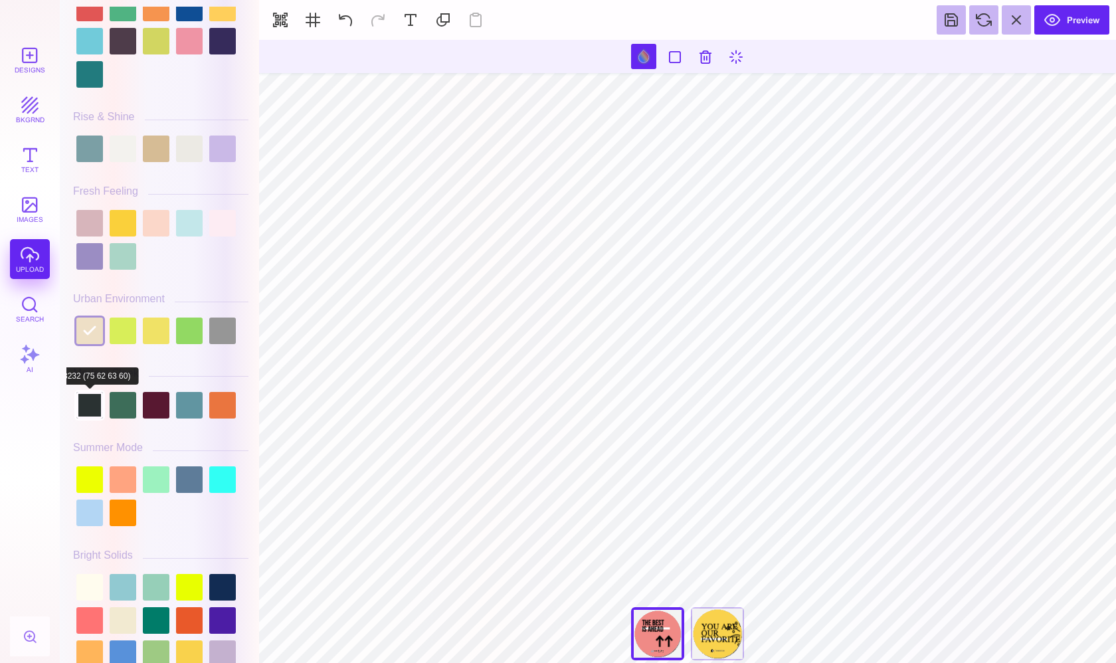
click at [100, 406] on div at bounding box center [89, 405] width 27 height 27
click at [135, 407] on div at bounding box center [123, 405] width 27 height 27
click at [201, 401] on div at bounding box center [189, 405] width 27 height 27
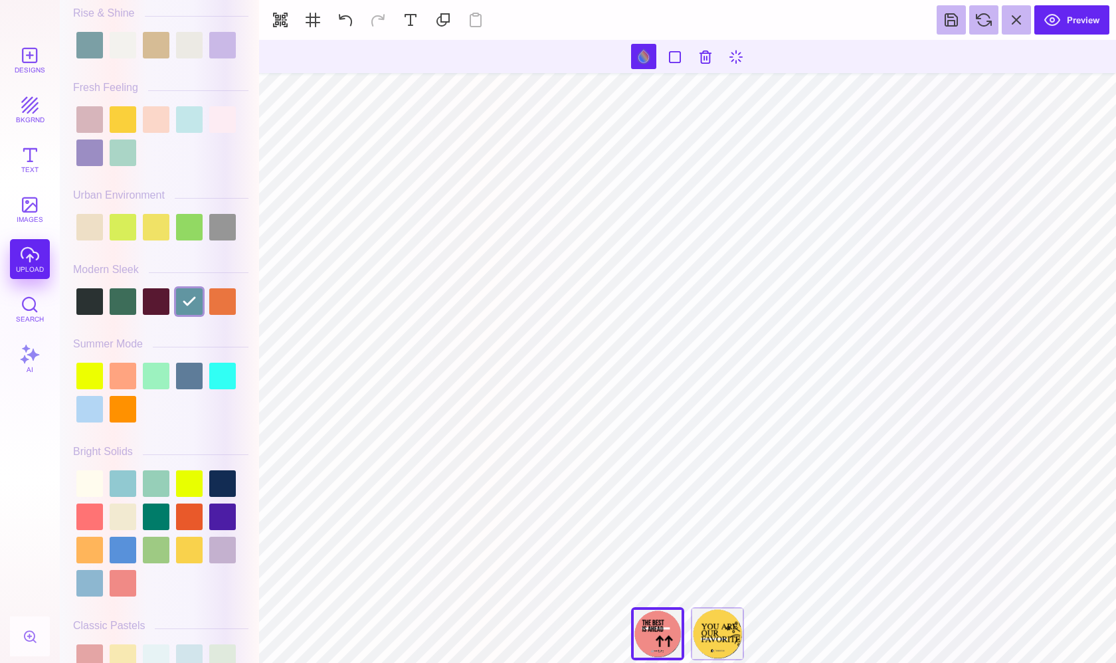
scroll to position [337, 0]
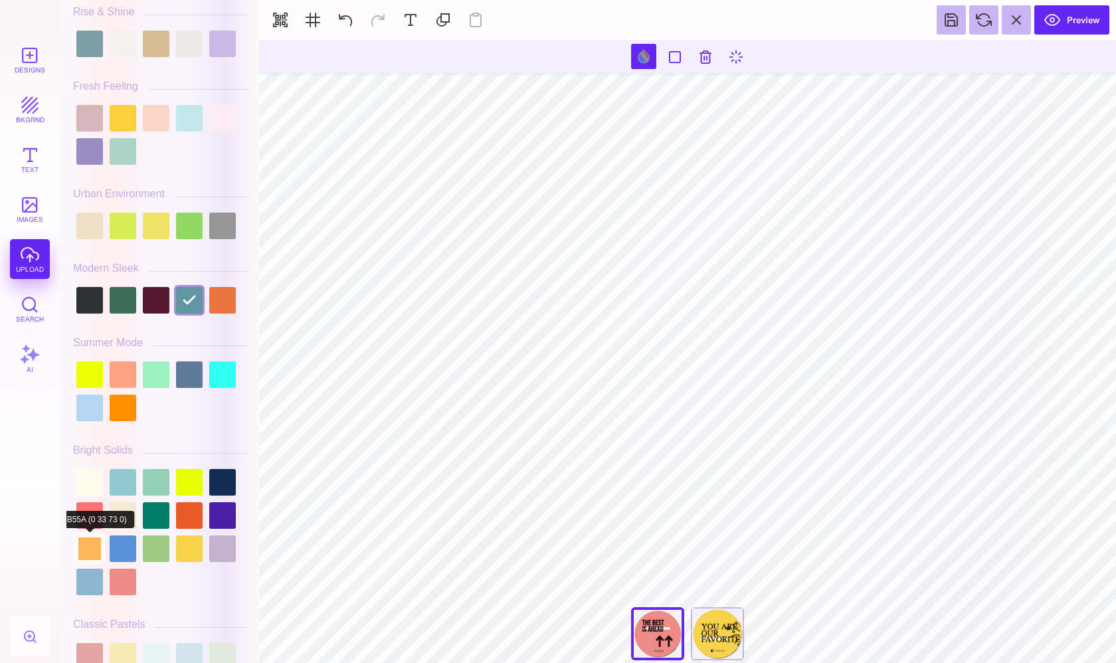
click at [90, 547] on div at bounding box center [89, 548] width 27 height 27
click at [189, 550] on div at bounding box center [189, 548] width 27 height 27
click at [120, 511] on div at bounding box center [123, 515] width 27 height 27
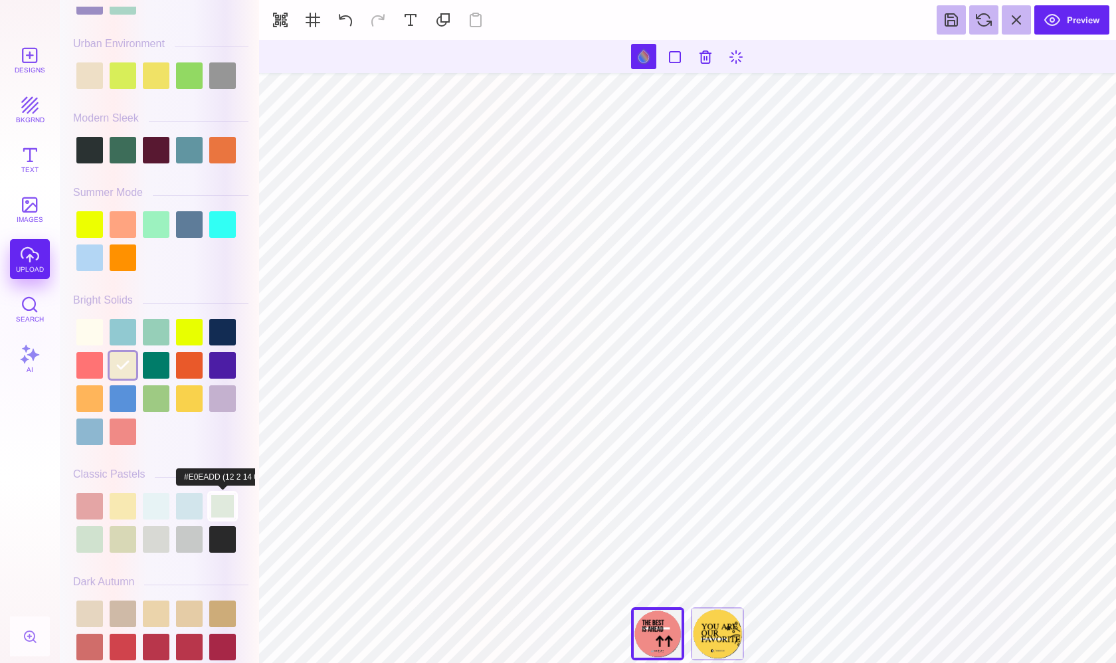
scroll to position [490, 0]
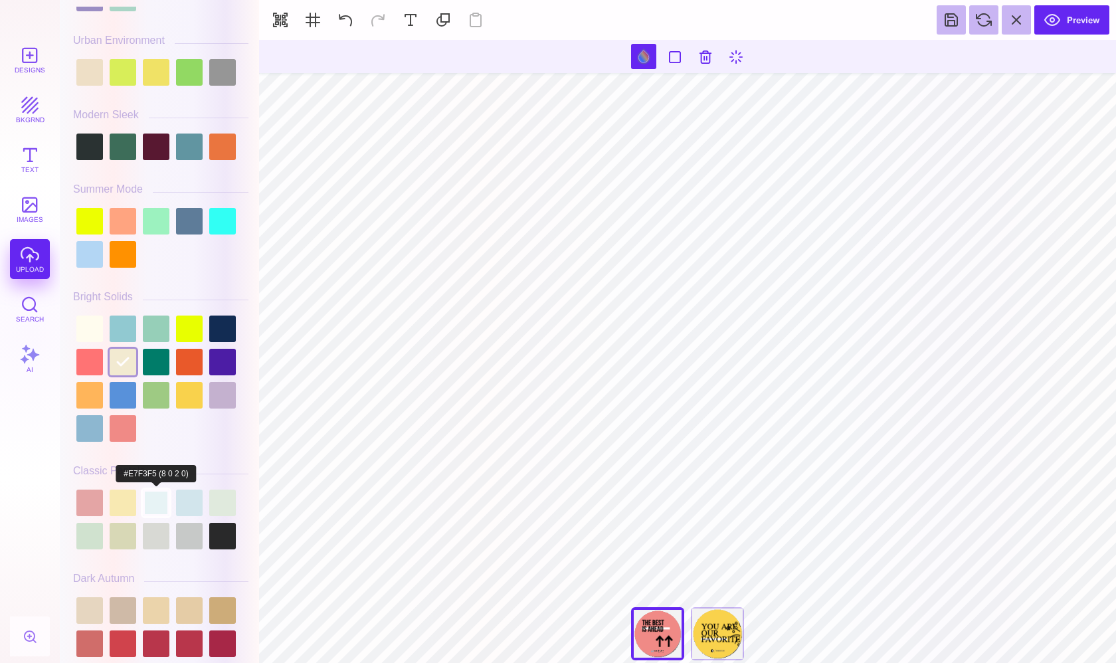
click at [161, 500] on div at bounding box center [156, 502] width 27 height 27
click at [197, 497] on div at bounding box center [189, 502] width 27 height 27
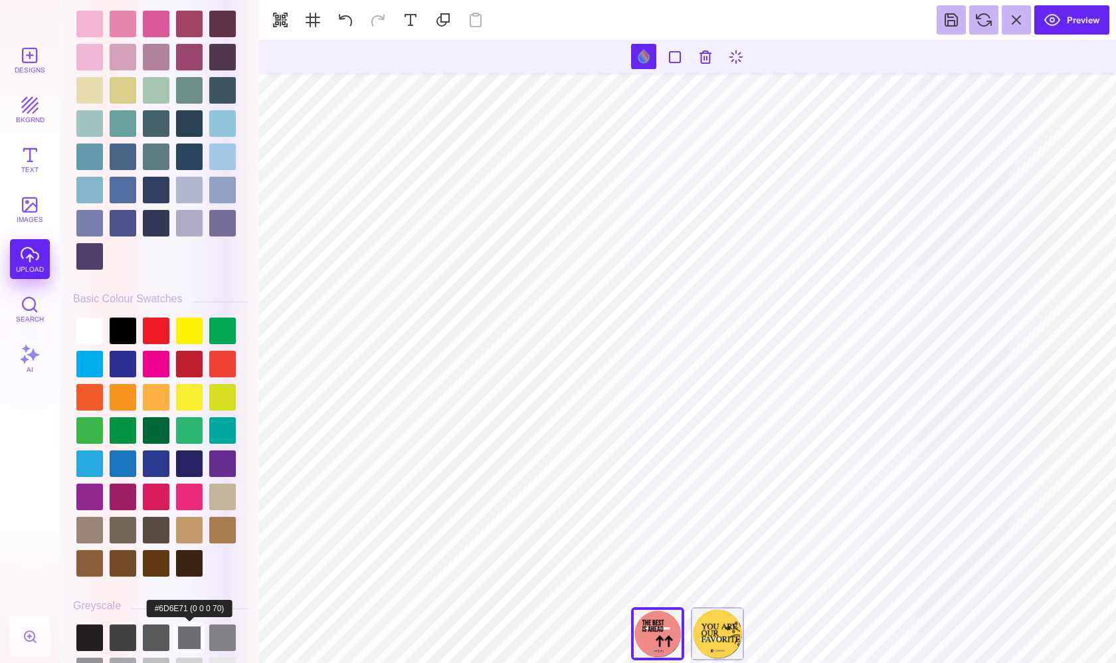
scroll to position [3448, 0]
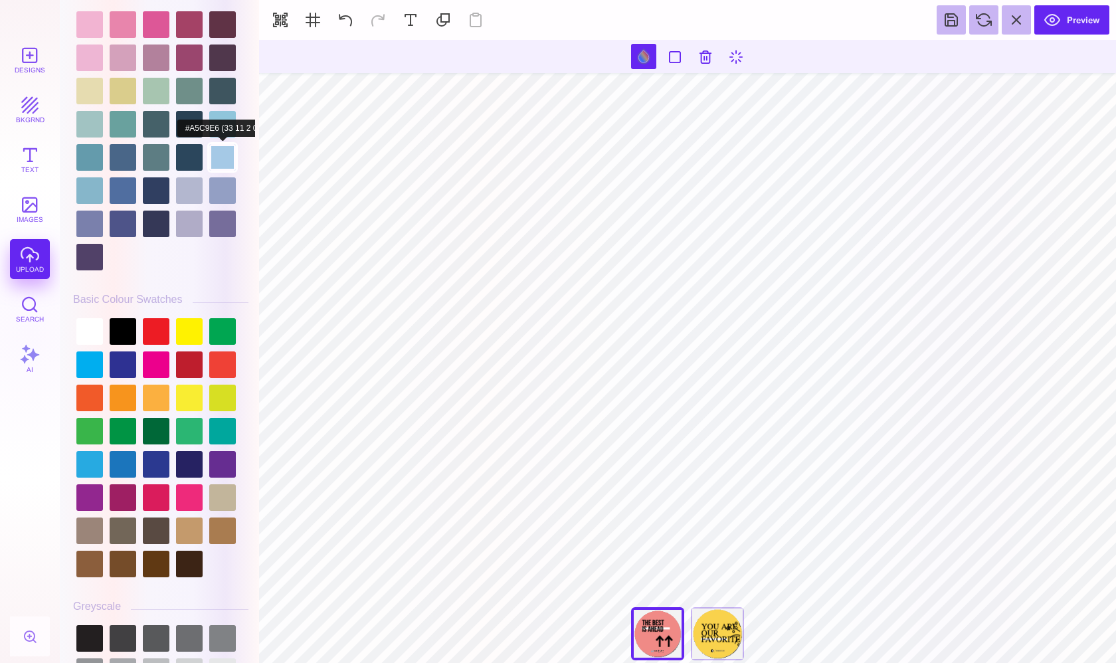
click at [219, 154] on div at bounding box center [222, 157] width 27 height 27
click at [220, 128] on div at bounding box center [222, 124] width 27 height 27
click at [88, 189] on div at bounding box center [89, 190] width 27 height 27
type input "#000000"
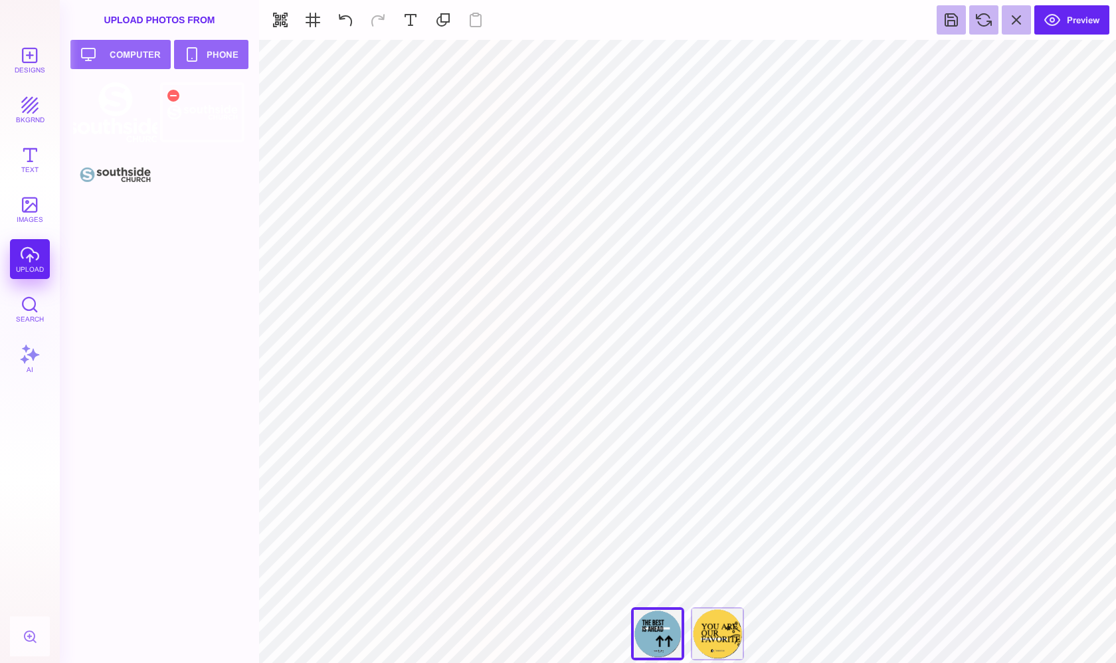
click at [206, 120] on div at bounding box center [202, 112] width 84 height 60
click at [721, 640] on div "Front clone" at bounding box center [717, 633] width 53 height 53
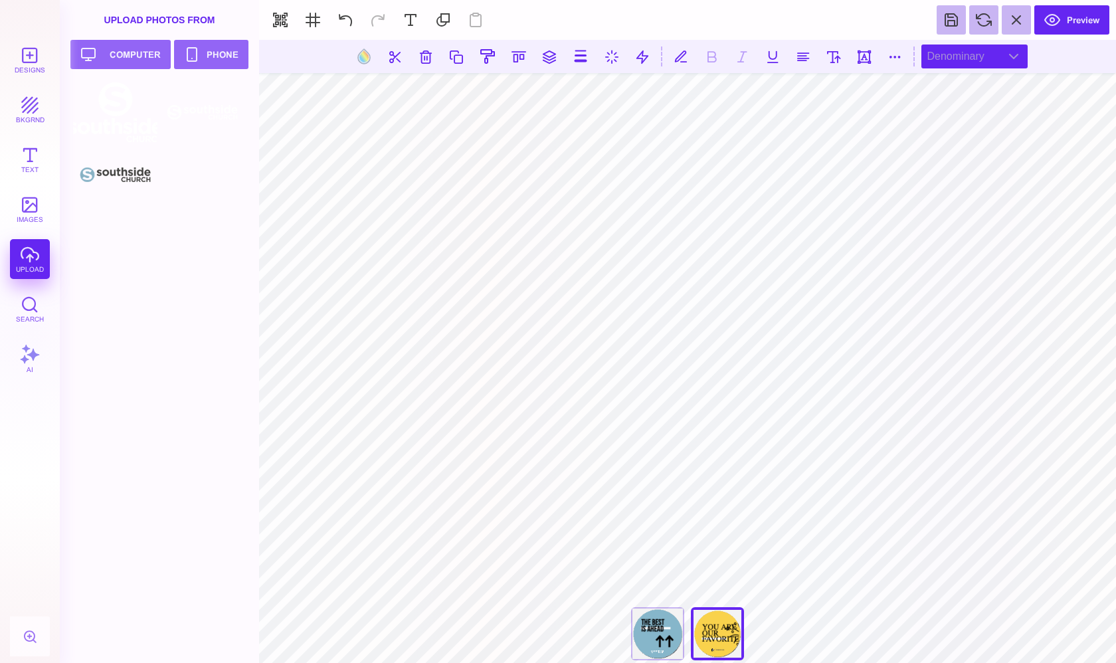
click at [1006, 56] on div "Denominary" at bounding box center [974, 56] width 106 height 24
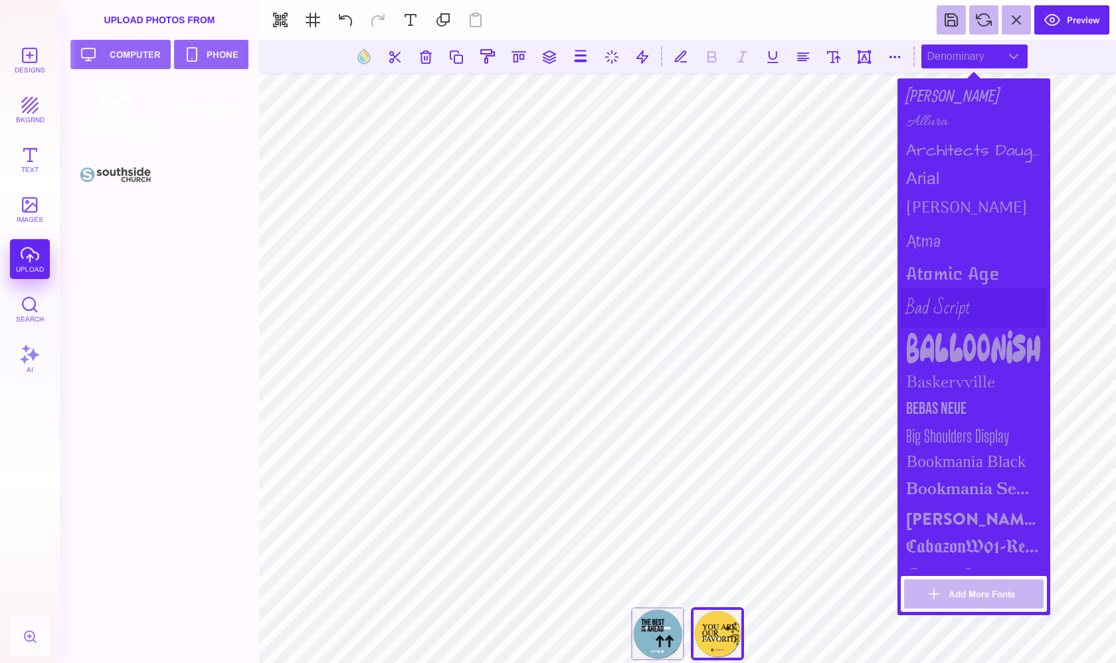
scroll to position [124, 0]
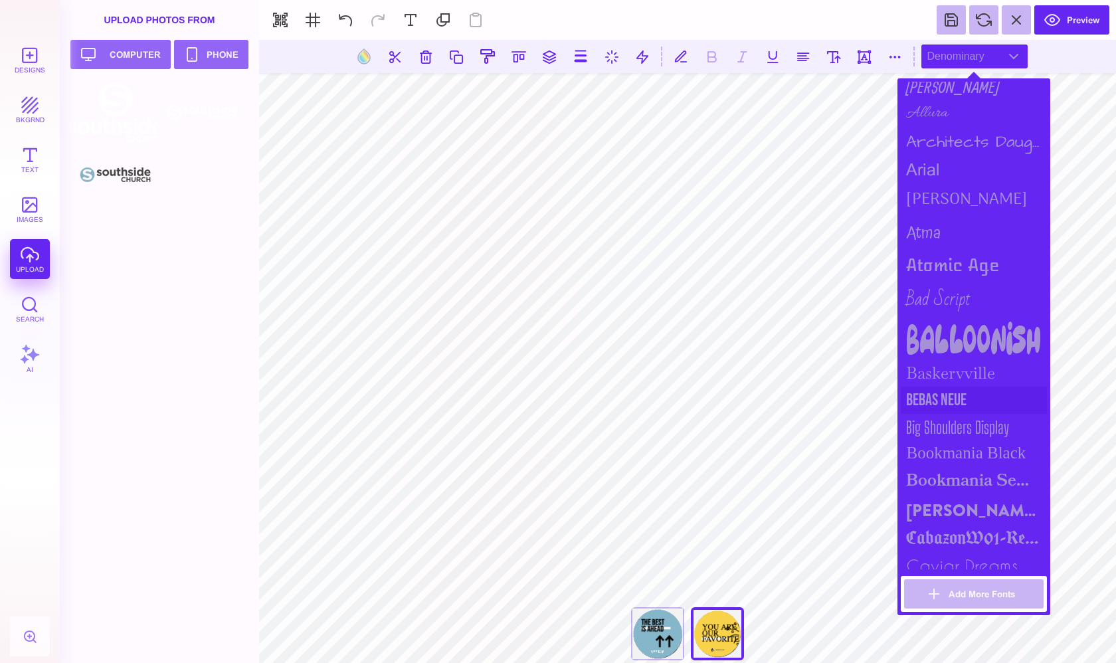
click at [933, 390] on div "Bebas Neue" at bounding box center [974, 400] width 146 height 27
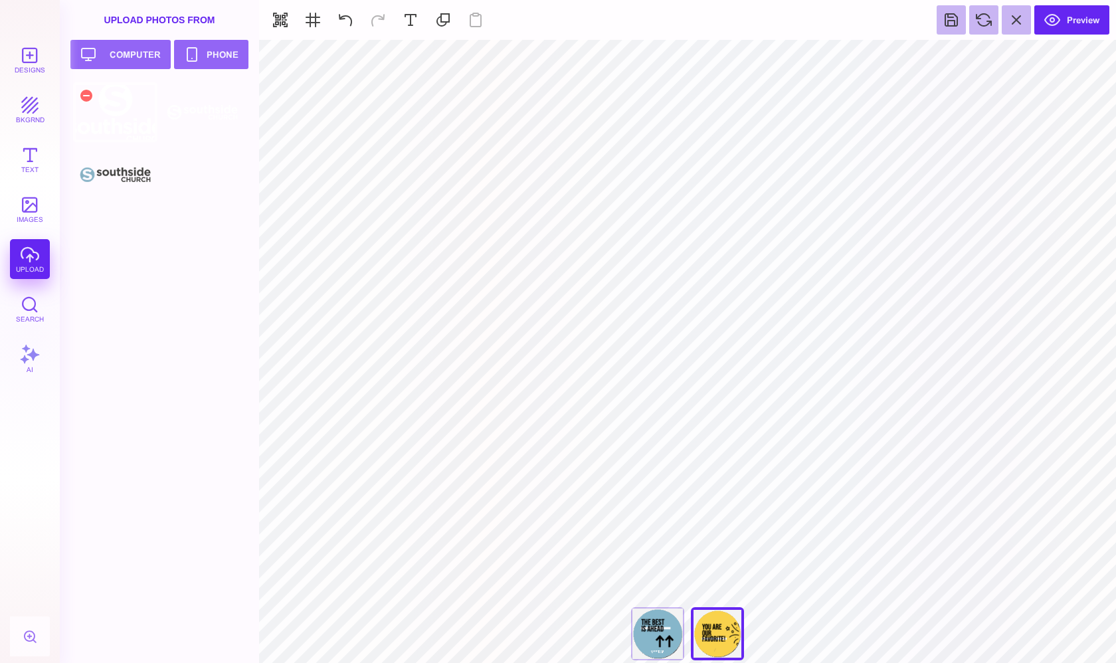
click at [131, 120] on div at bounding box center [115, 112] width 84 height 60
click at [31, 62] on button "Designs" at bounding box center [30, 60] width 40 height 40
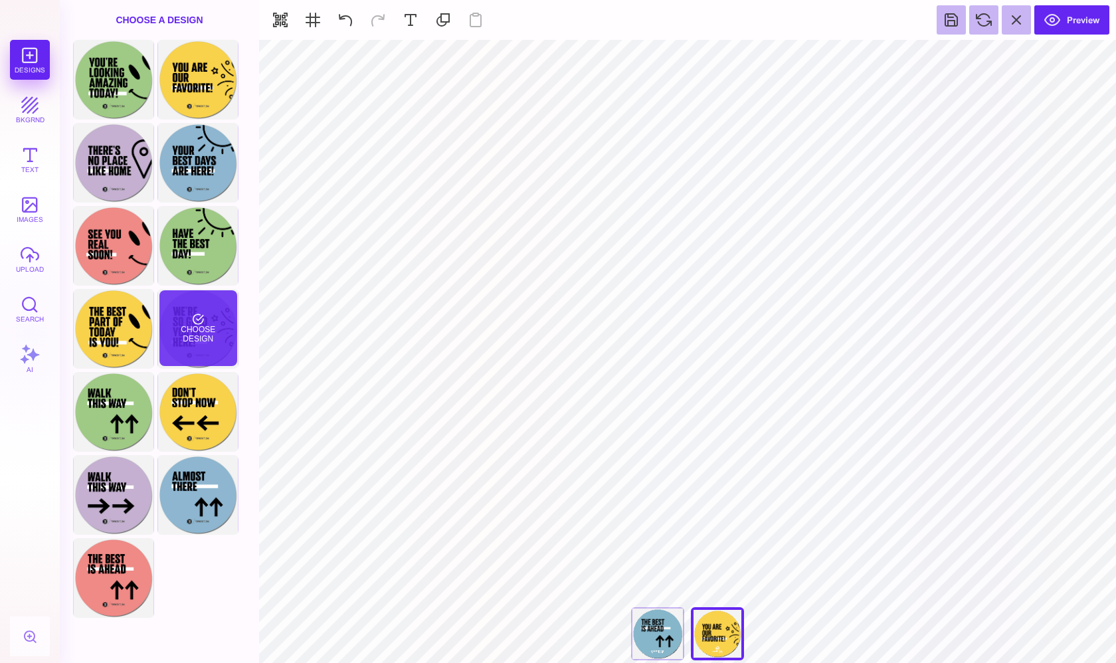
click at [220, 339] on div "Choose Design" at bounding box center [198, 328] width 78 height 76
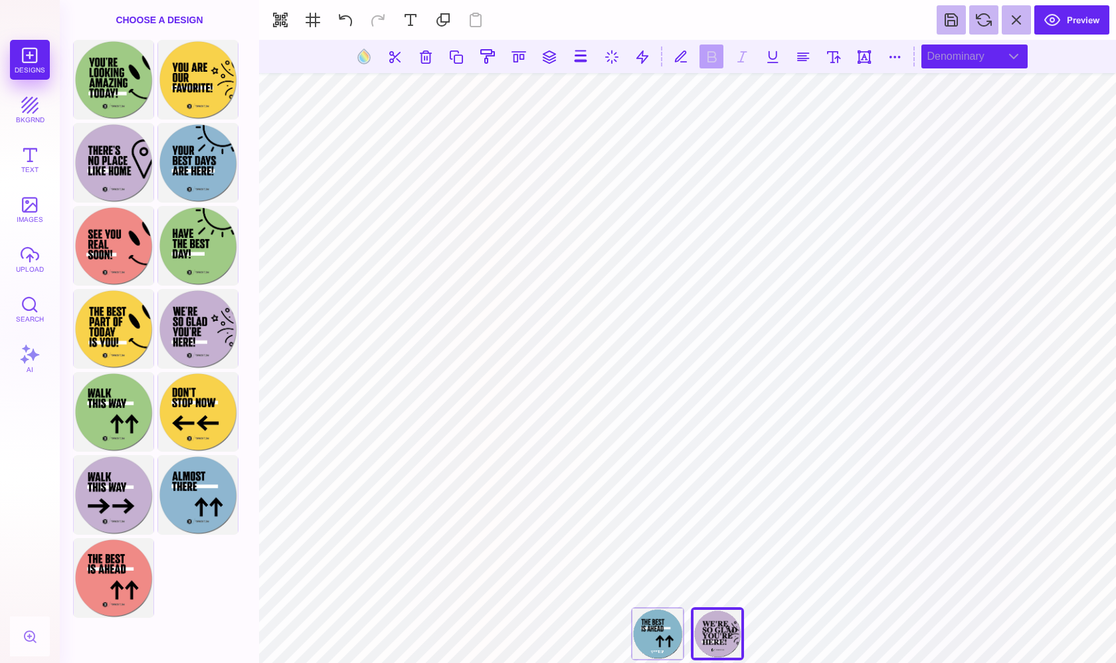
click at [954, 57] on div "Denominary" at bounding box center [974, 56] width 106 height 24
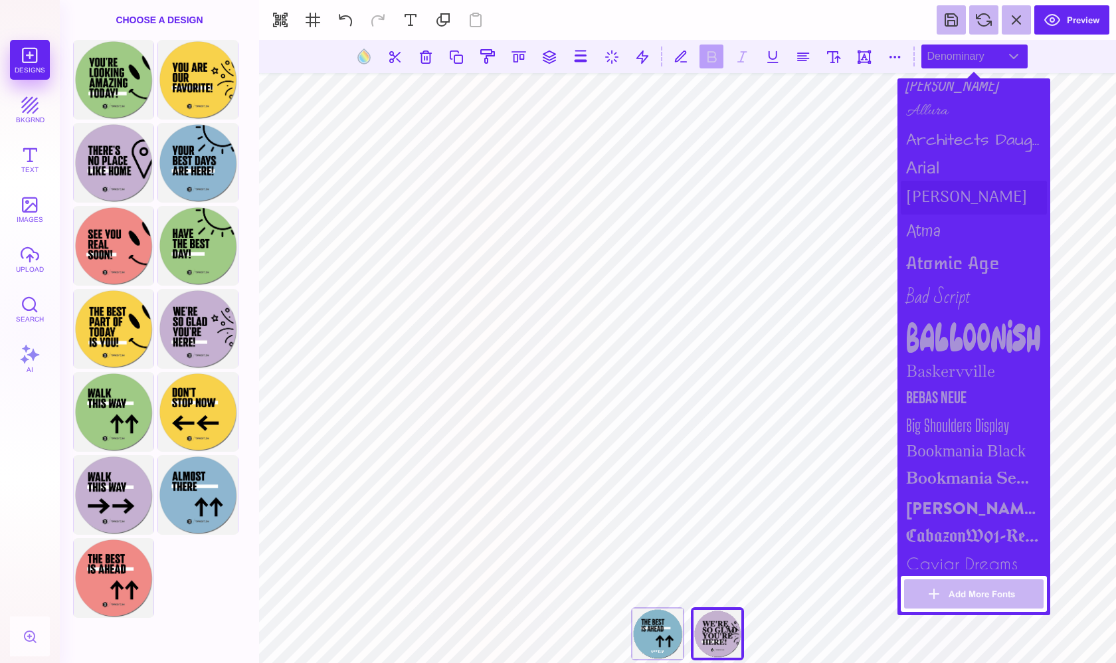
scroll to position [130, 0]
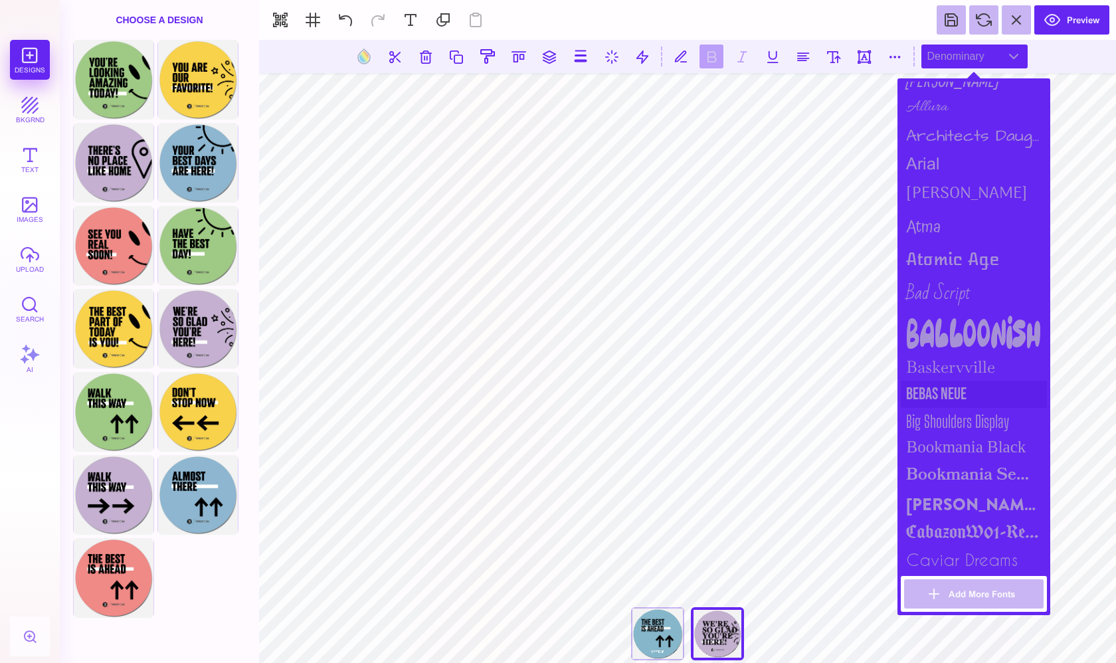
click at [919, 389] on div "Bebas Neue" at bounding box center [974, 394] width 146 height 27
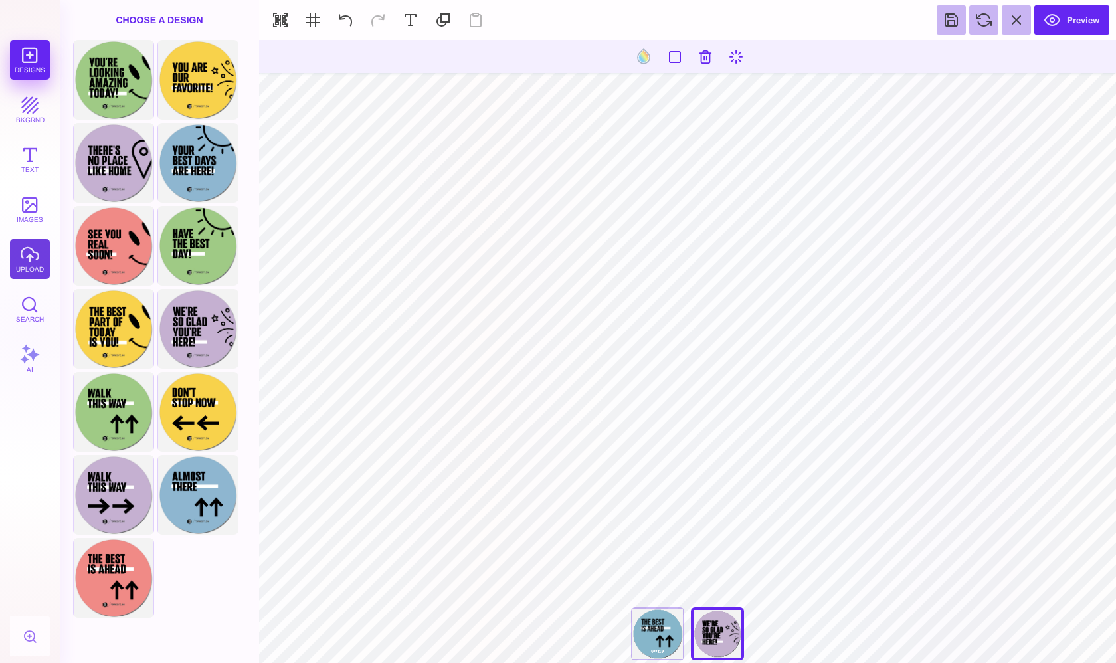
click at [33, 250] on button "upload" at bounding box center [30, 259] width 40 height 40
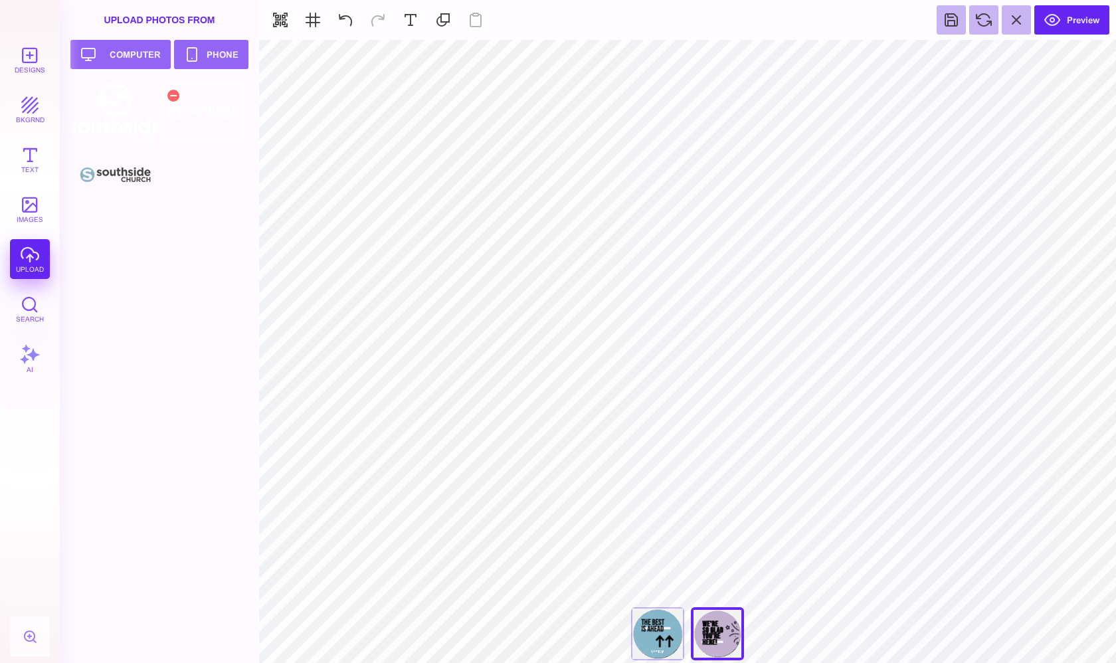
click at [213, 122] on div at bounding box center [202, 112] width 84 height 60
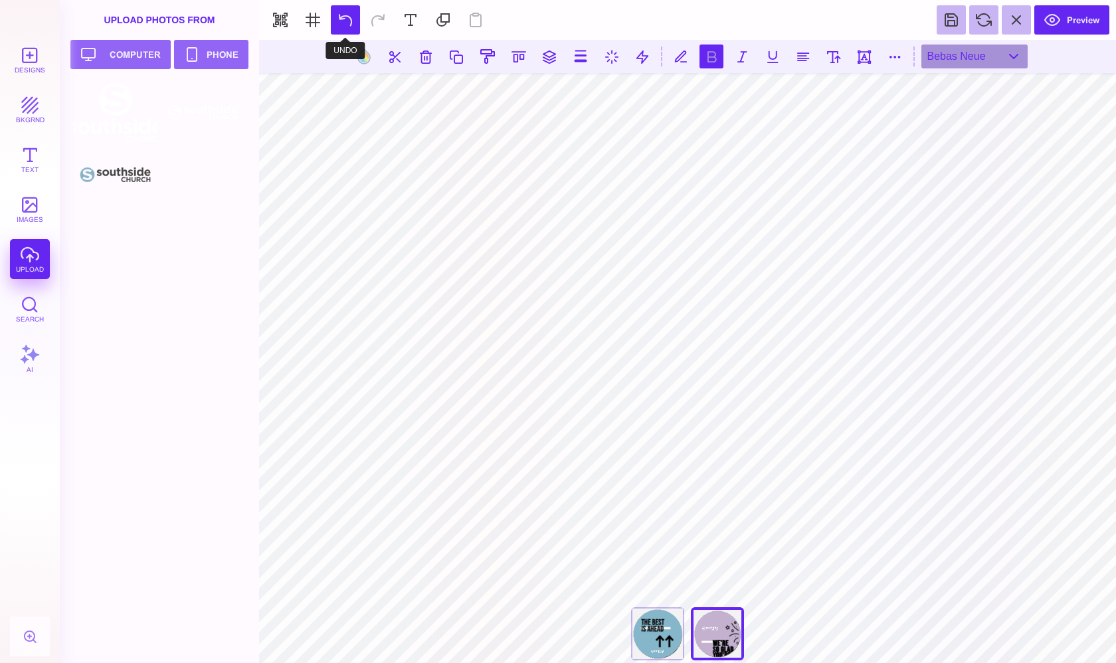
click at [343, 17] on button at bounding box center [345, 19] width 29 height 29
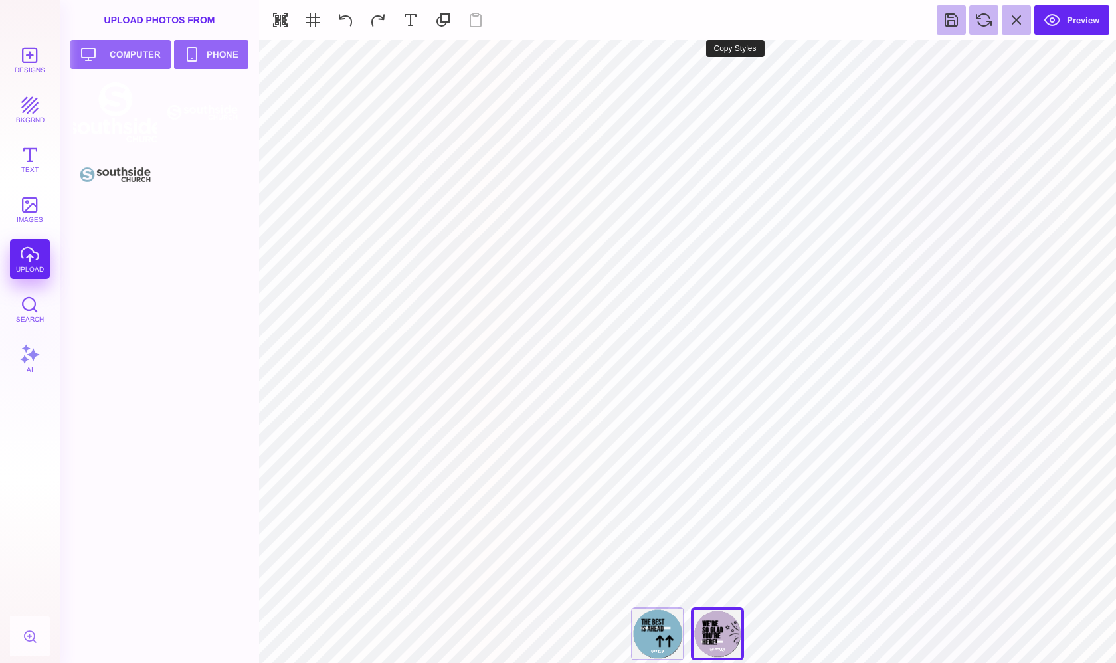
type input "#C4B1CF"
click at [642, 56] on button at bounding box center [643, 56] width 25 height 25
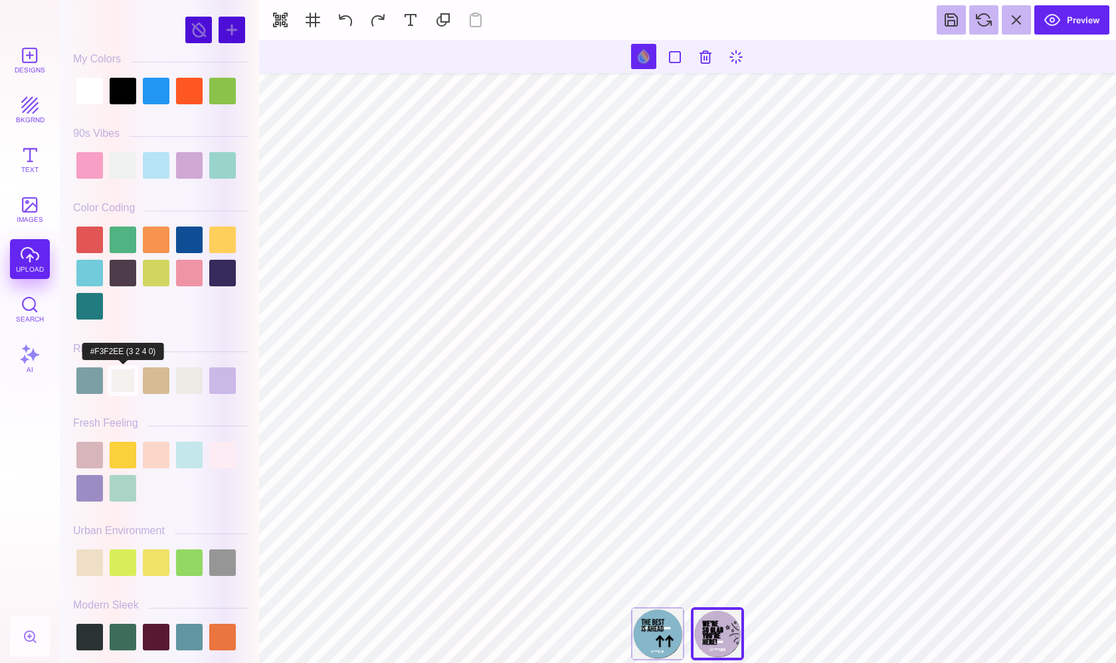
click at [129, 381] on div at bounding box center [123, 380] width 27 height 27
click at [163, 171] on div at bounding box center [156, 165] width 27 height 27
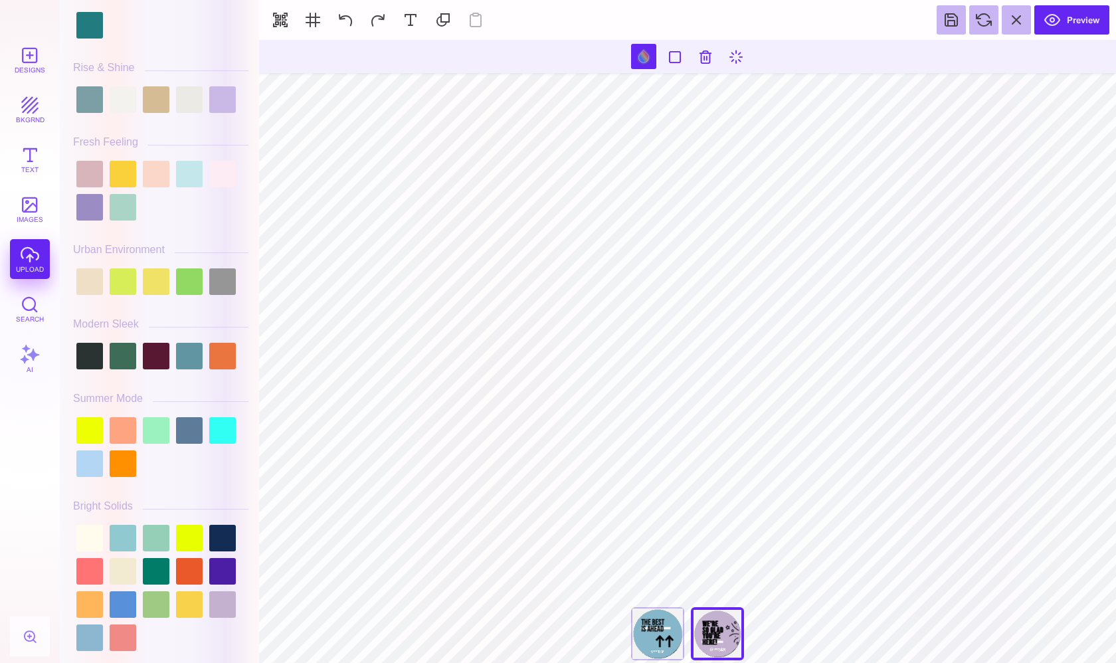
scroll to position [302, 0]
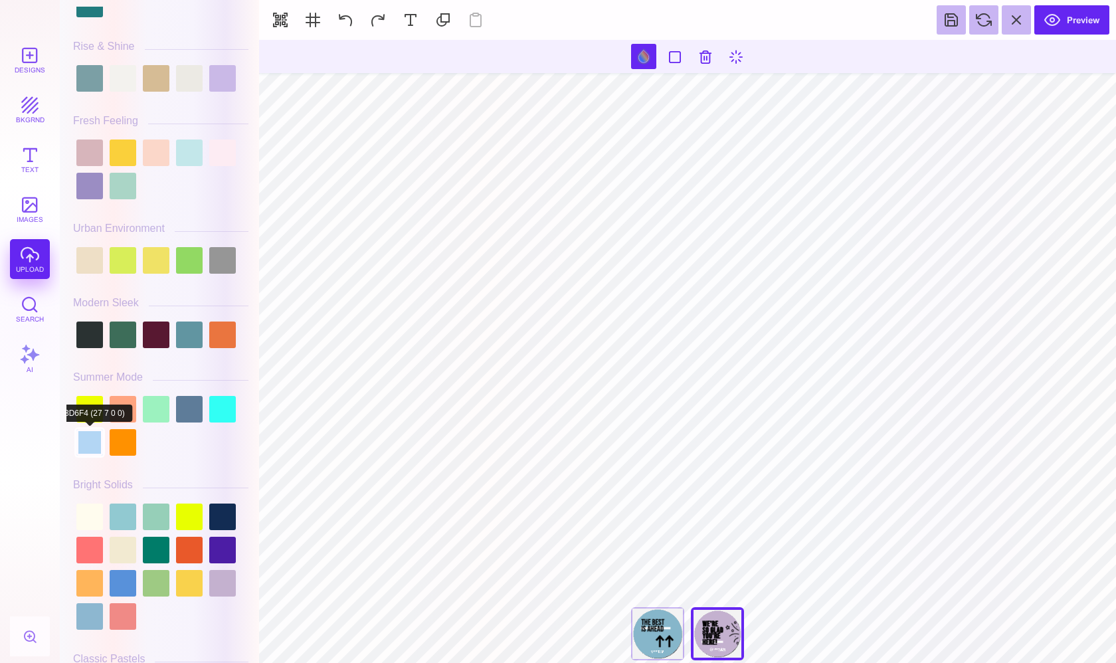
click at [81, 440] on div at bounding box center [89, 442] width 27 height 27
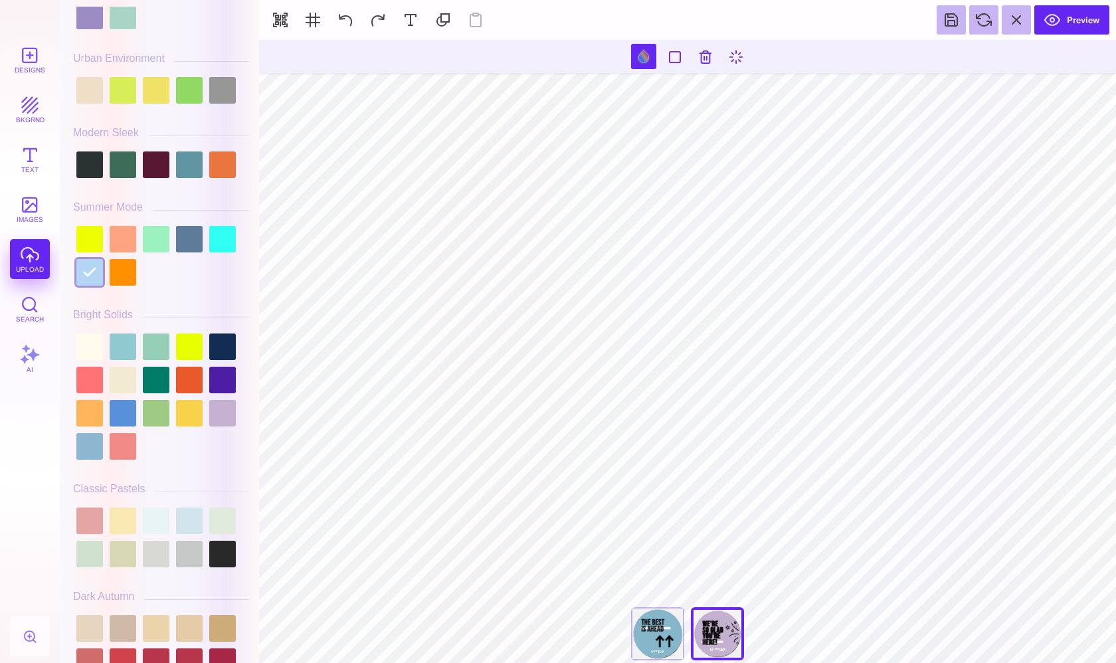
scroll to position [473, 0]
click at [158, 518] on div at bounding box center [156, 520] width 27 height 27
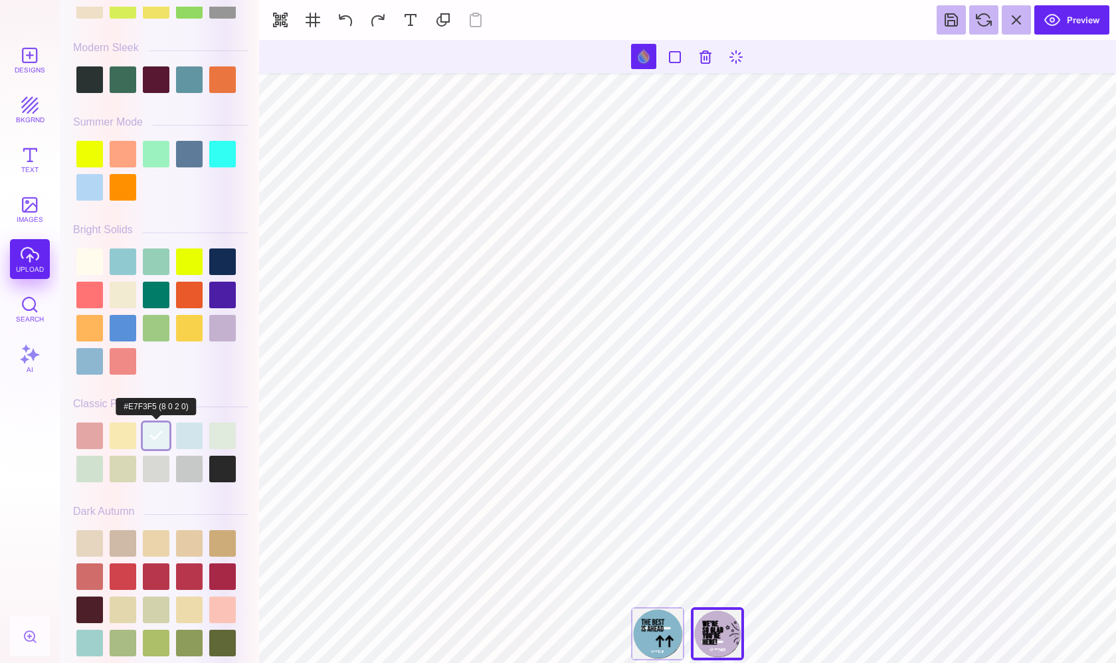
scroll to position [561, 0]
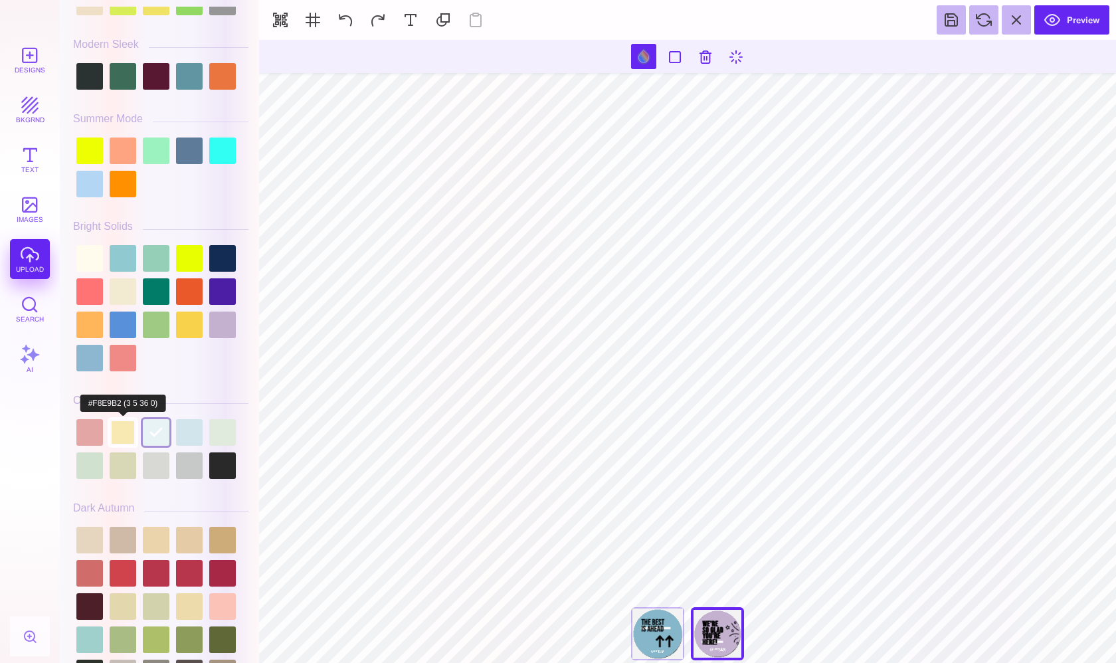
click at [126, 426] on div at bounding box center [123, 432] width 27 height 27
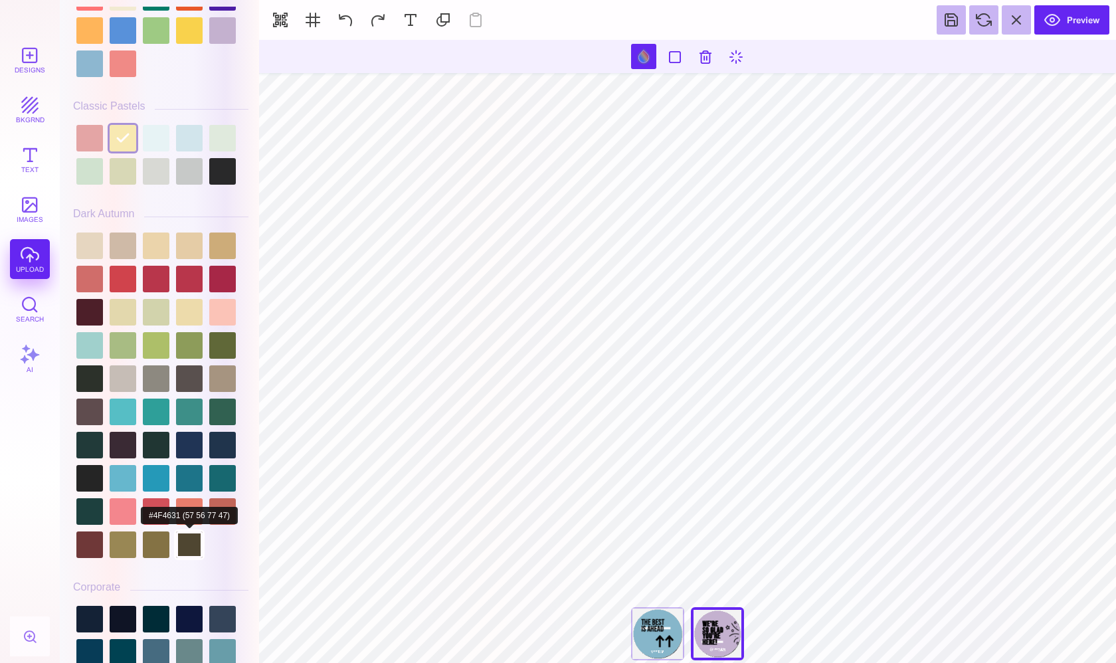
scroll to position [859, 0]
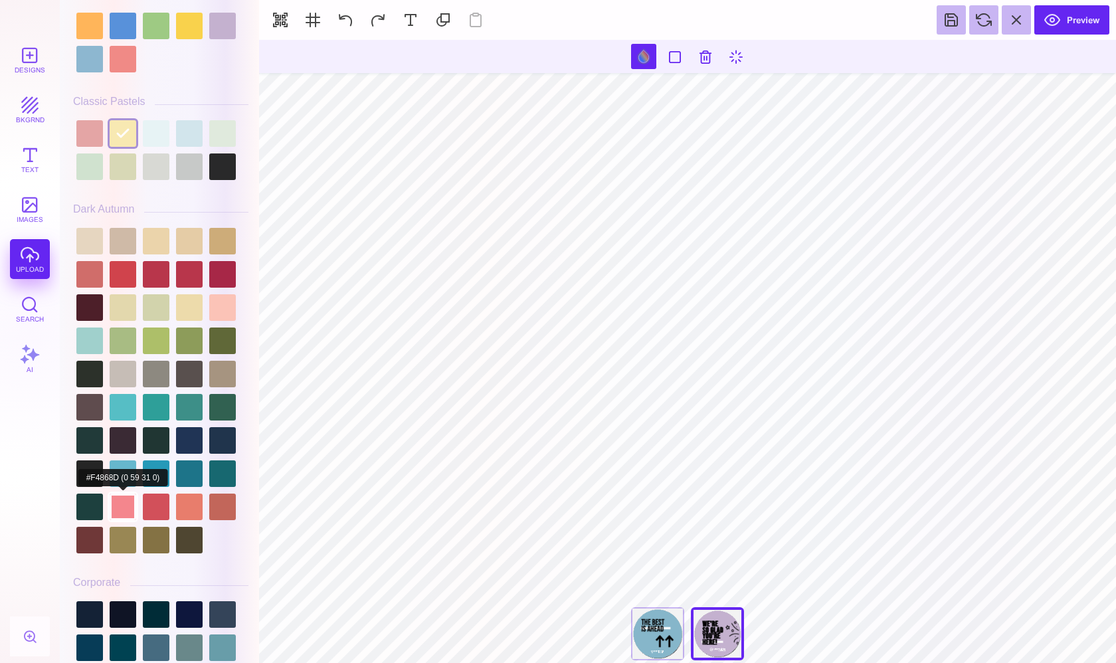
click at [120, 509] on div at bounding box center [123, 506] width 27 height 27
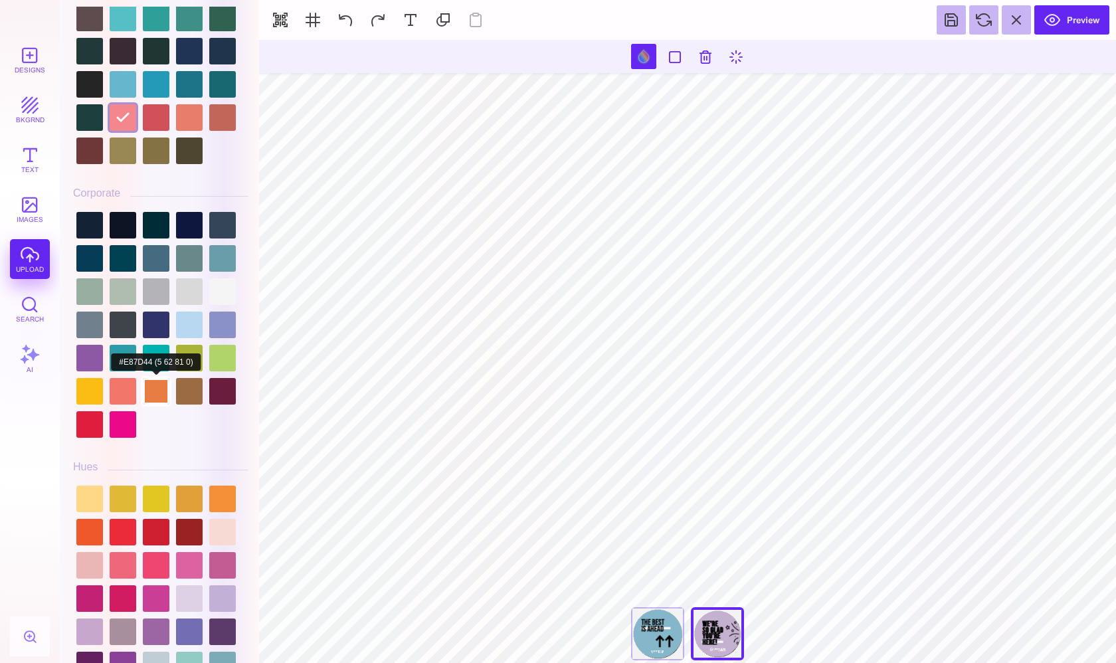
scroll to position [1265, 0]
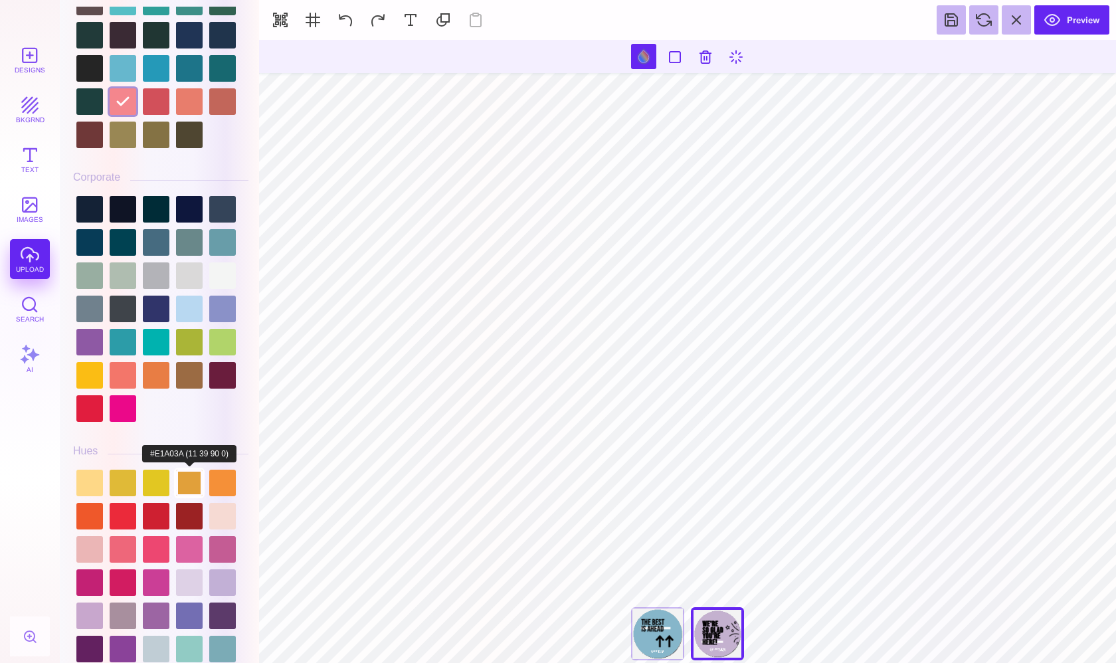
click at [186, 485] on div at bounding box center [189, 483] width 27 height 27
click at [120, 484] on div at bounding box center [123, 483] width 27 height 27
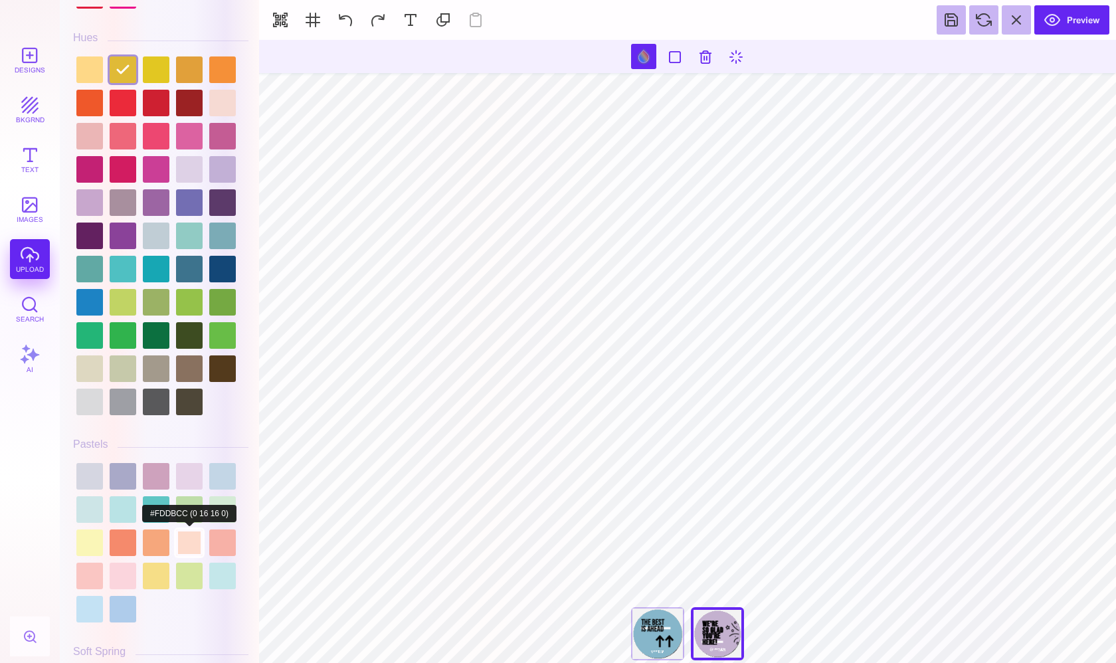
scroll to position [1696, 0]
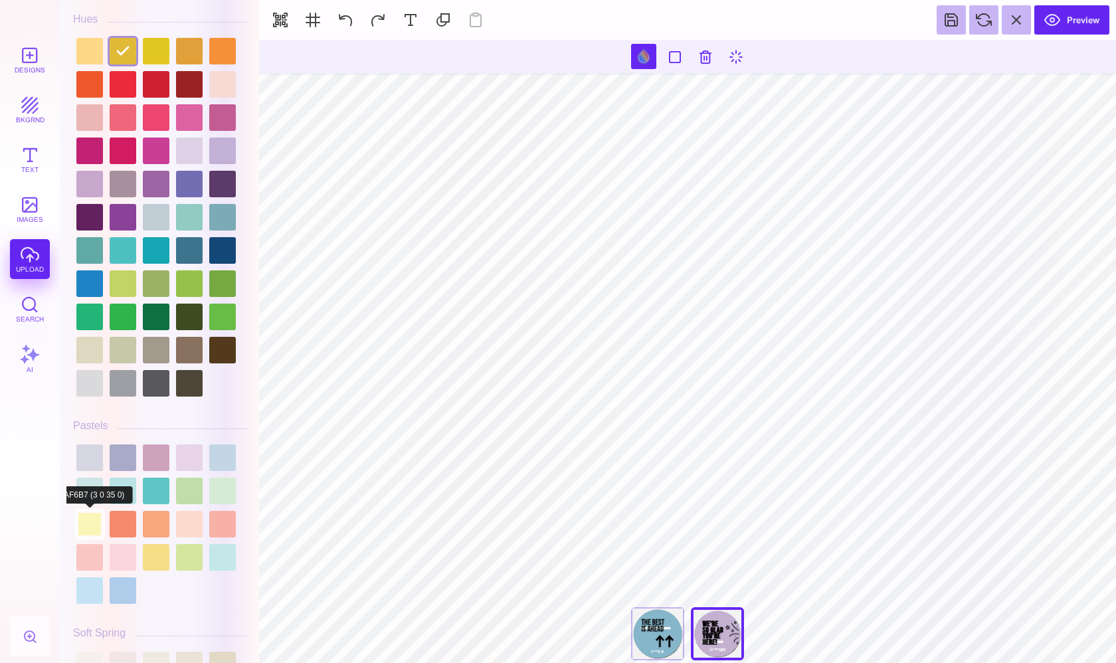
click at [88, 518] on div at bounding box center [89, 524] width 27 height 27
click at [216, 466] on div at bounding box center [222, 457] width 27 height 27
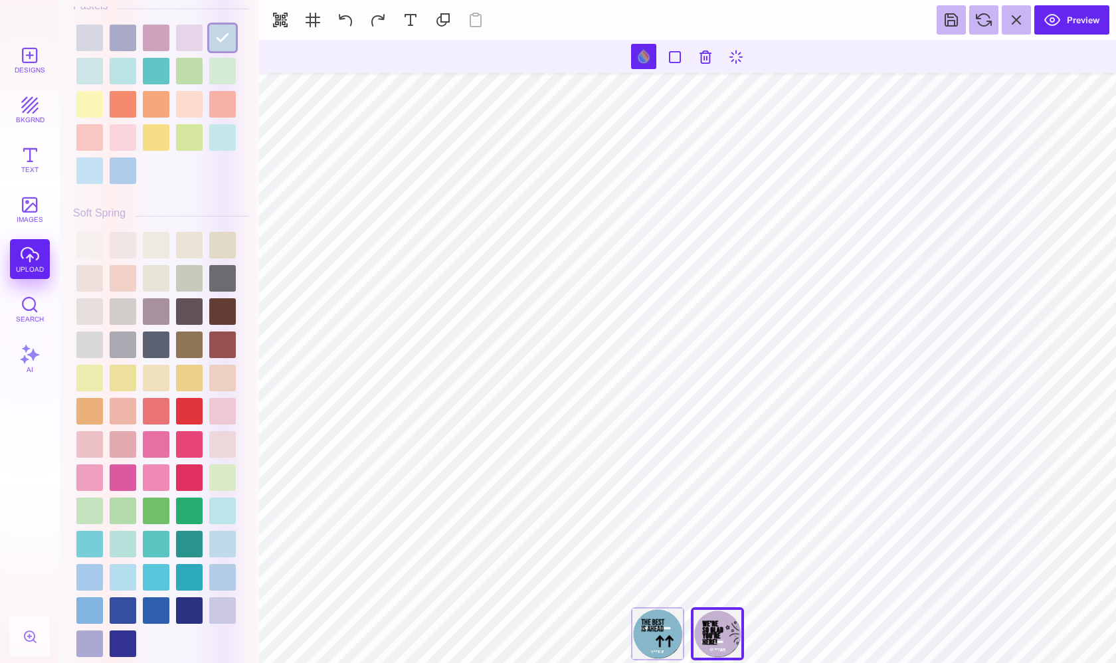
scroll to position [2117, 0]
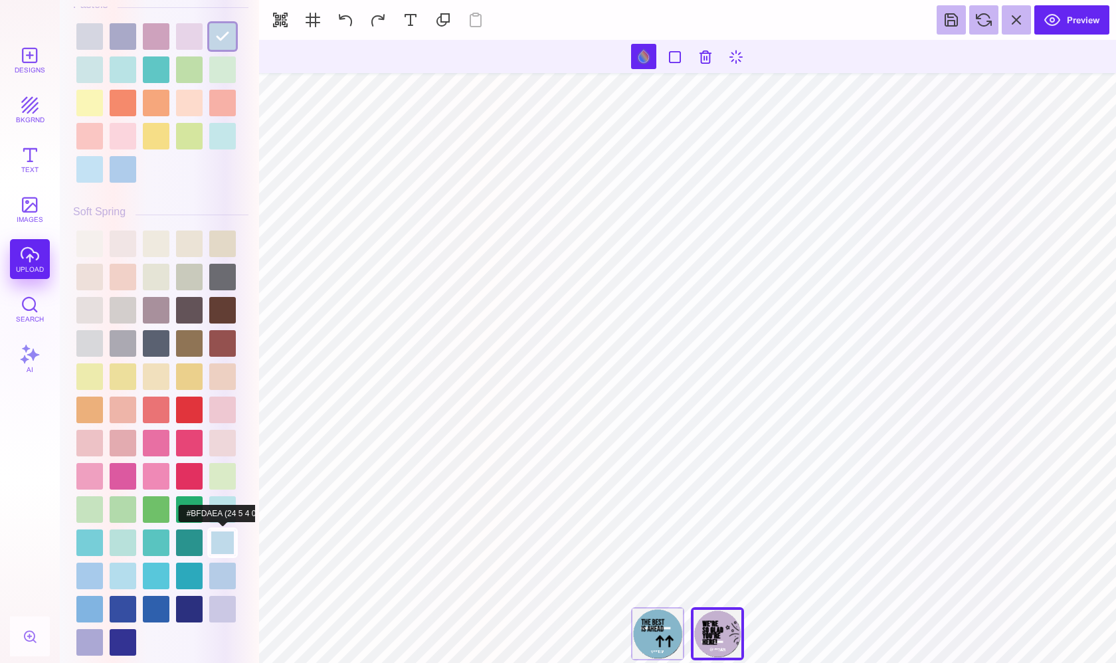
click at [221, 541] on div at bounding box center [222, 542] width 27 height 27
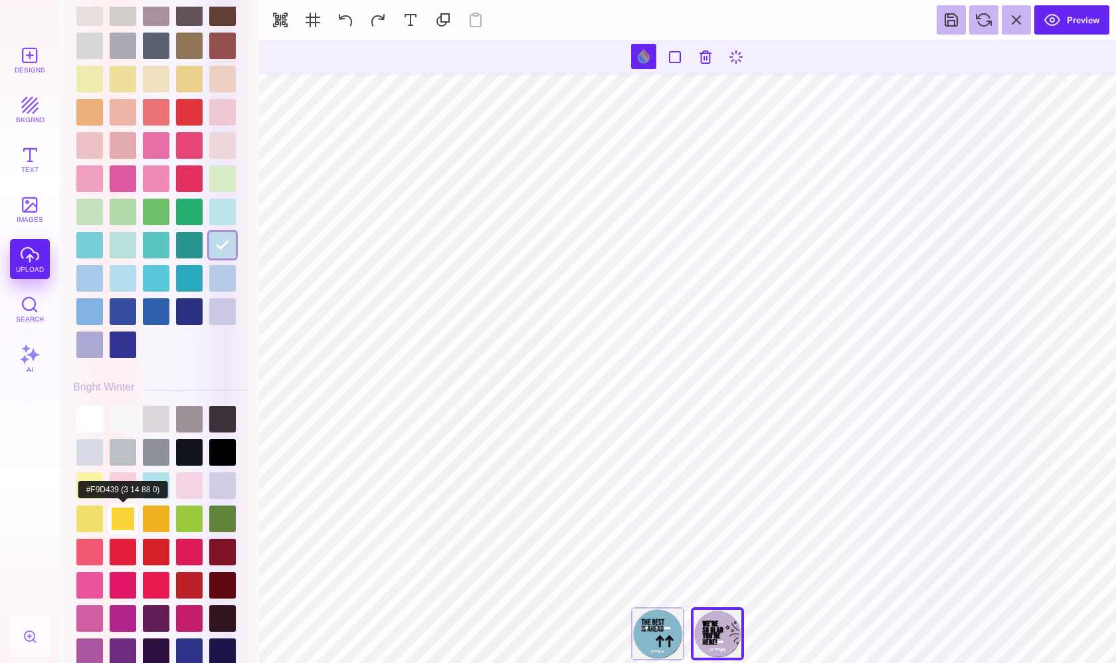
scroll to position [2423, 0]
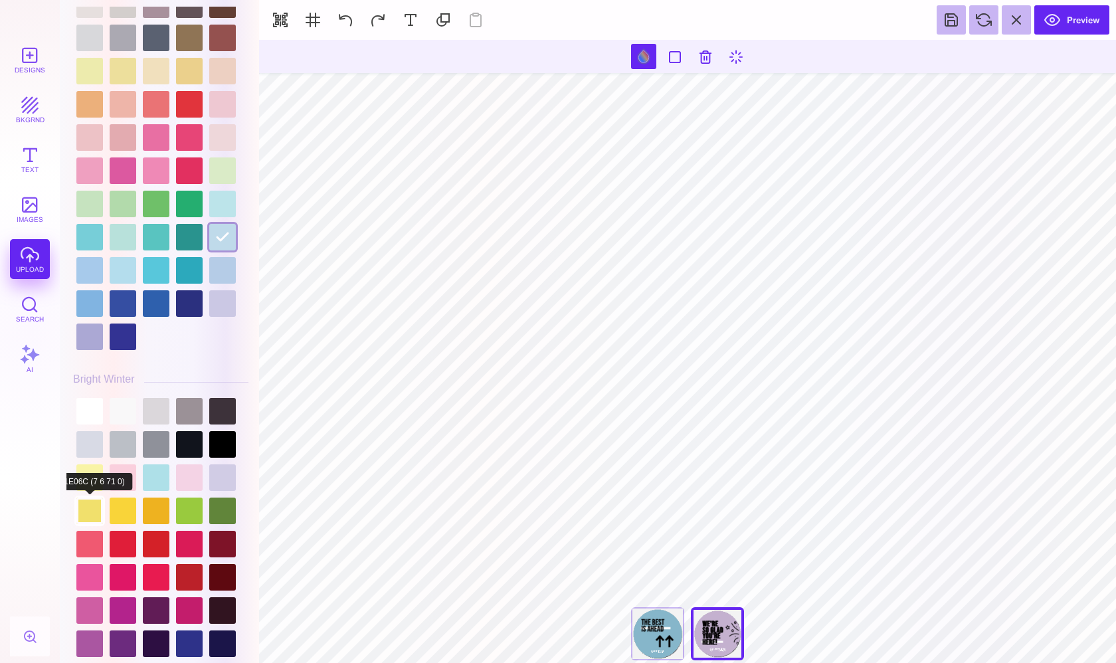
click at [94, 508] on div at bounding box center [89, 510] width 27 height 27
click at [121, 509] on div at bounding box center [123, 510] width 27 height 27
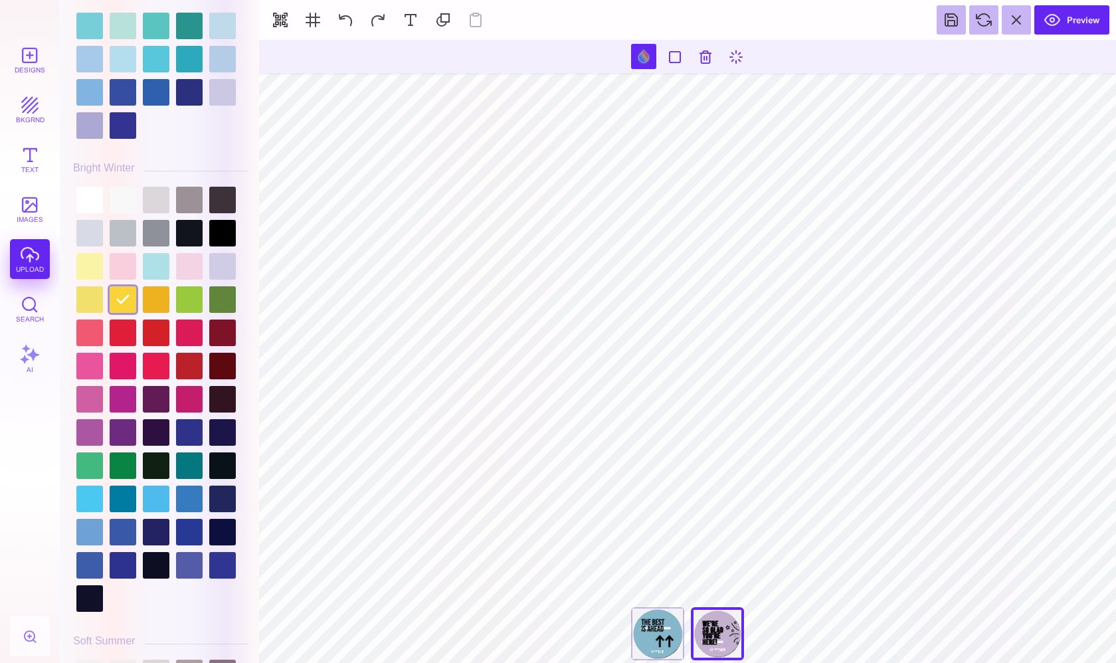
scroll to position [2635, 0]
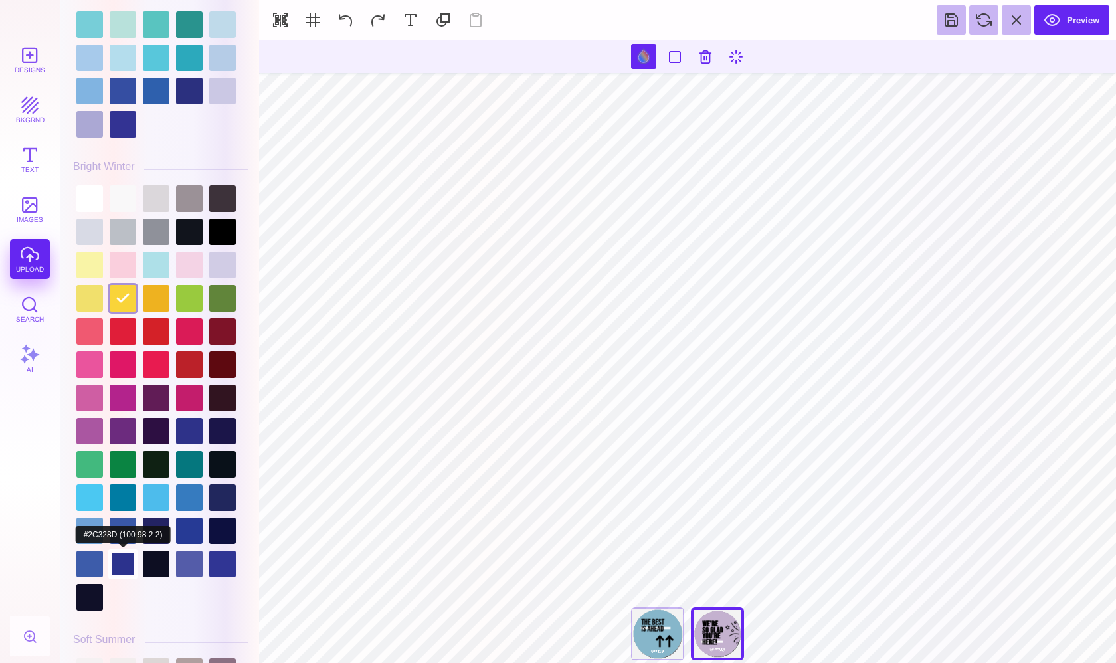
click at [122, 563] on div at bounding box center [123, 564] width 27 height 27
click at [127, 521] on div at bounding box center [123, 530] width 27 height 27
click at [194, 460] on div at bounding box center [189, 464] width 27 height 27
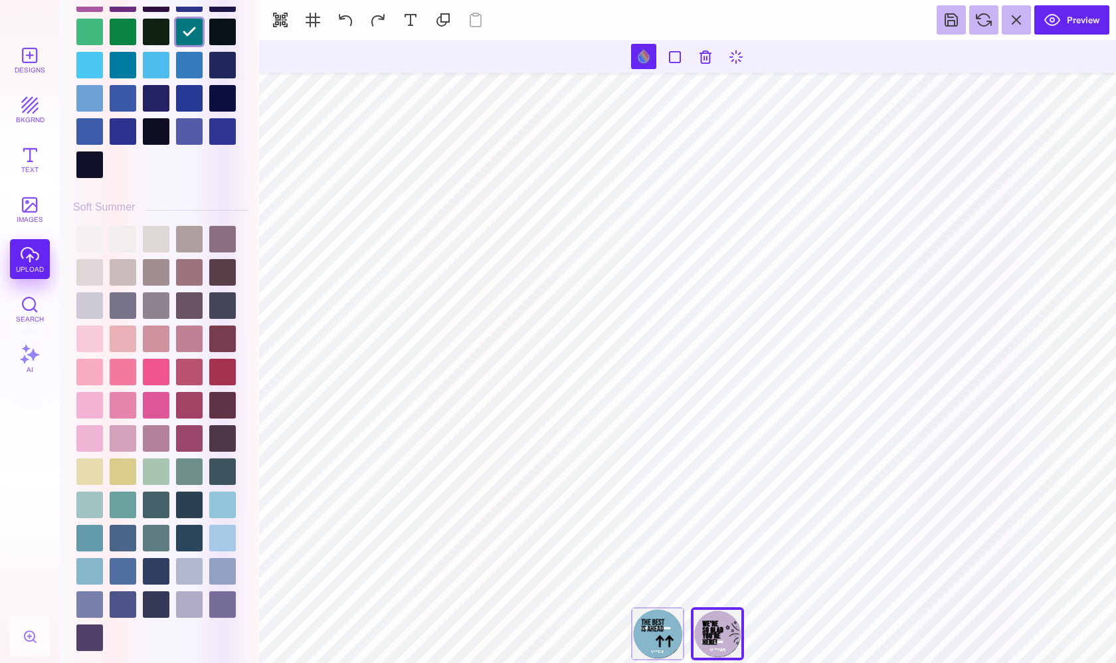
scroll to position [3085, 0]
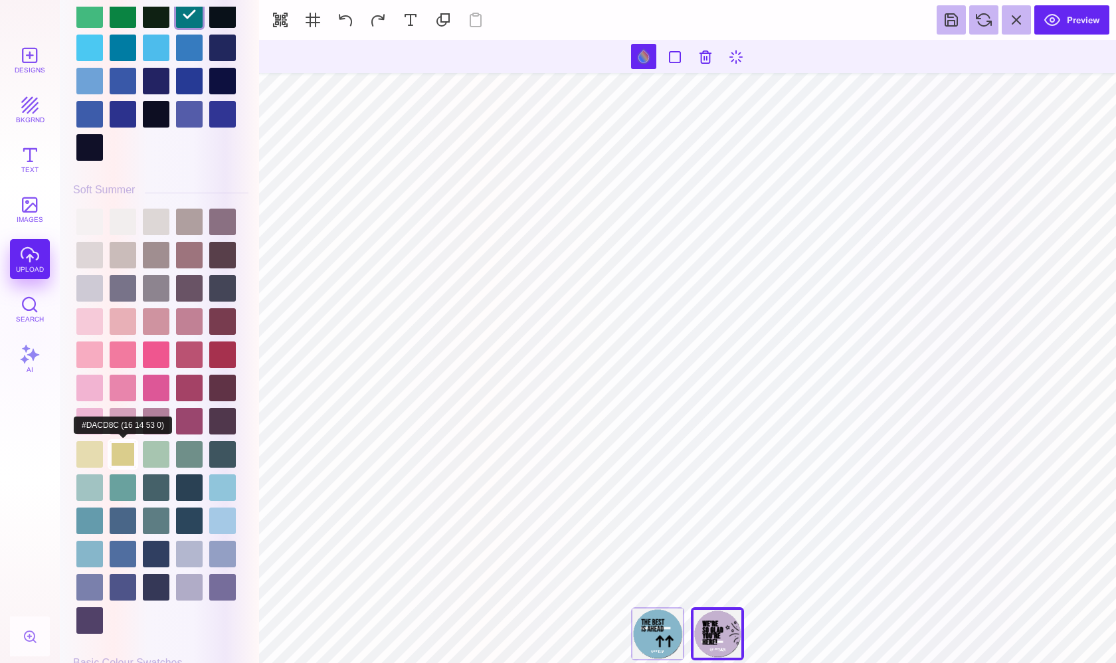
click at [128, 455] on div at bounding box center [123, 454] width 27 height 27
click at [90, 462] on div at bounding box center [89, 454] width 27 height 27
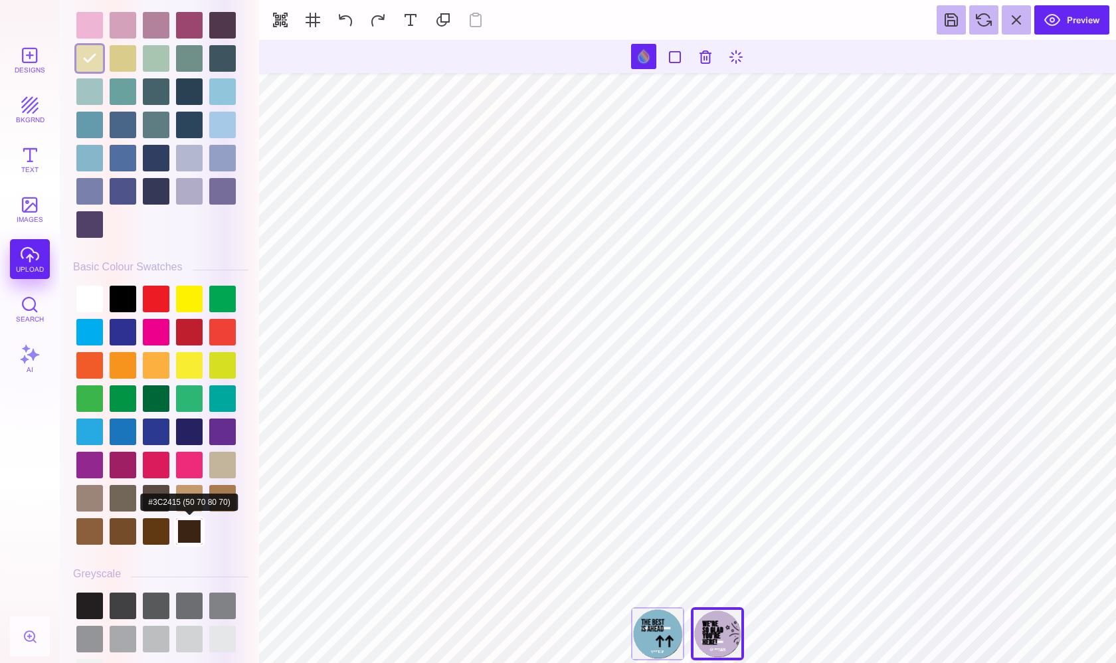
scroll to position [3483, 0]
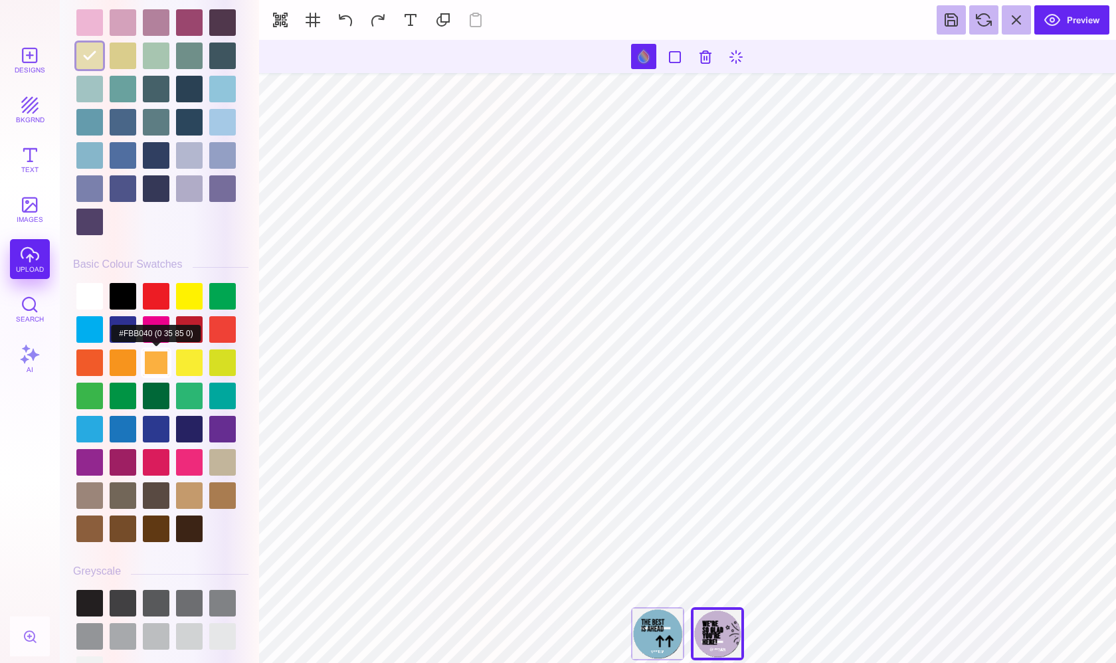
click at [154, 361] on div at bounding box center [156, 362] width 27 height 27
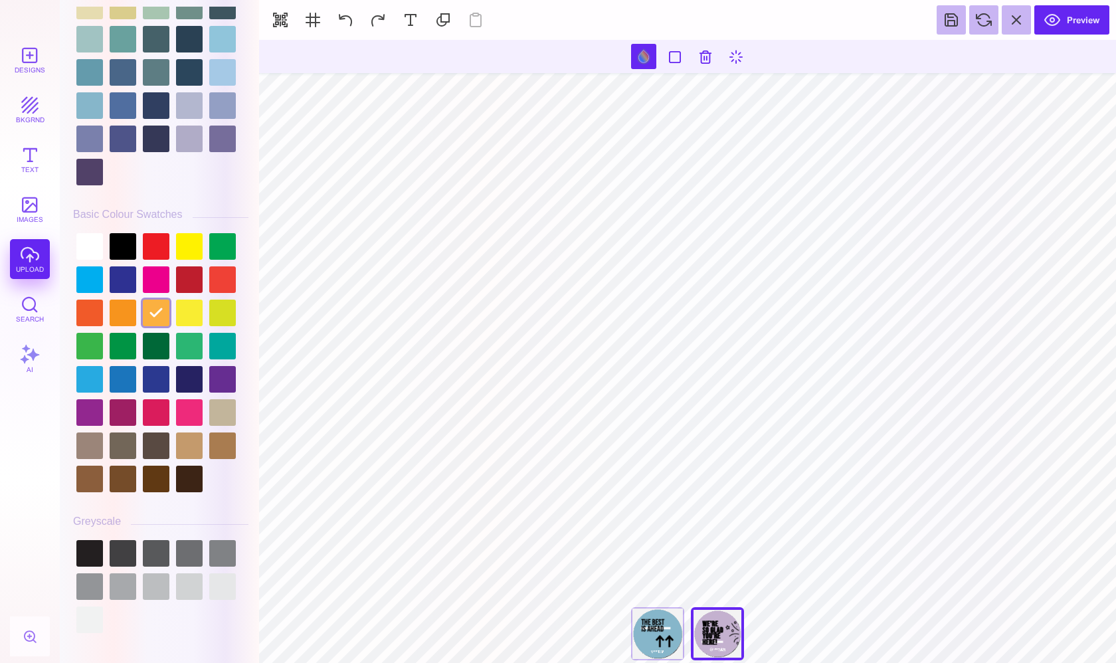
scroll to position [3533, 0]
click at [129, 317] on div at bounding box center [123, 313] width 27 height 27
type input "#F7941D"
click at [1063, 13] on button "Preview" at bounding box center [1071, 19] width 75 height 29
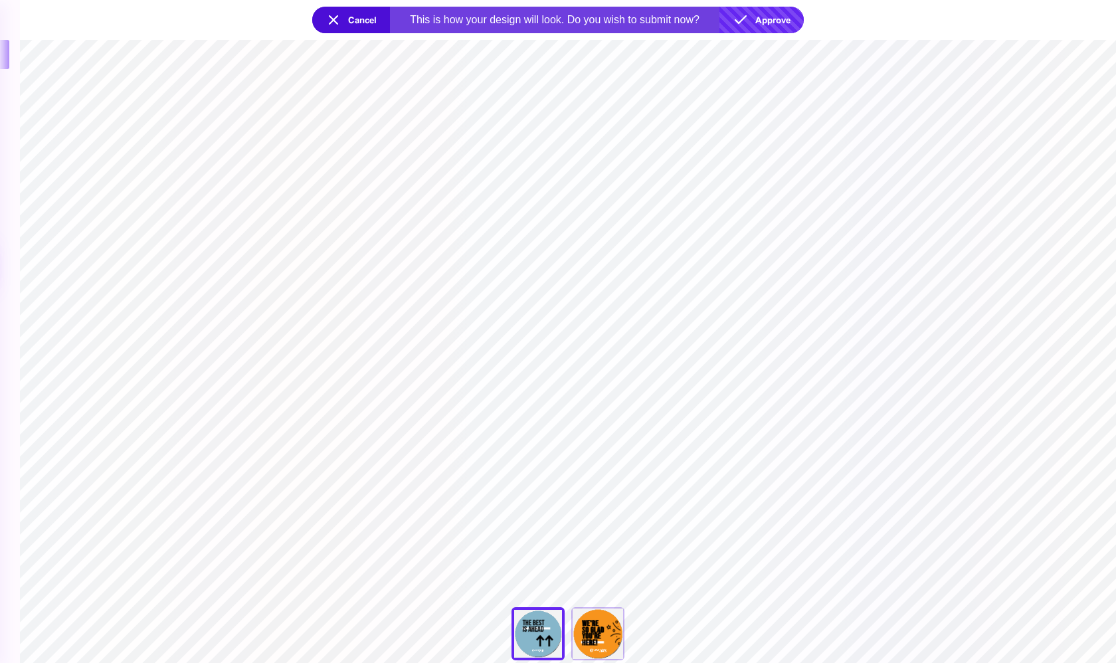
click at [765, 17] on button "Approve" at bounding box center [761, 20] width 84 height 27
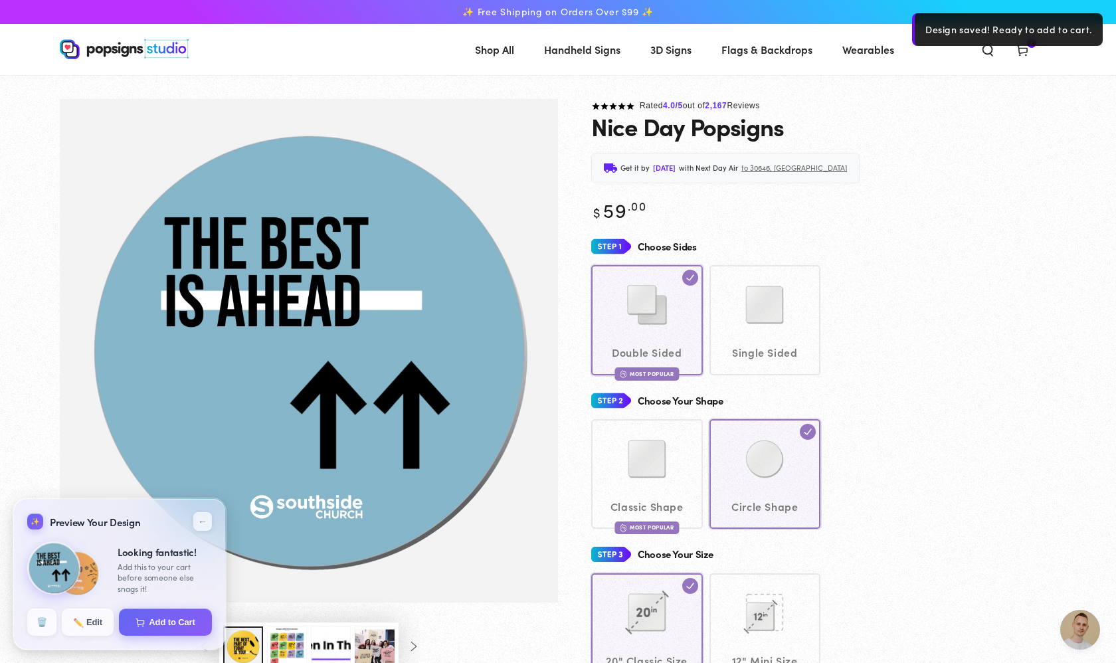
click at [1024, 48] on use at bounding box center [1022, 51] width 10 height 11
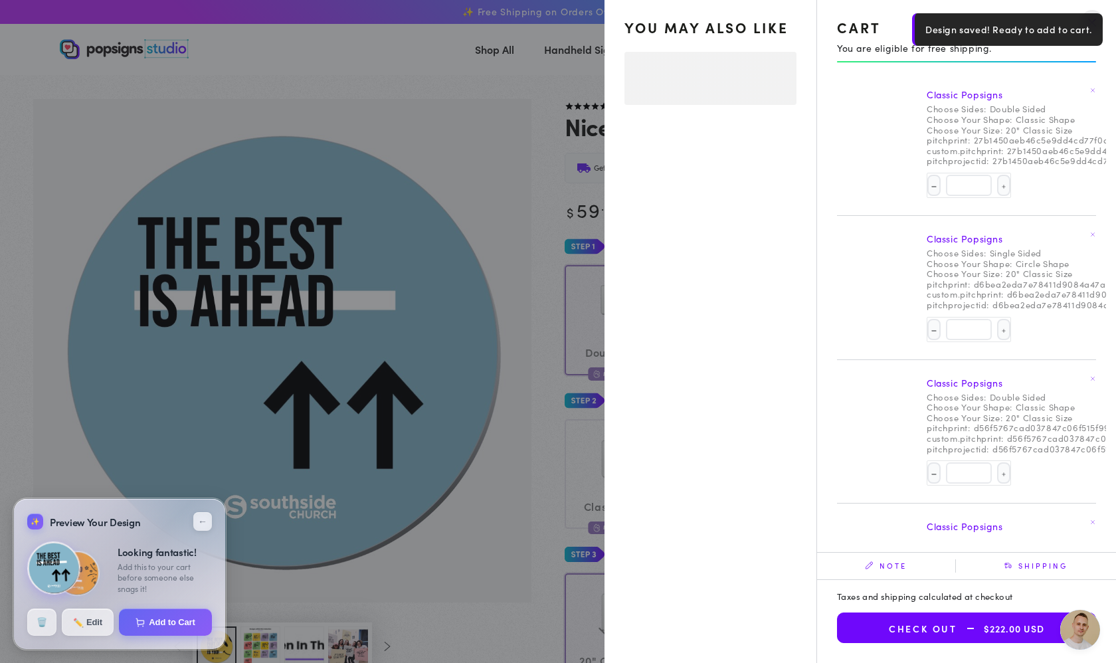
select select "**********"
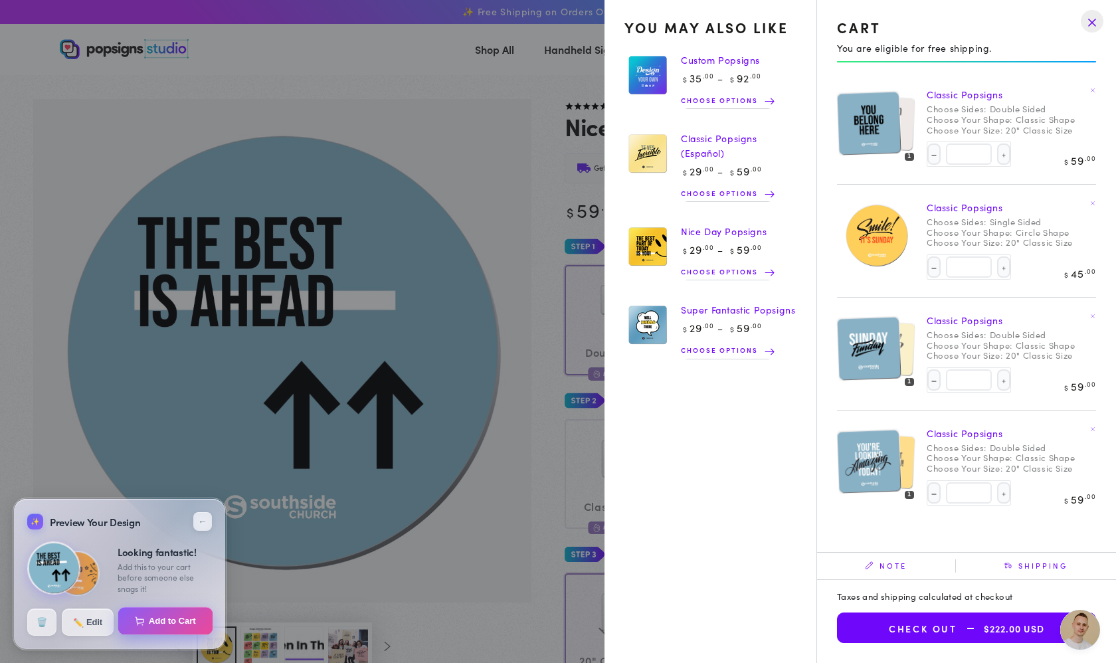
click at [156, 616] on button "Add to Cart" at bounding box center [165, 621] width 95 height 28
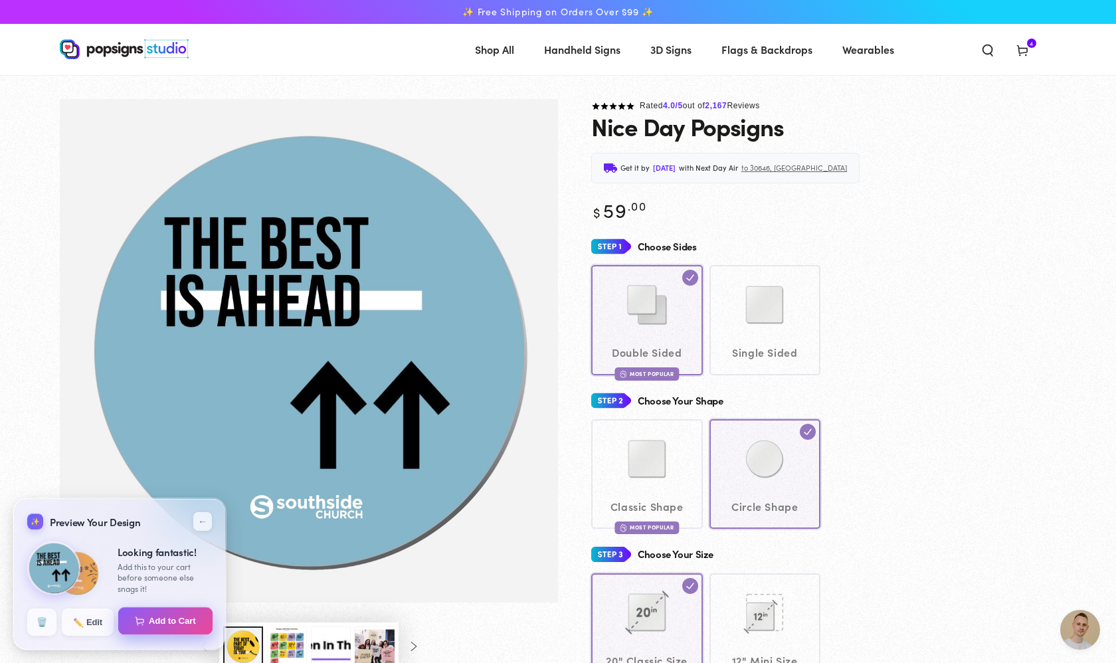
select select "**********"
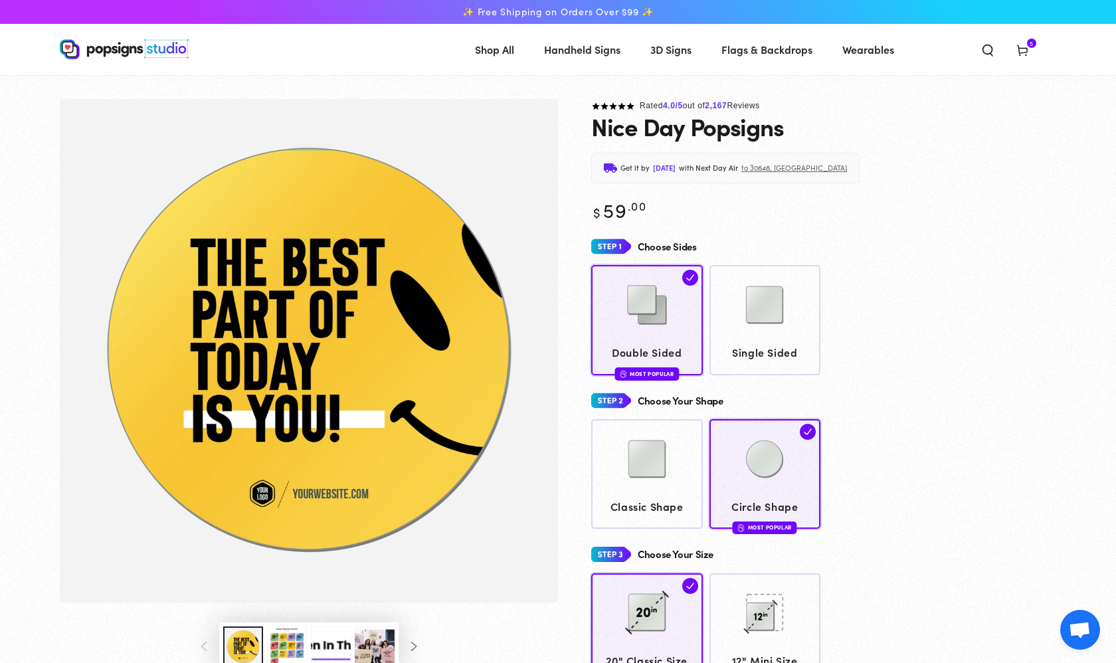
click at [1019, 52] on icon at bounding box center [1021, 49] width 13 height 13
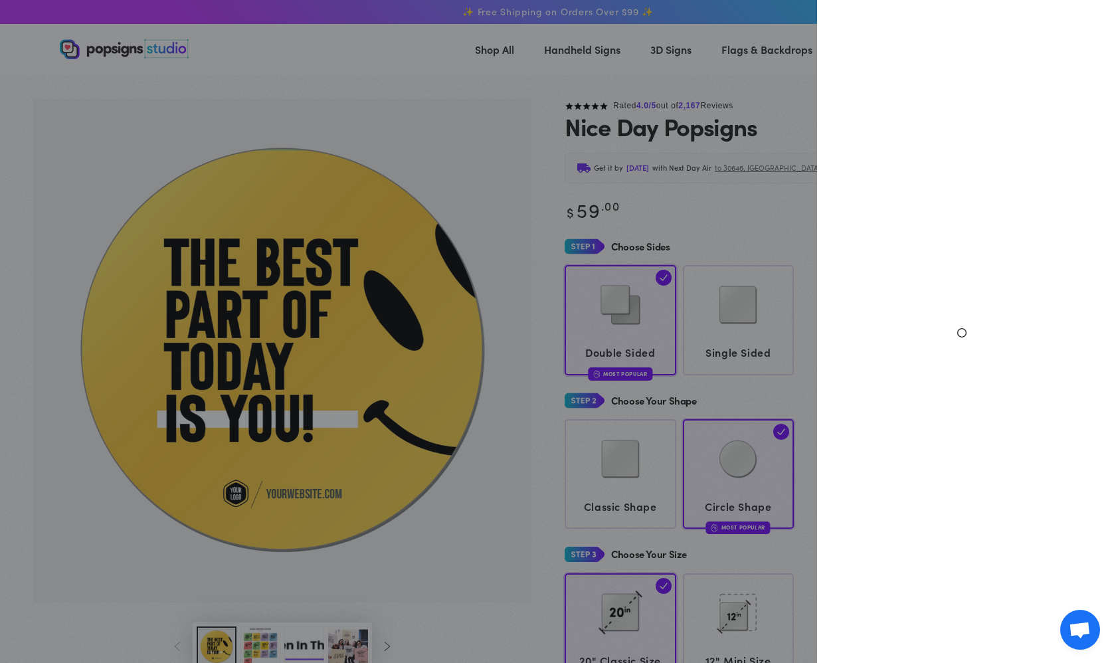
select select "**********"
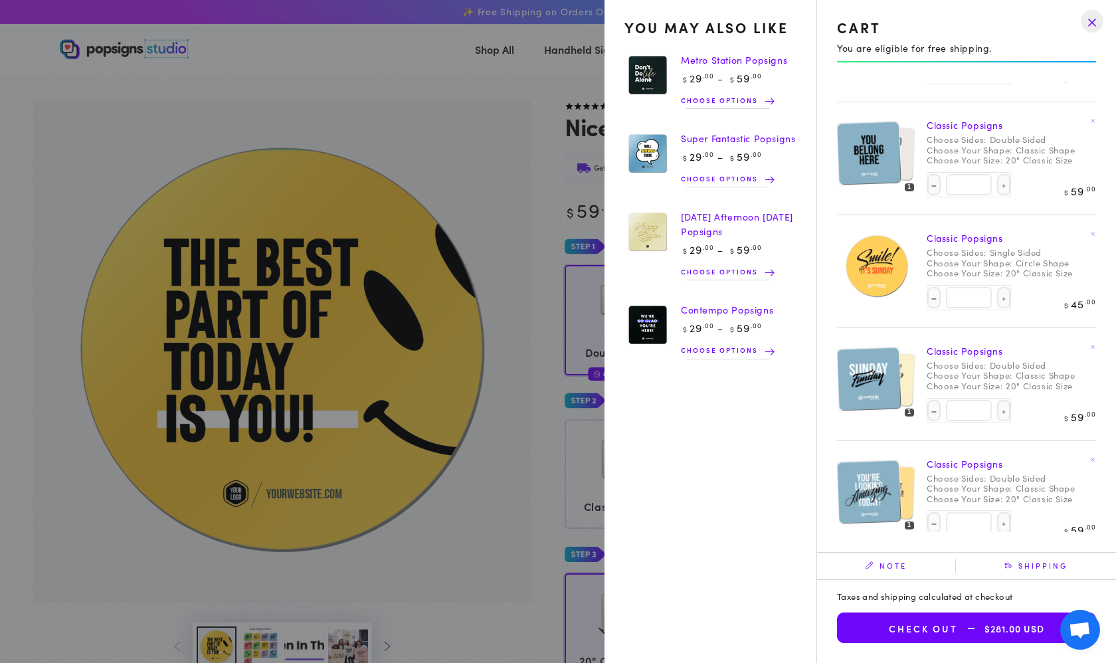
scroll to position [82, 0]
click at [1019, 629] on span "$281.00 USD" at bounding box center [1001, 628] width 86 height 11
